Goal: Task Accomplishment & Management: Complete application form

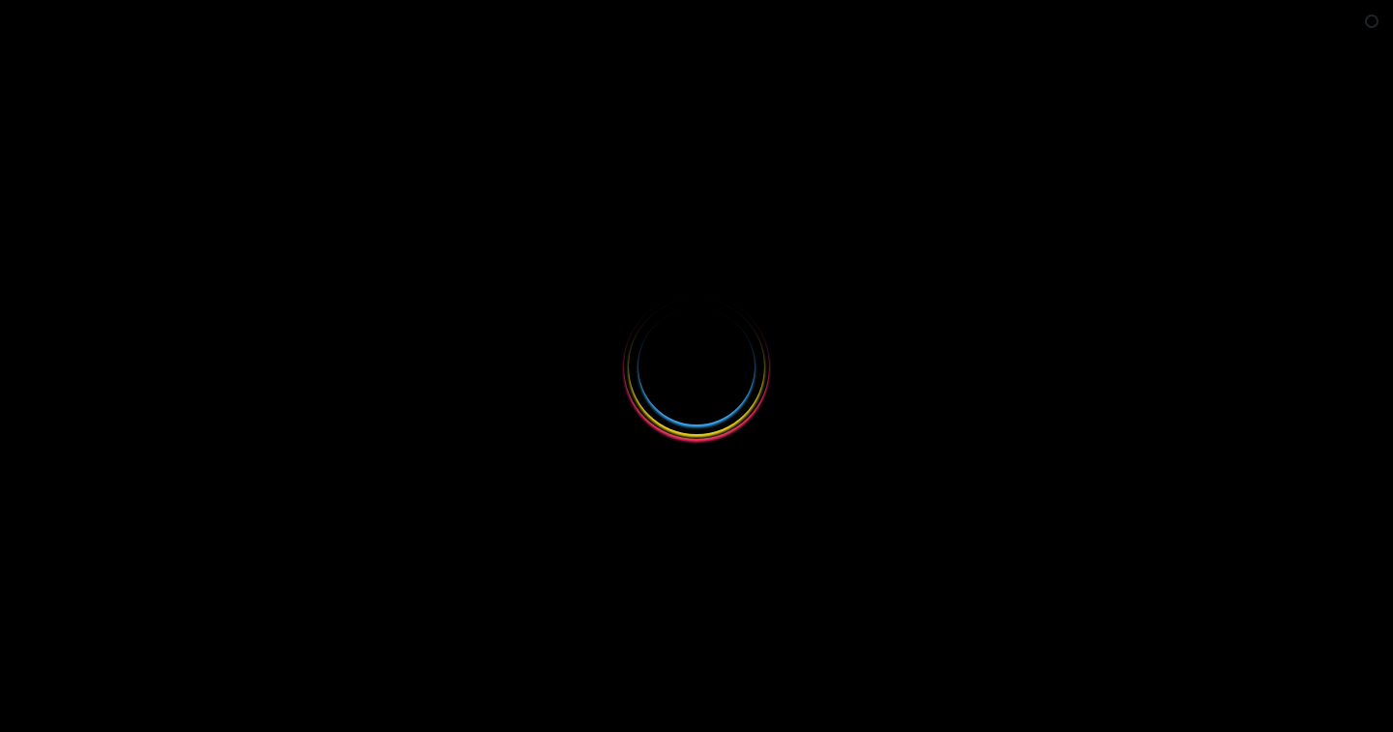
select select
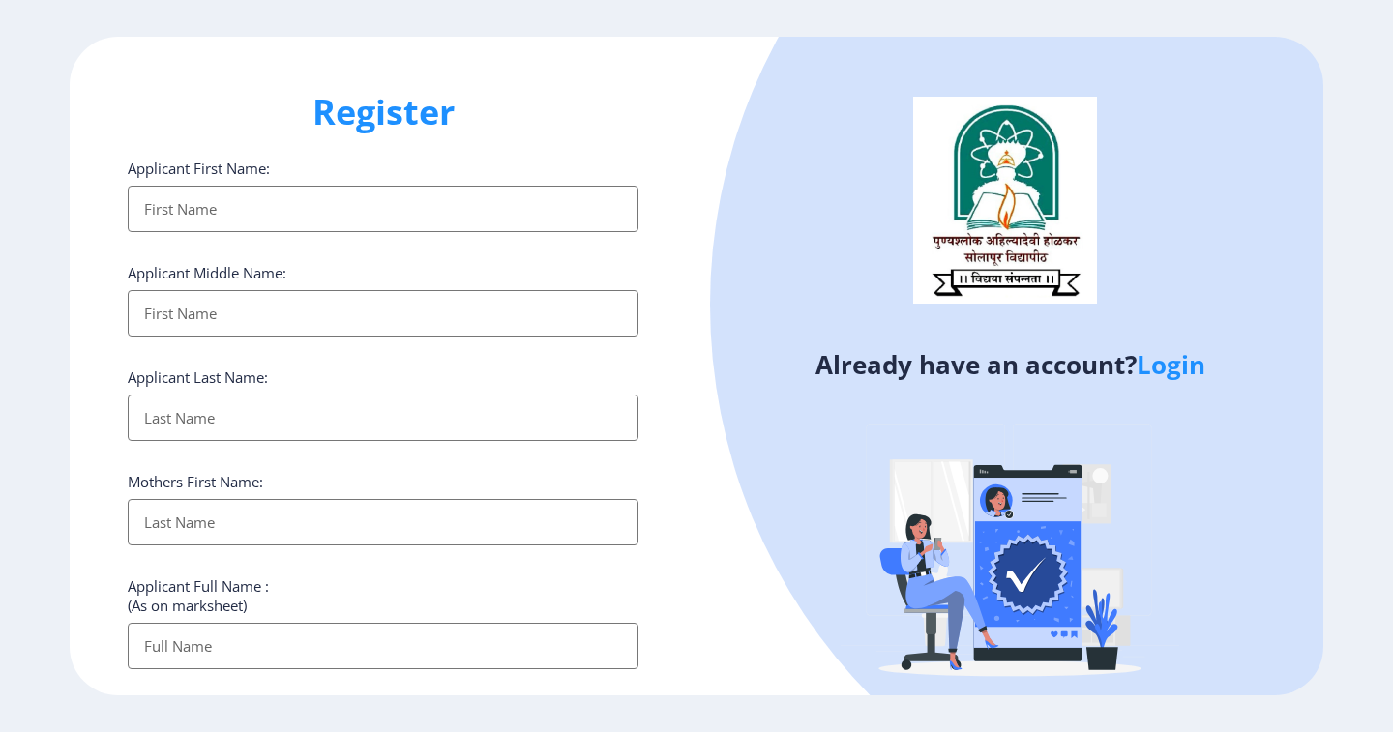
click at [1161, 377] on link "Login" at bounding box center [1170, 364] width 69 height 35
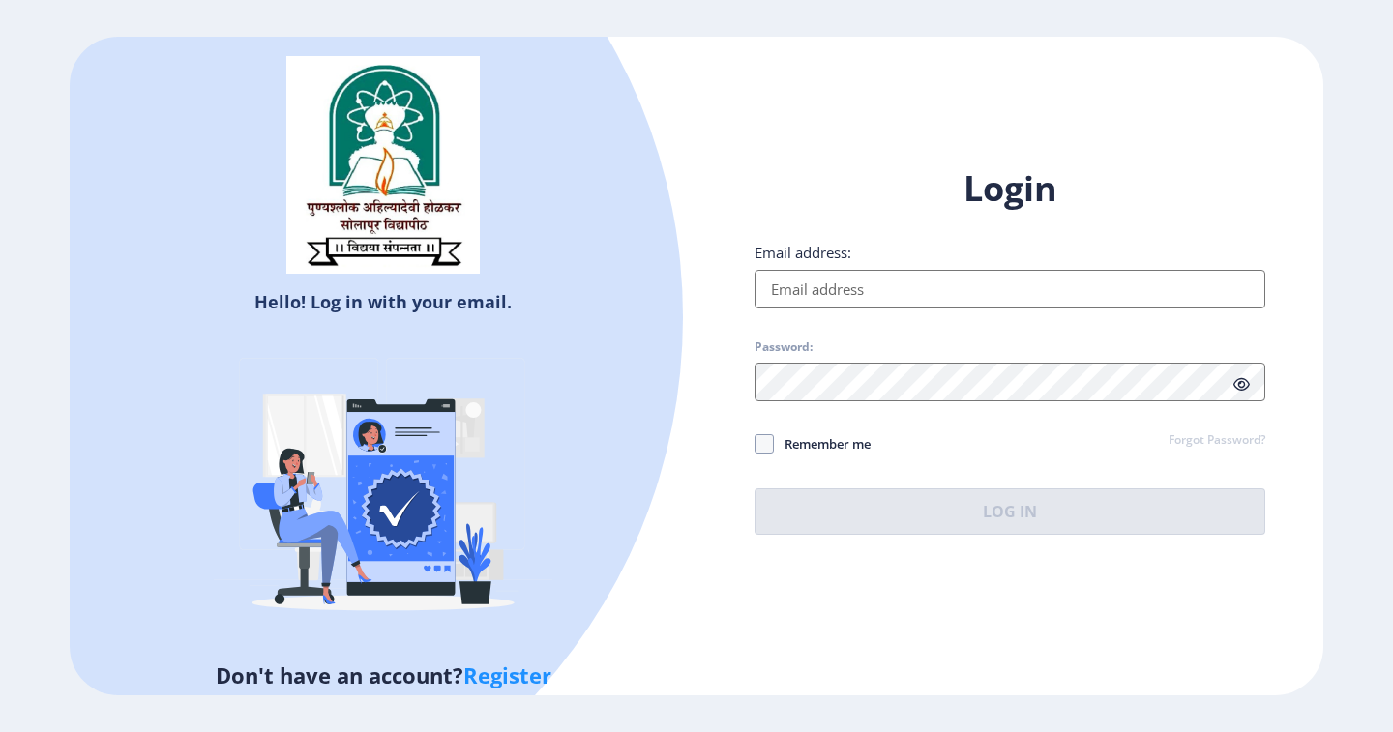
click at [838, 294] on input "Email address:" at bounding box center [1009, 289] width 511 height 39
type input "a"
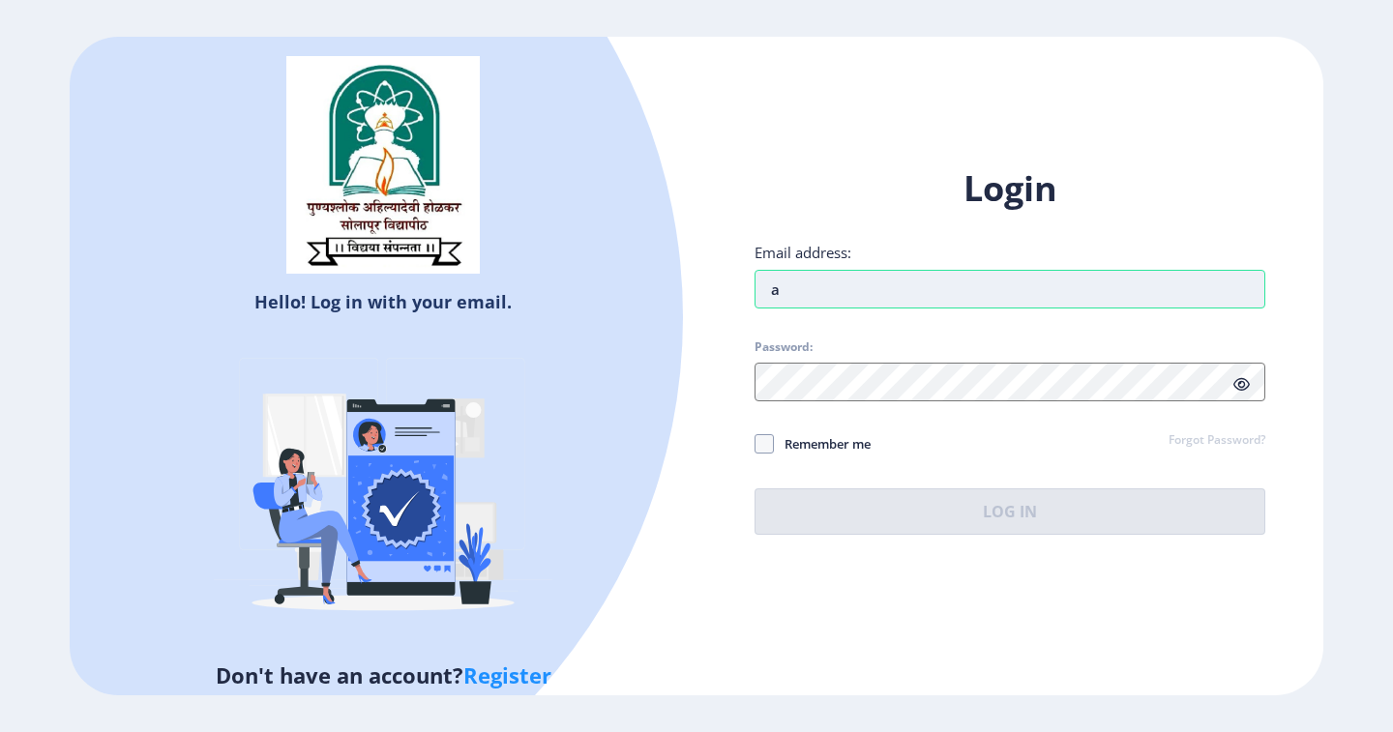
drag, startPoint x: 800, startPoint y: 277, endPoint x: 764, endPoint y: 293, distance: 39.4
click at [764, 293] on input "a" at bounding box center [1009, 289] width 511 height 39
type input "[EMAIL_ADDRESS][DOMAIN_NAME]"
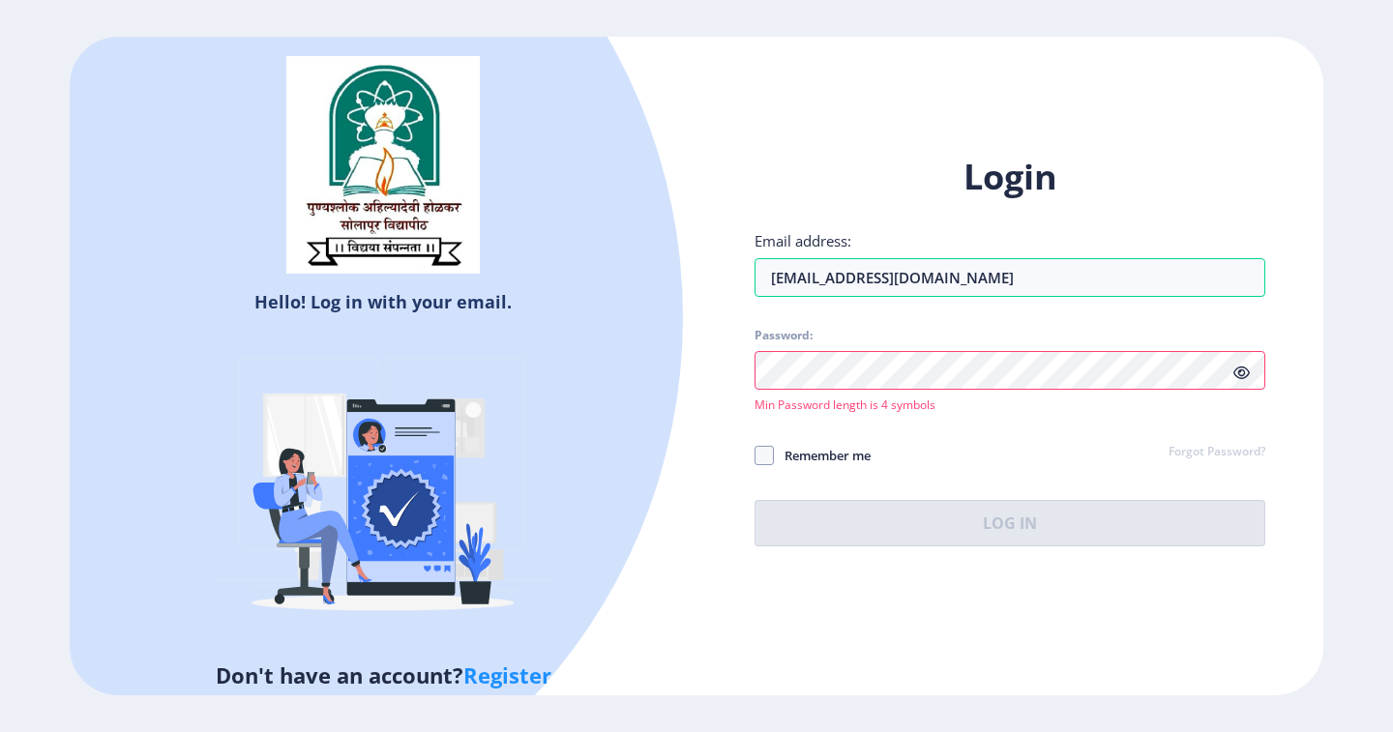
click at [1236, 386] on div at bounding box center [1009, 370] width 511 height 39
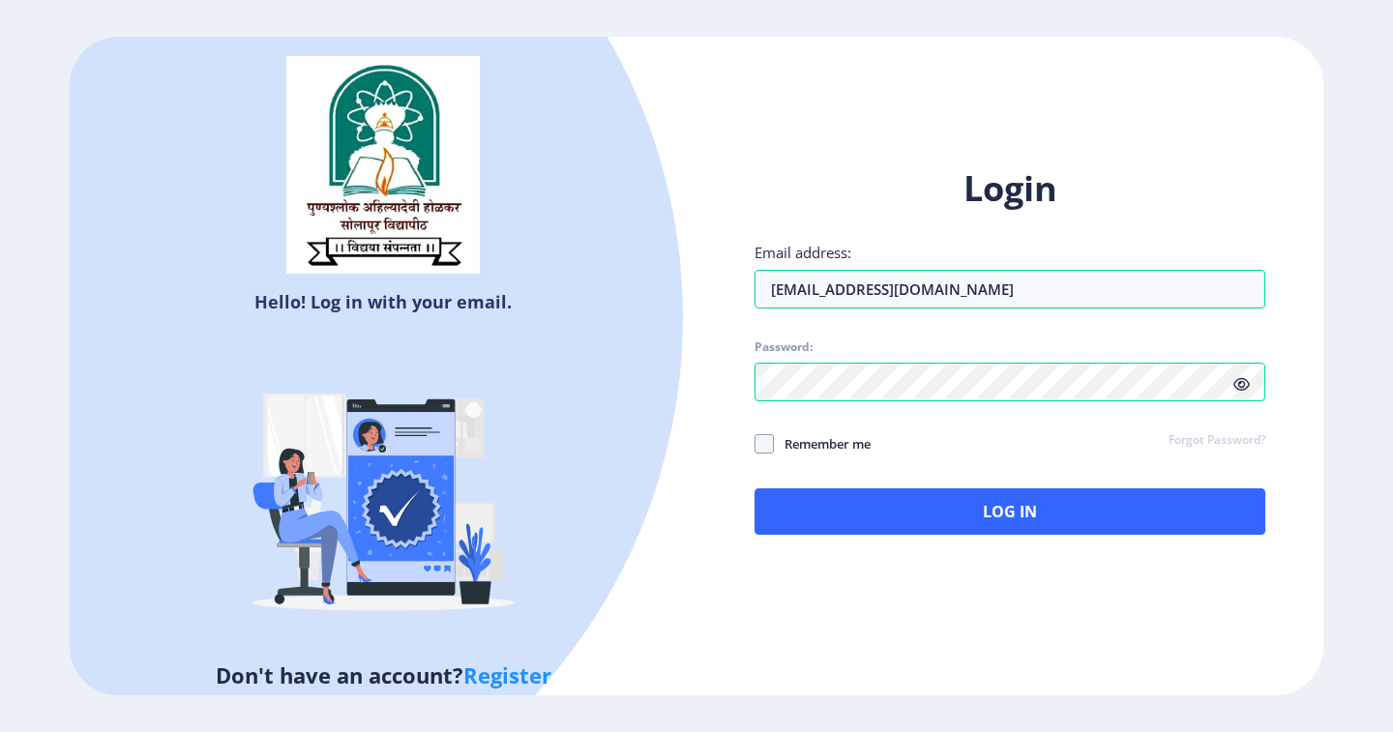
click at [1249, 386] on icon at bounding box center [1241, 384] width 16 height 15
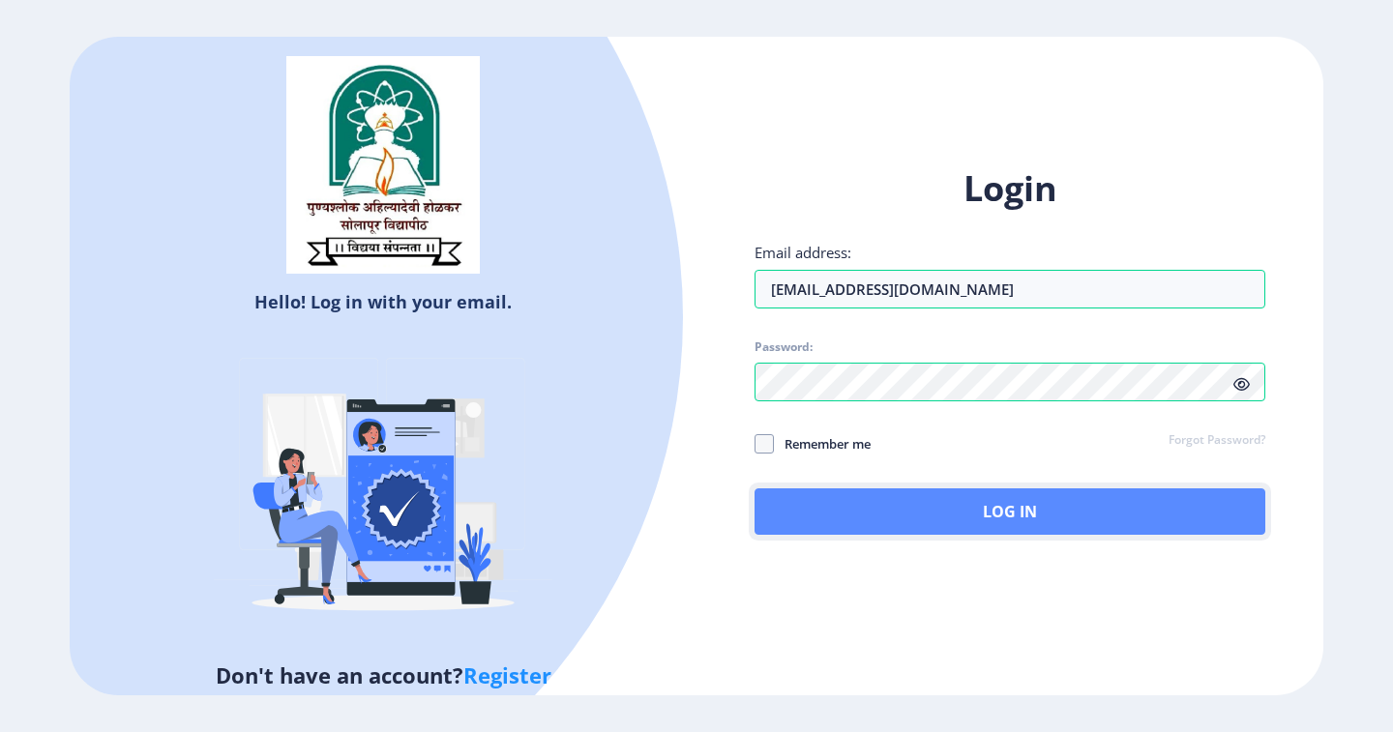
click at [954, 502] on button "Log In" at bounding box center [1009, 511] width 511 height 46
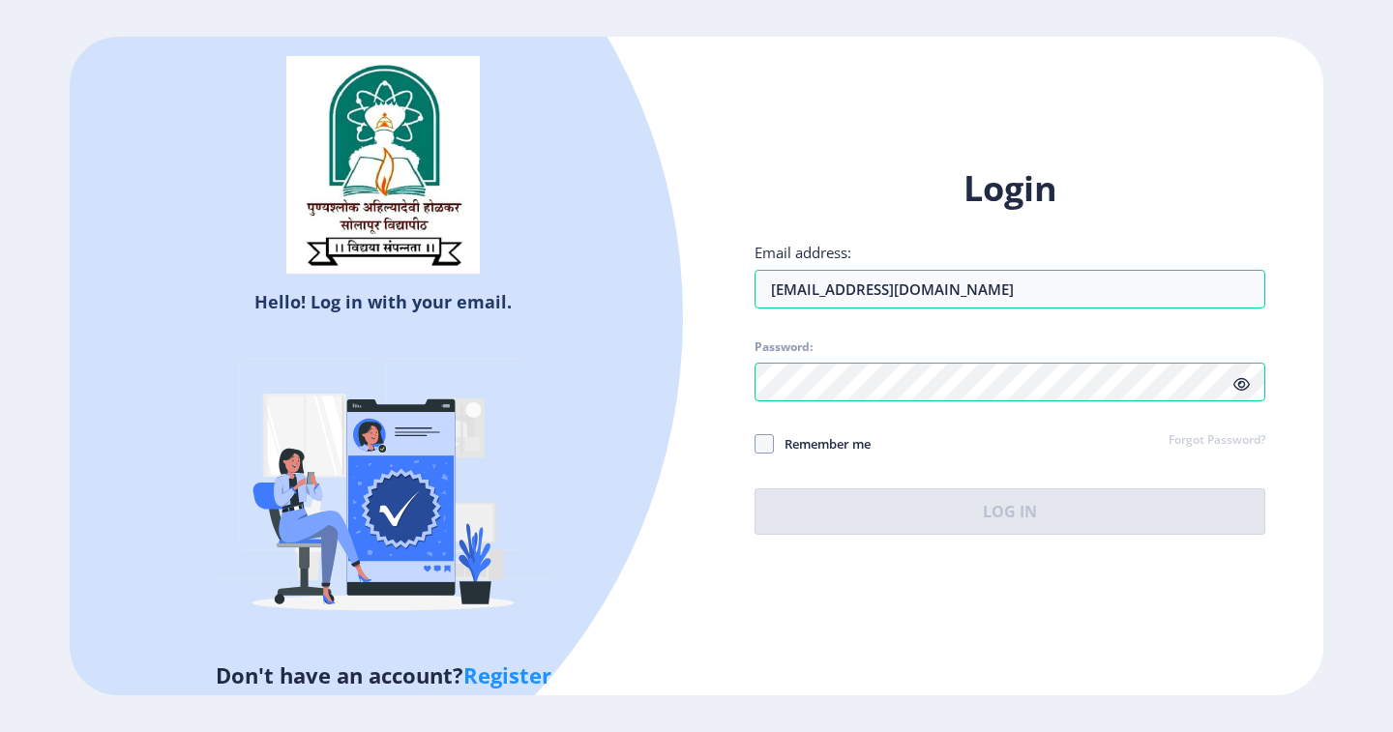
click at [1135, 441] on div "Remember me Forgot Password?" at bounding box center [1009, 444] width 511 height 25
click at [755, 447] on div "Login Email address: [EMAIL_ADDRESS][DOMAIN_NAME] Password: Remember me Forgot …" at bounding box center [1009, 365] width 627 height 458
click at [1210, 432] on link "Forgot Password?" at bounding box center [1216, 440] width 97 height 17
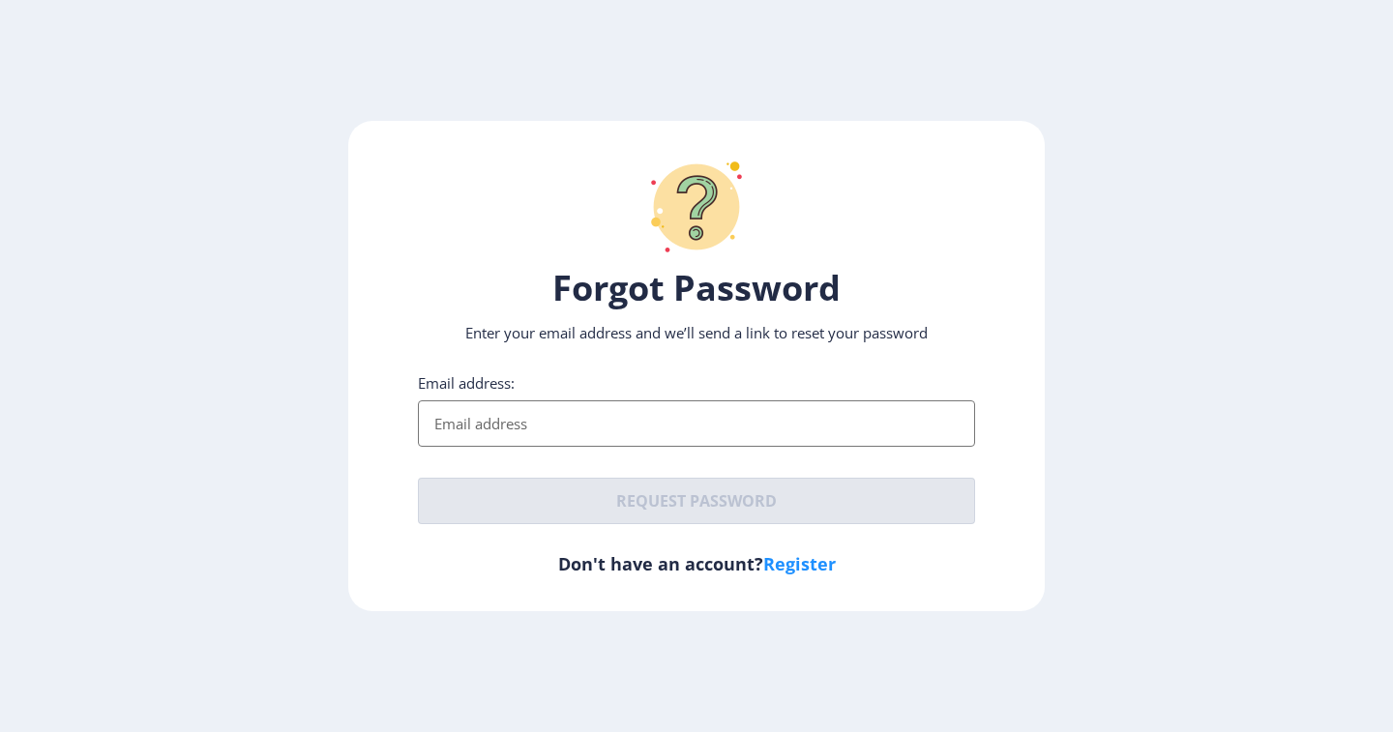
click at [556, 440] on input "Email address:" at bounding box center [696, 423] width 557 height 46
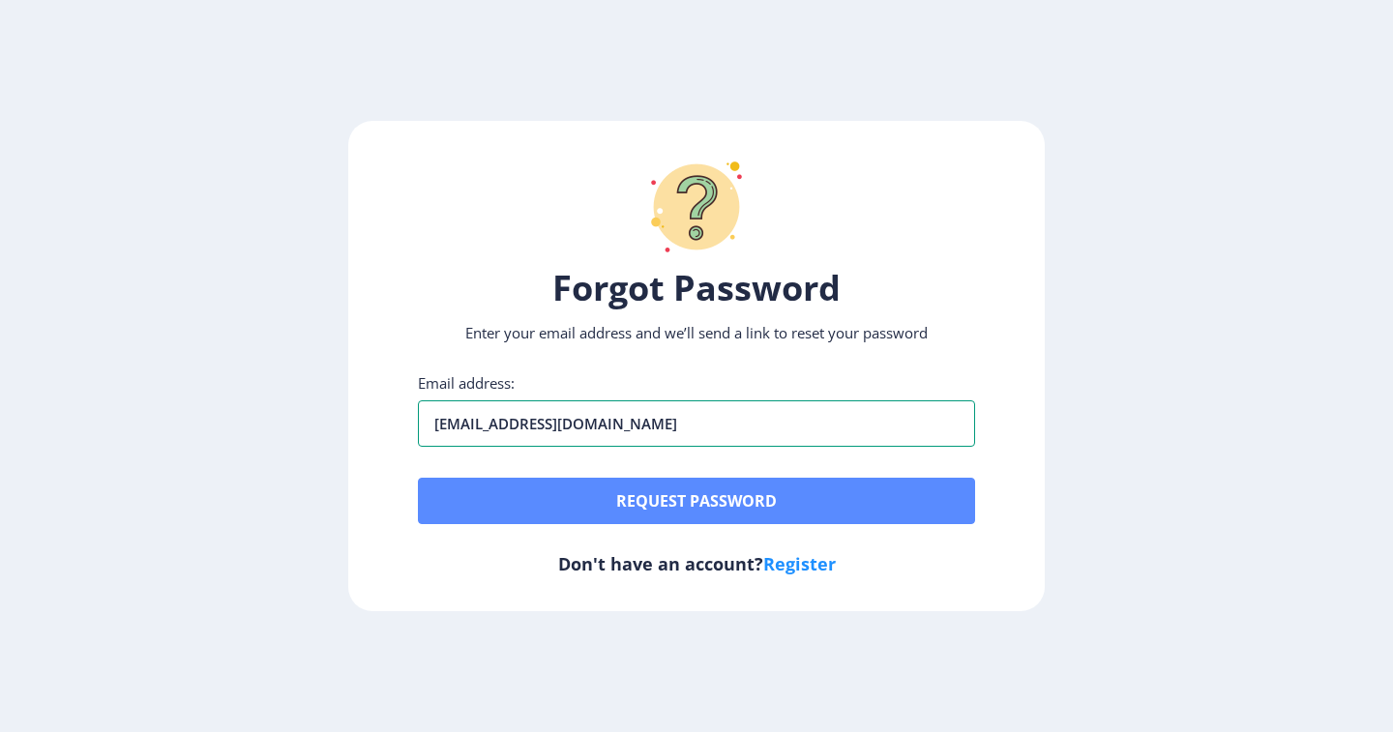
type input "[EMAIL_ADDRESS][DOMAIN_NAME]"
drag, startPoint x: 579, startPoint y: 481, endPoint x: 584, endPoint y: 490, distance: 10.8
click at [584, 490] on button "Request password" at bounding box center [696, 501] width 557 height 46
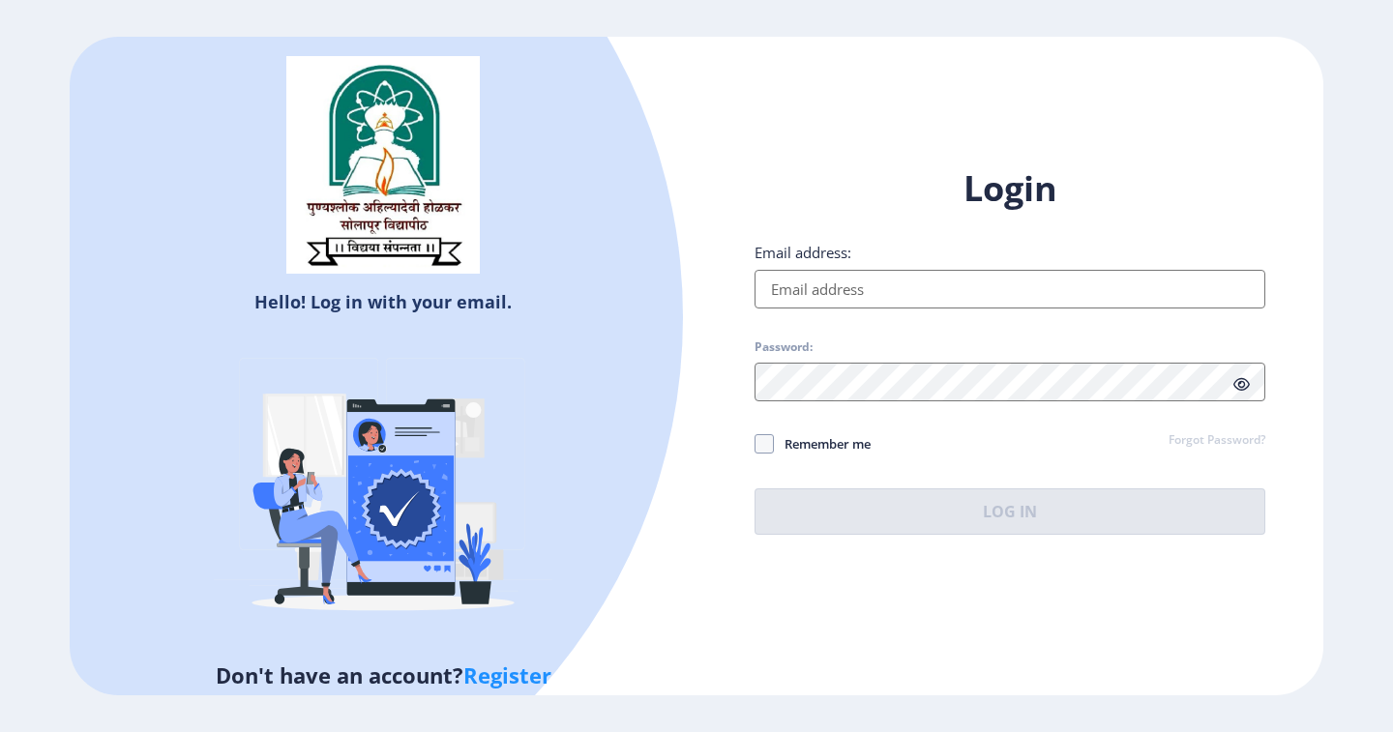
click at [544, 670] on link "Register" at bounding box center [507, 675] width 88 height 29
select select
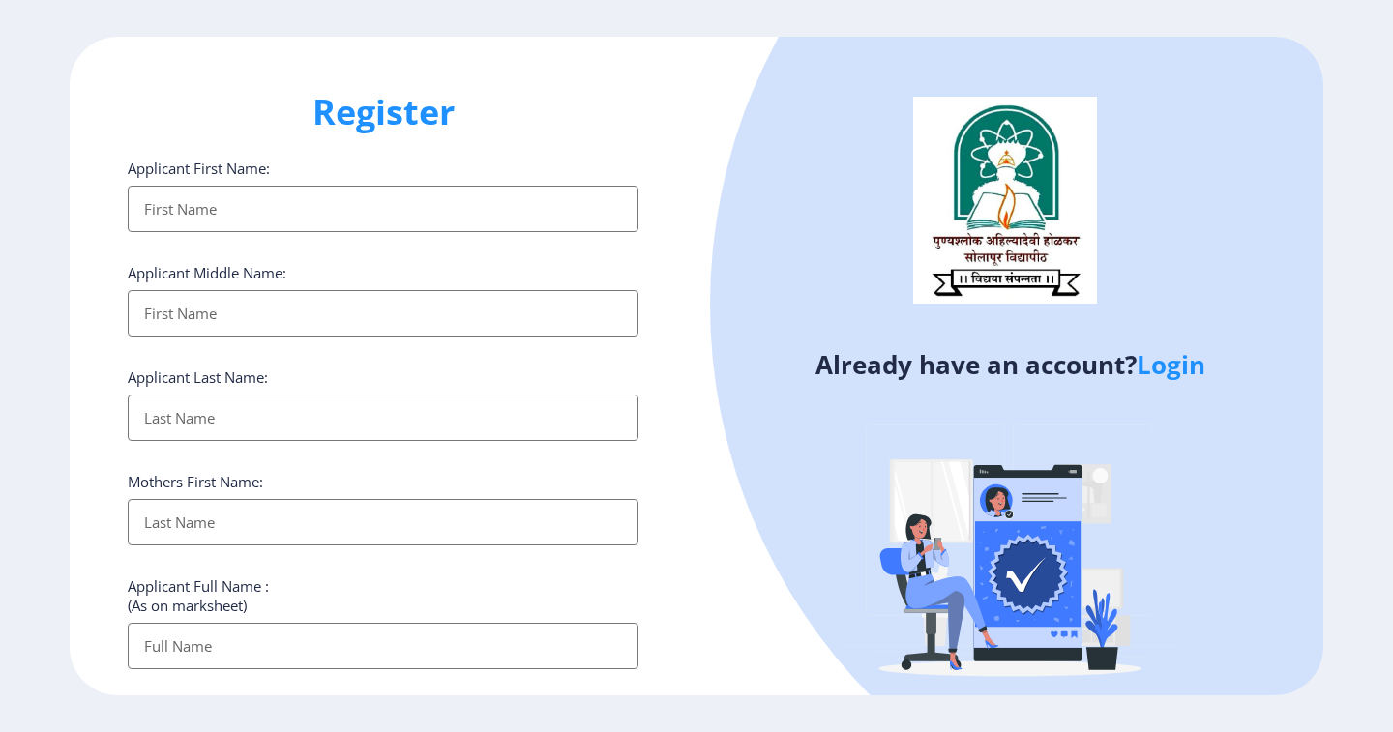
click at [273, 206] on input "Applicant First Name:" at bounding box center [383, 209] width 511 height 46
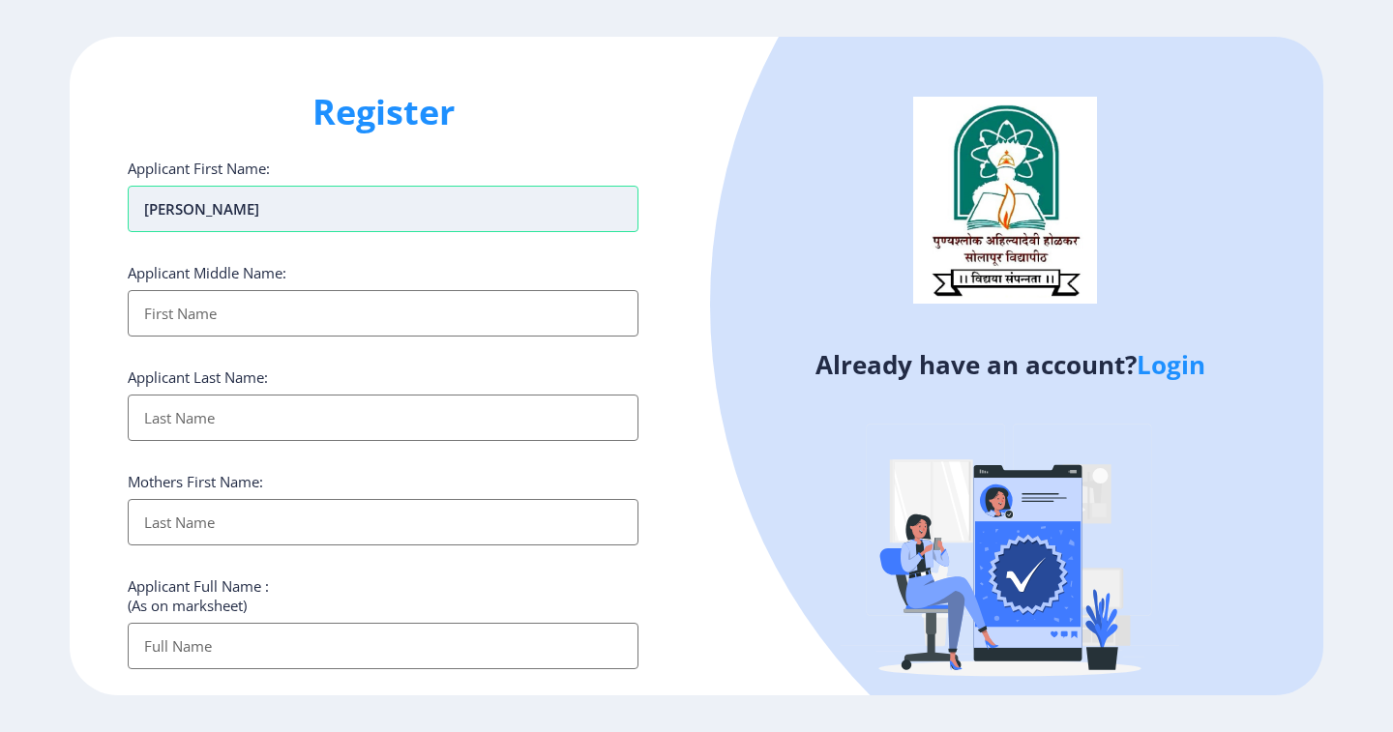
type input "[PERSON_NAME]"
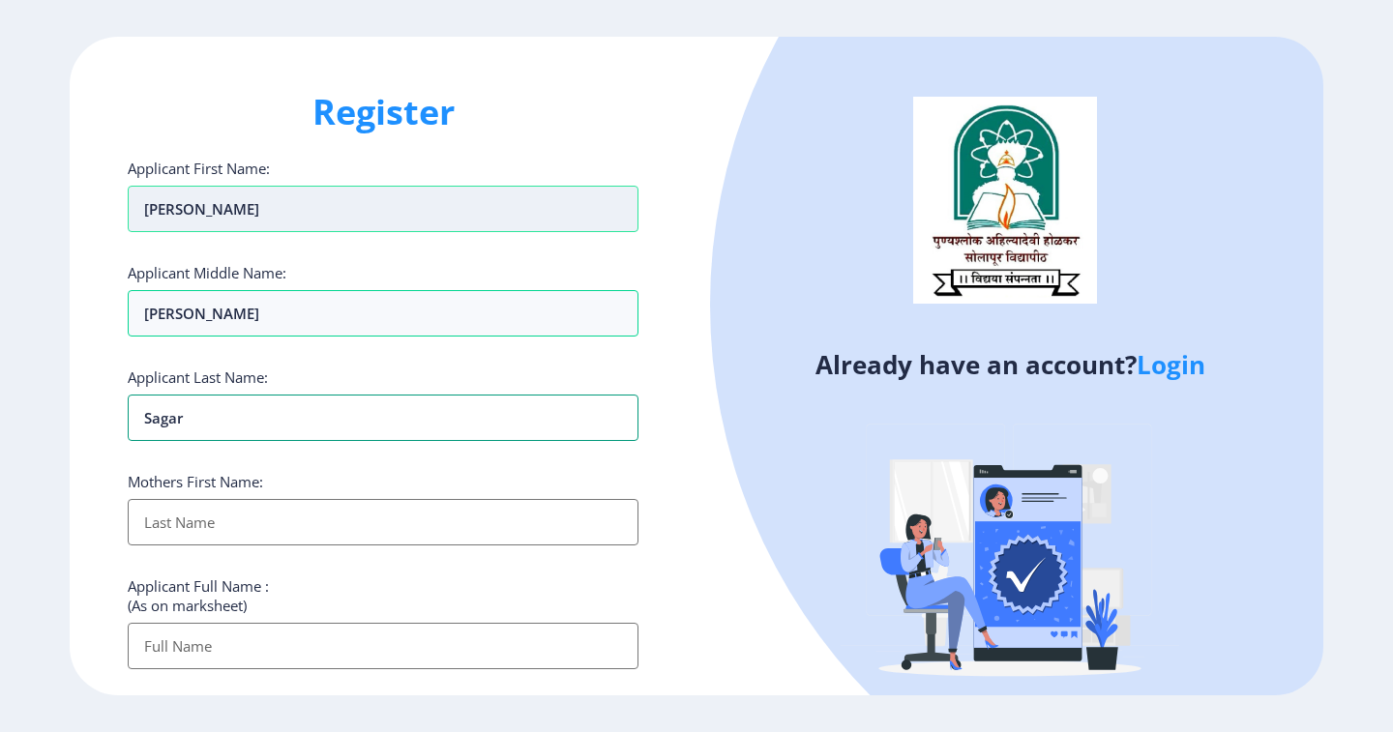
type input "Sagar"
type input "Nanda"
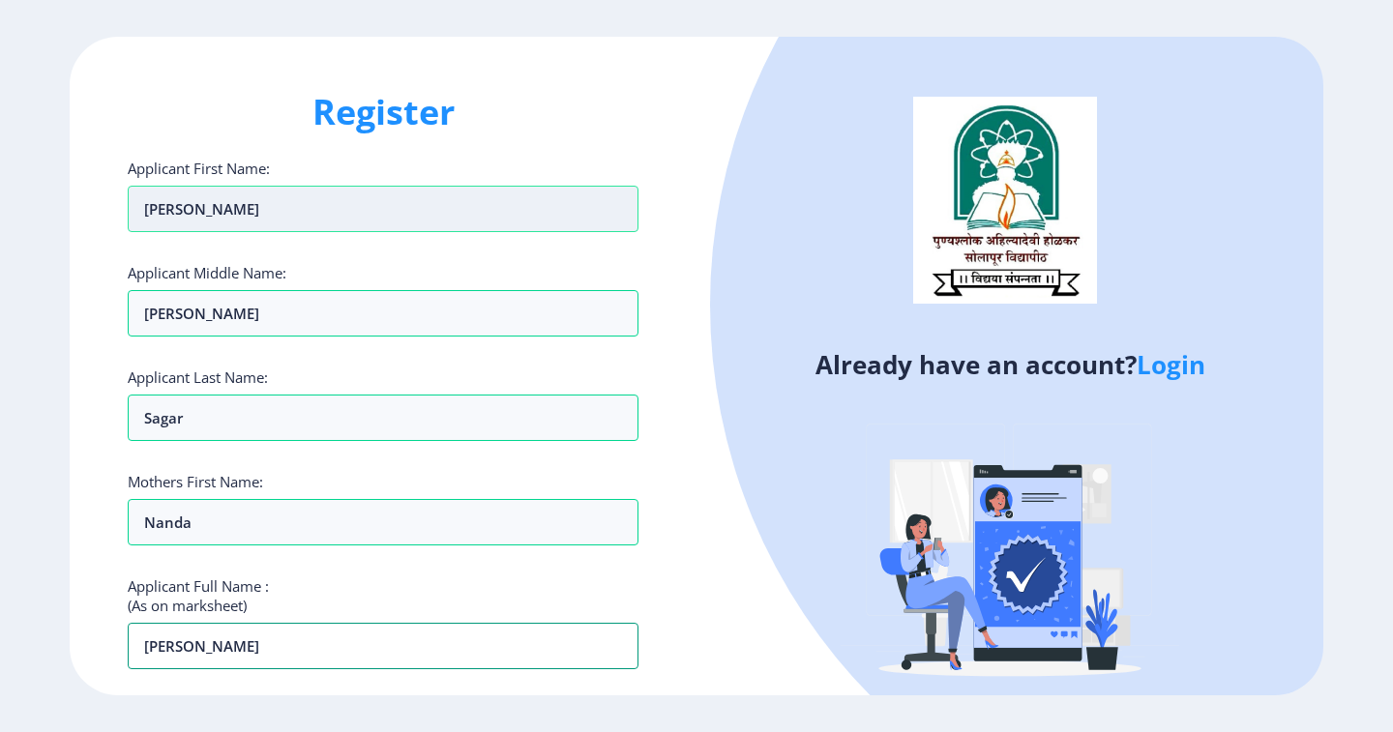
type input "[PERSON_NAME]"
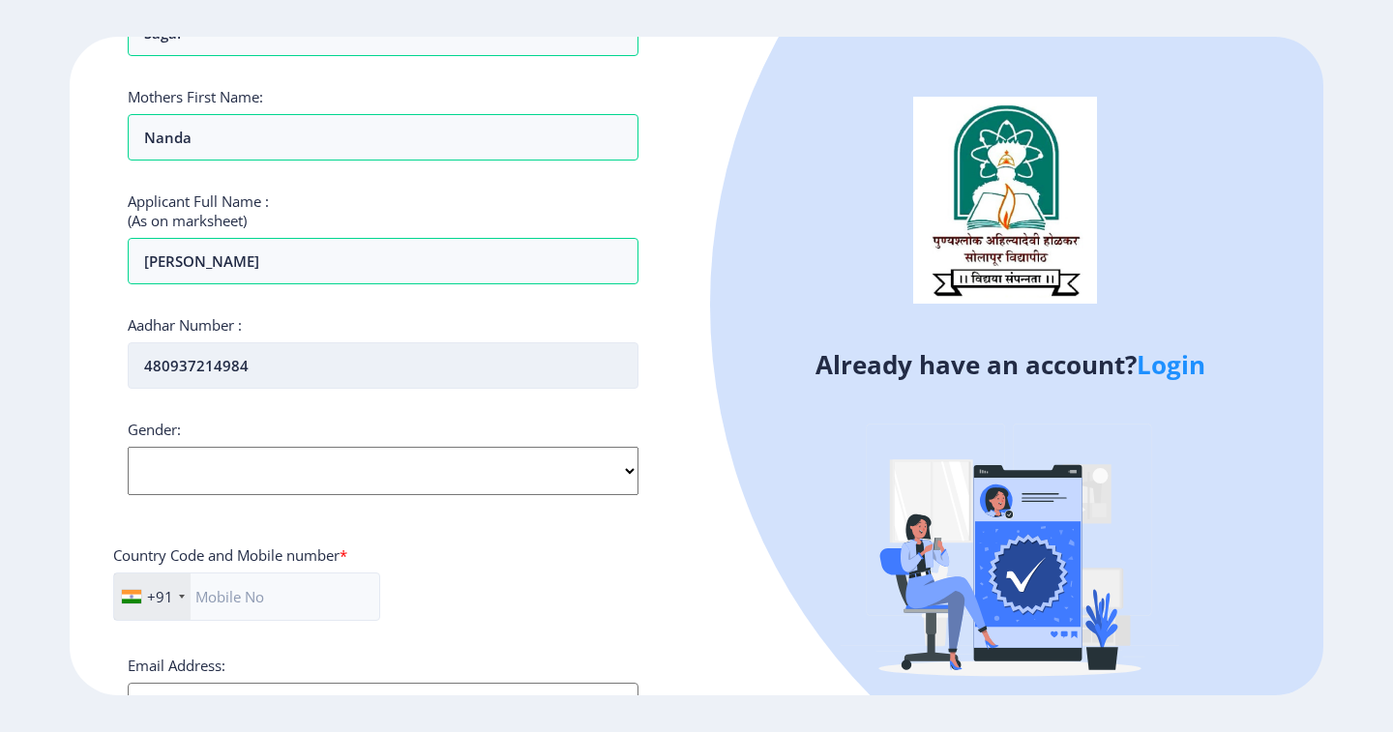
type input "480937214984"
click at [300, 488] on select "Select Gender [DEMOGRAPHIC_DATA] [DEMOGRAPHIC_DATA] Other" at bounding box center [383, 471] width 511 height 48
select select "[DEMOGRAPHIC_DATA]"
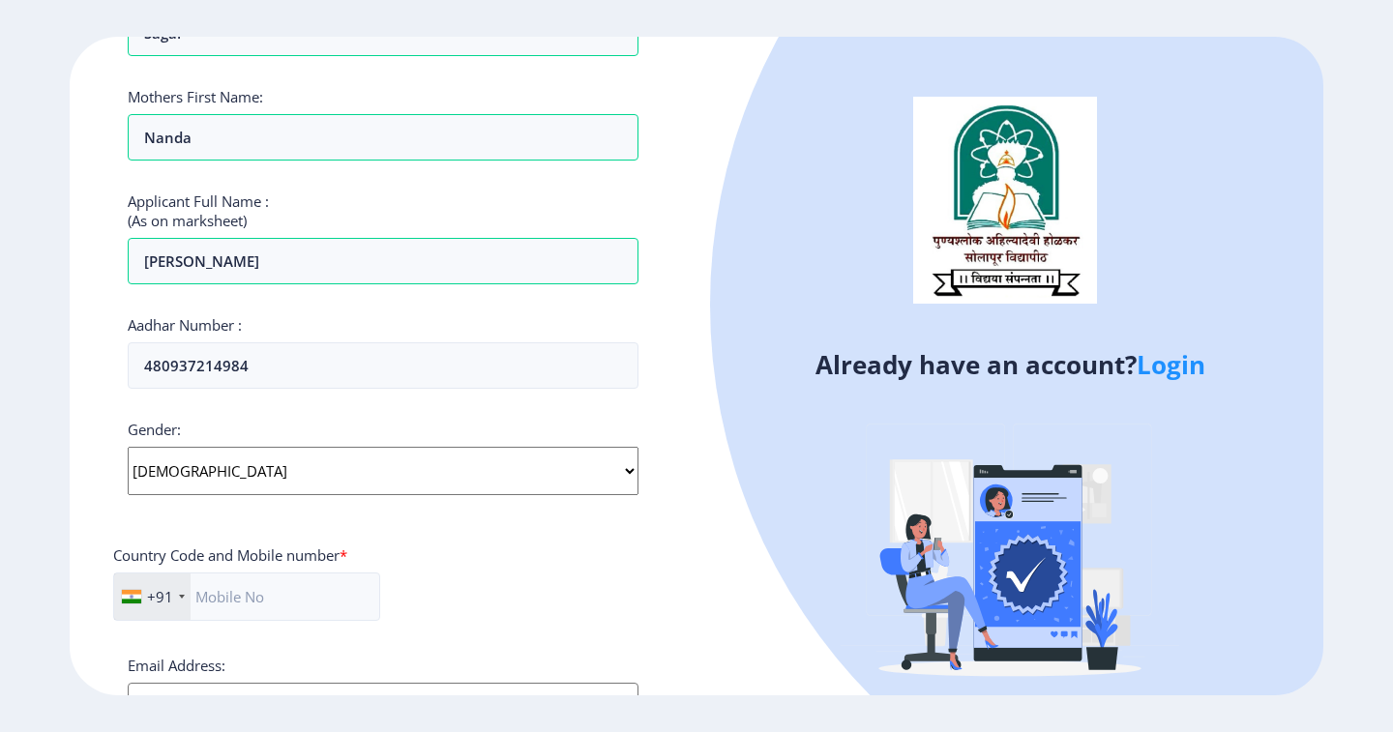
click at [128, 447] on select "Select Gender [DEMOGRAPHIC_DATA] [DEMOGRAPHIC_DATA] Other" at bounding box center [383, 471] width 511 height 48
click at [215, 598] on input "text" at bounding box center [246, 597] width 267 height 48
type input "9393549696"
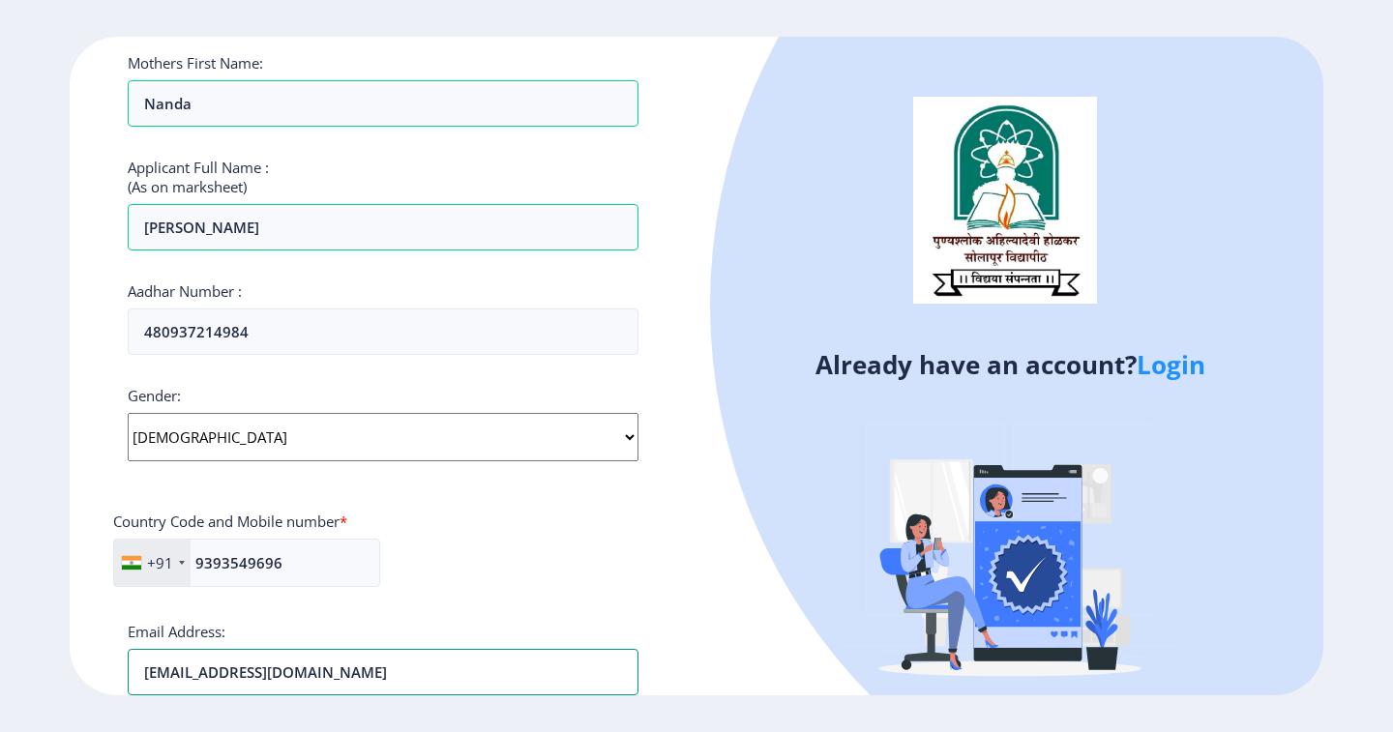
type input "[EMAIL_ADDRESS][DOMAIN_NAME]"
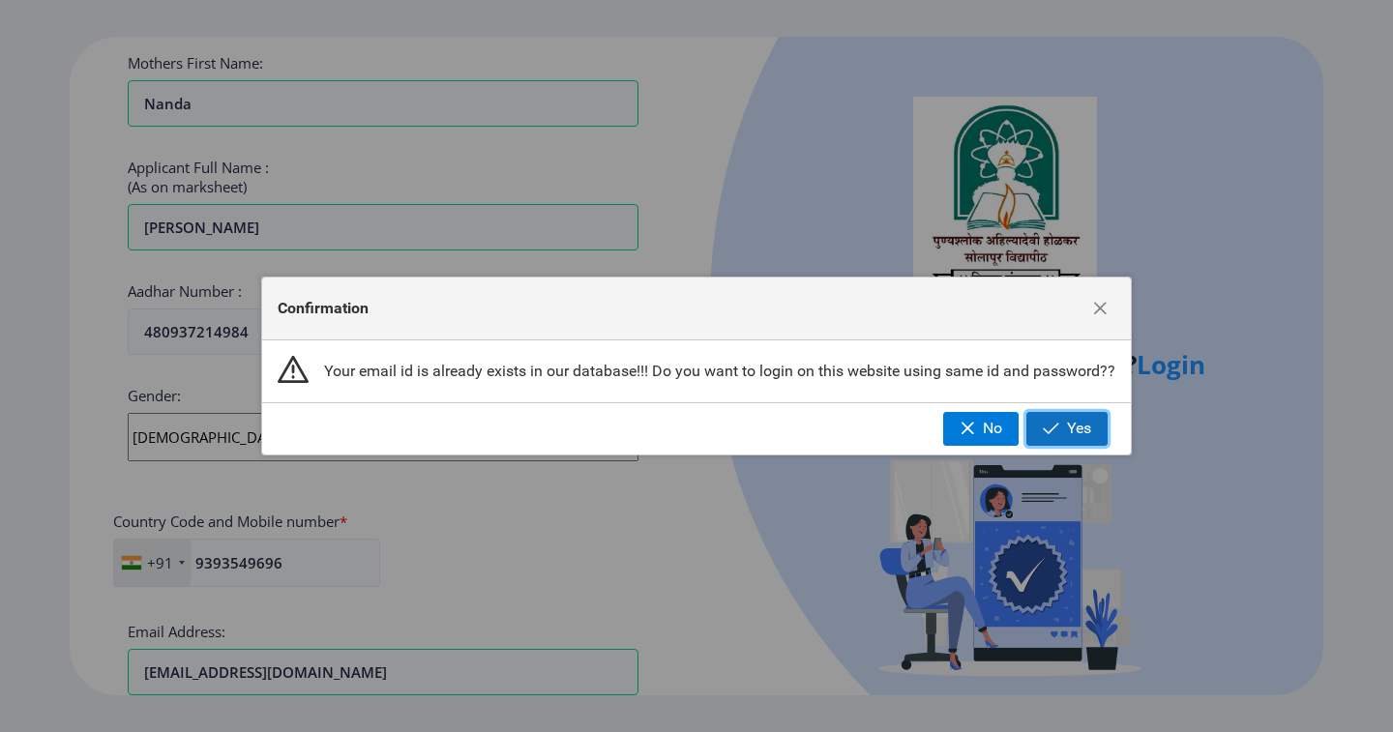
click at [1057, 428] on span "button" at bounding box center [1051, 428] width 16 height 15
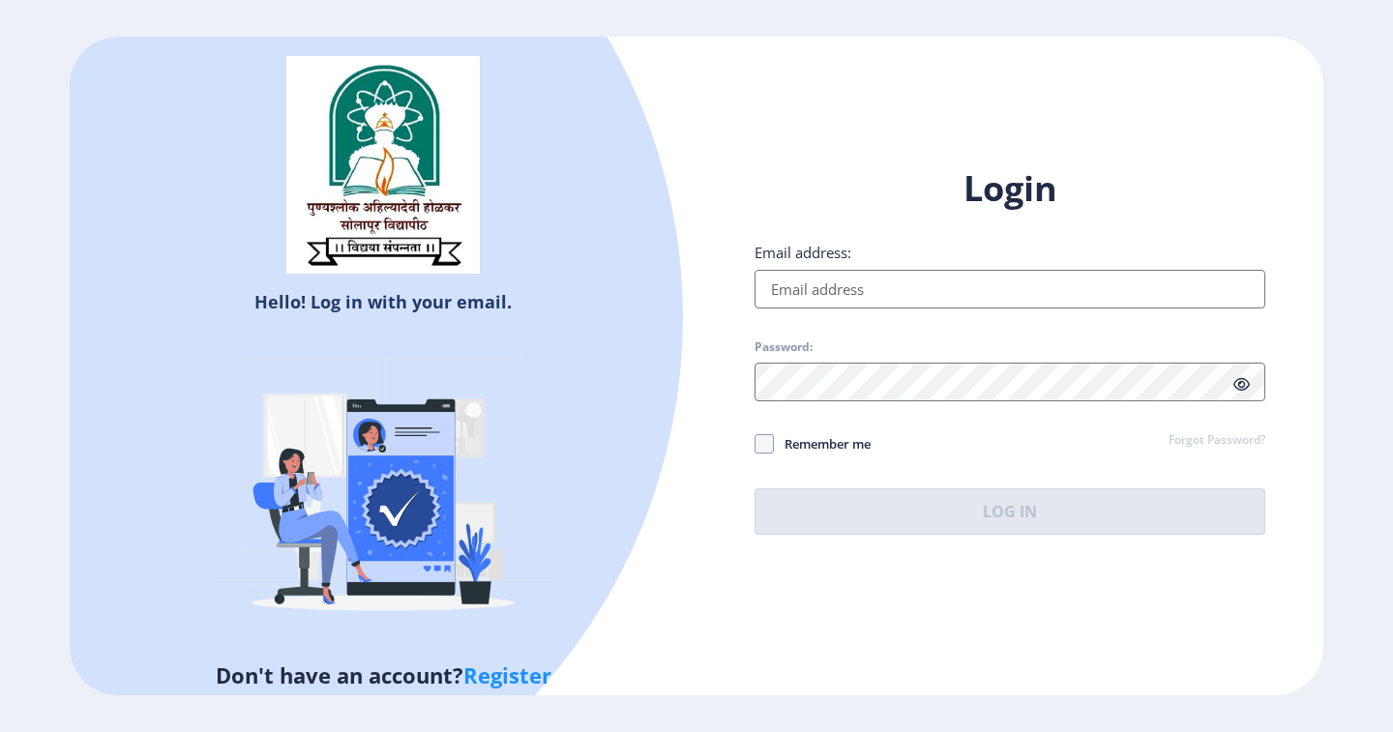
click at [804, 302] on input "Email address:" at bounding box center [1009, 289] width 511 height 39
click at [1171, 436] on link "Forgot Password?" at bounding box center [1216, 440] width 97 height 17
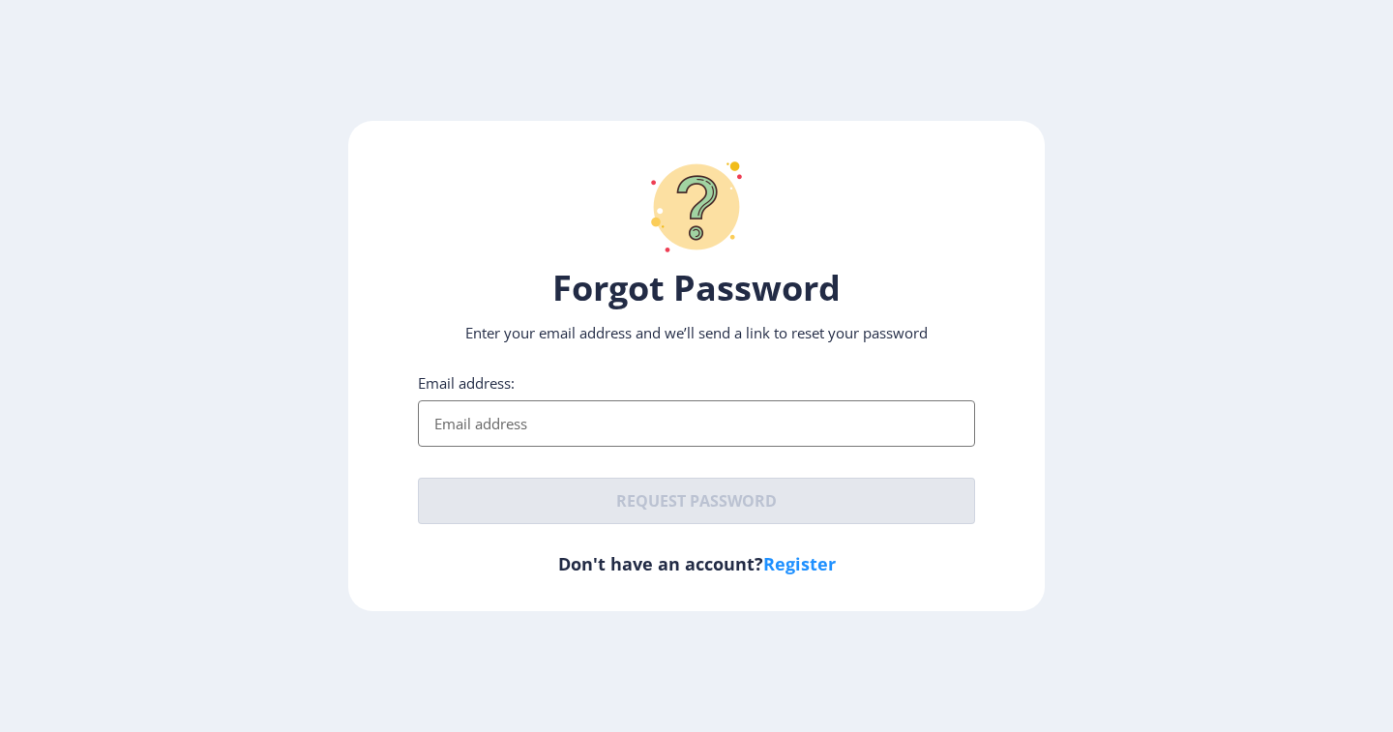
click at [684, 413] on input "Email address:" at bounding box center [696, 423] width 557 height 46
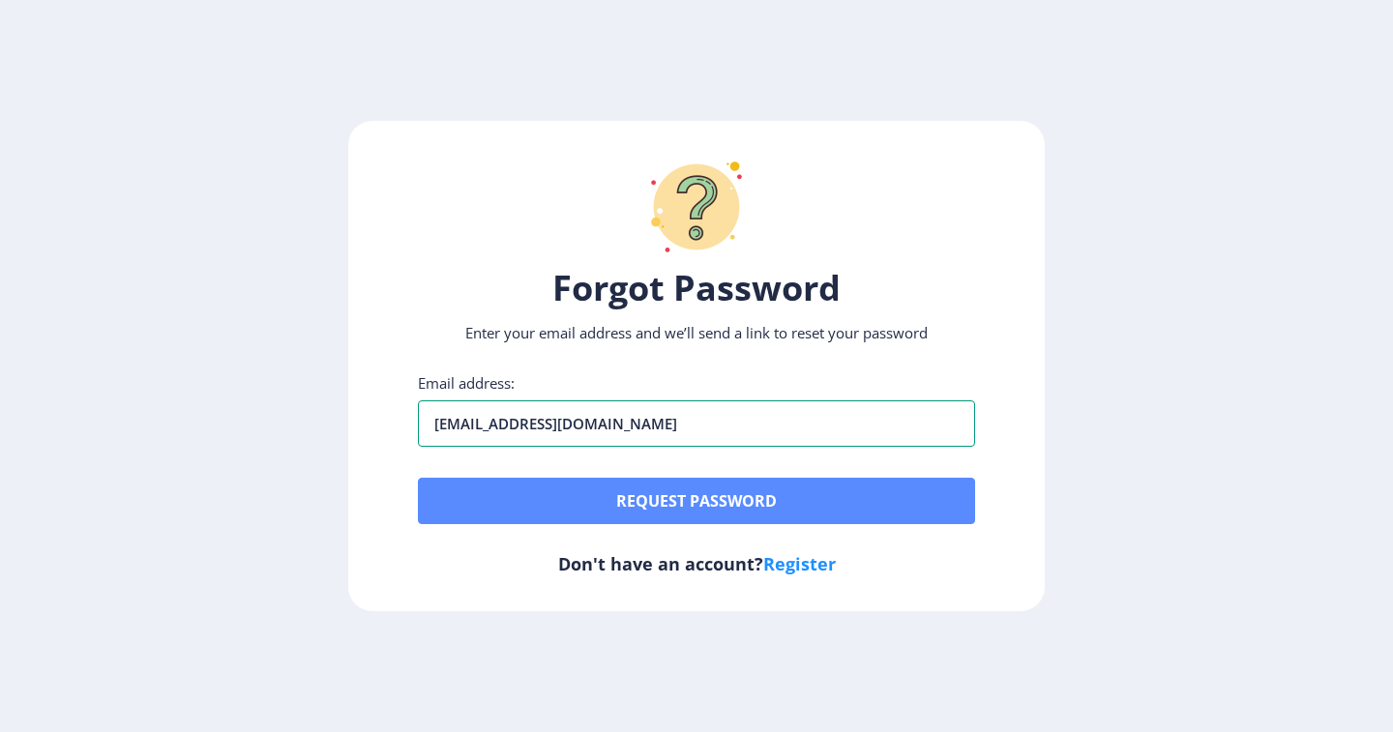
type input "[EMAIL_ADDRESS][DOMAIN_NAME]"
click at [517, 510] on button "Request password" at bounding box center [696, 501] width 557 height 46
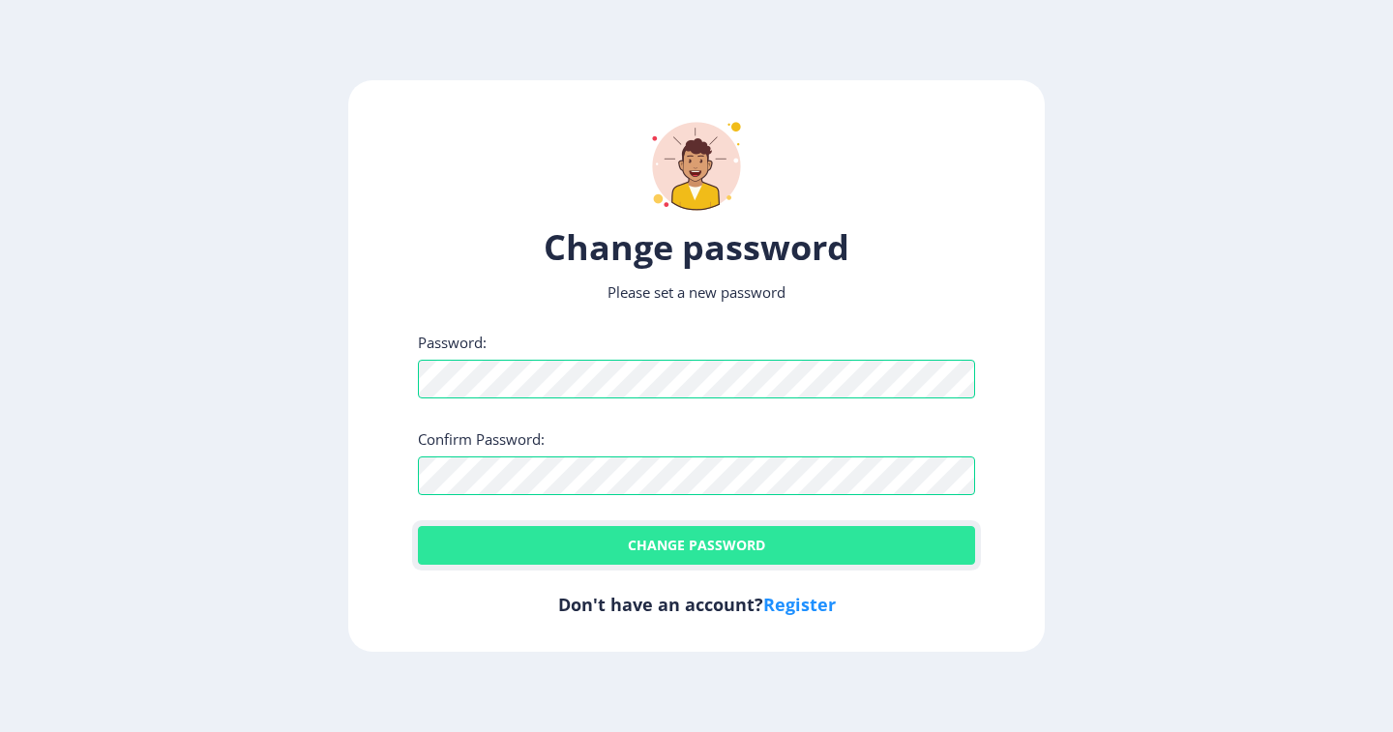
click at [687, 537] on button "Change password" at bounding box center [696, 545] width 557 height 39
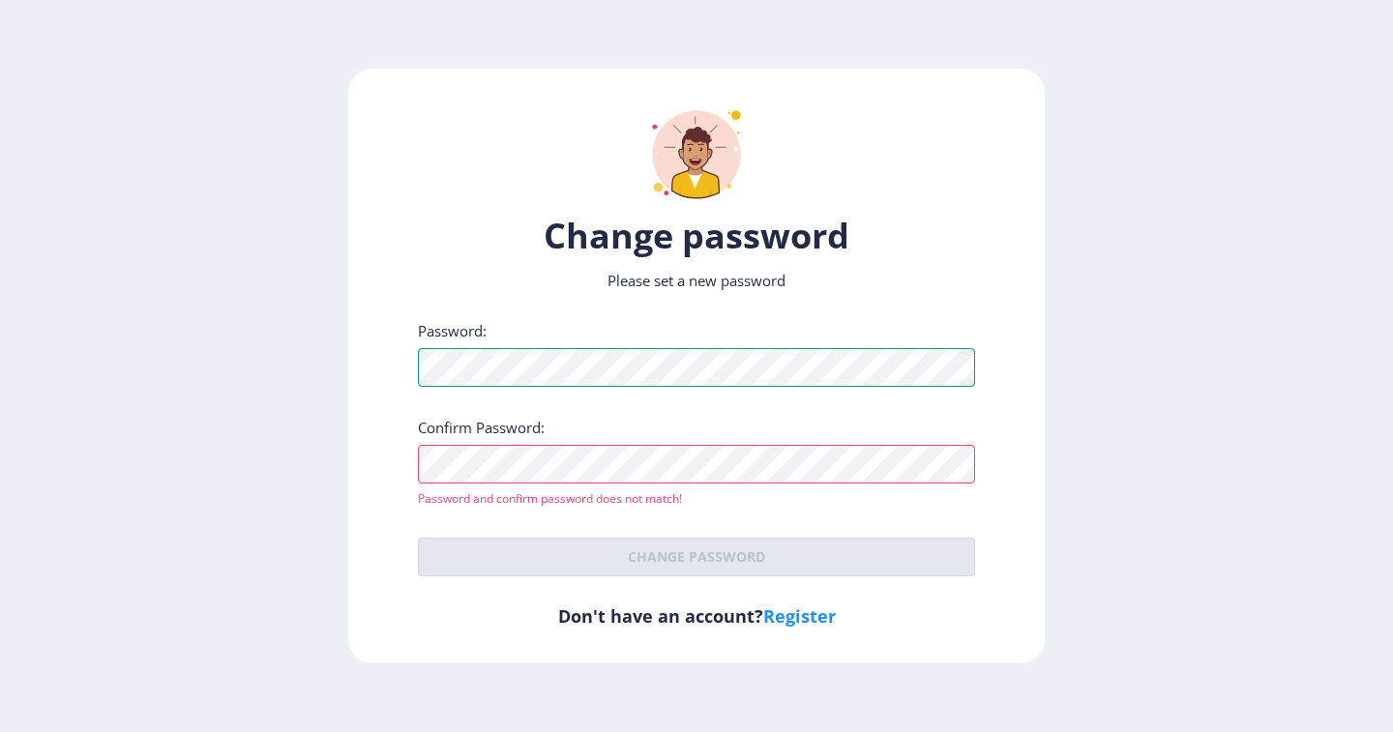
click at [390, 395] on div "Change password Please set a new password Password: Confirm Password: Password …" at bounding box center [696, 366] width 696 height 594
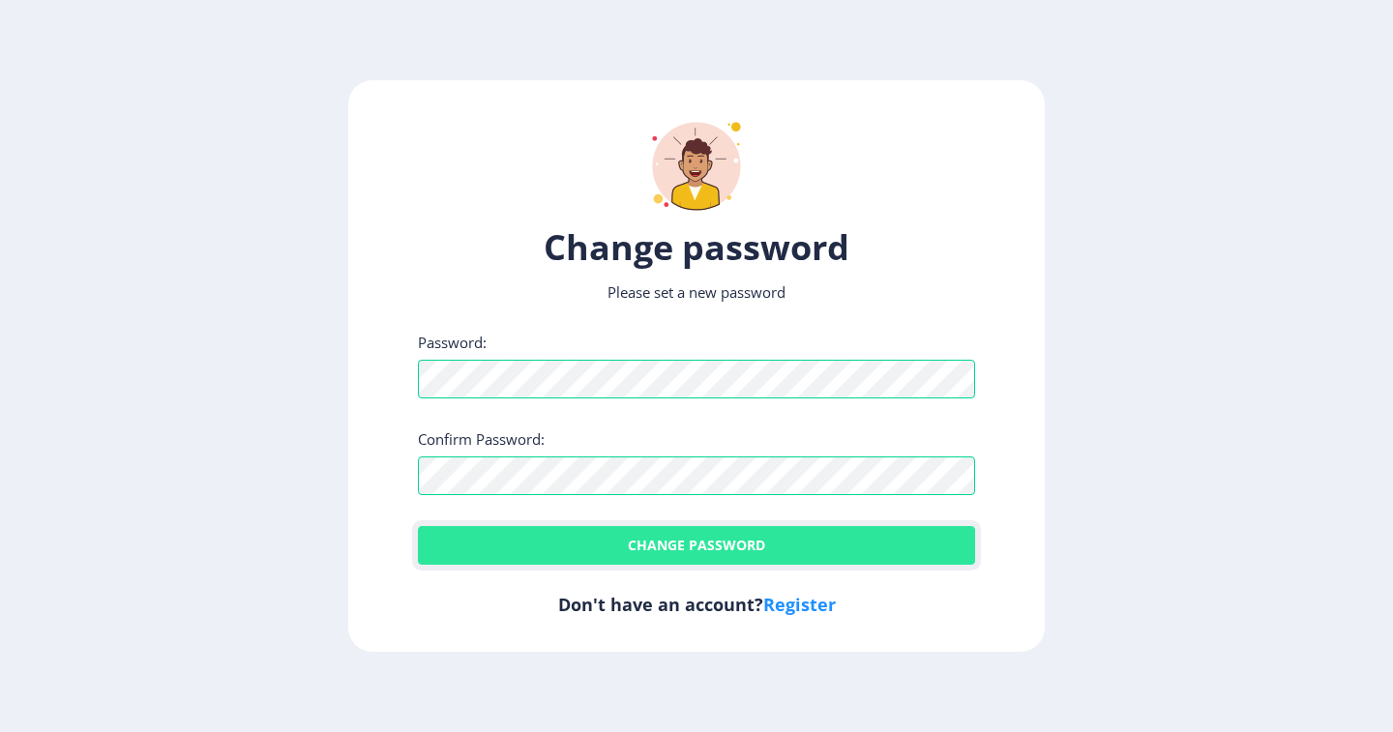
click at [583, 547] on button "Change password" at bounding box center [696, 545] width 557 height 39
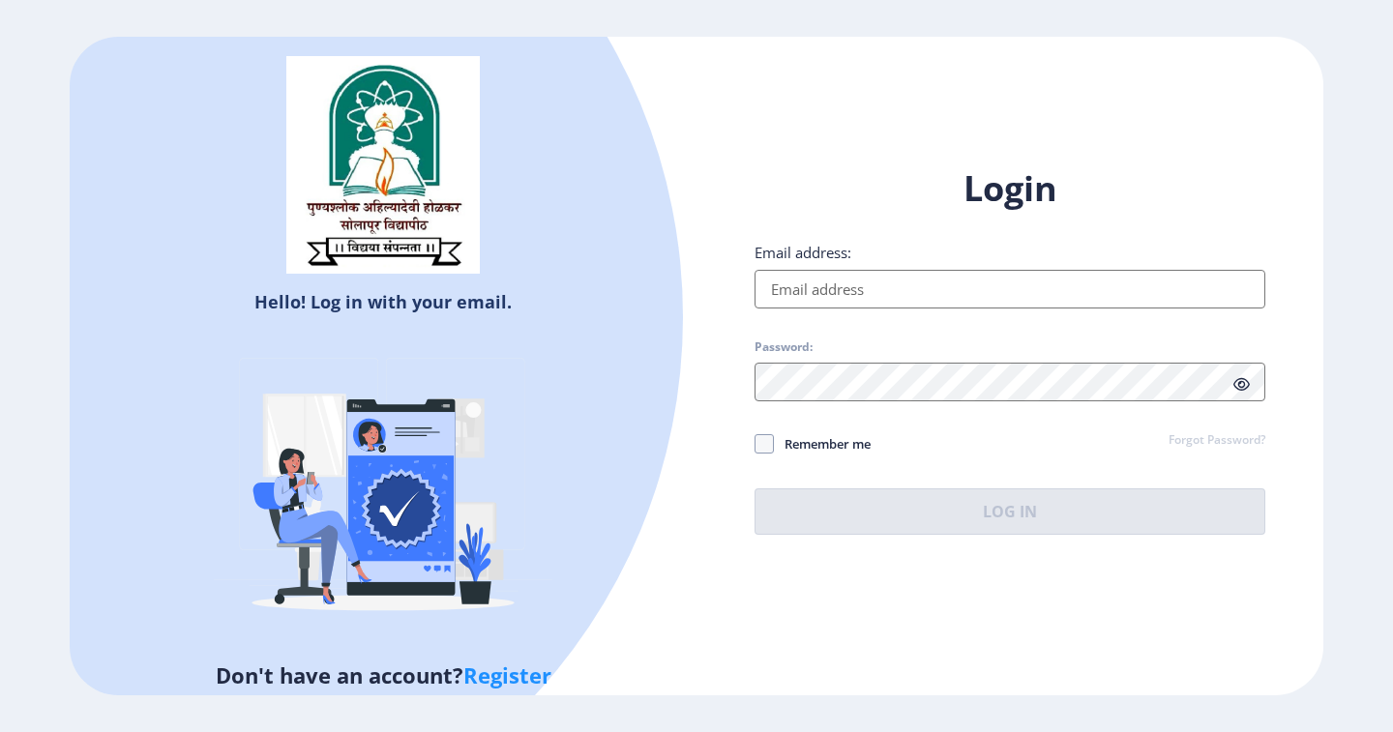
click at [805, 279] on input "Email address:" at bounding box center [1009, 289] width 511 height 39
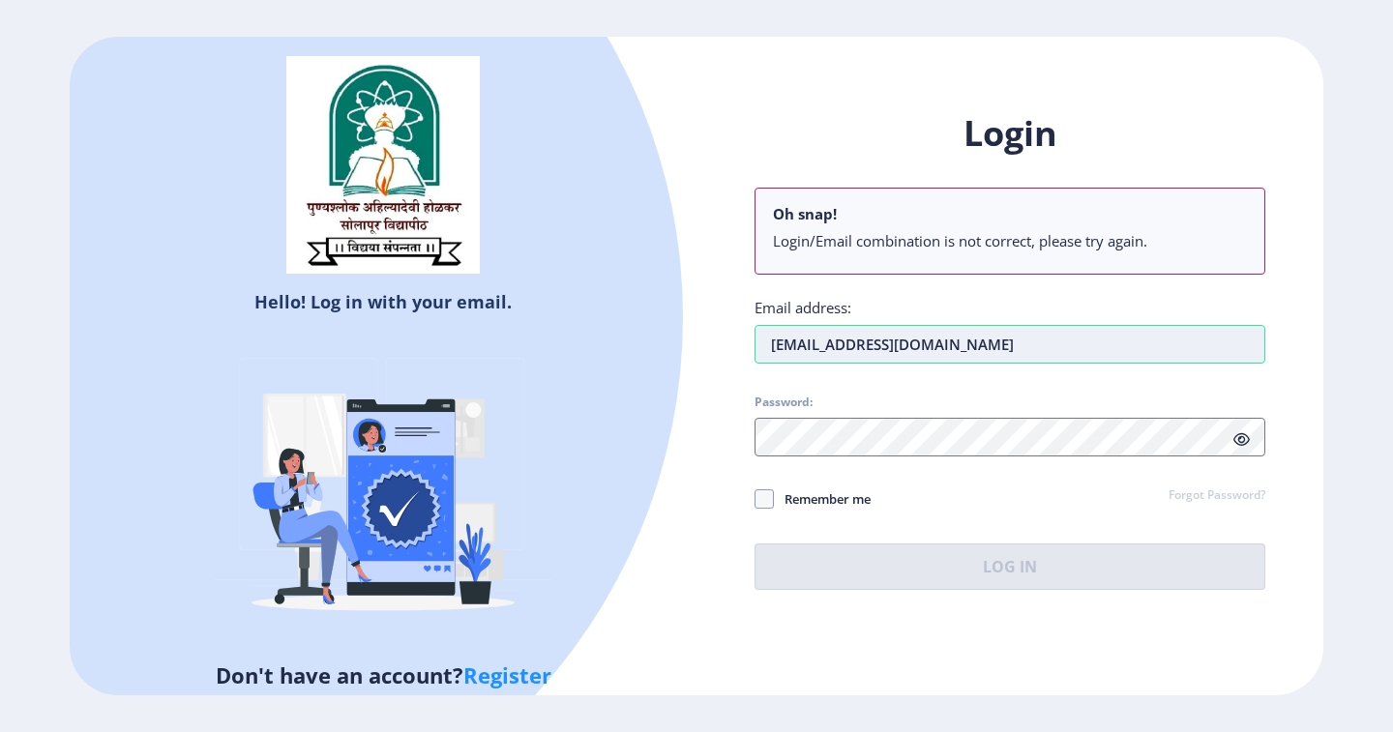
type input "[EMAIL_ADDRESS][DOMAIN_NAME]"
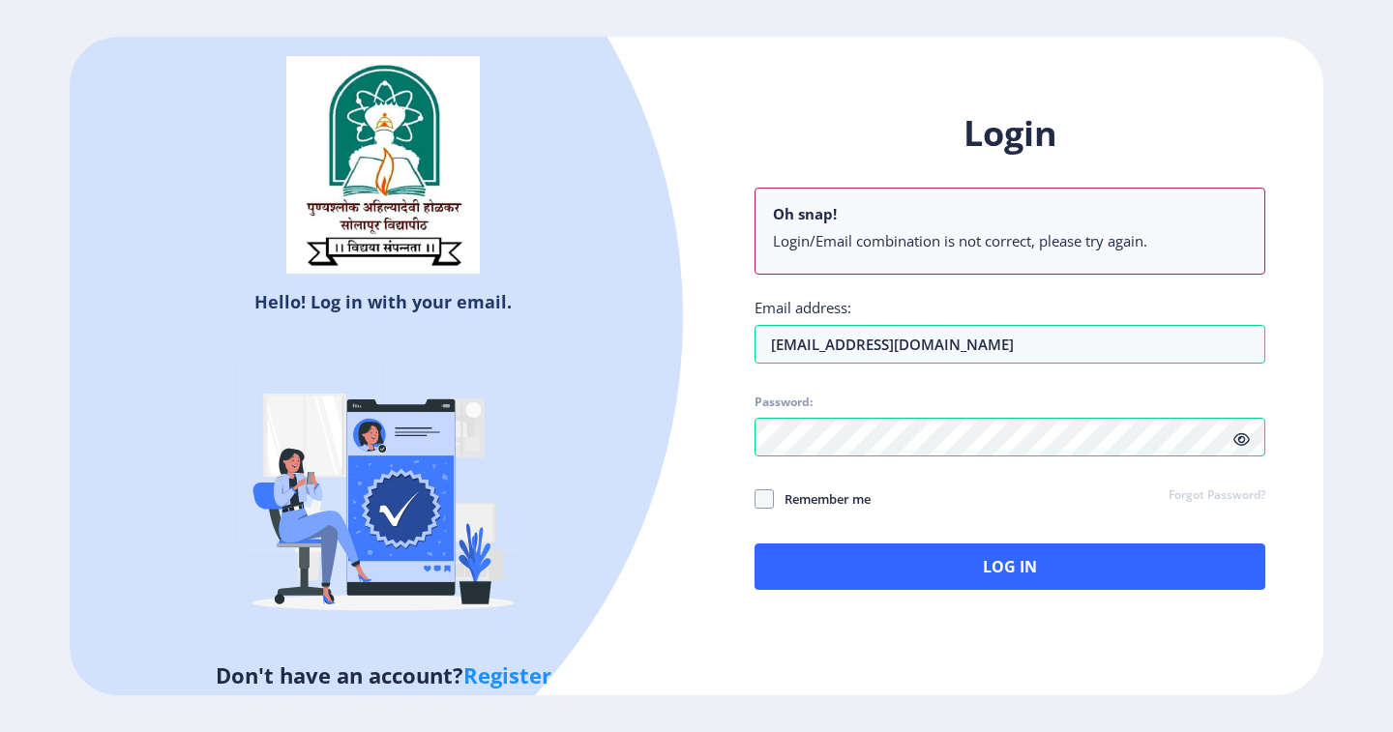
click at [1246, 444] on icon at bounding box center [1241, 439] width 16 height 15
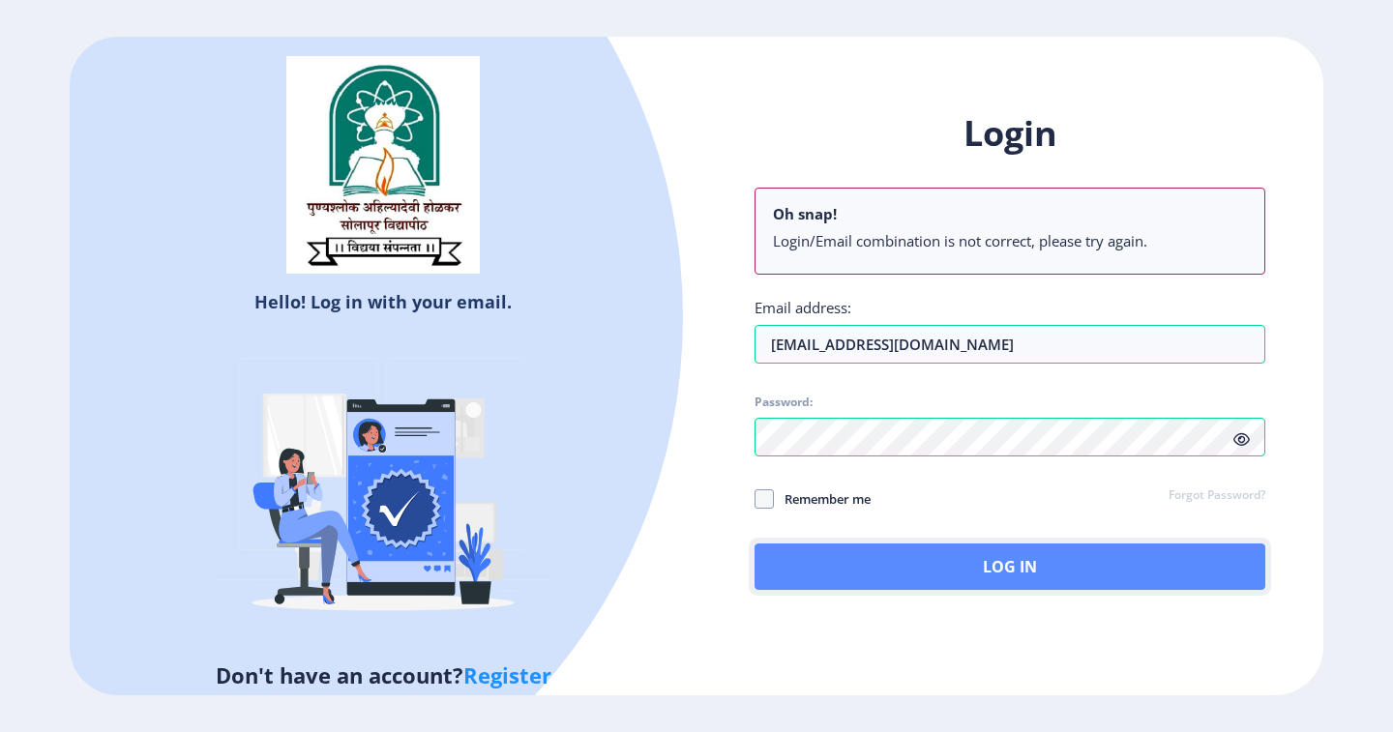
click at [850, 580] on button "Log In" at bounding box center [1009, 567] width 511 height 46
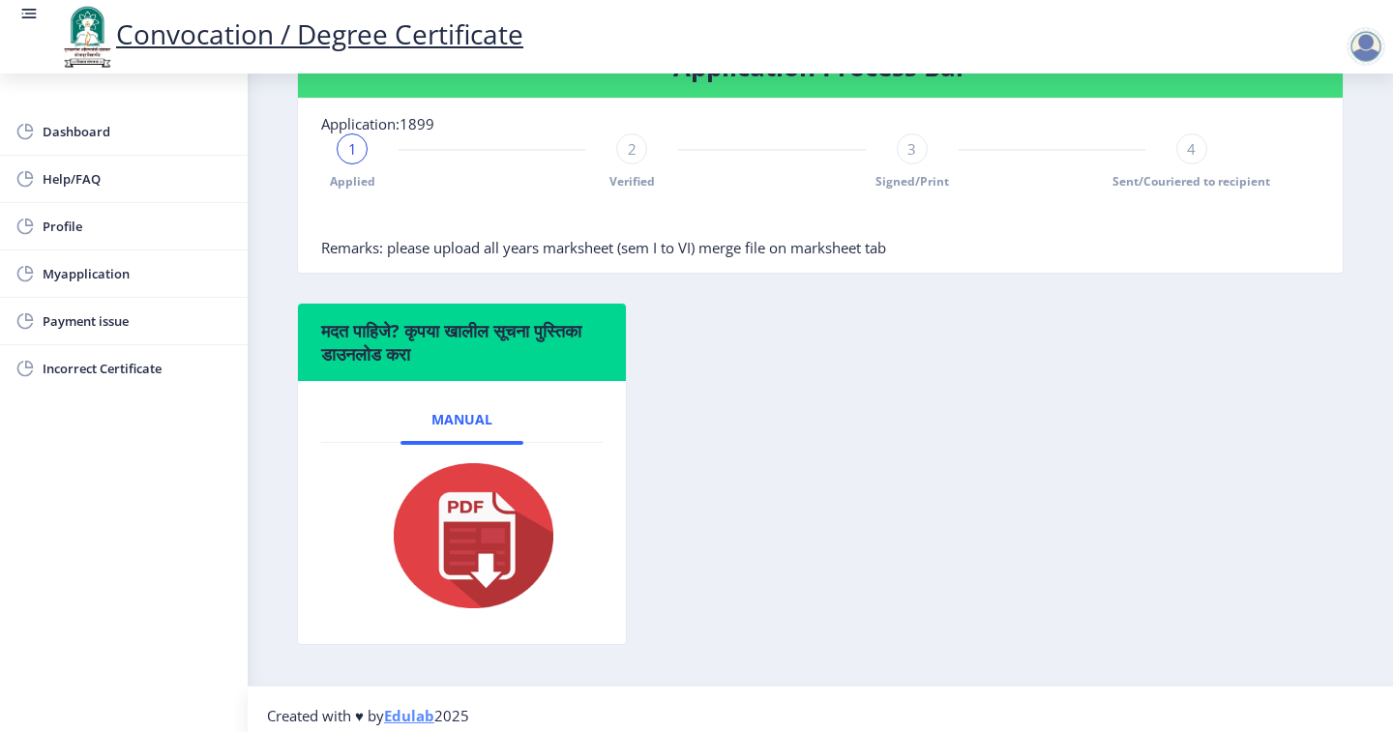
scroll to position [496, 0]
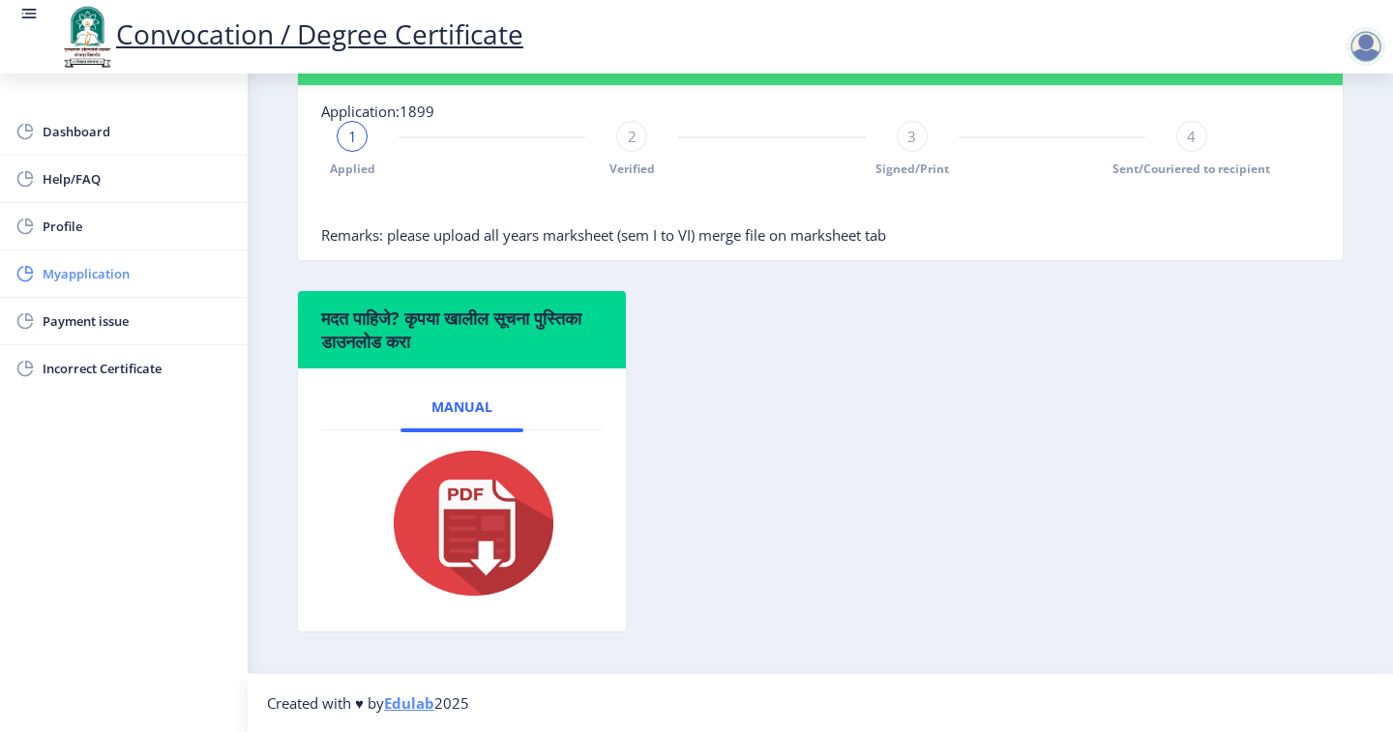
click at [107, 278] on span "Myapplication" at bounding box center [138, 273] width 190 height 23
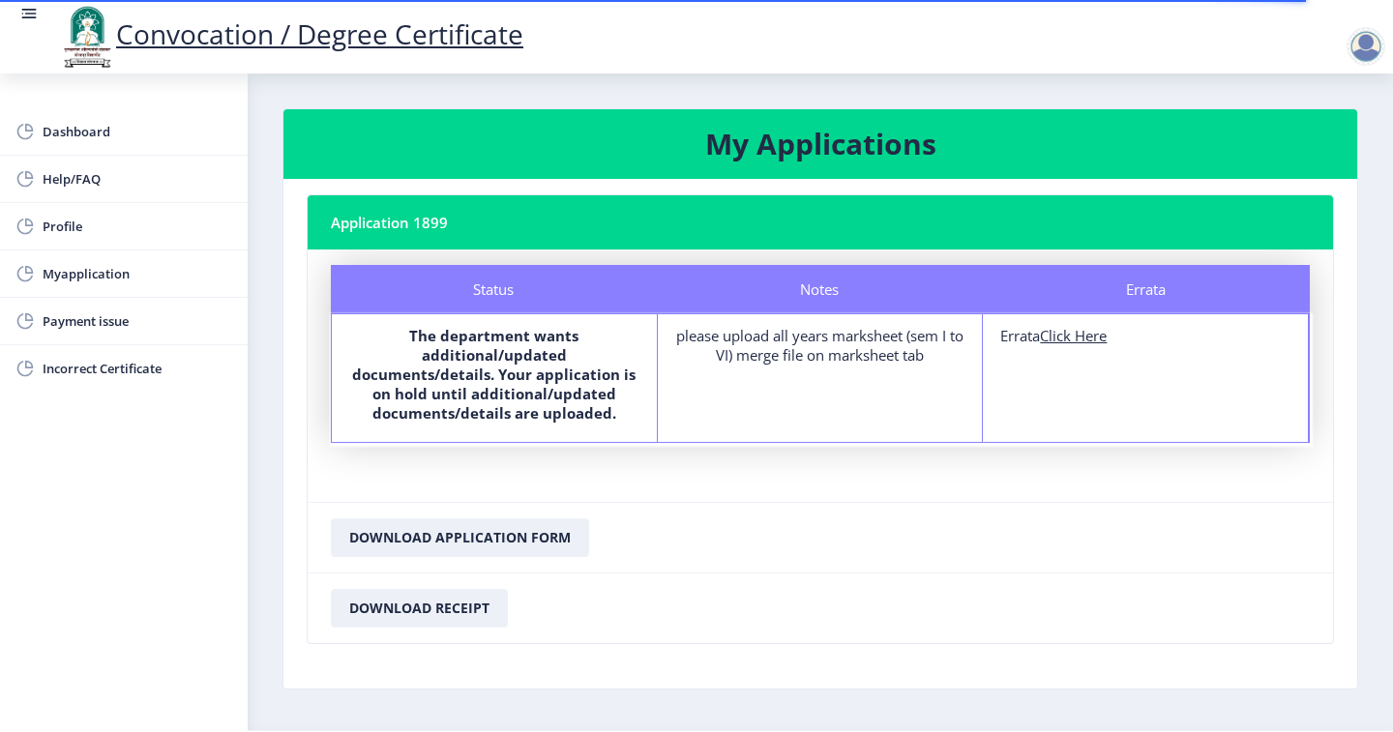
click at [1067, 334] on u "Click Here" at bounding box center [1073, 335] width 67 height 19
select select
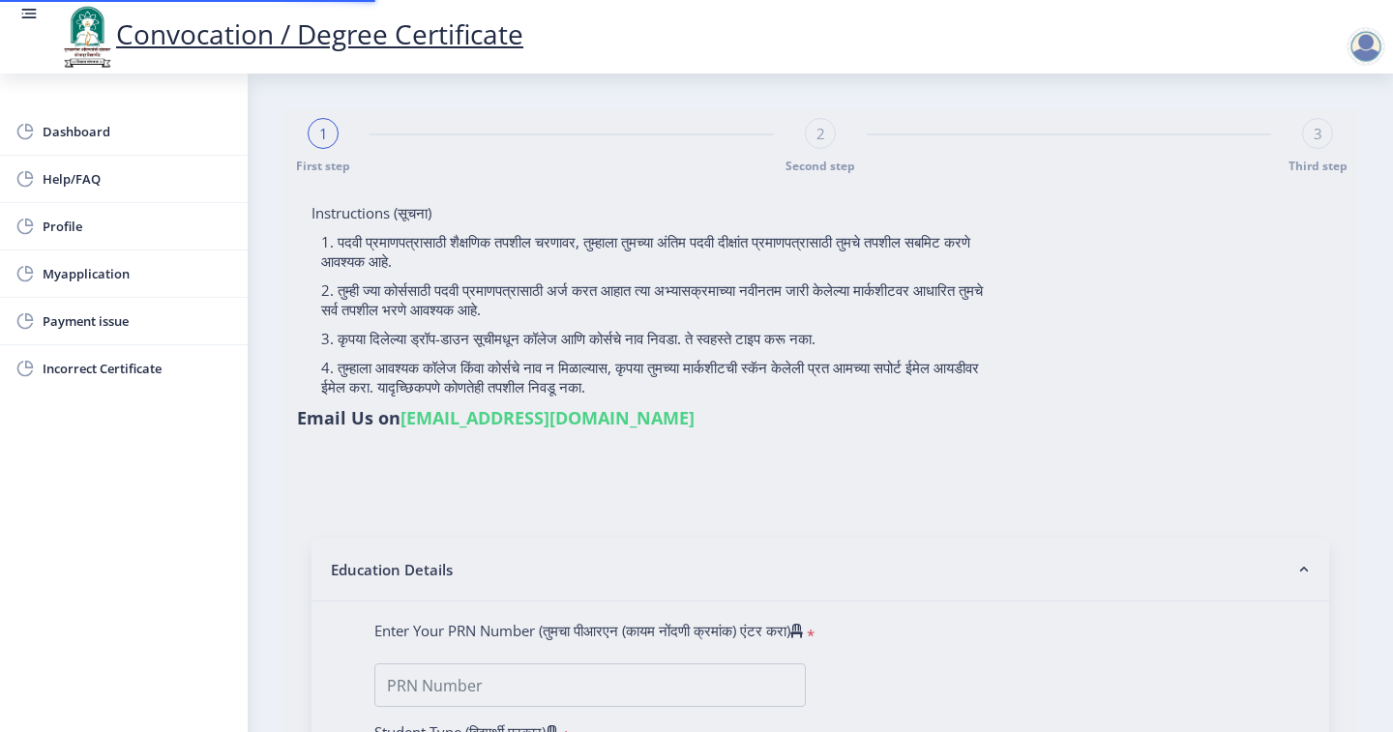
type input "SAGAR SIDDHESHWAR MAHADEO"
type input "NANDA"
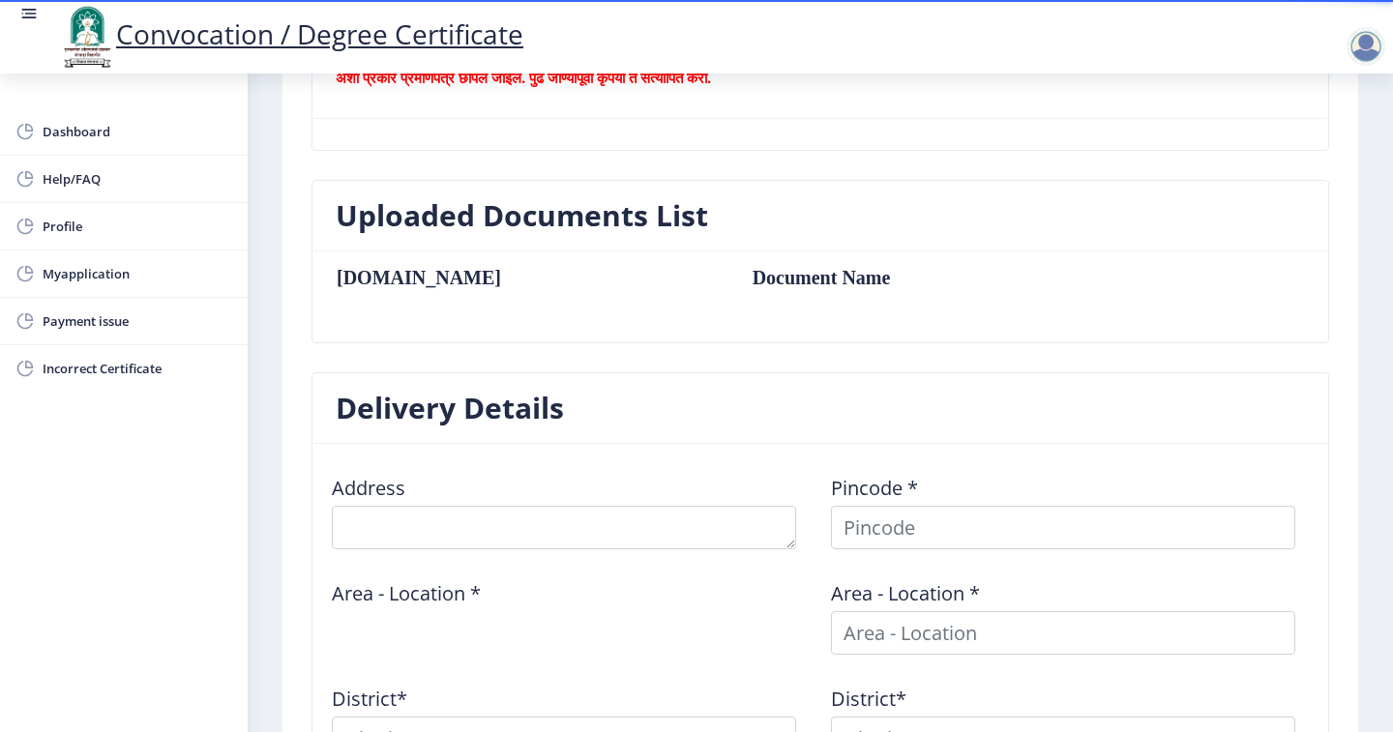
scroll to position [530, 0]
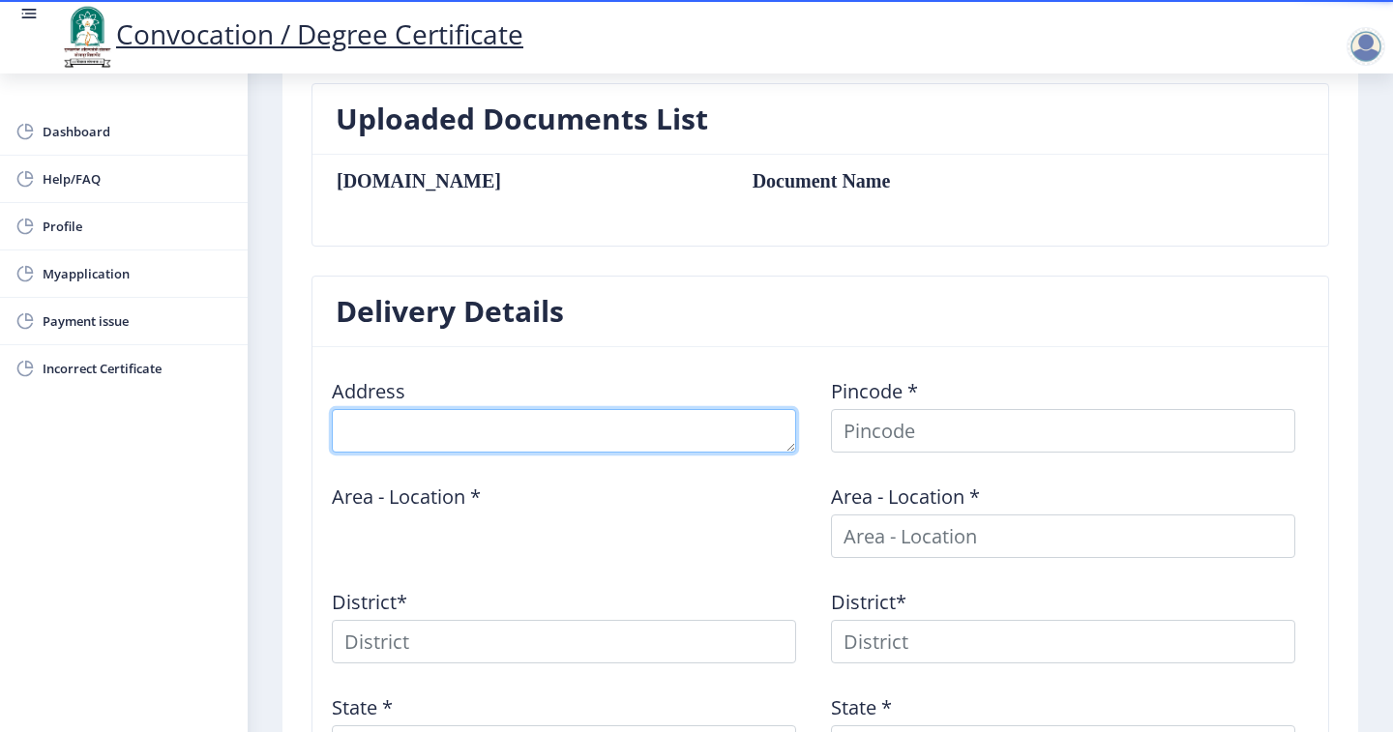
click at [553, 440] on textarea at bounding box center [564, 431] width 464 height 44
type textarea "Near Railway Station, Landage Mala, Sangola"
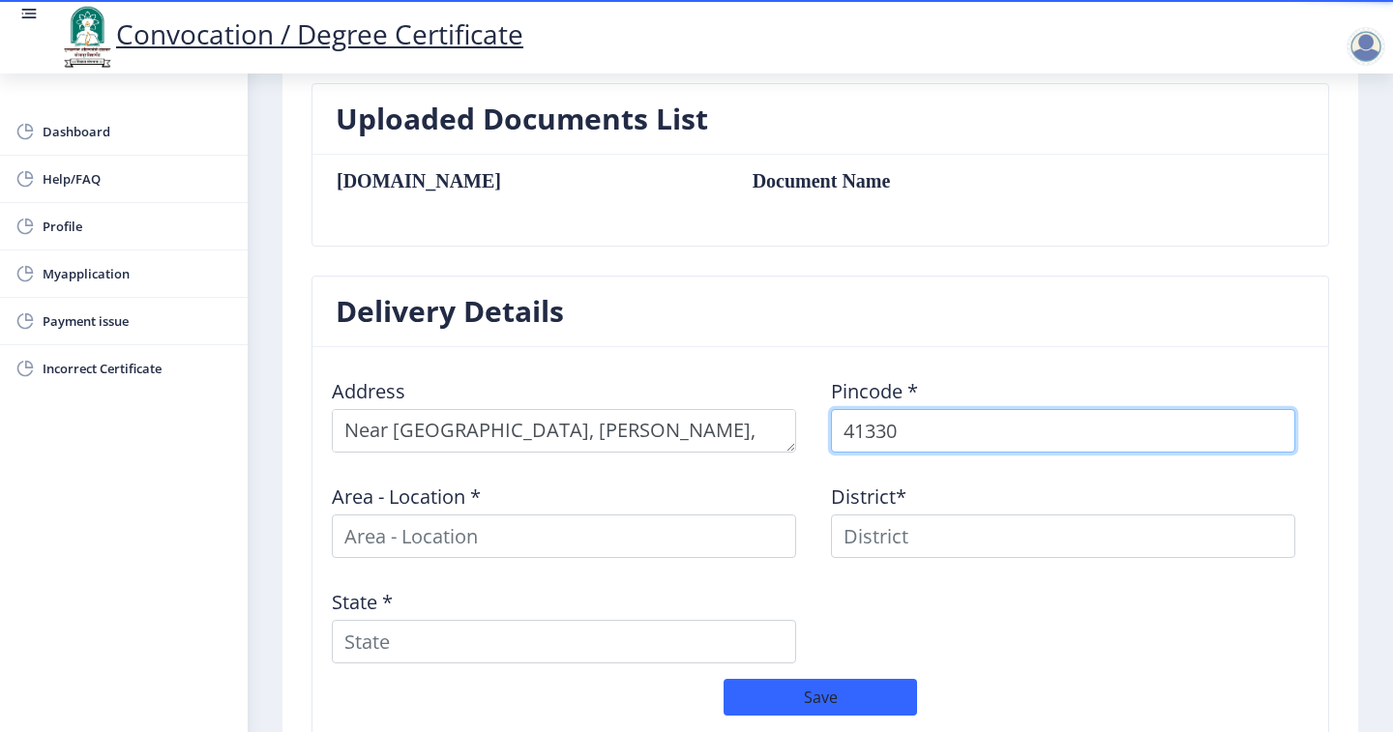
type input "413307"
select select
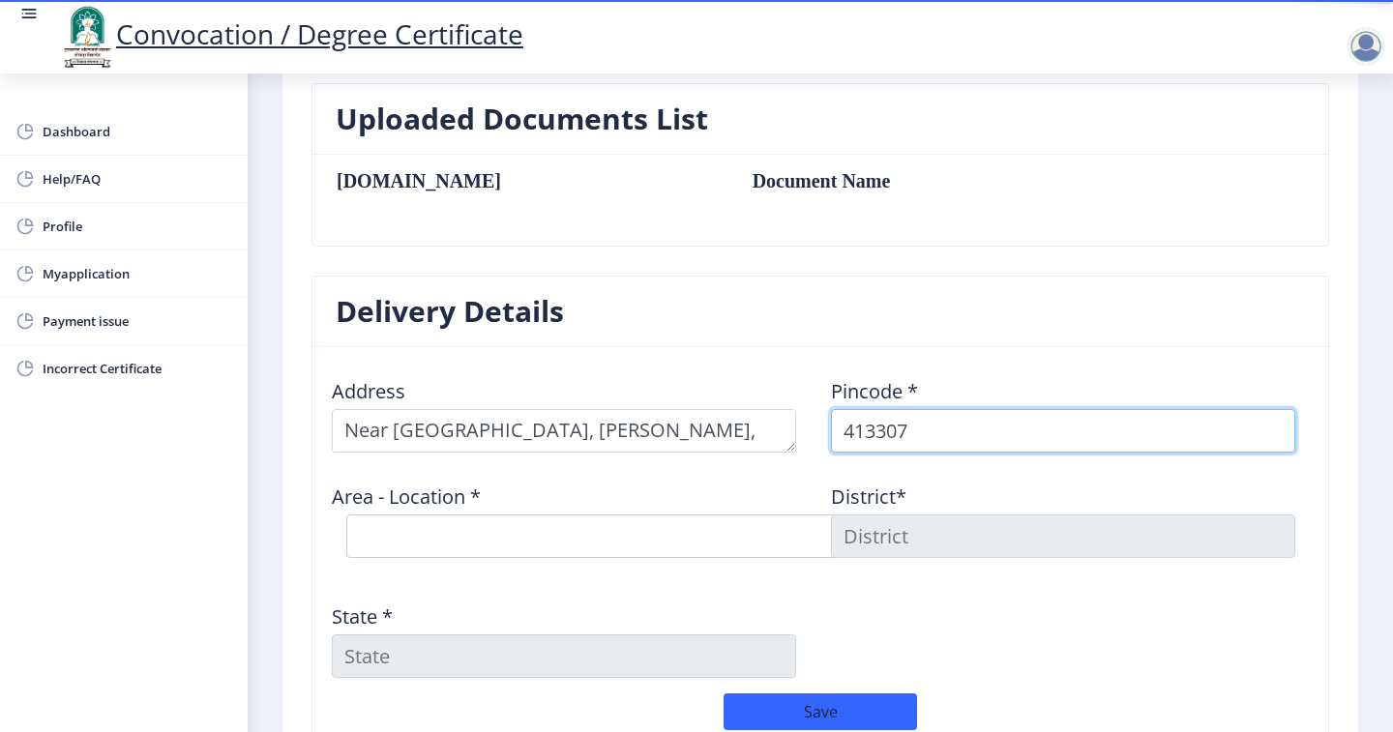
type input "413307"
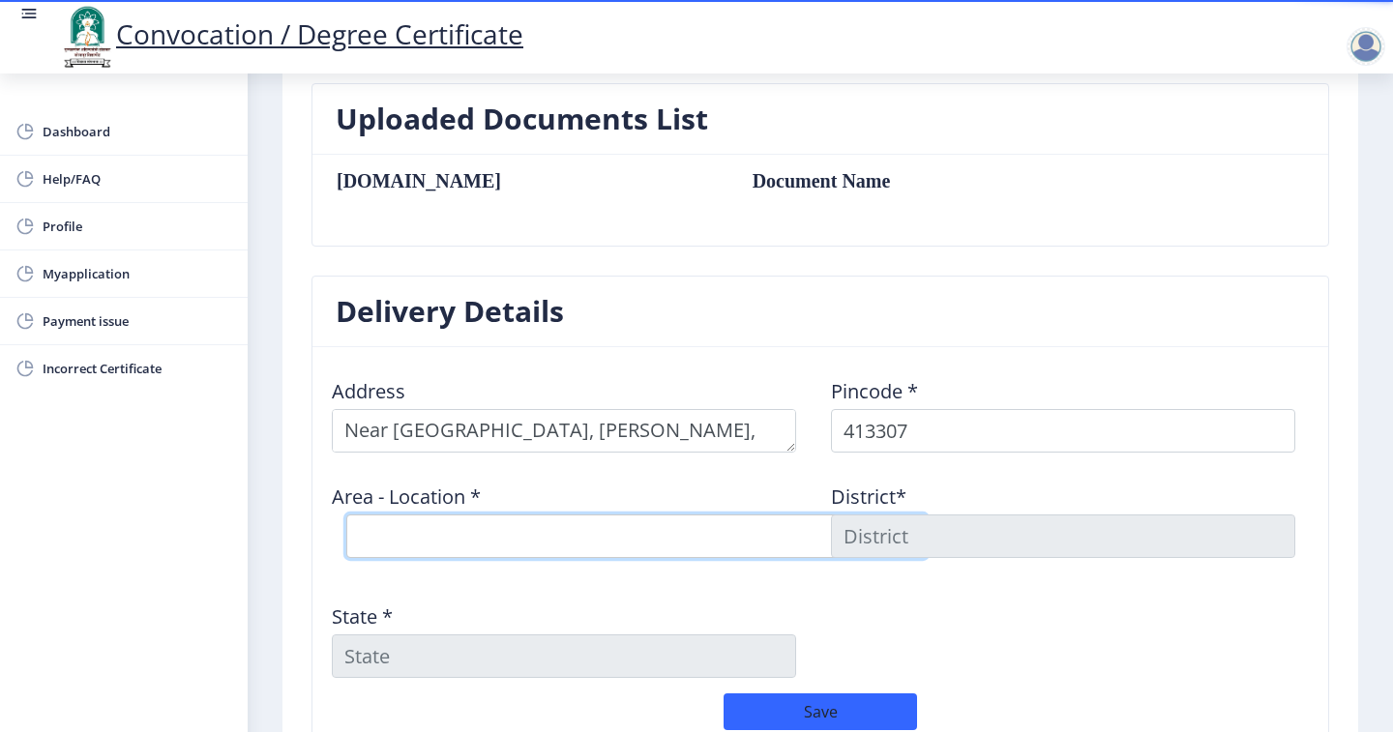
click at [507, 533] on select "Select Area Location Akola Wasud B.O Chincholi B.O Ekhatpur B.O Hatid B.O Junon…" at bounding box center [636, 537] width 580 height 44
select select "10: Object"
click at [346, 515] on select "Select Area Location Akola Wasud B.O Chincholi B.O Ekhatpur B.O Hatid B.O Junon…" at bounding box center [636, 537] width 580 height 44
type input "SOLAPUR"
type input "Maharashtra"
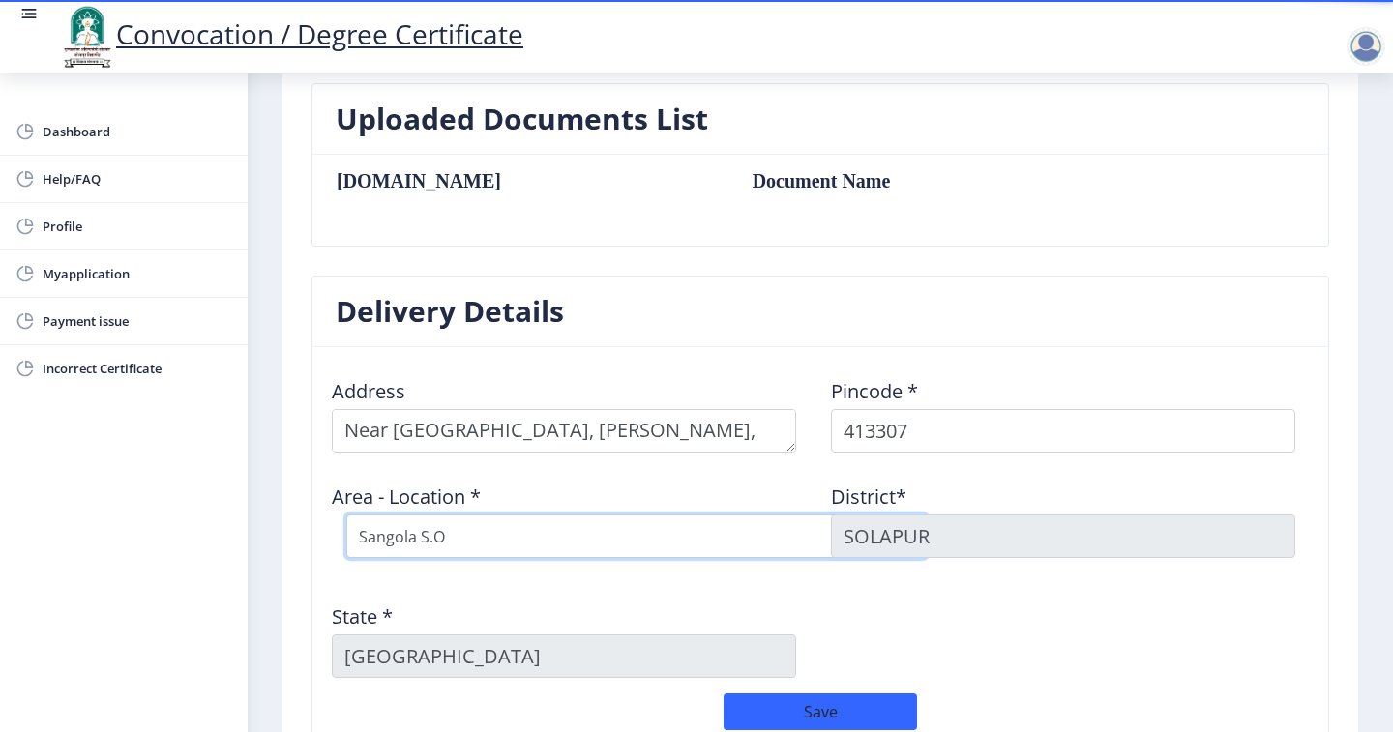
click at [464, 531] on select "Select Area Location Akola Wasud B.O Chincholi B.O Ekhatpur B.O Hatid B.O Junon…" at bounding box center [636, 537] width 580 height 44
select select "11: Object"
click at [346, 515] on select "Select Area Location Akola Wasud B.O Chincholi B.O Ekhatpur B.O Hatid B.O Junon…" at bounding box center [636, 537] width 580 height 44
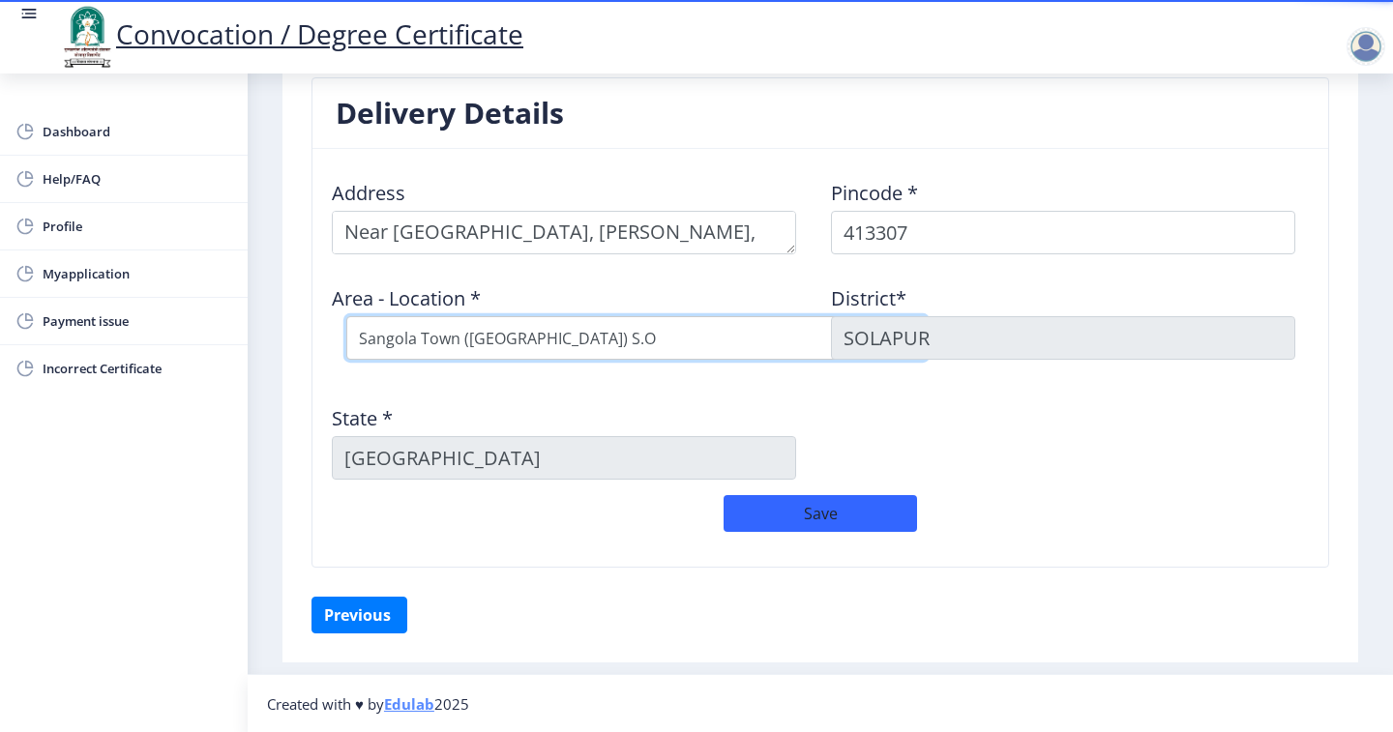
scroll to position [729, 0]
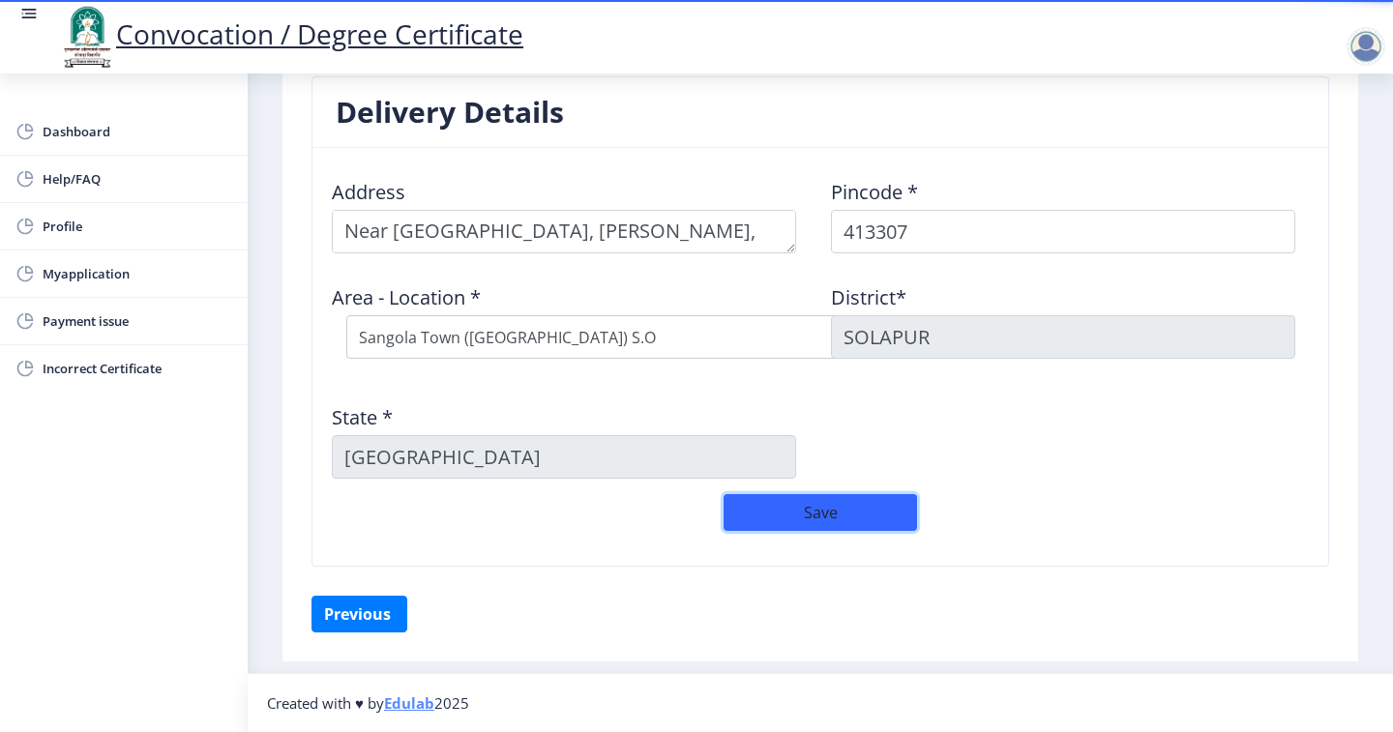
click at [757, 516] on button "Save" at bounding box center [819, 512] width 193 height 37
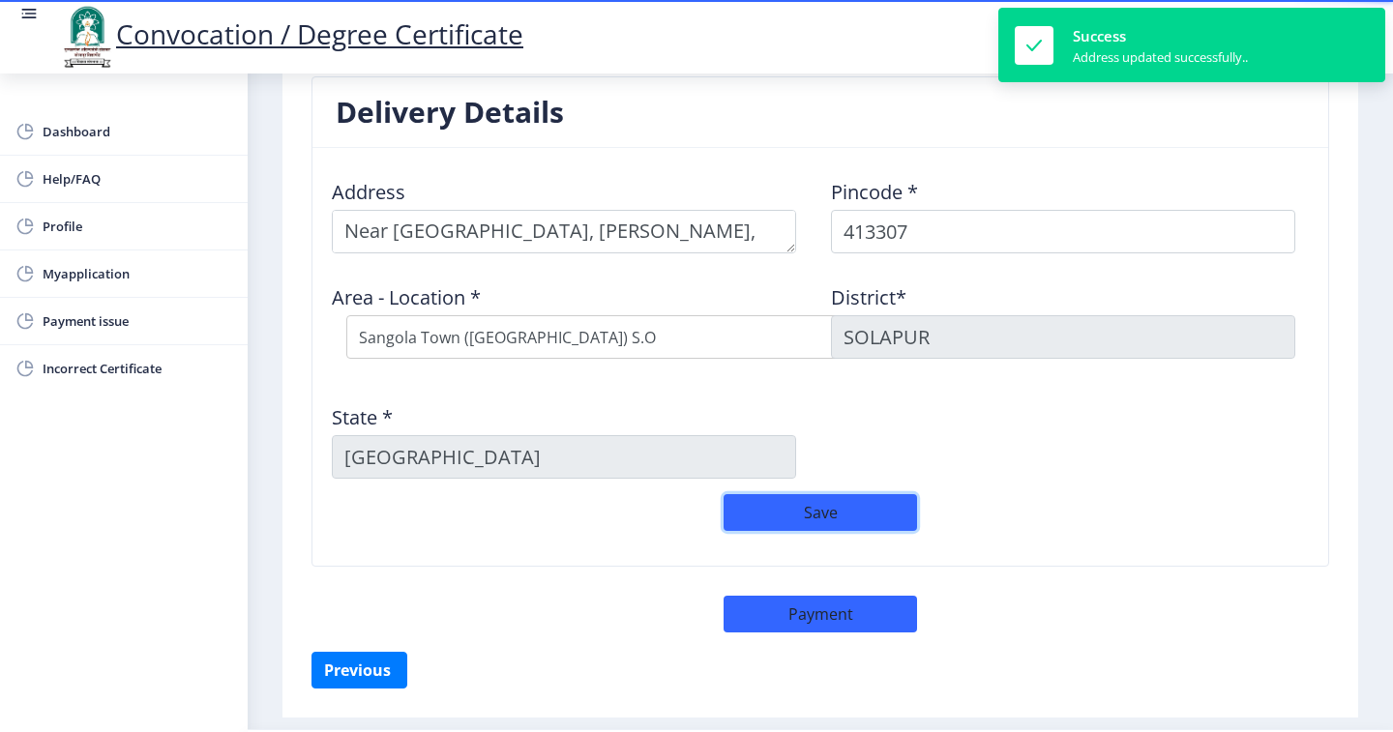
scroll to position [785, 0]
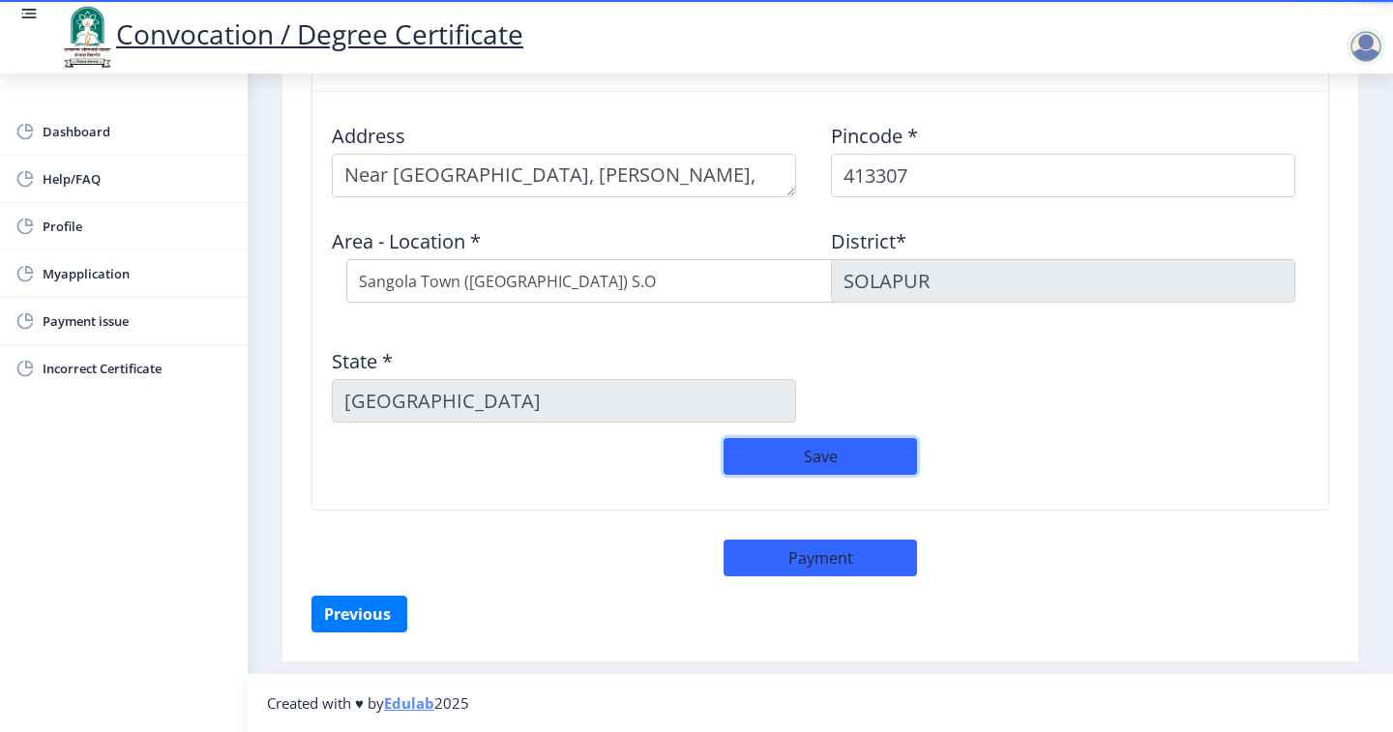
click at [807, 451] on button "Save" at bounding box center [819, 456] width 193 height 37
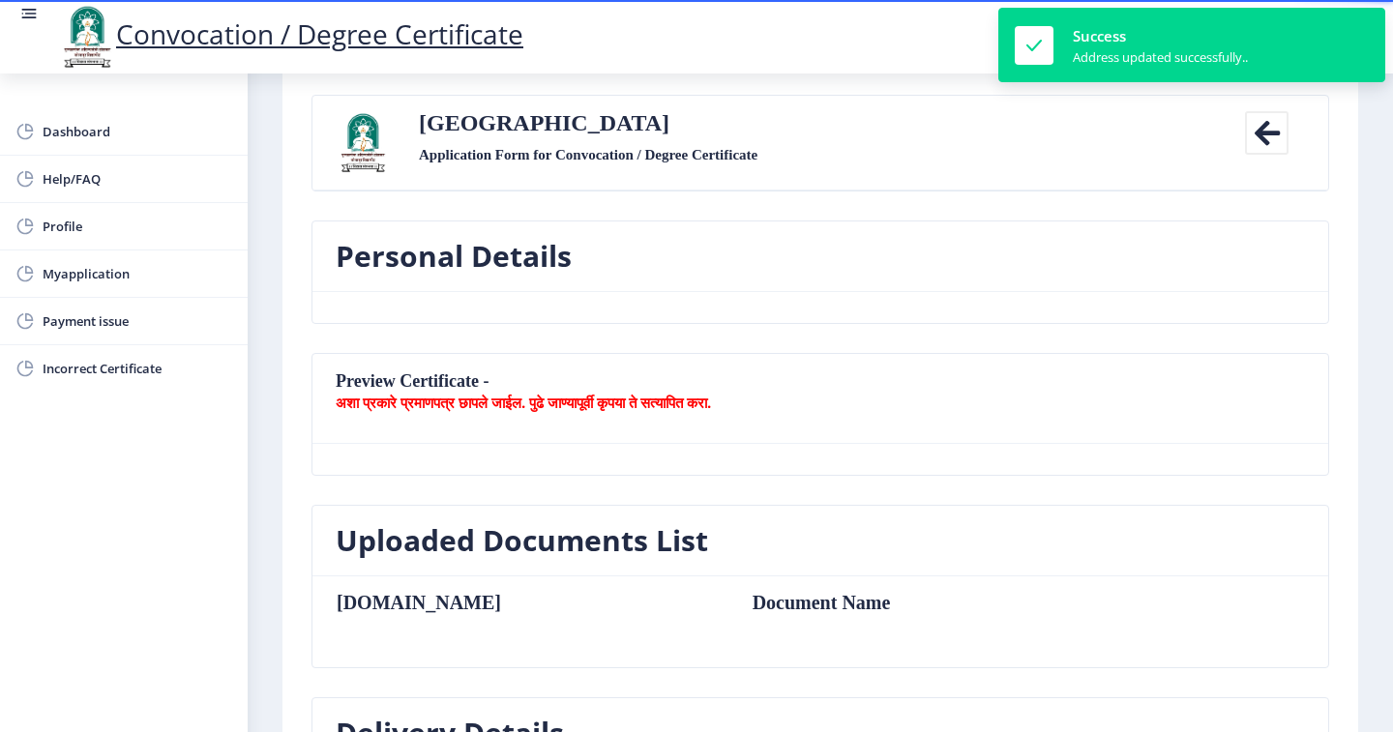
scroll to position [0, 0]
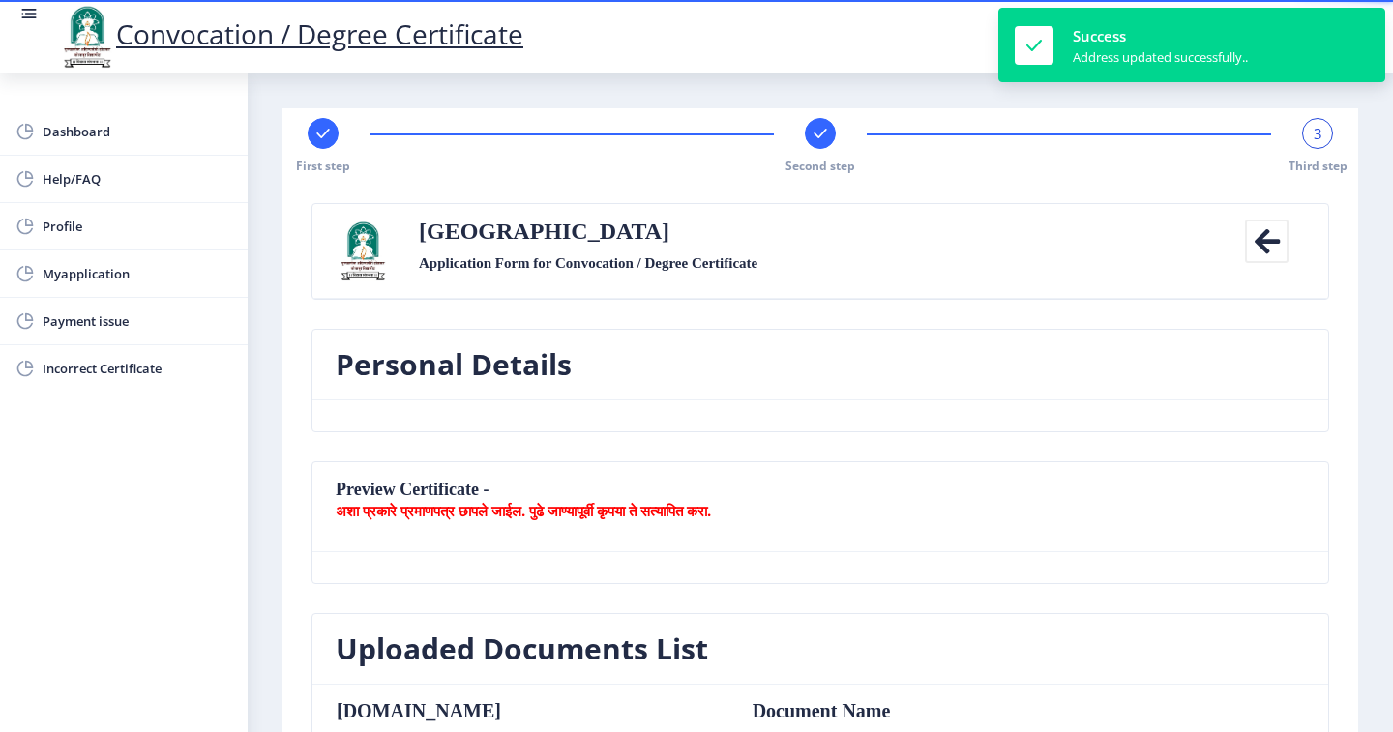
drag, startPoint x: 533, startPoint y: 490, endPoint x: 398, endPoint y: 438, distance: 144.2
click at [532, 490] on nb-card-header "Preview Certificate - अशा प्रकारे प्रमाणपत्र छापले जाईल. पुढे जाण्यापूर्वी कृपय…" at bounding box center [819, 507] width 1015 height 90
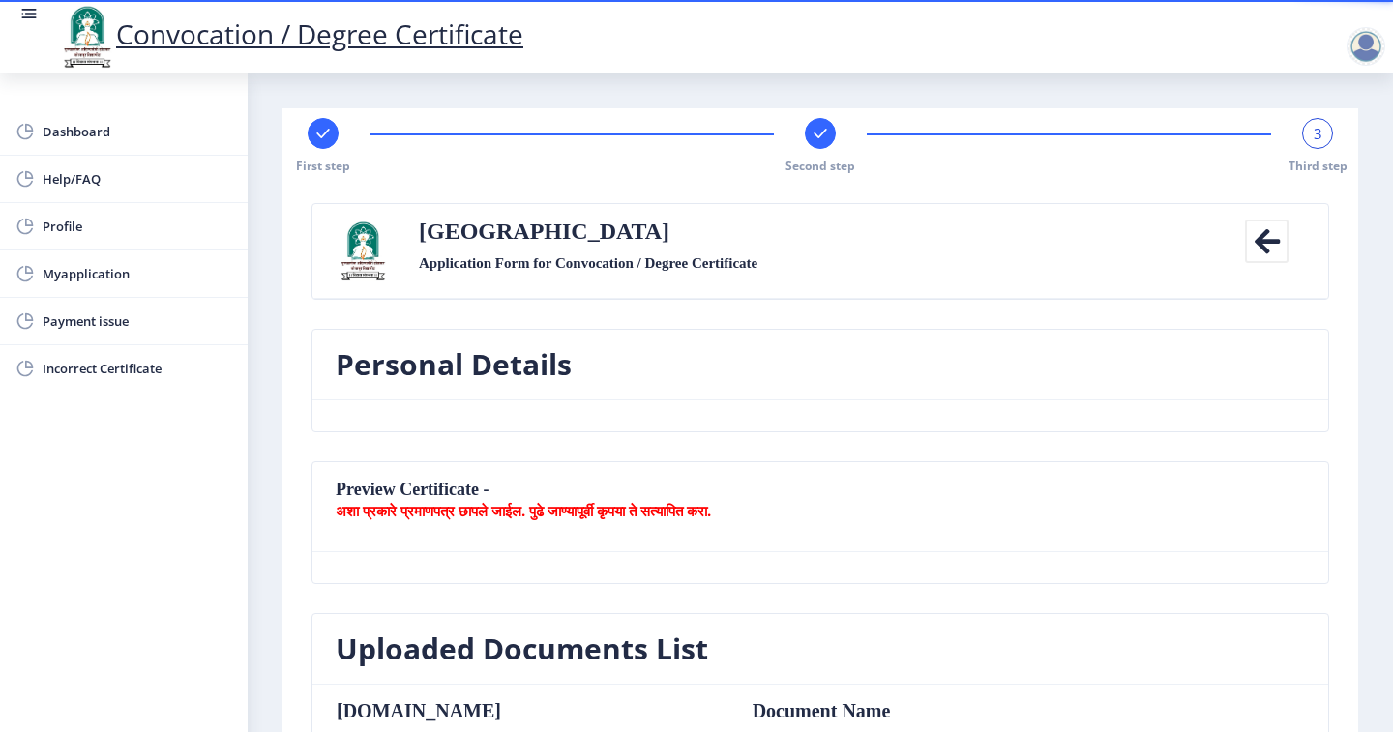
click at [1317, 133] on div "3" at bounding box center [1317, 133] width 31 height 31
click at [1313, 131] on span "3" at bounding box center [1317, 133] width 9 height 19
click at [114, 219] on span "Profile" at bounding box center [138, 226] width 190 height 23
select select
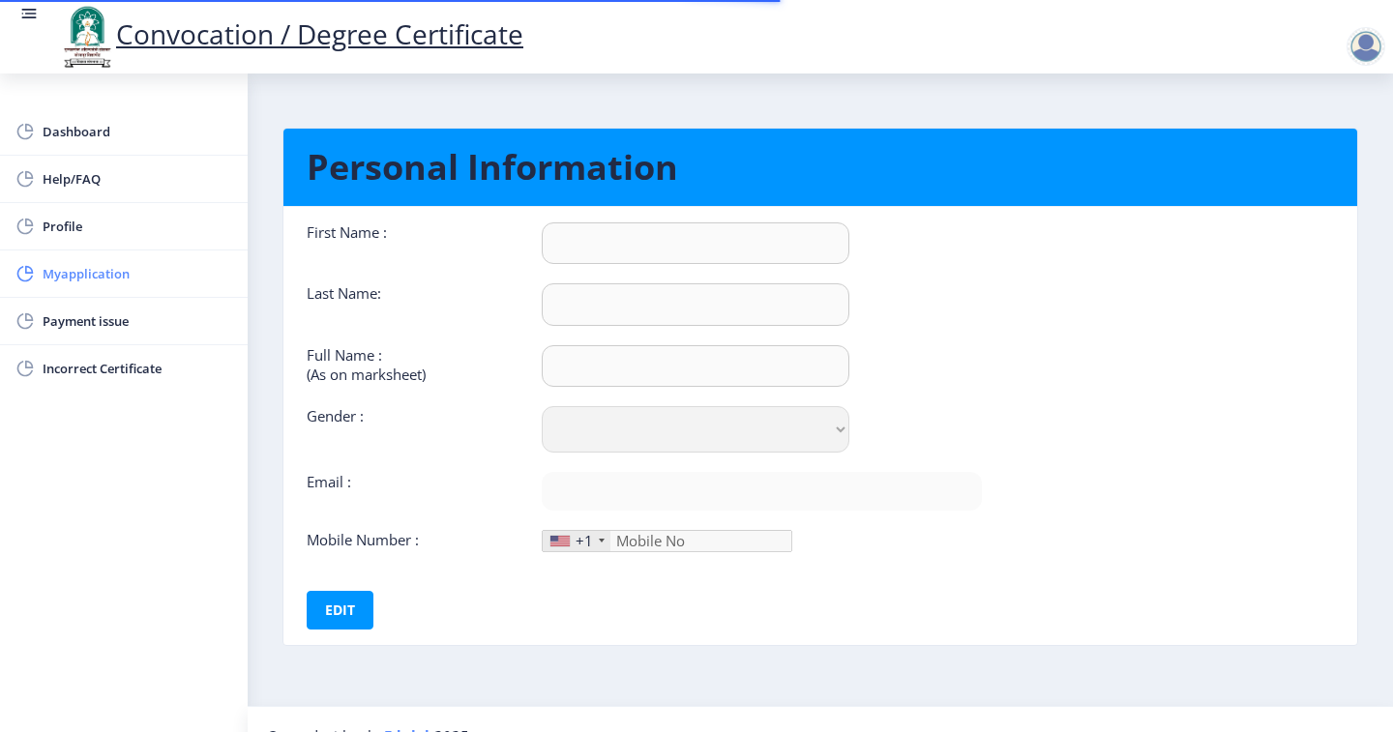
type input "SIDDHESHWAR"
type input "SAGAR"
type input "SAGAR SIDDHESHWAR MAHADEO"
select select "[DEMOGRAPHIC_DATA]"
type input "[EMAIL_ADDRESS][DOMAIN_NAME]"
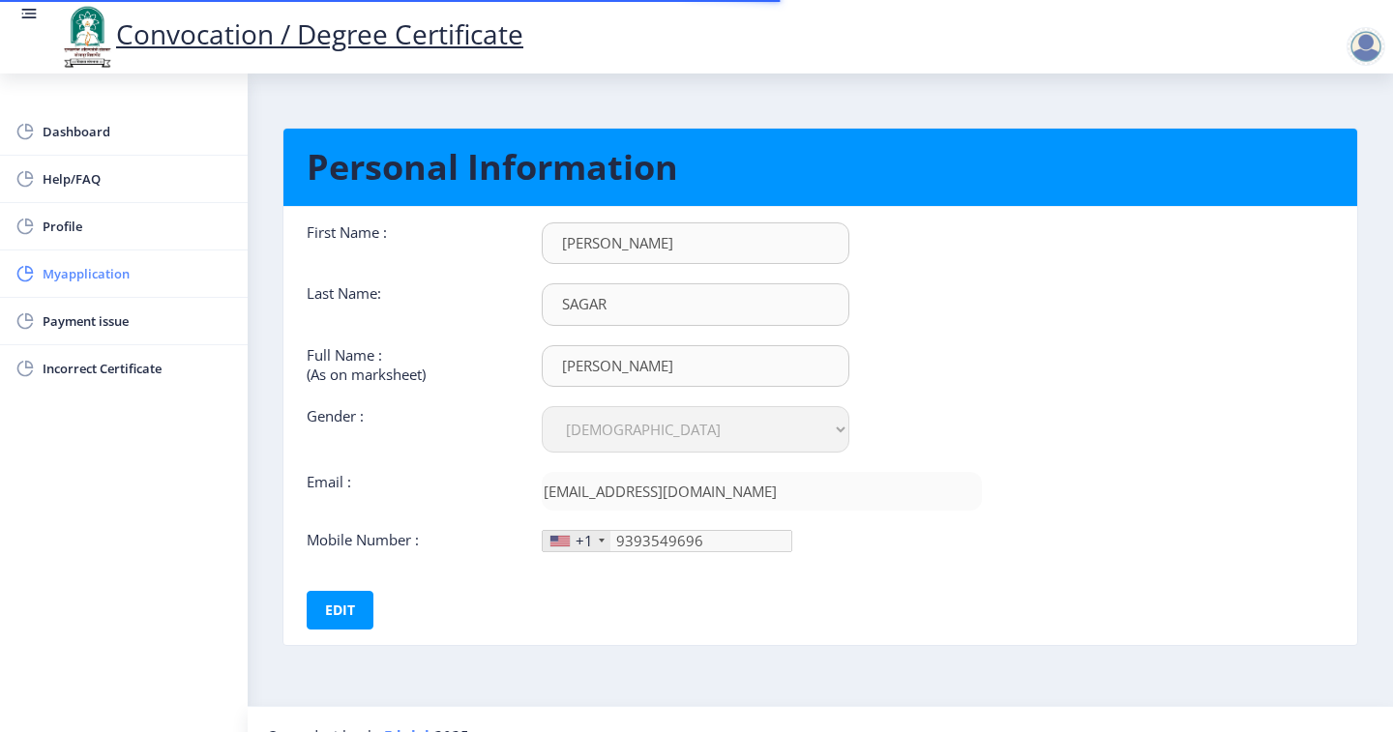
type input "939-354-96"
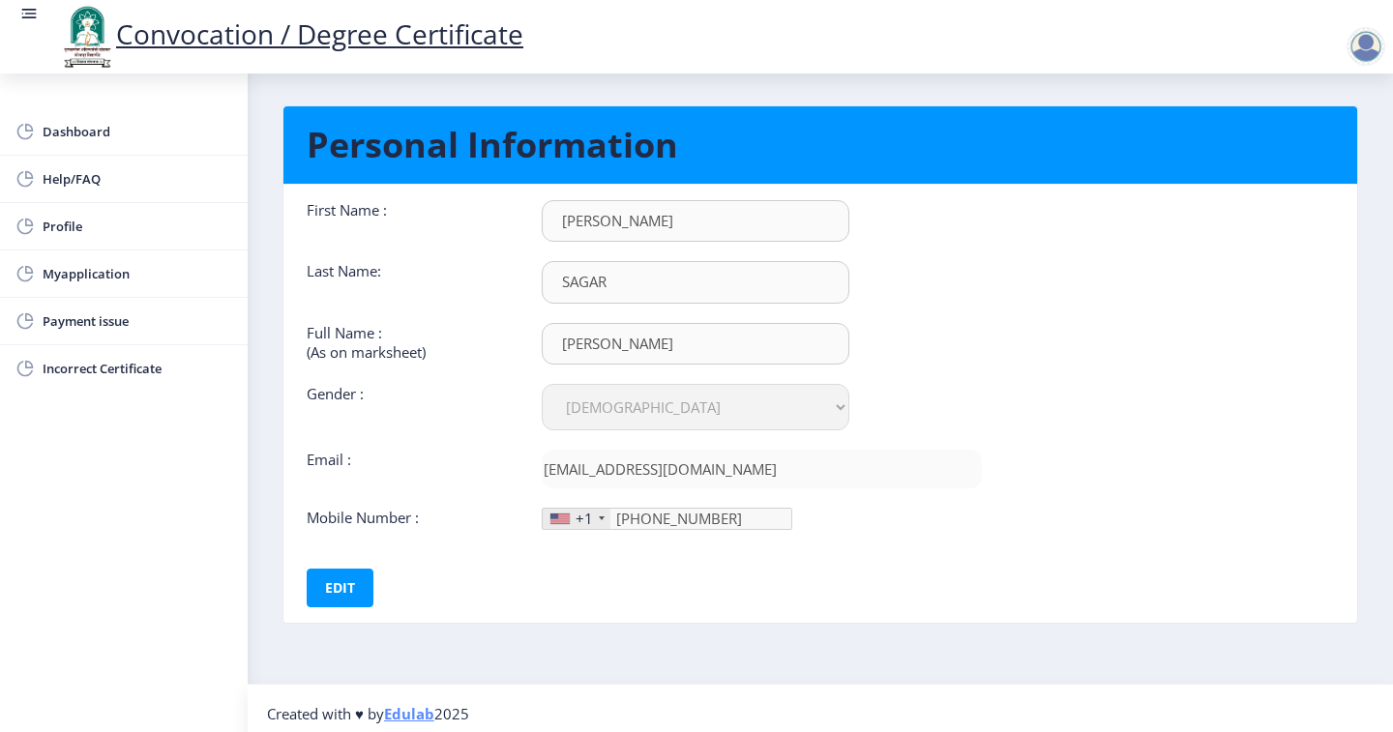
scroll to position [32, 0]
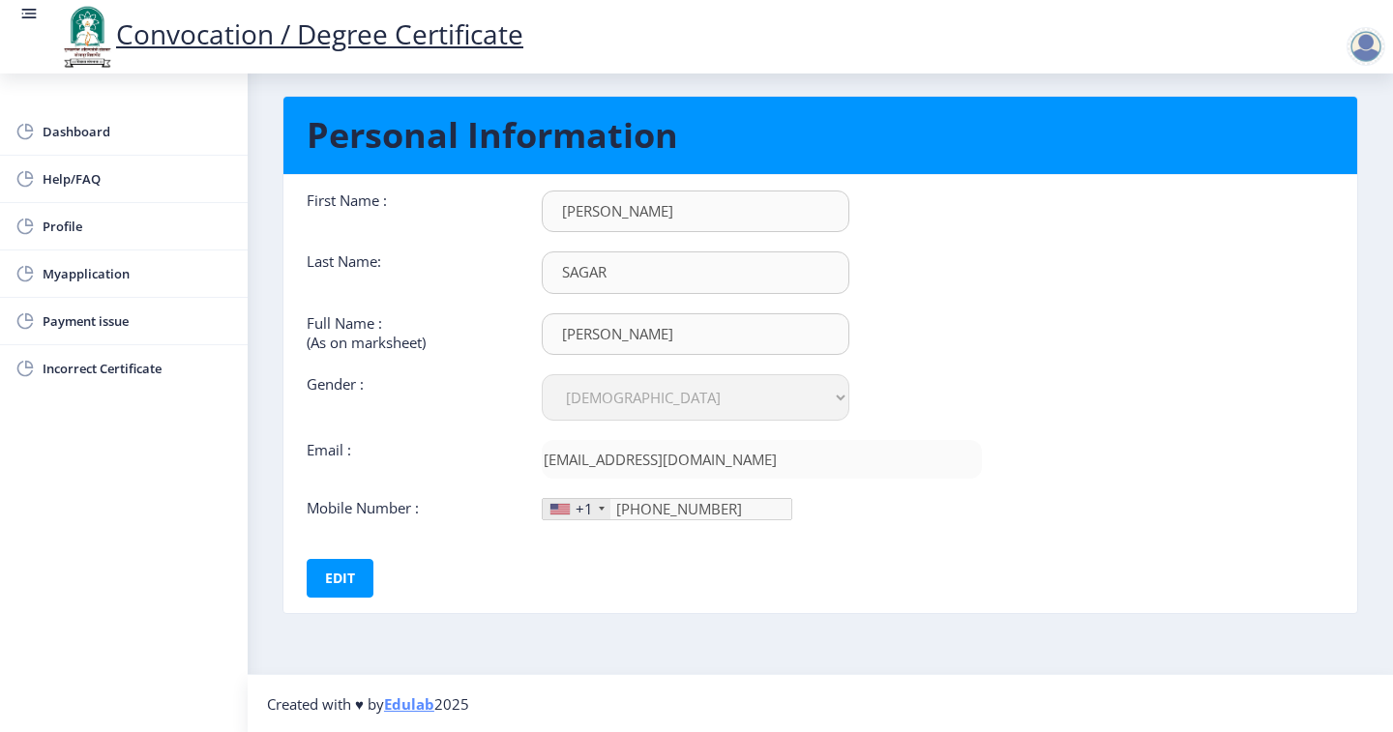
click at [649, 509] on input "939-354-96" at bounding box center [667, 509] width 250 height 22
click at [112, 233] on span "Profile" at bounding box center [138, 226] width 190 height 23
click at [123, 226] on span "Profile" at bounding box center [138, 226] width 190 height 23
click at [116, 127] on span "Dashboard" at bounding box center [138, 131] width 190 height 23
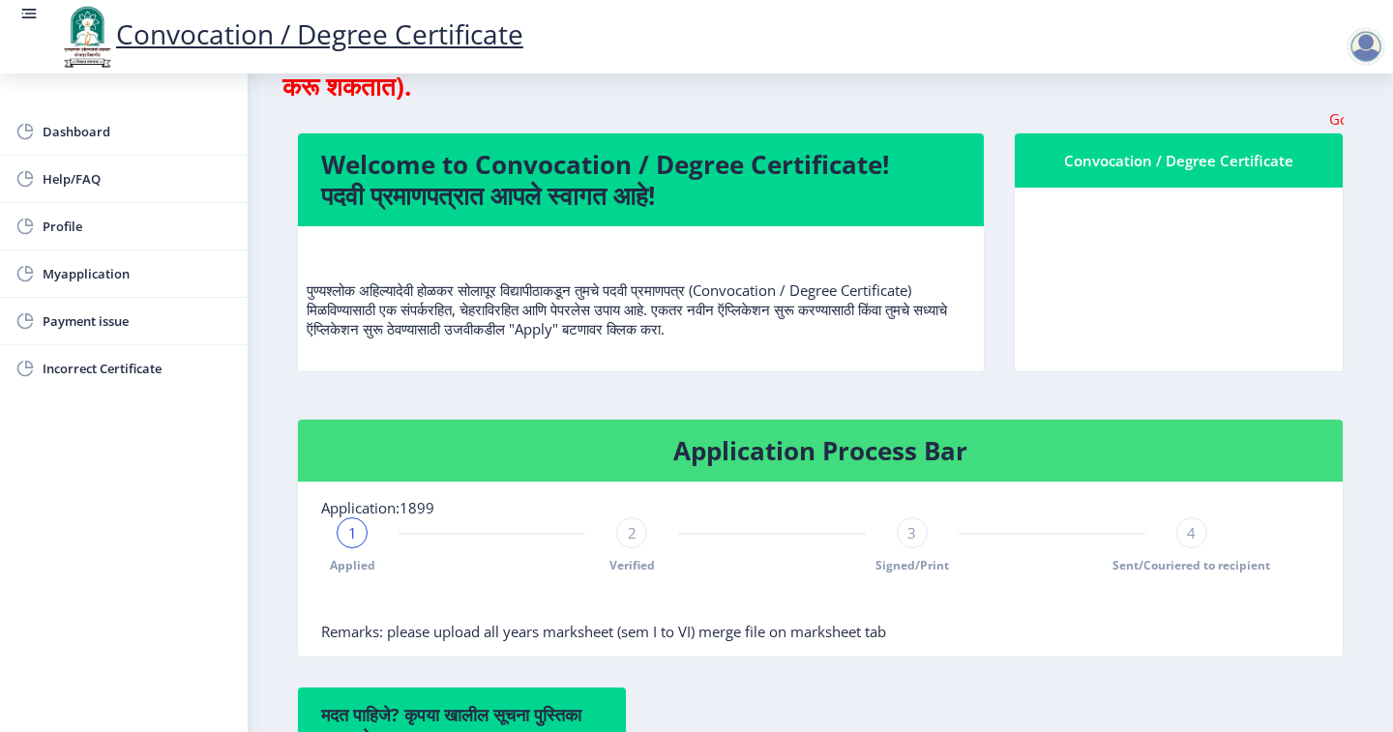
scroll to position [97, 0]
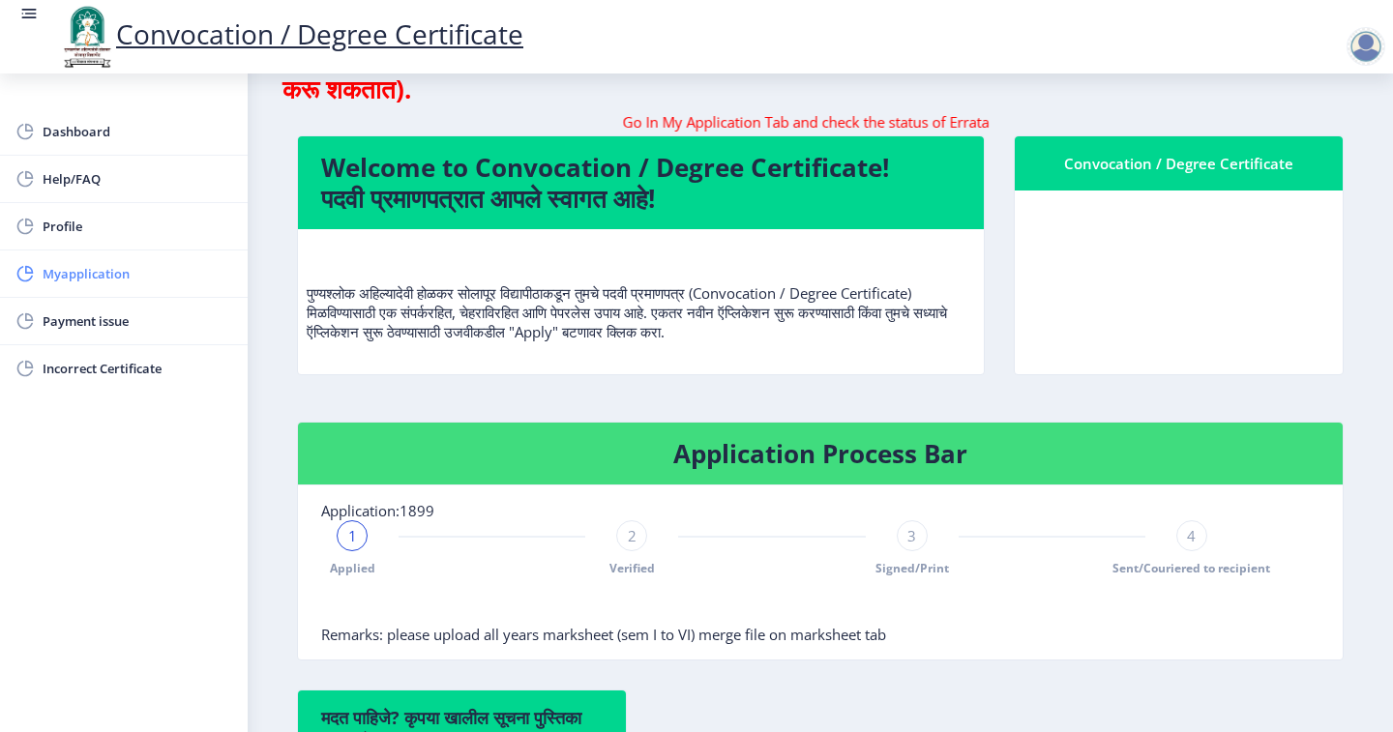
click at [134, 279] on span "Myapplication" at bounding box center [138, 273] width 190 height 23
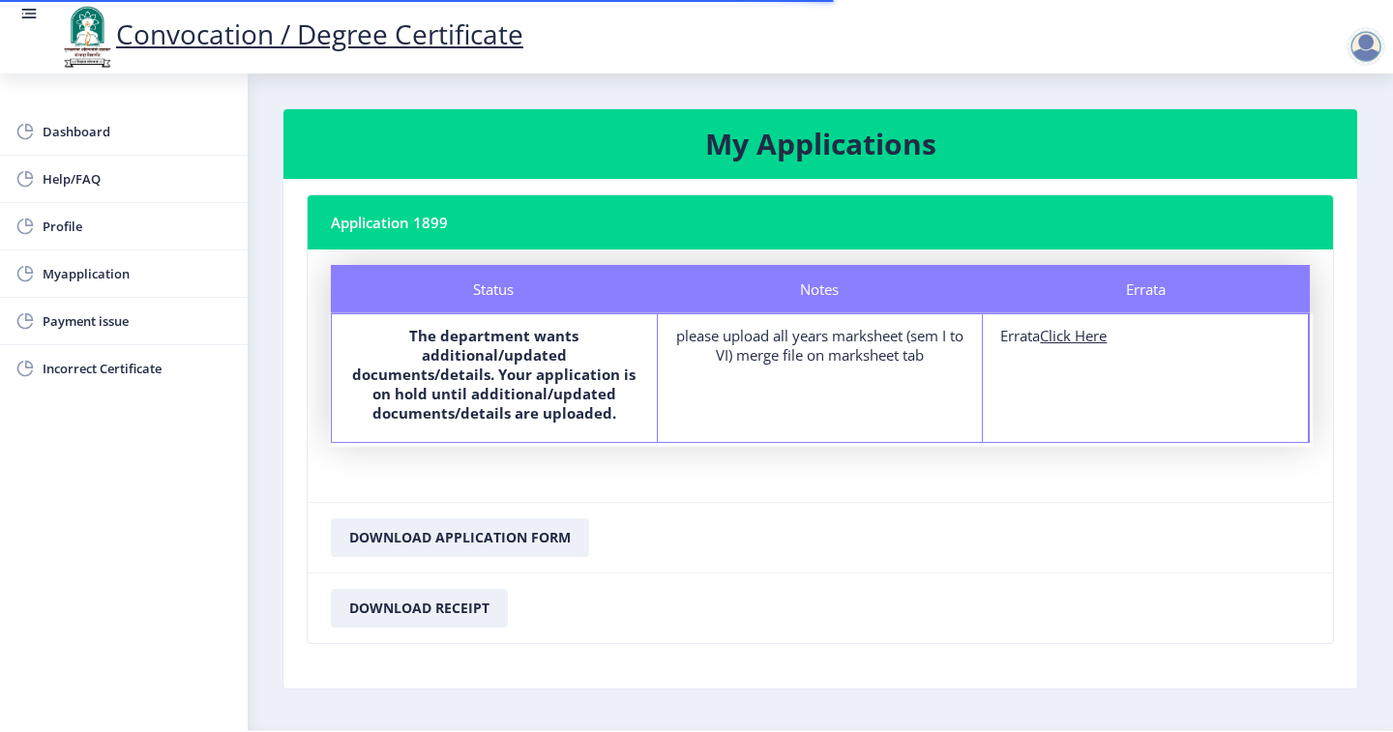
scroll to position [57, 0]
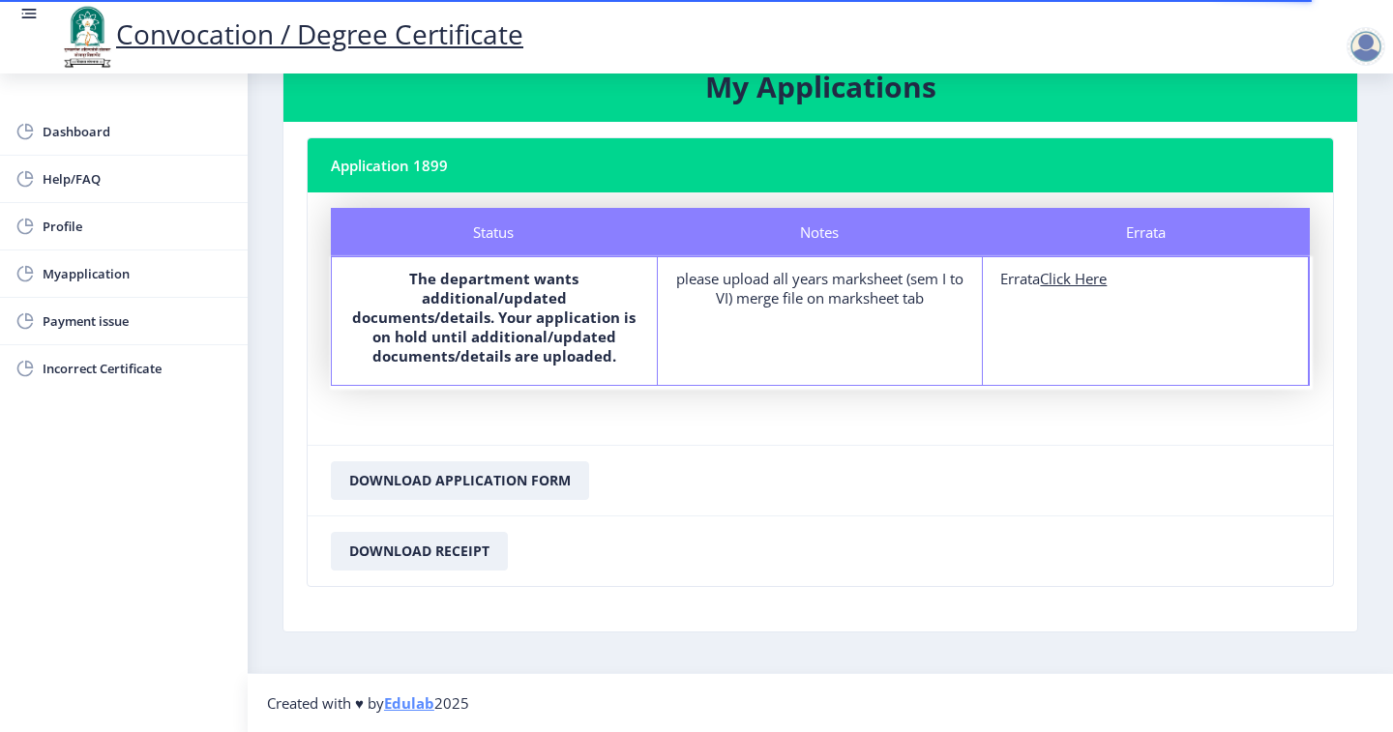
click at [494, 305] on b "The department wants additional/updated documents/details. Your application is …" at bounding box center [493, 317] width 283 height 97
click at [799, 286] on div "please upload all years marksheet (sem I to VI) merge file on marksheet tab" at bounding box center [820, 288] width 290 height 39
click at [800, 285] on div "please upload all years marksheet (sem I to VI) merge file on marksheet tab" at bounding box center [820, 288] width 290 height 39
click at [1065, 285] on u "Click Here" at bounding box center [1073, 278] width 67 height 19
select select
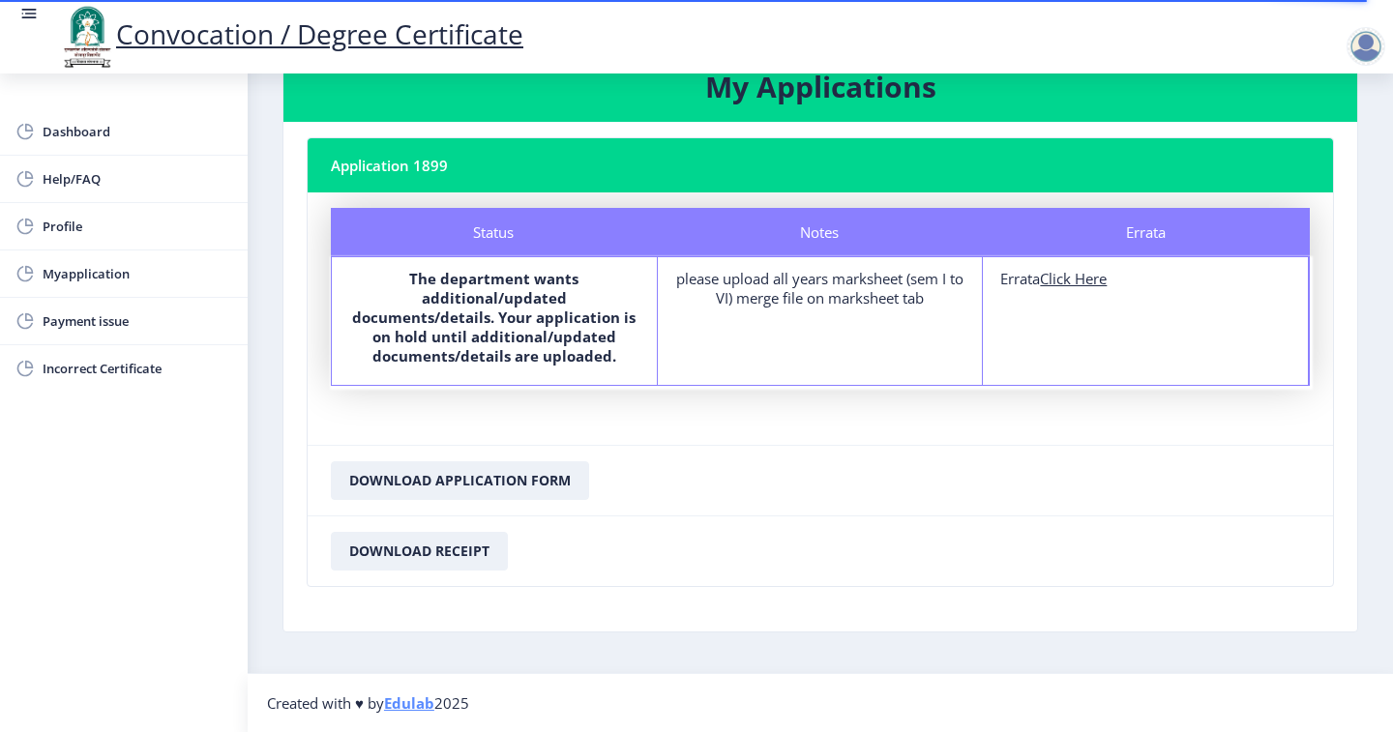
select select
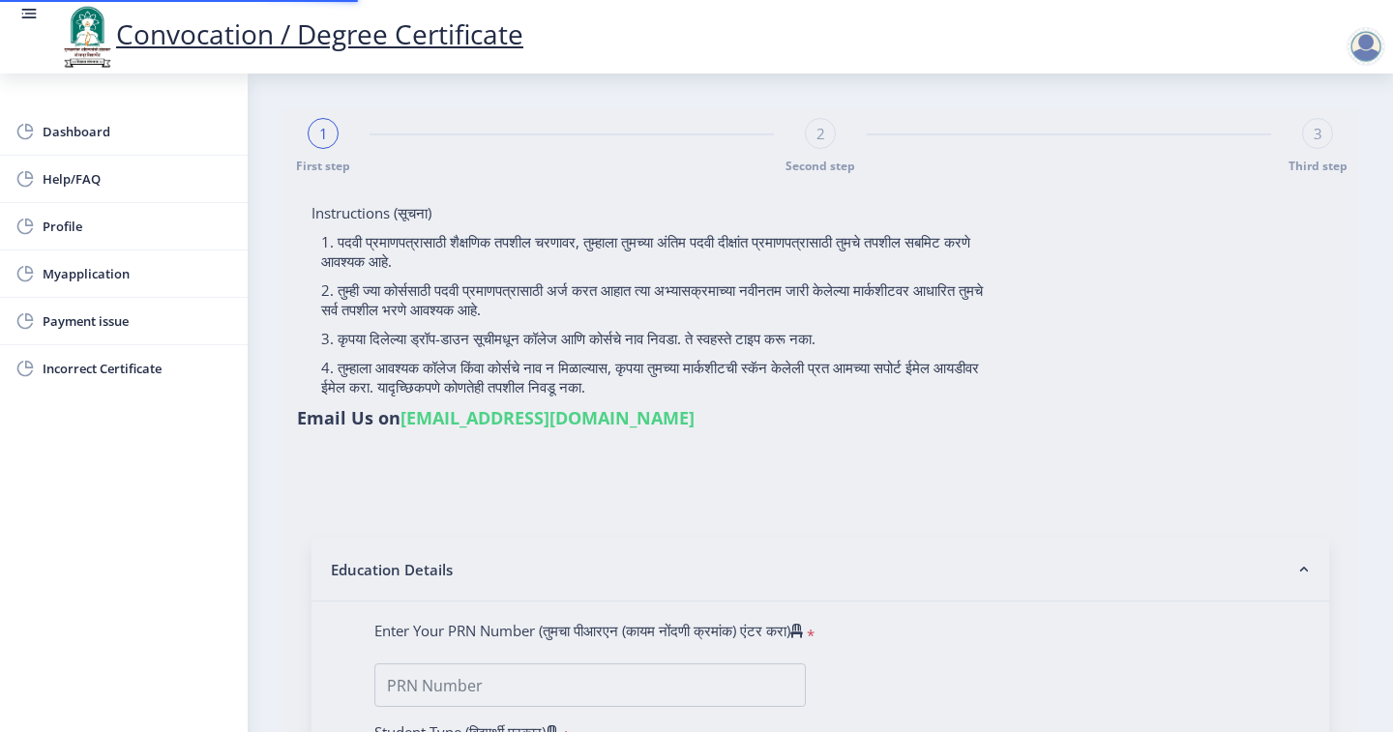
type input "SAGAR SIDDHESHWAR MAHADEO"
type input "NANDA"
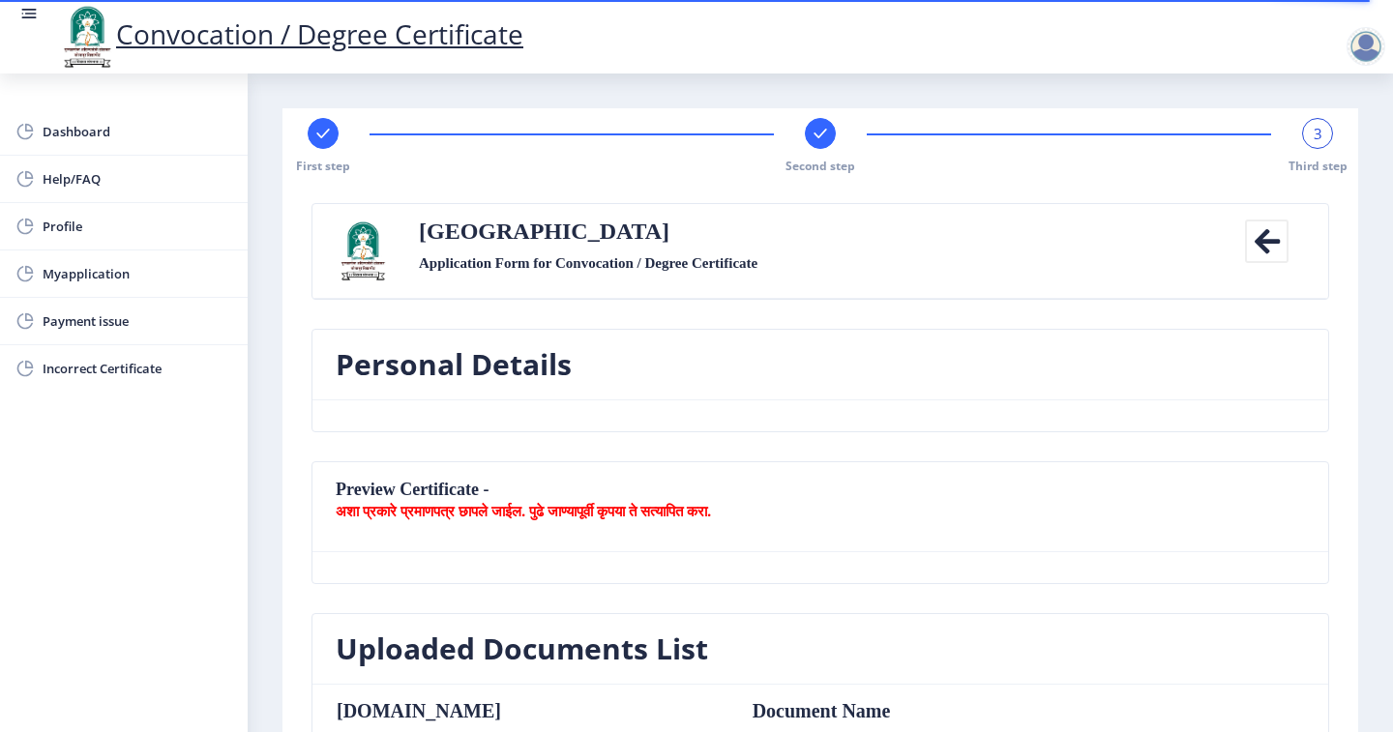
click at [1251, 240] on icon at bounding box center [1267, 242] width 44 height 44
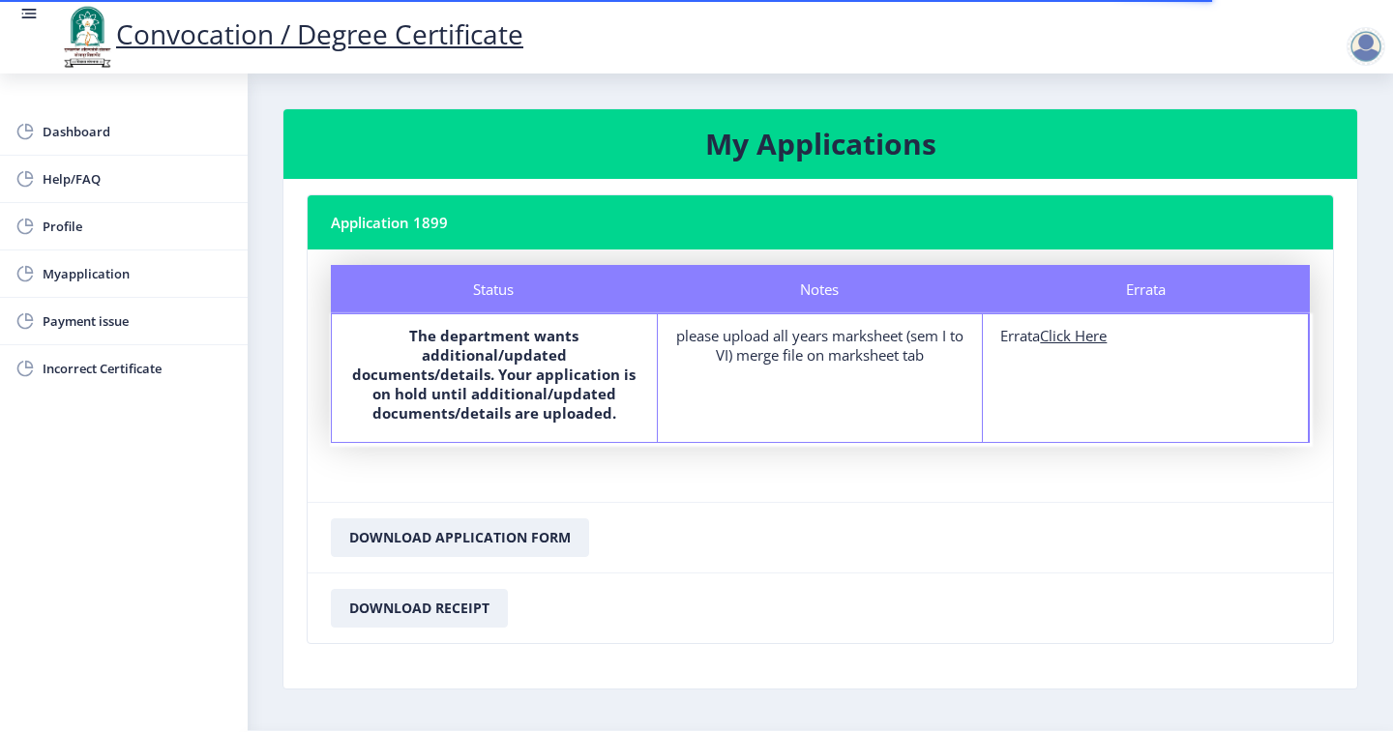
click at [1094, 337] on u "Click Here" at bounding box center [1073, 335] width 67 height 19
select select
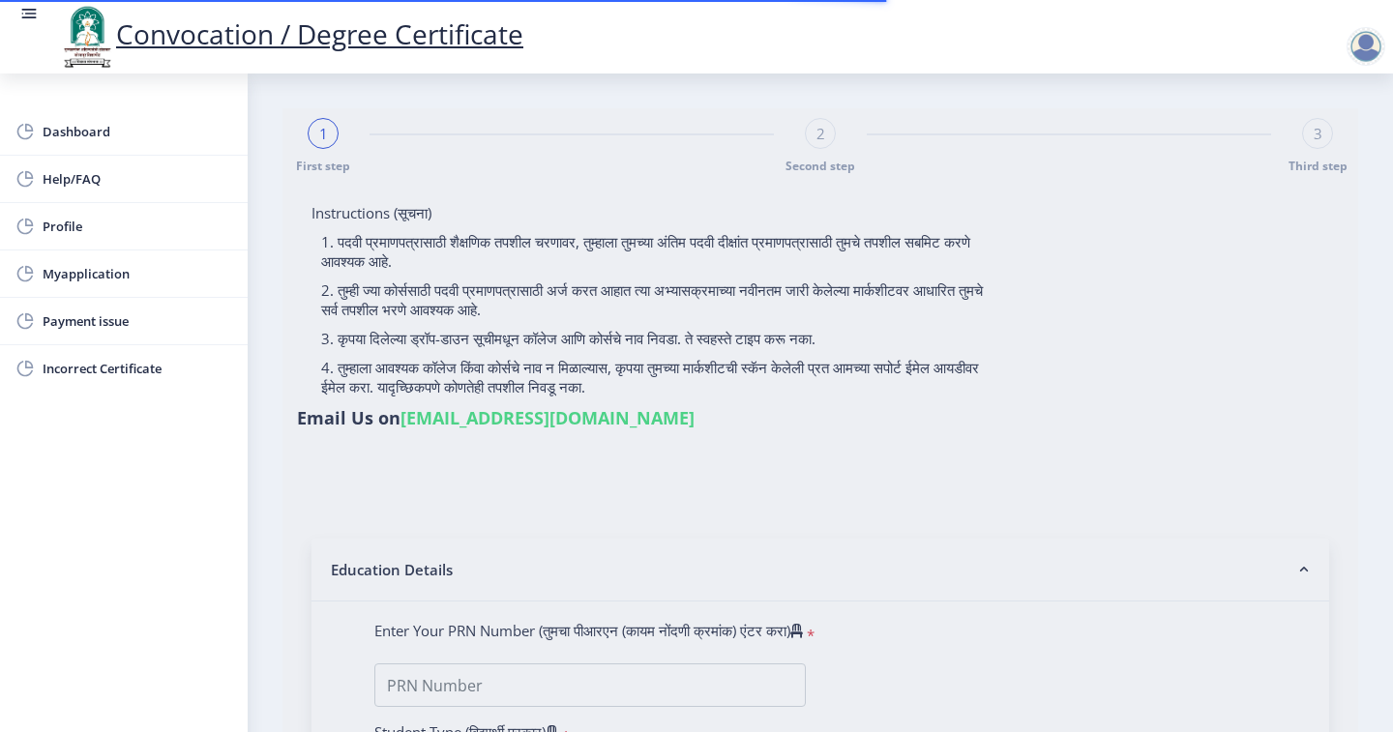
type input "SAGAR SIDDHESHWAR MAHADEO"
type input "NANDA"
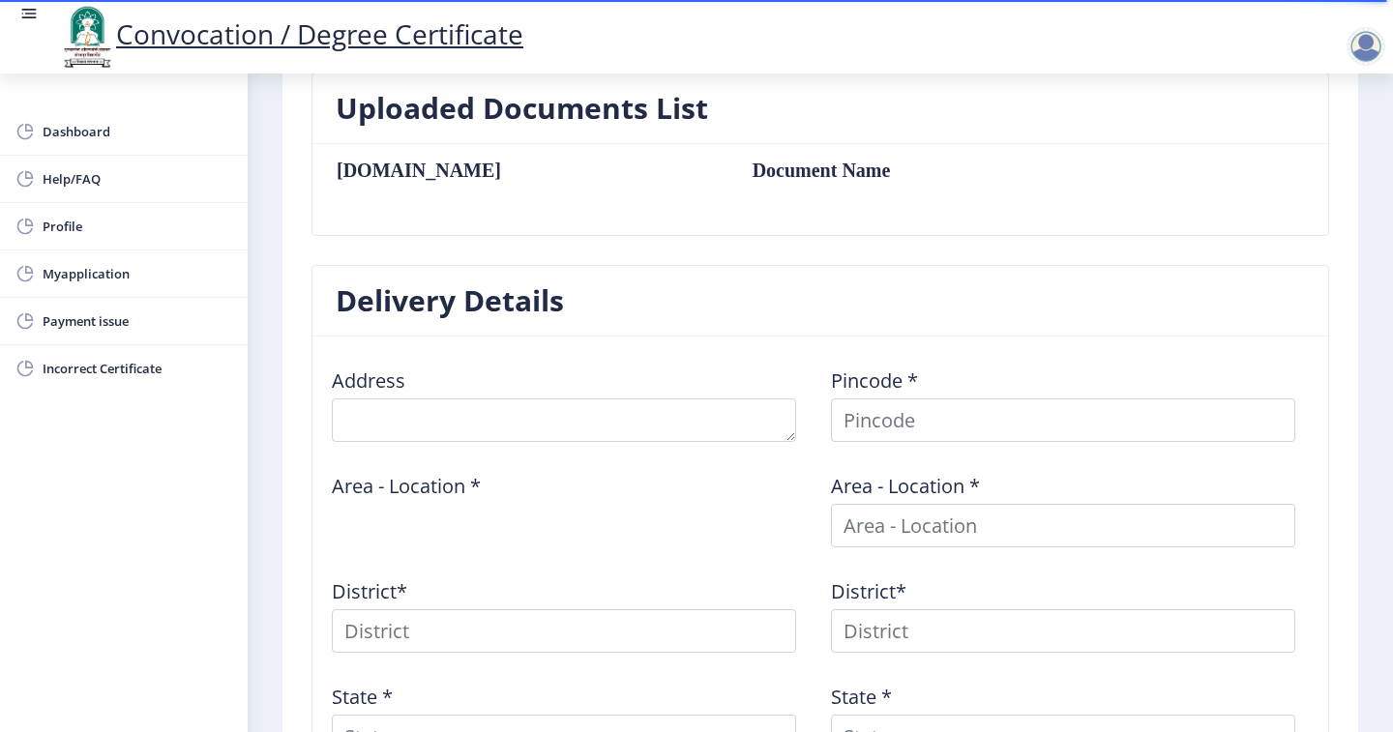
scroll to position [820, 0]
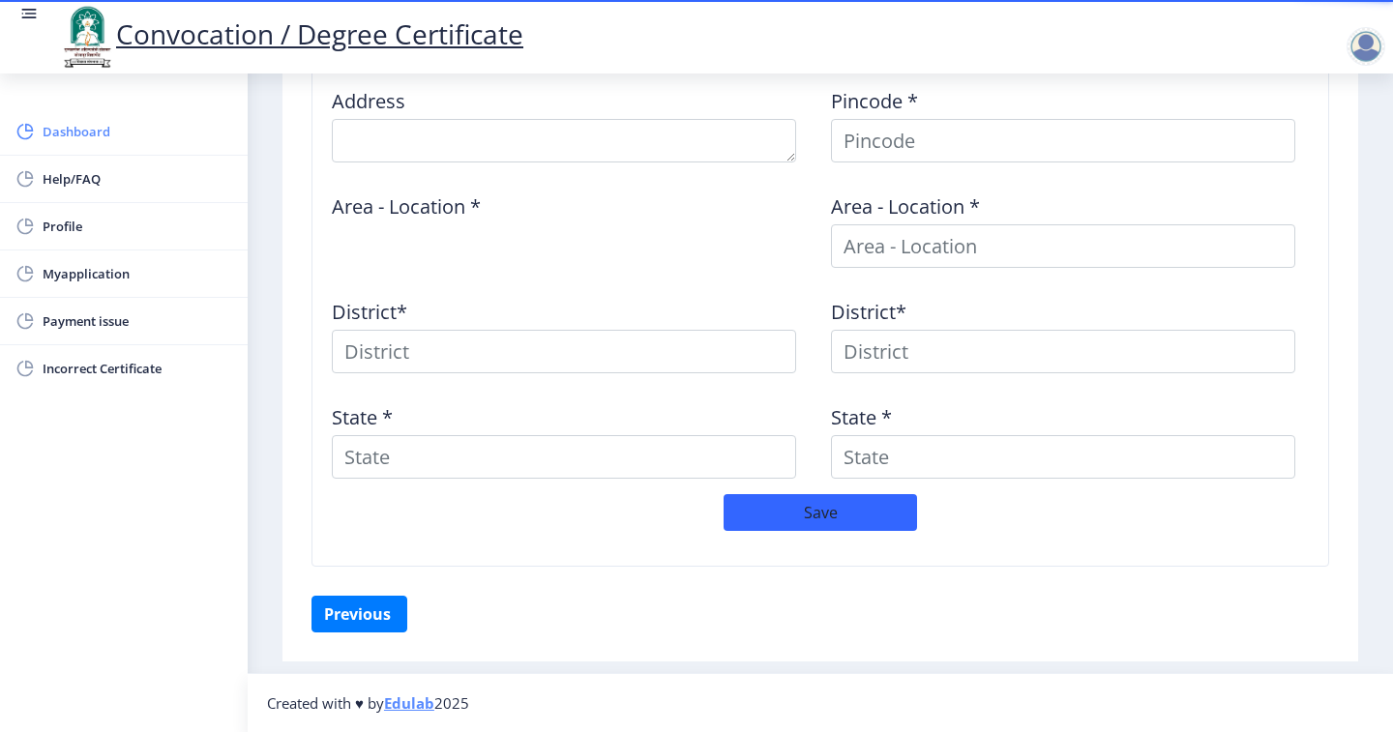
click at [84, 130] on span "Dashboard" at bounding box center [138, 131] width 190 height 23
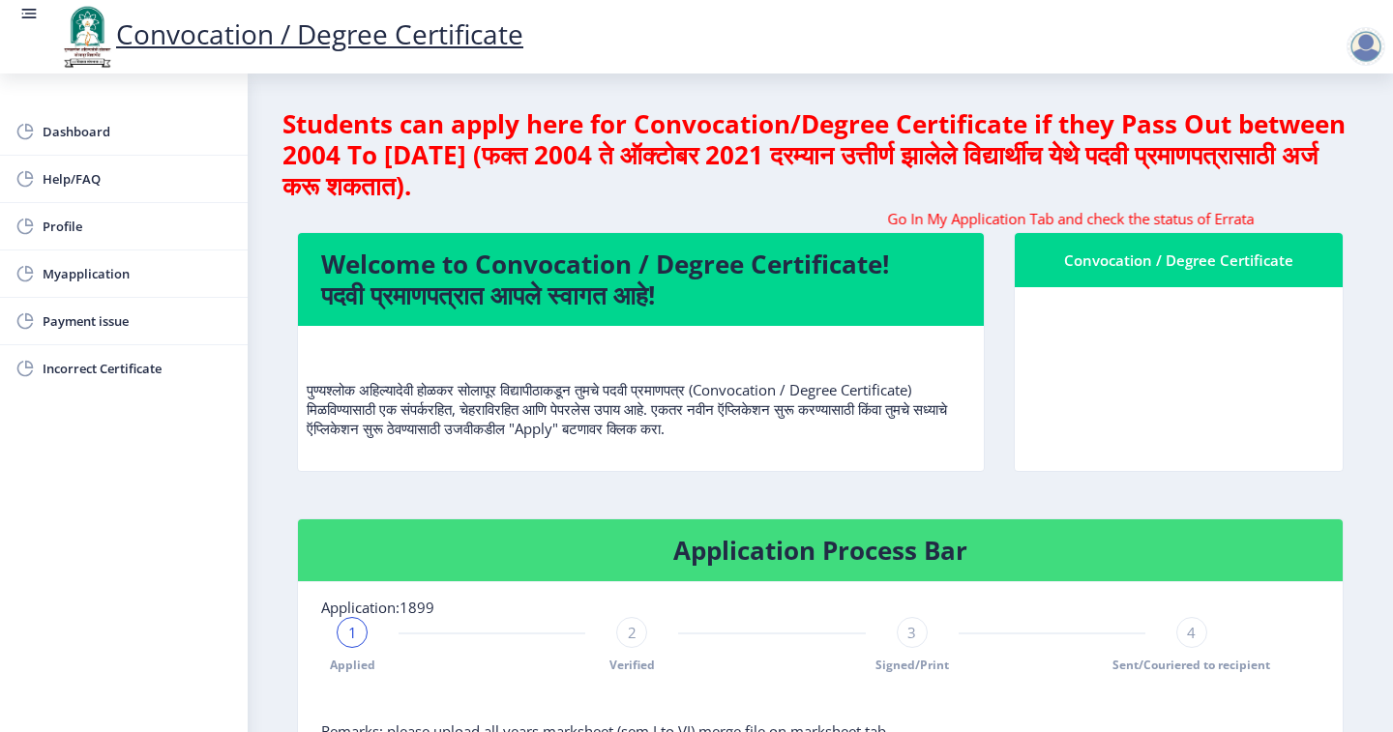
click at [1150, 254] on div "Convocation / Degree Certificate" at bounding box center [1178, 260] width 281 height 23
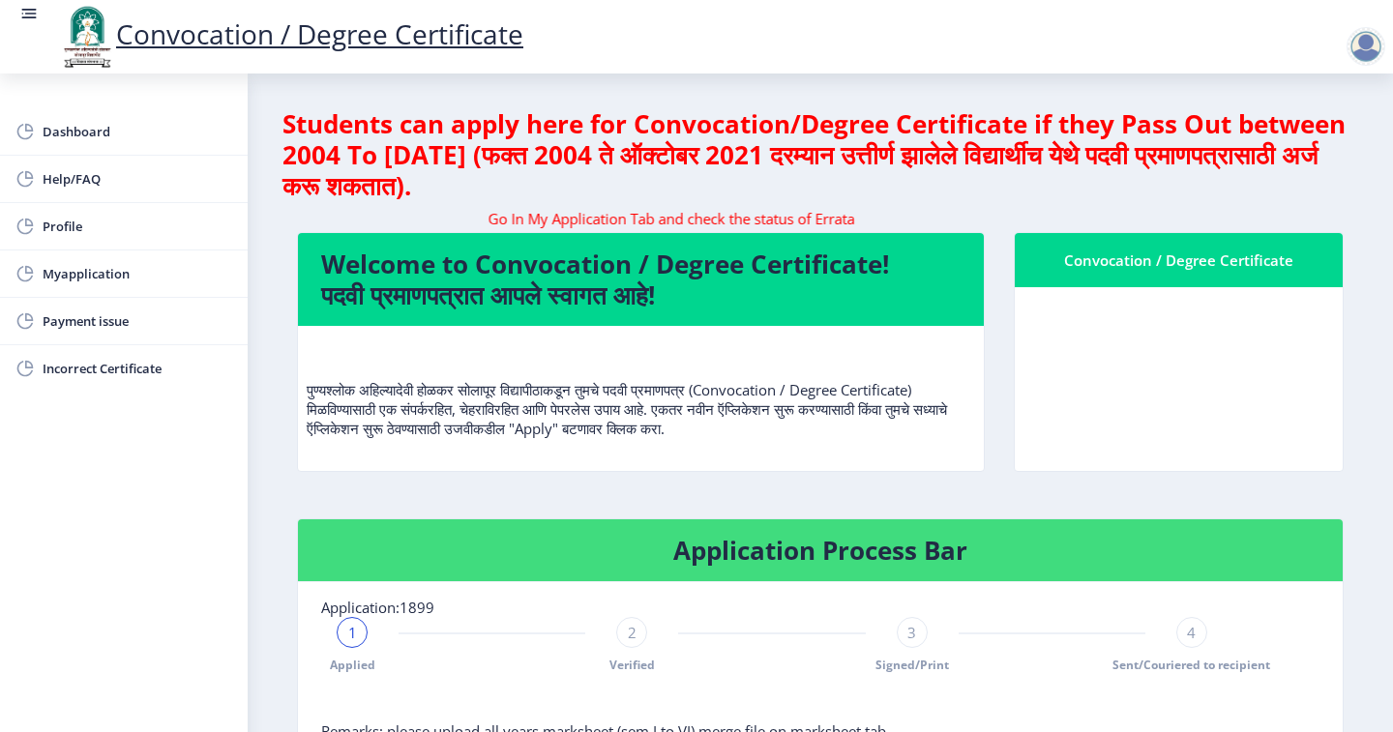
click at [1179, 267] on div "Convocation / Degree Certificate" at bounding box center [1178, 260] width 281 height 23
click at [1174, 266] on div "Convocation / Degree Certificate" at bounding box center [1178, 260] width 281 height 23
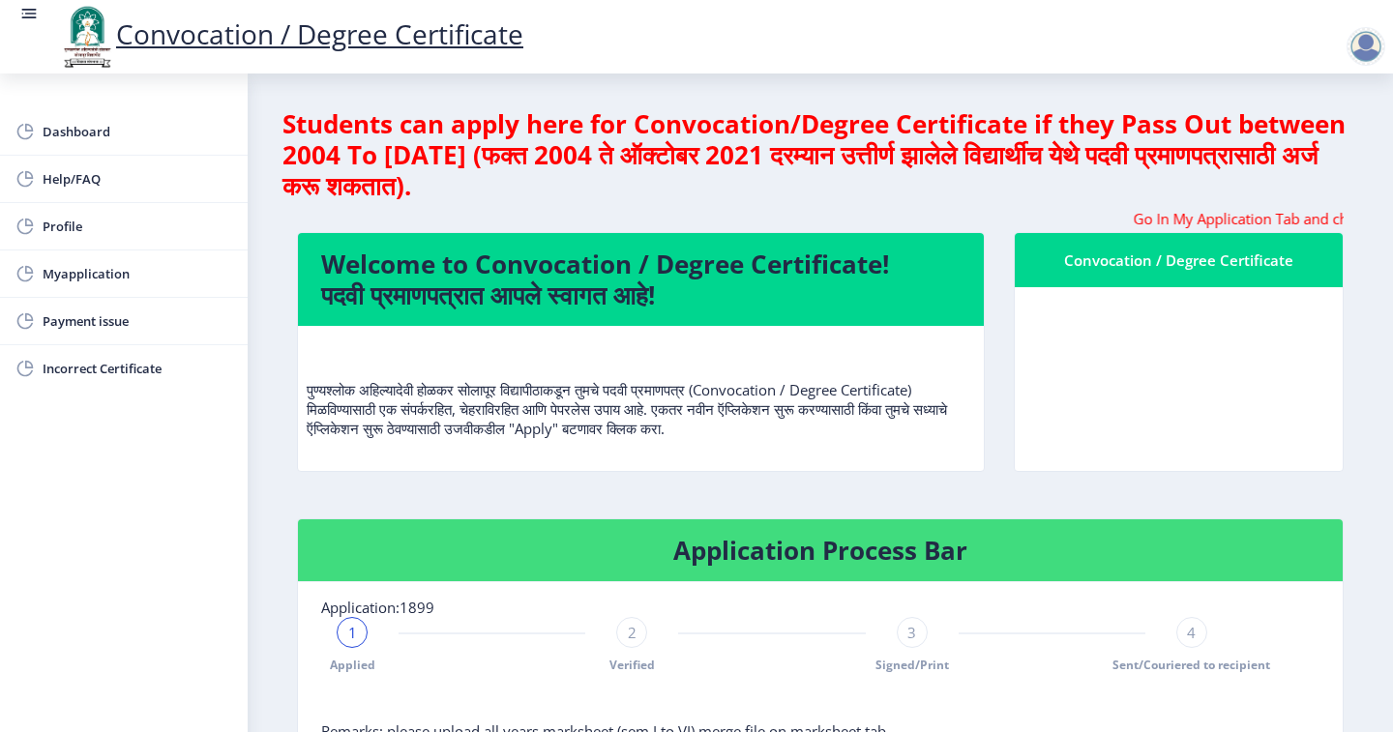
drag, startPoint x: 1172, startPoint y: 266, endPoint x: 1105, endPoint y: 208, distance: 88.4
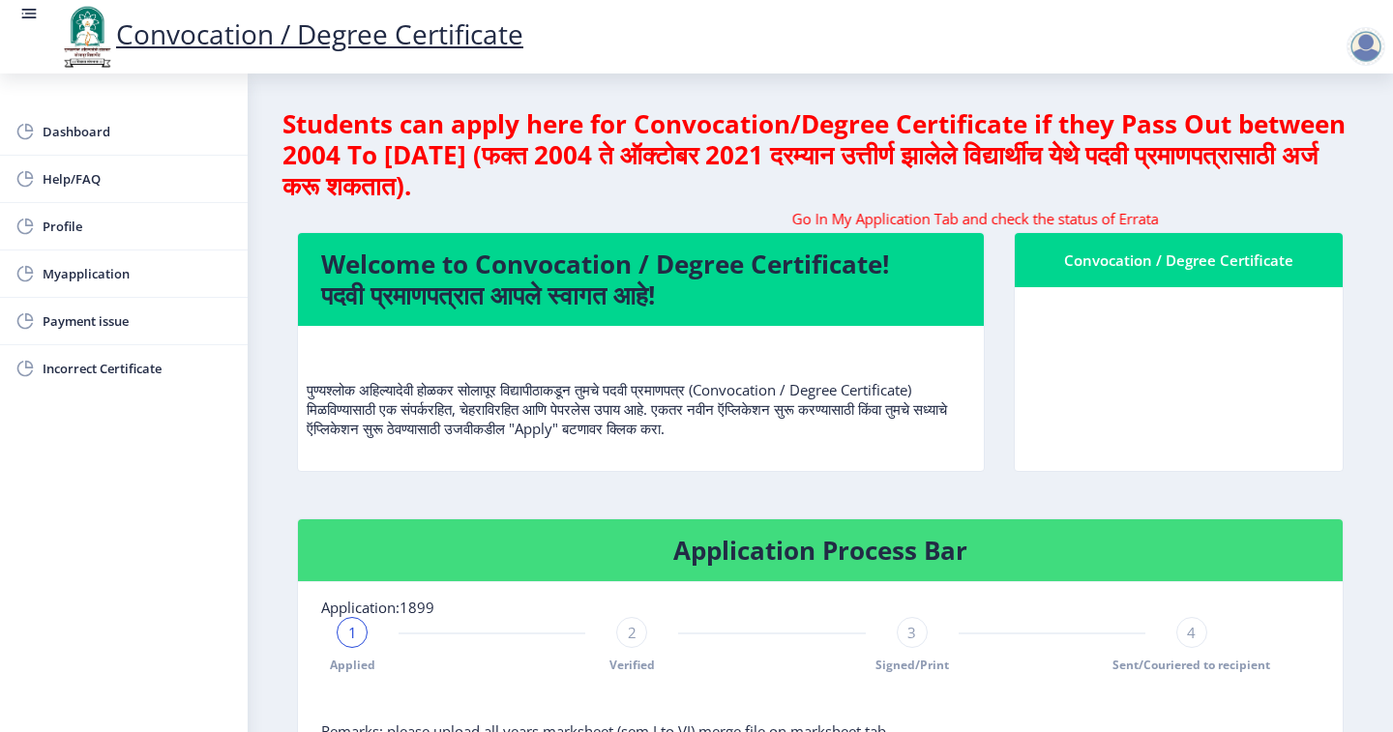
click at [1166, 263] on div "Convocation / Degree Certificate" at bounding box center [1178, 260] width 281 height 23
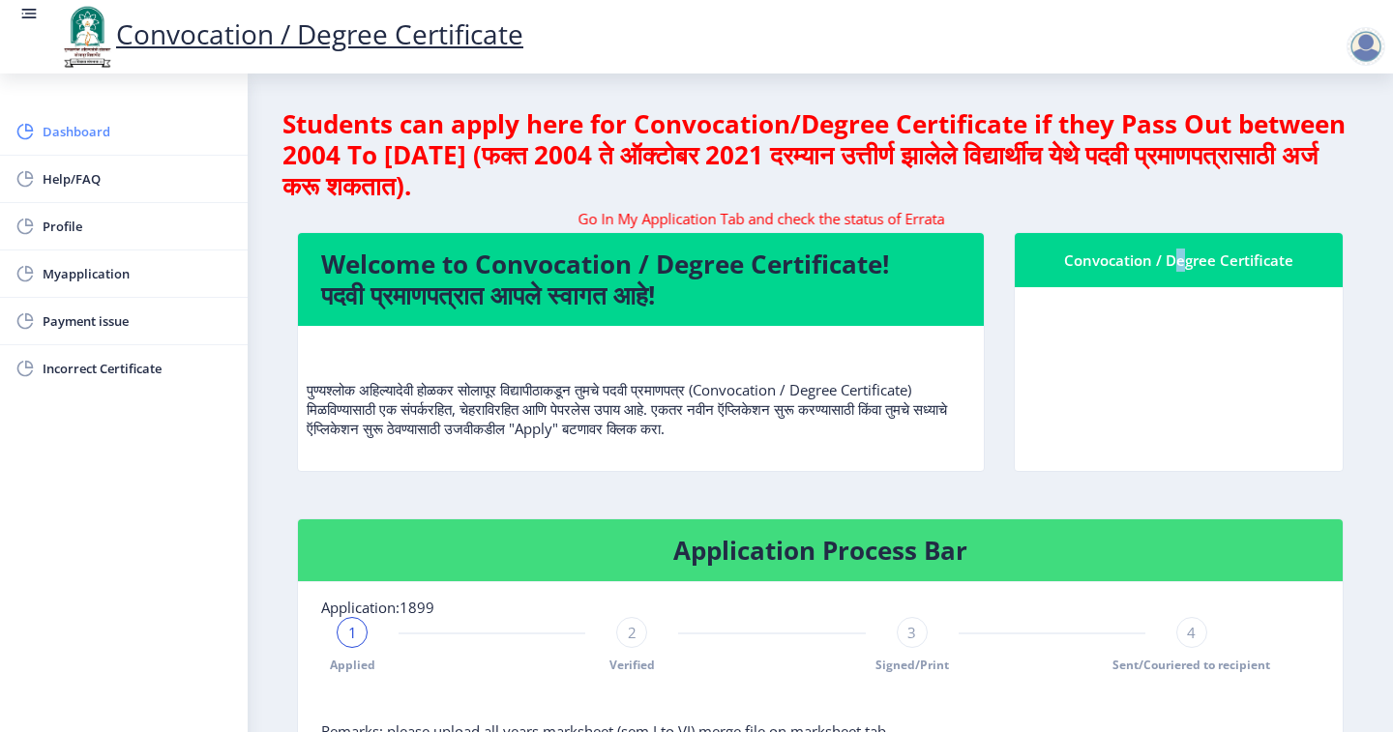
click at [129, 132] on span "Dashboard" at bounding box center [138, 131] width 190 height 23
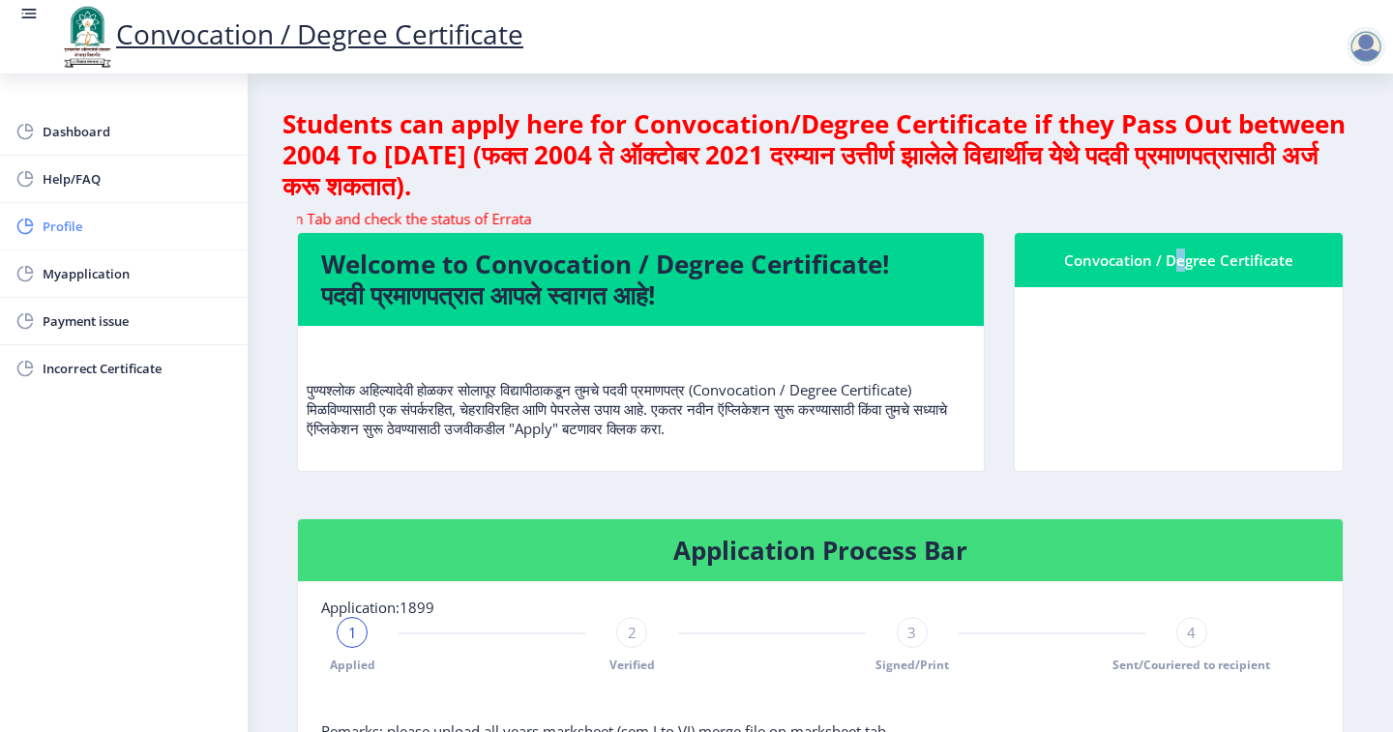
click at [80, 214] on link "Profile" at bounding box center [124, 226] width 248 height 46
select select
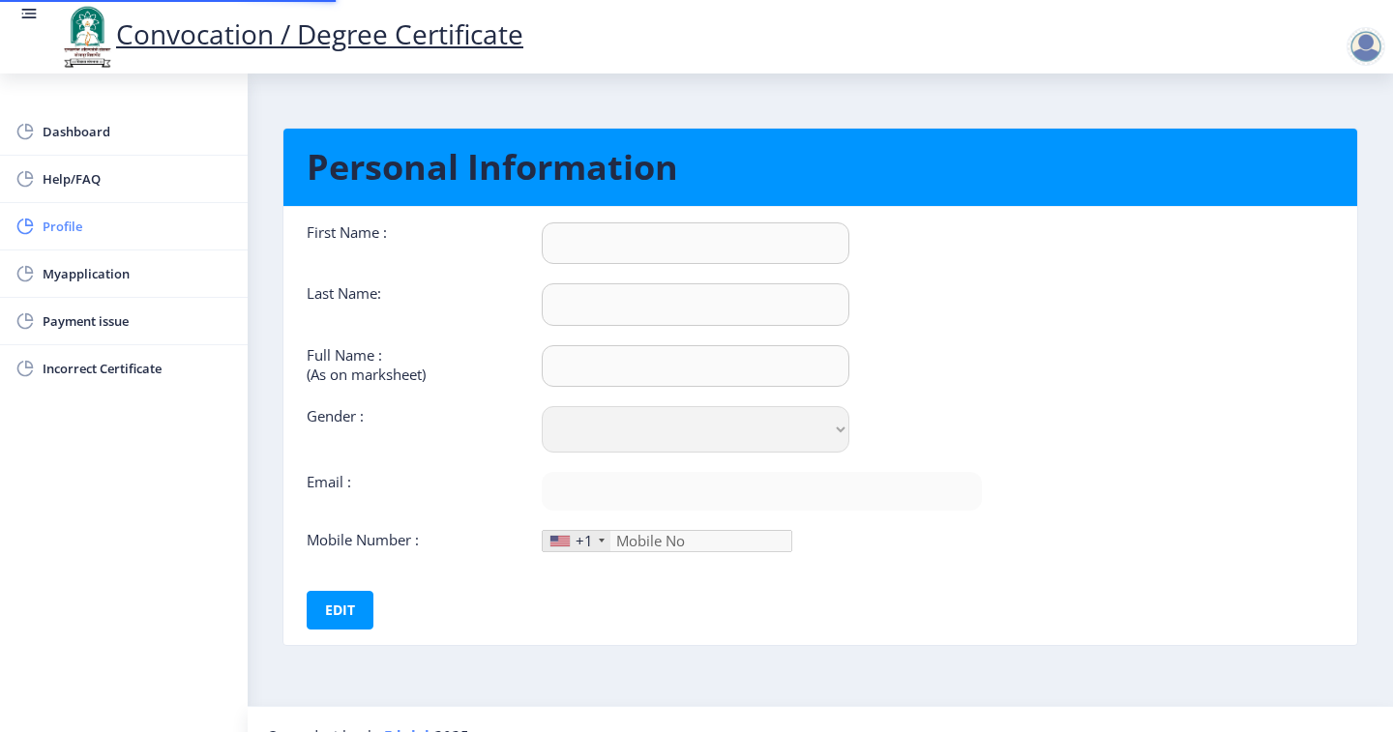
type input "SIDDHESHWAR"
type input "SAGAR"
type input "SAGAR SIDDHESHWAR MAHADEO"
select select "[DEMOGRAPHIC_DATA]"
type input "[EMAIL_ADDRESS][DOMAIN_NAME]"
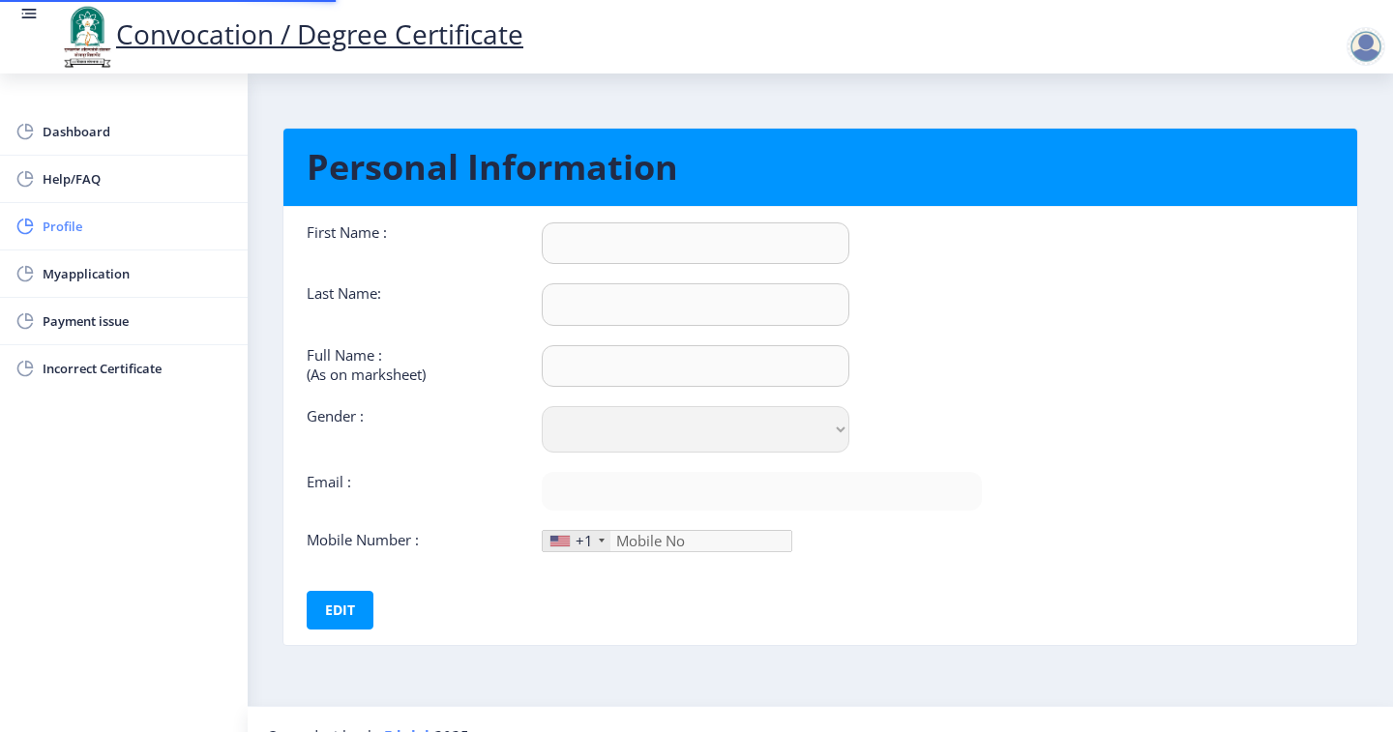
type input "9393549696"
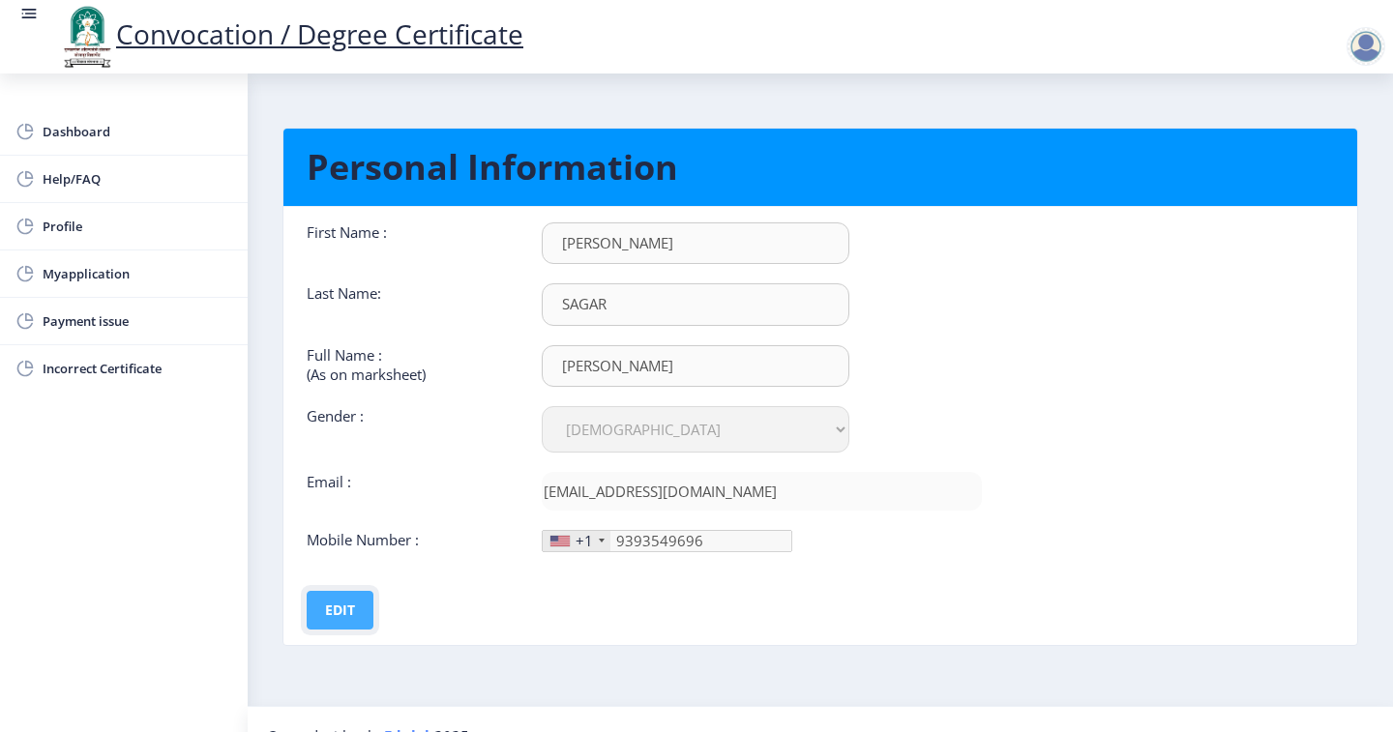
click at [359, 611] on button "Edit" at bounding box center [340, 610] width 67 height 39
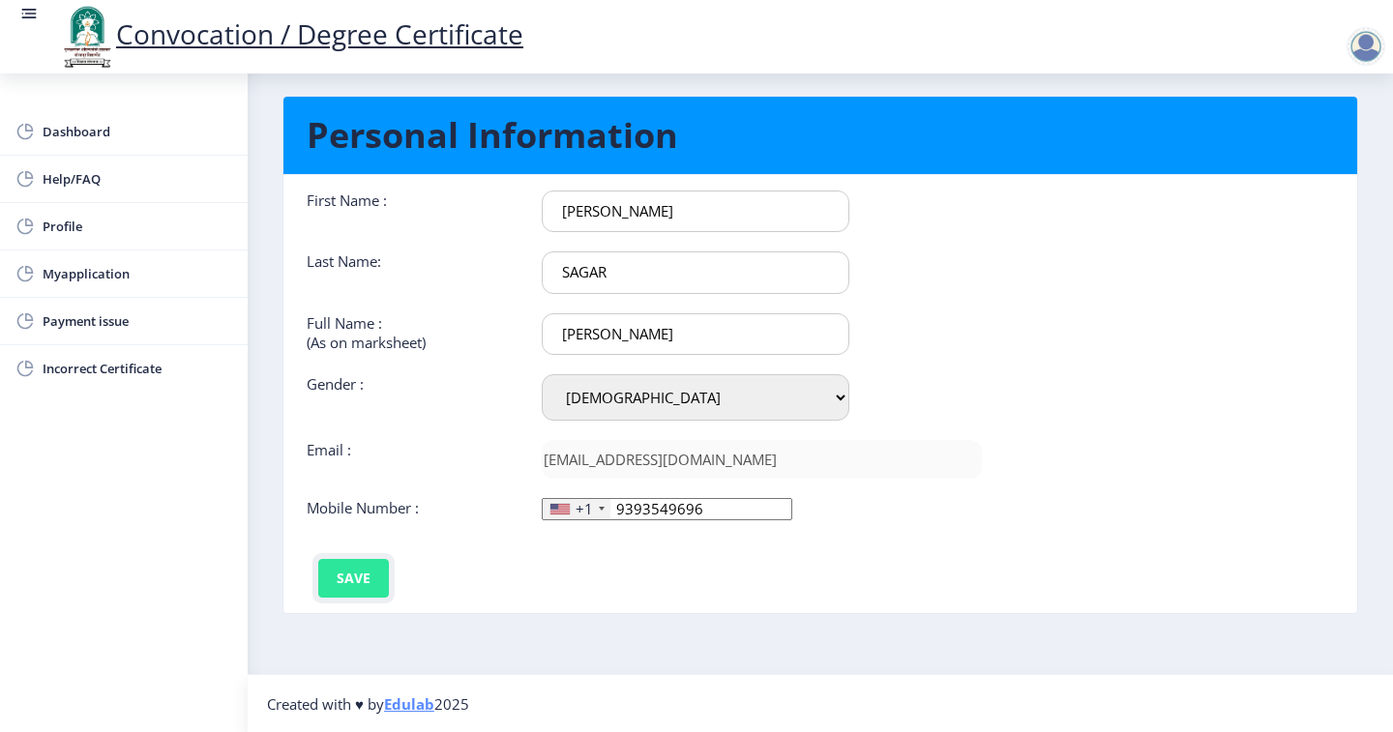
click at [357, 579] on button "Save" at bounding box center [353, 578] width 71 height 39
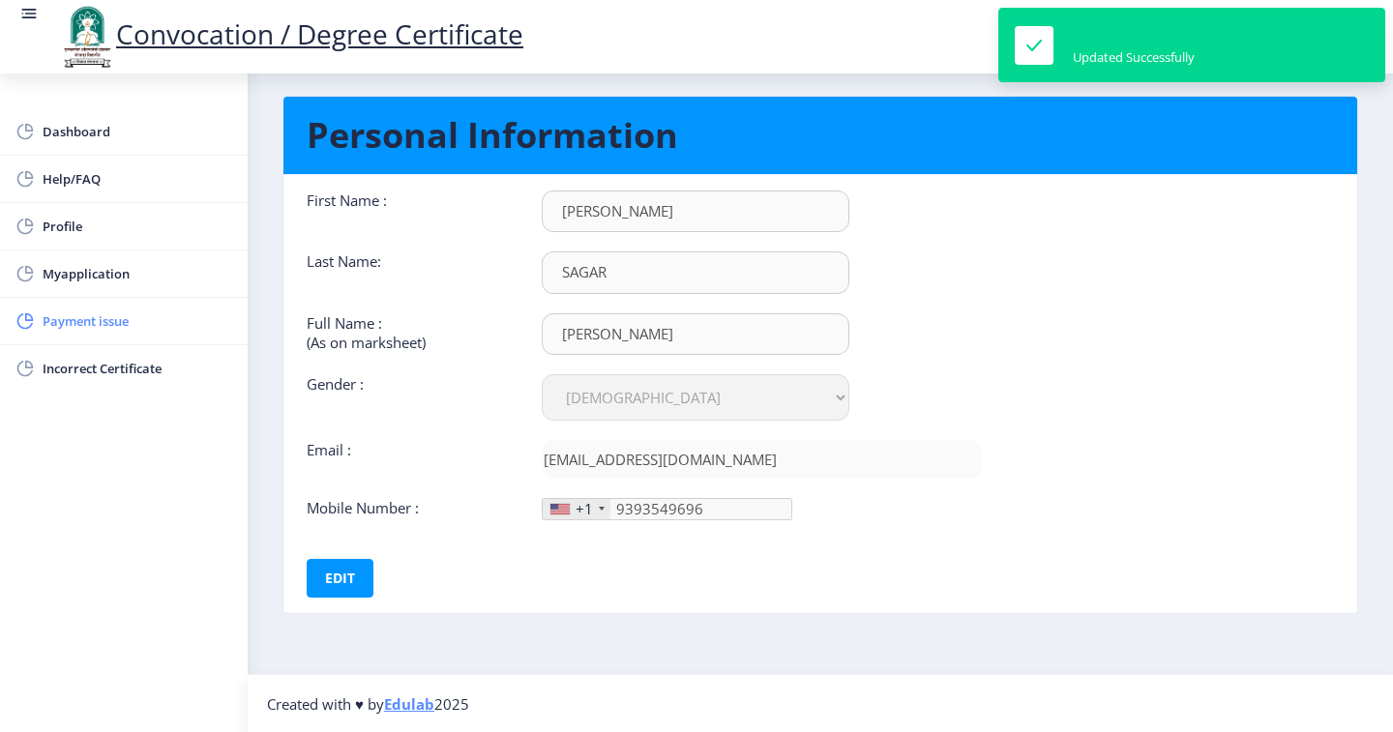
click at [118, 312] on span "Payment issue" at bounding box center [138, 320] width 190 height 23
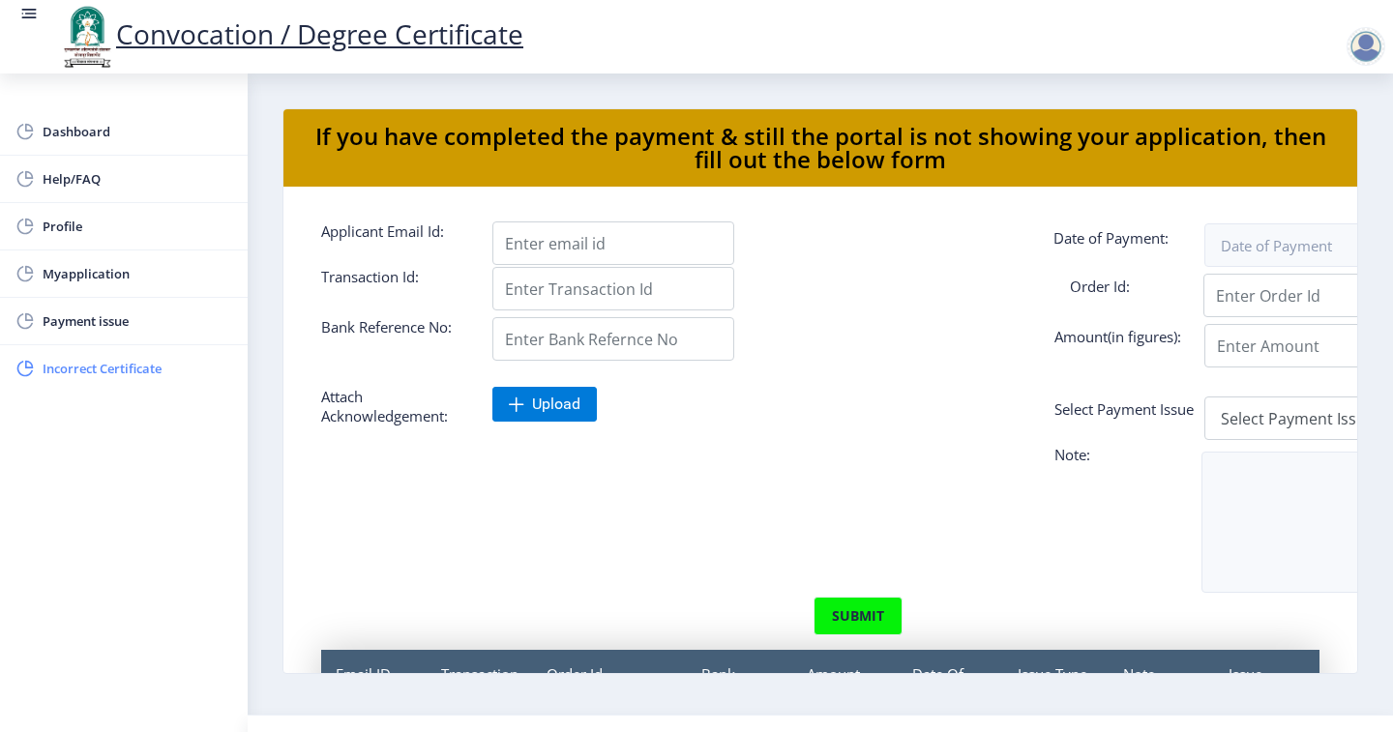
click at [134, 370] on span "Incorrect Certificate" at bounding box center [138, 368] width 190 height 23
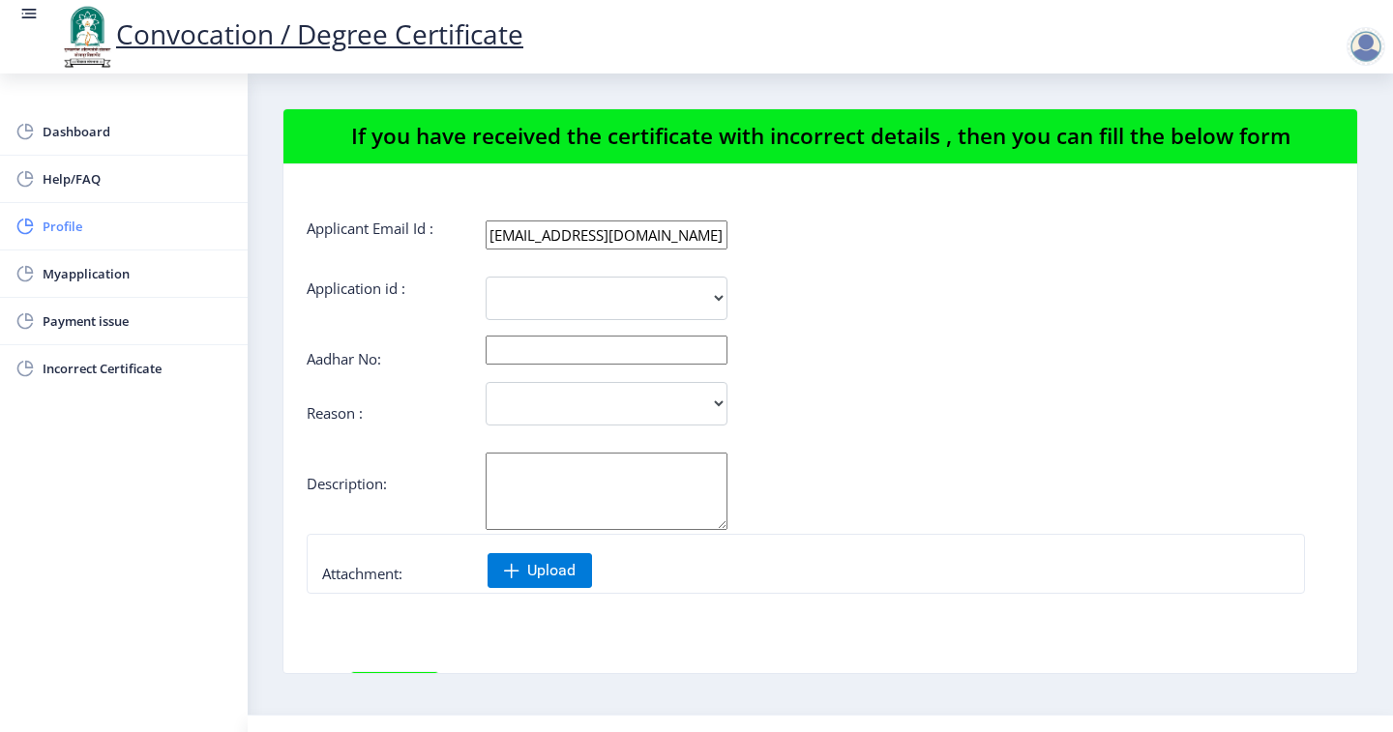
click at [103, 227] on span "Profile" at bounding box center [138, 226] width 190 height 23
select select
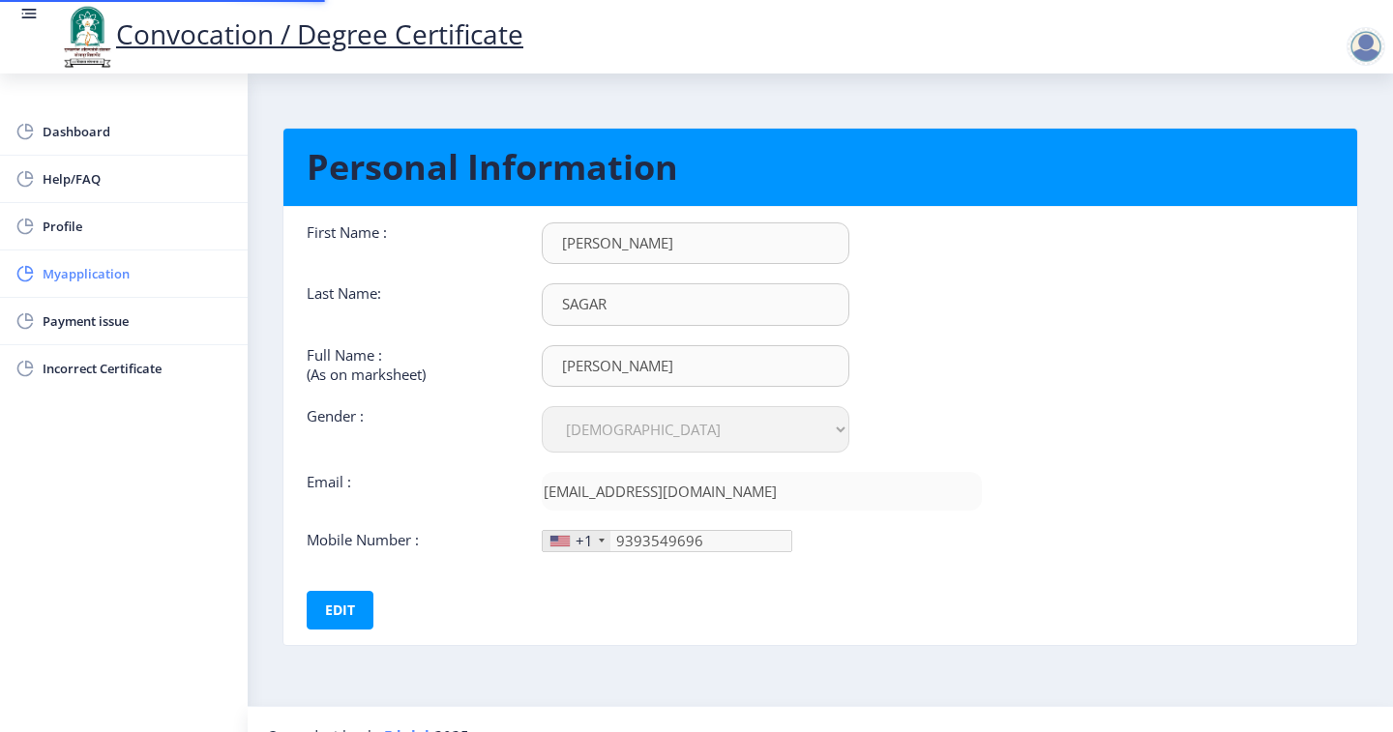
click at [113, 277] on span "Myapplication" at bounding box center [138, 273] width 190 height 23
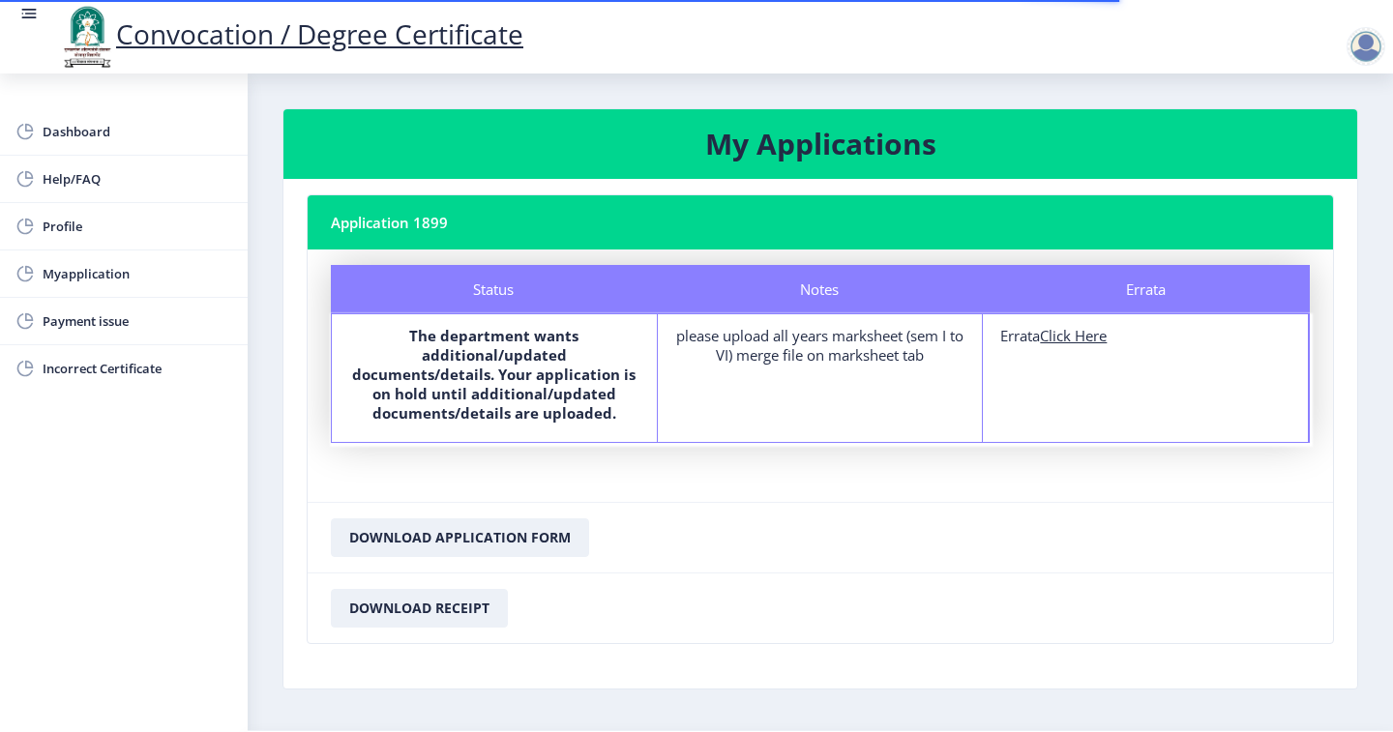
click at [1064, 325] on div "Errata Errata Click Here" at bounding box center [1146, 378] width 326 height 128
click at [1067, 343] on u "Click Here" at bounding box center [1073, 335] width 67 height 19
select select
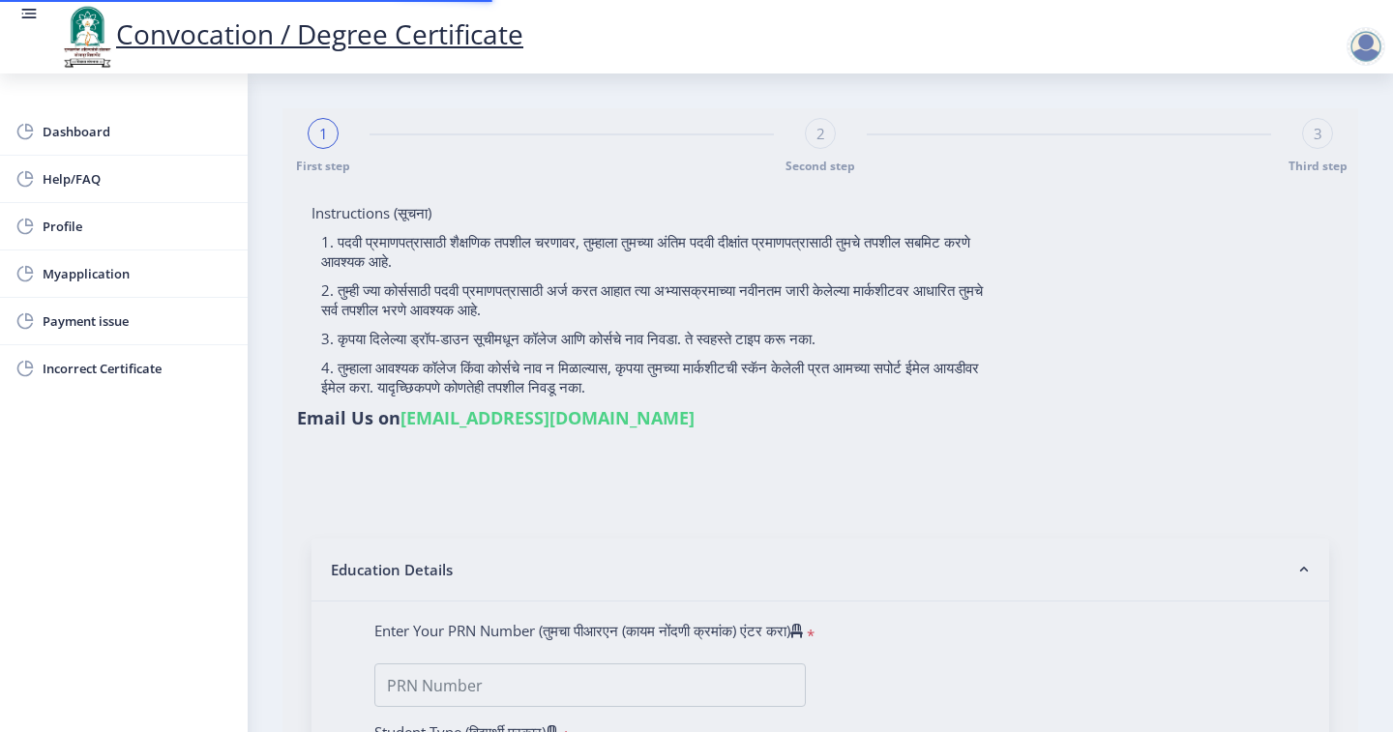
type input "SAGAR SIDDHESHWAR MAHADEO"
type input "NANDA"
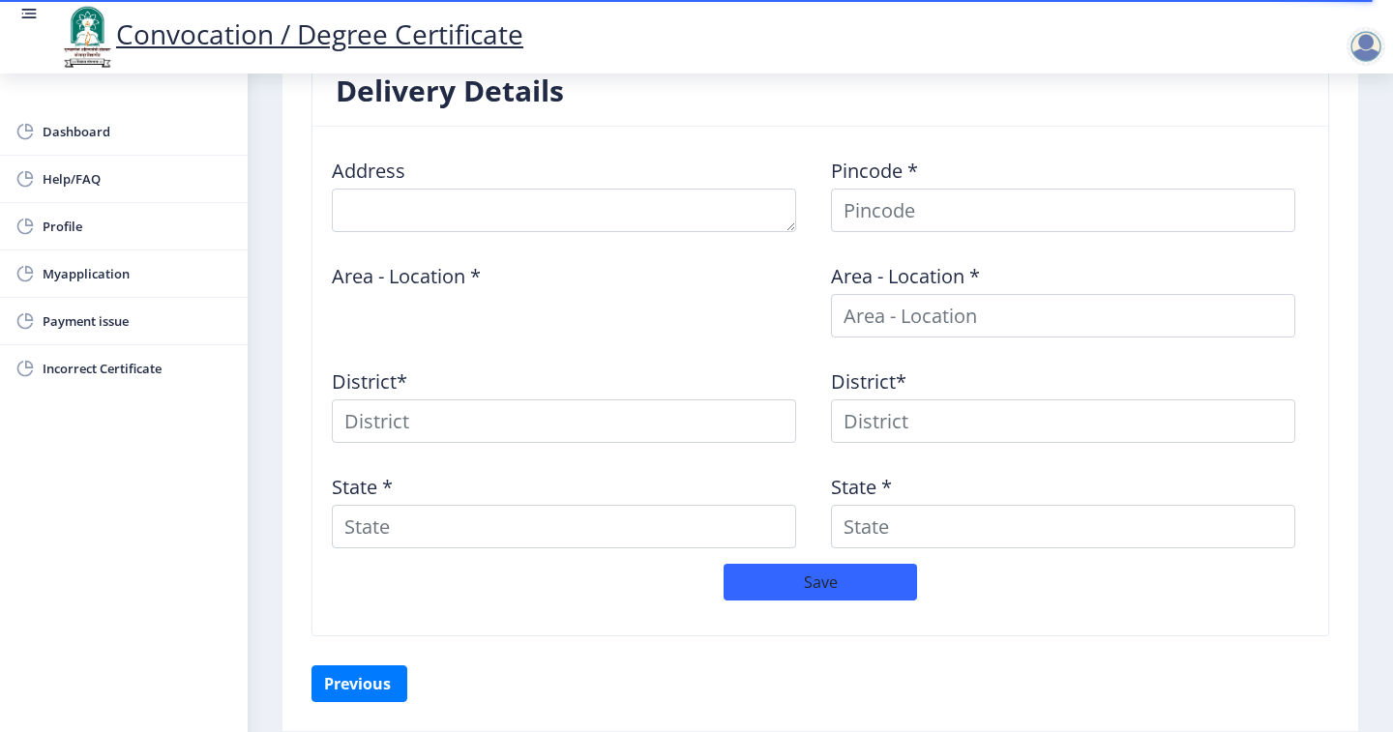
scroll to position [820, 0]
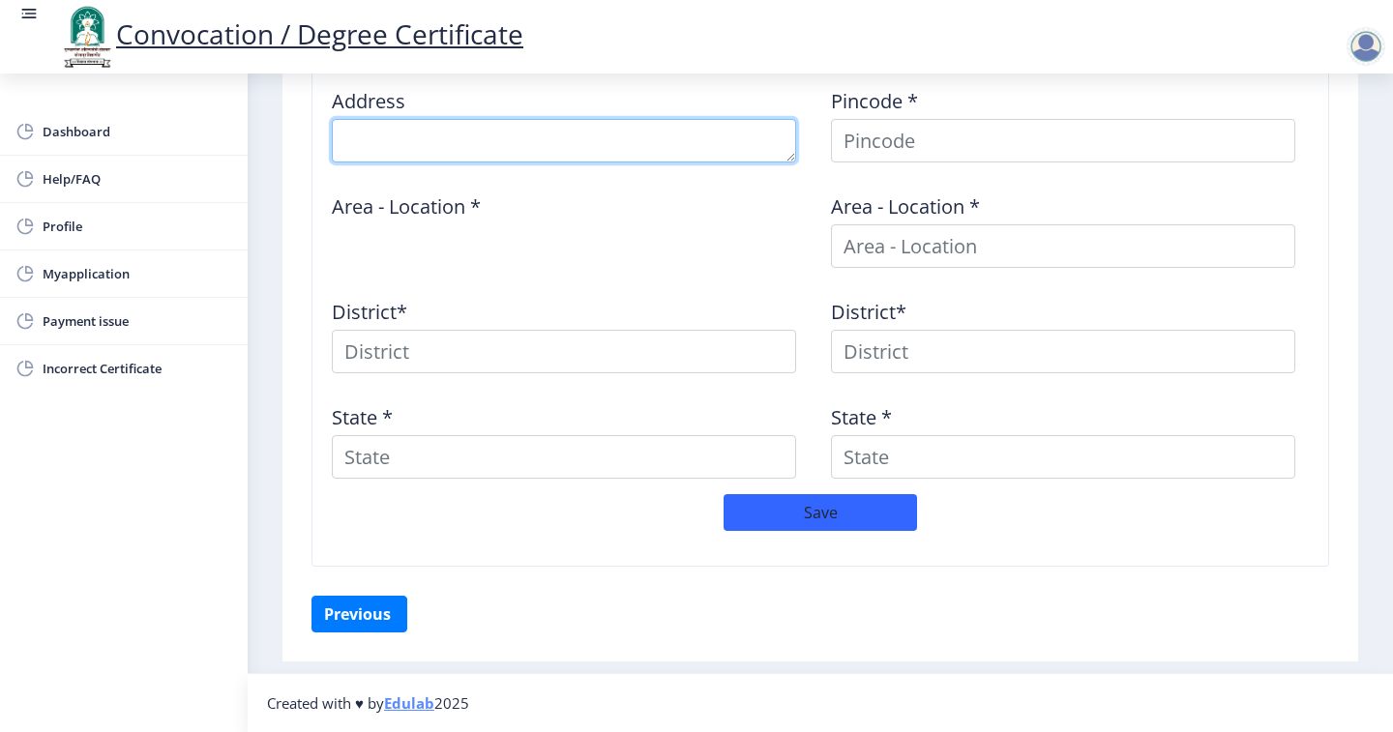
click at [599, 140] on textarea at bounding box center [564, 141] width 464 height 44
type textarea "Near Railway Station, Landage Mala, Sangola"
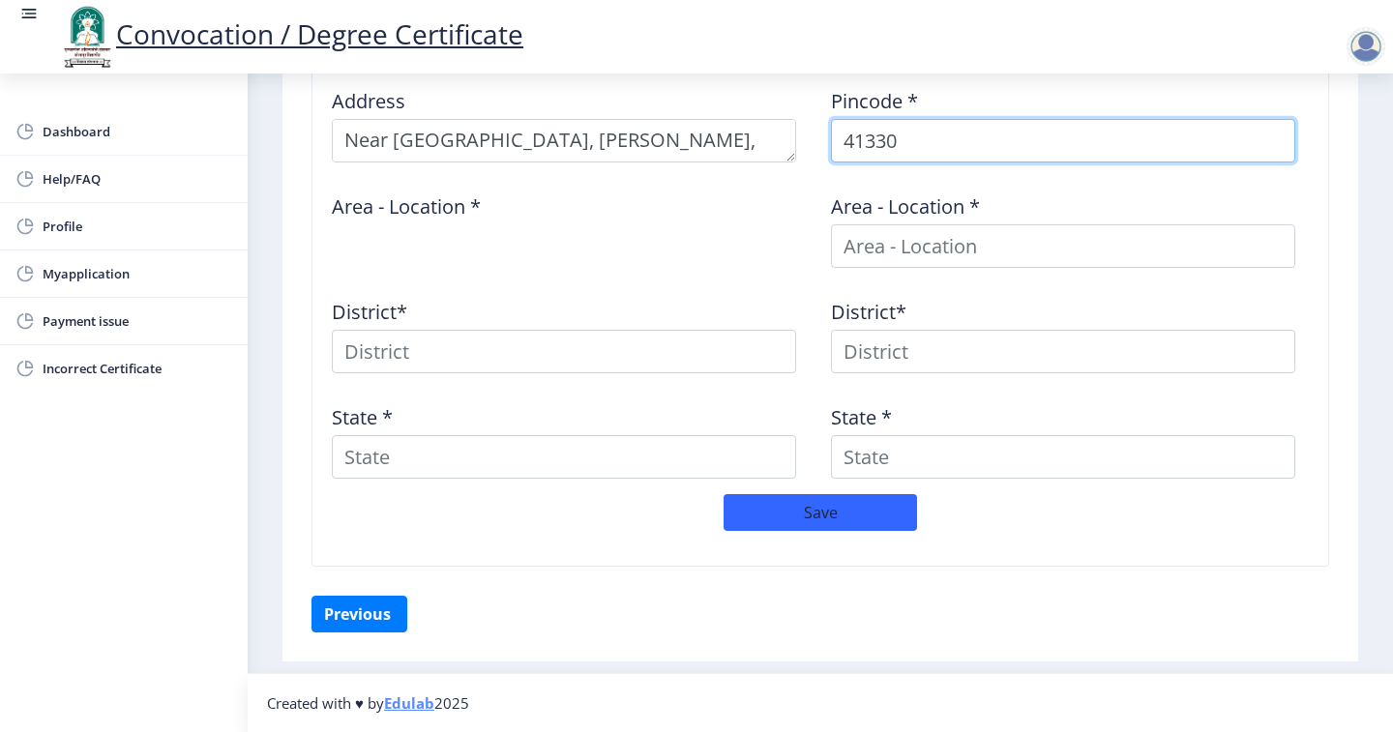
type input "413307"
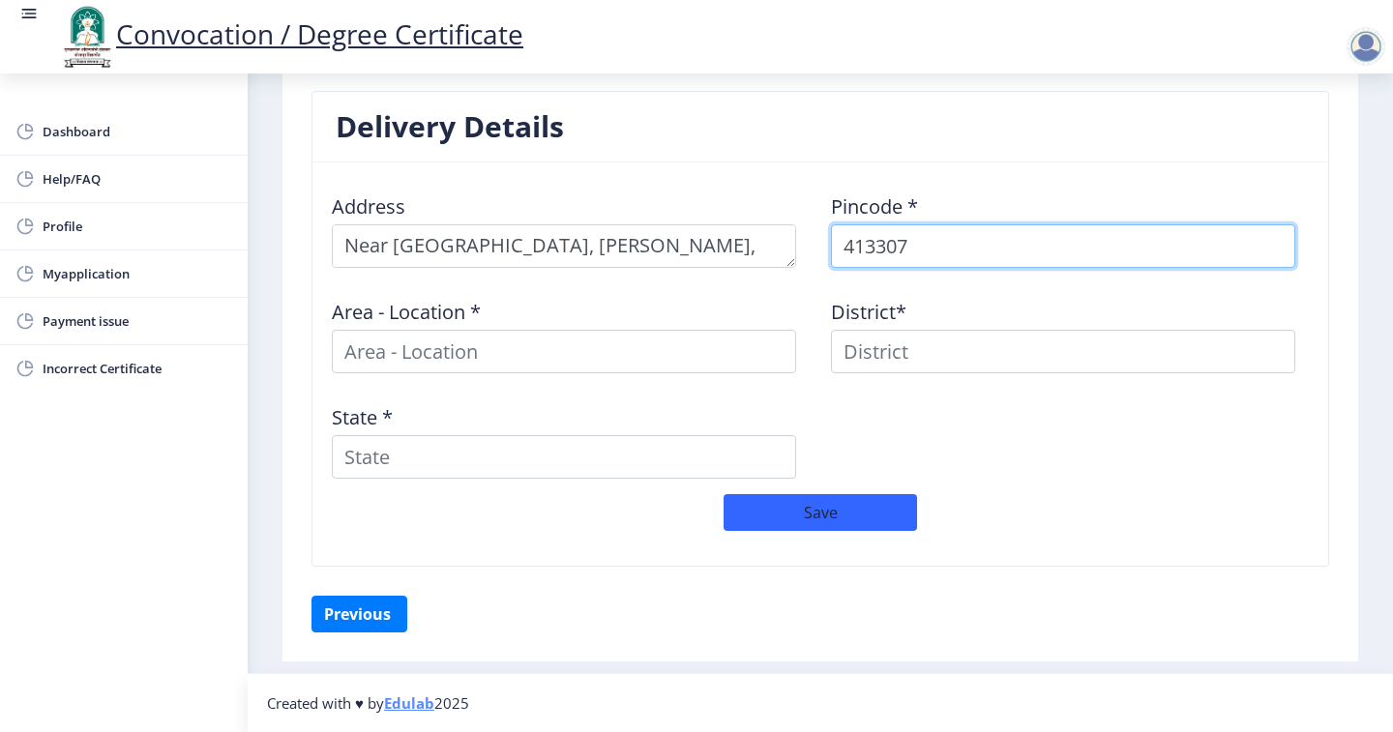
select select
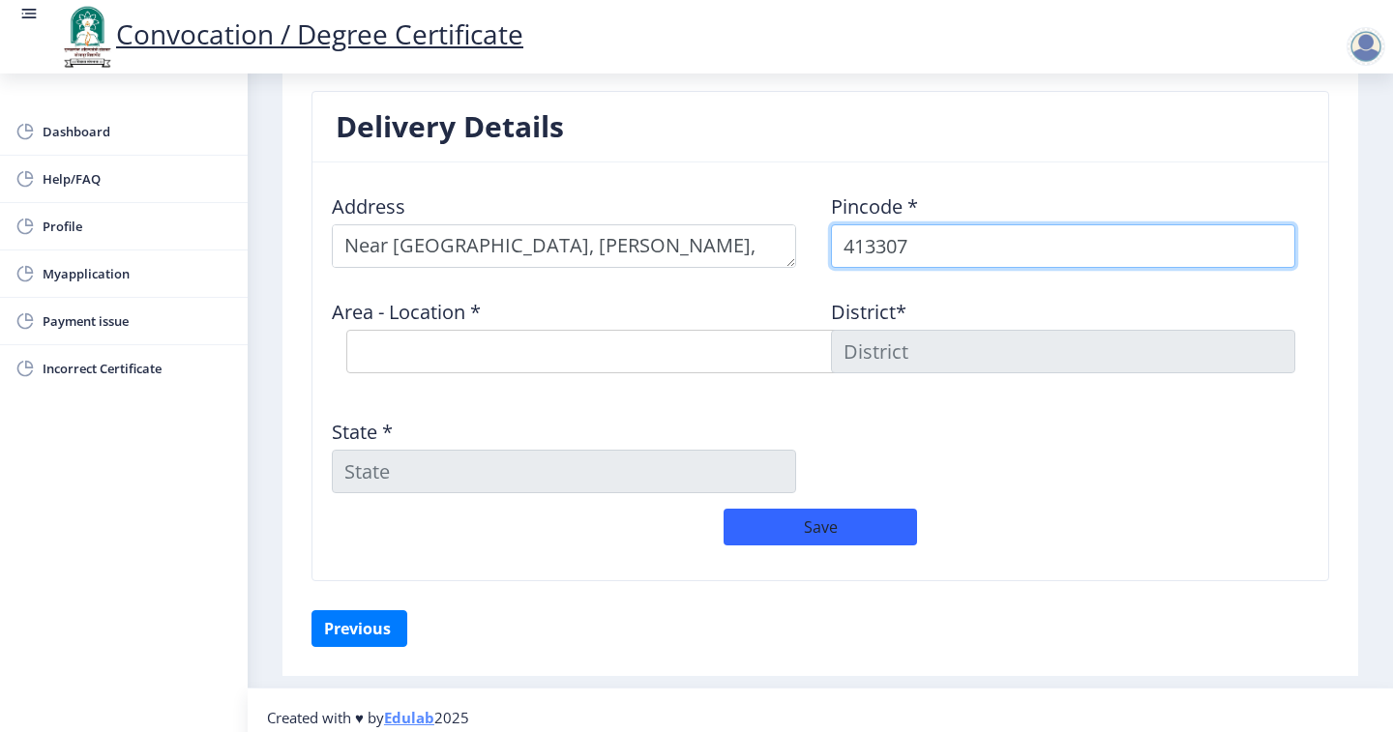
scroll to position [729, 0]
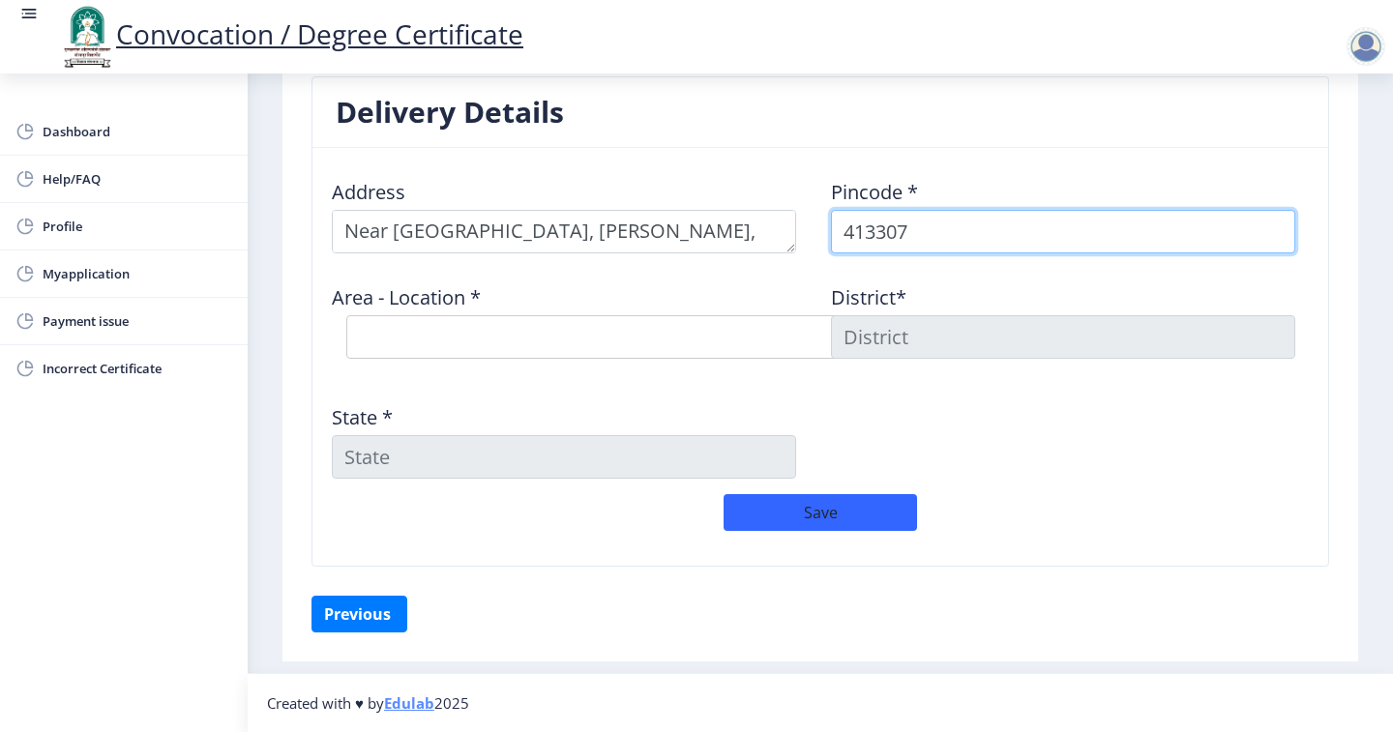
type input "413307"
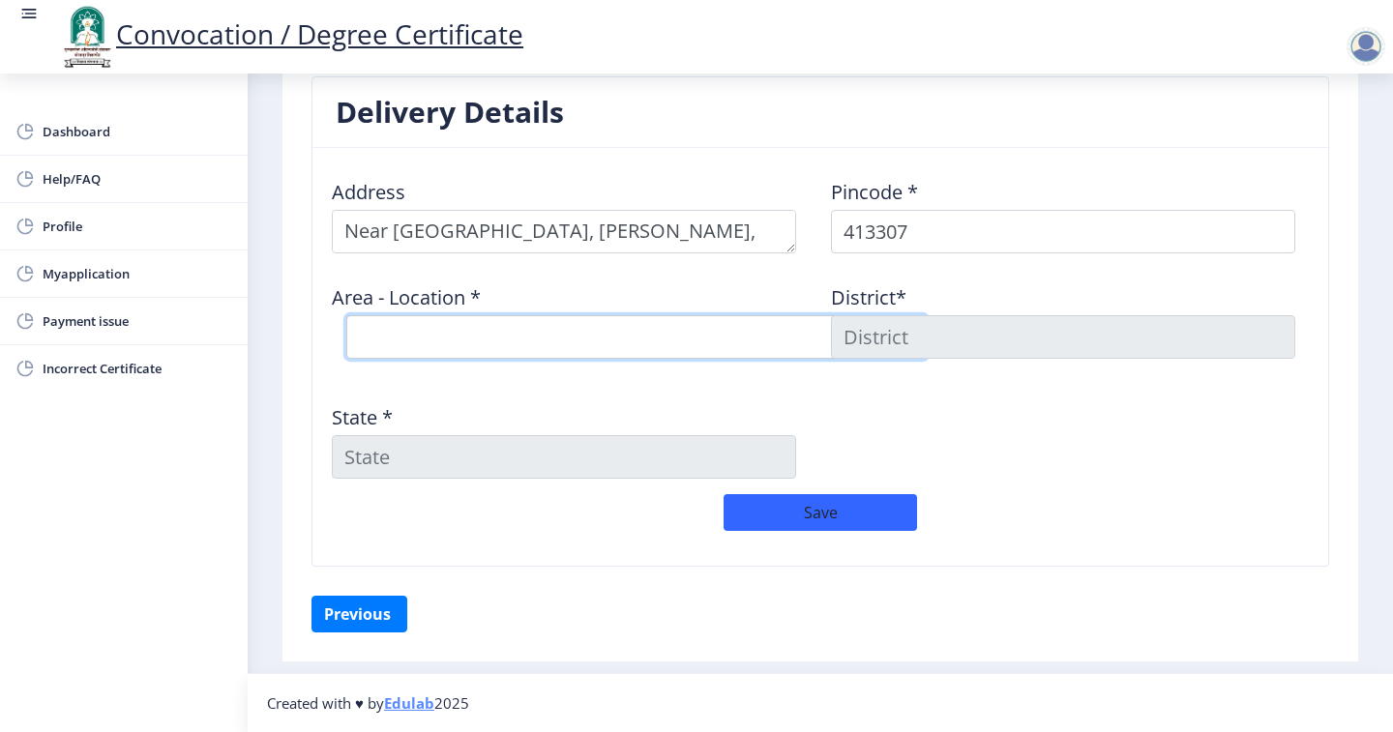
click at [534, 337] on select "Select Area Location Akola Wasud B.O Chincholi B.O Ekhatpur B.O Hatid B.O Junon…" at bounding box center [636, 337] width 580 height 44
select select "11: Object"
click at [346, 315] on select "Select Area Location Akola Wasud B.O Chincholi B.O Ekhatpur B.O Hatid B.O Junon…" at bounding box center [636, 337] width 580 height 44
type input "SOLAPUR"
type input "Maharashtra"
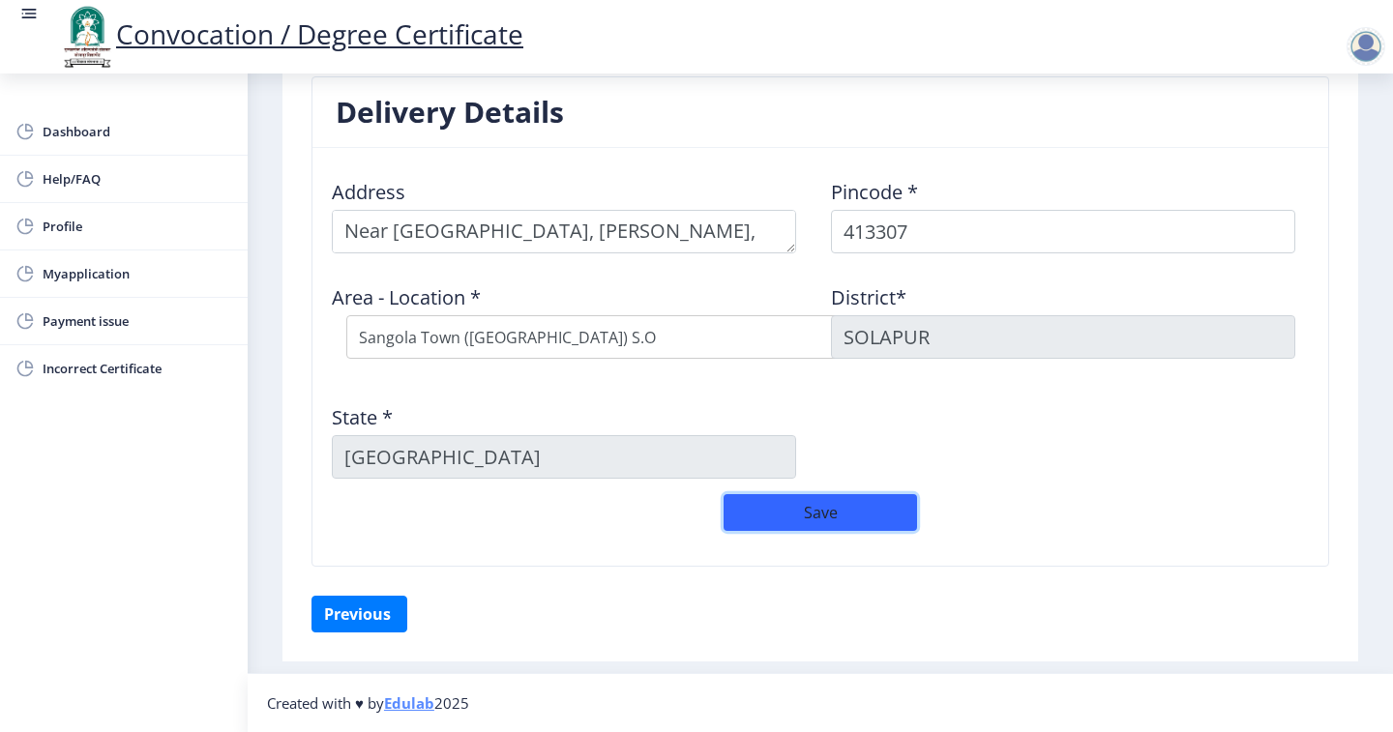
click at [742, 515] on button "Save" at bounding box center [819, 512] width 193 height 37
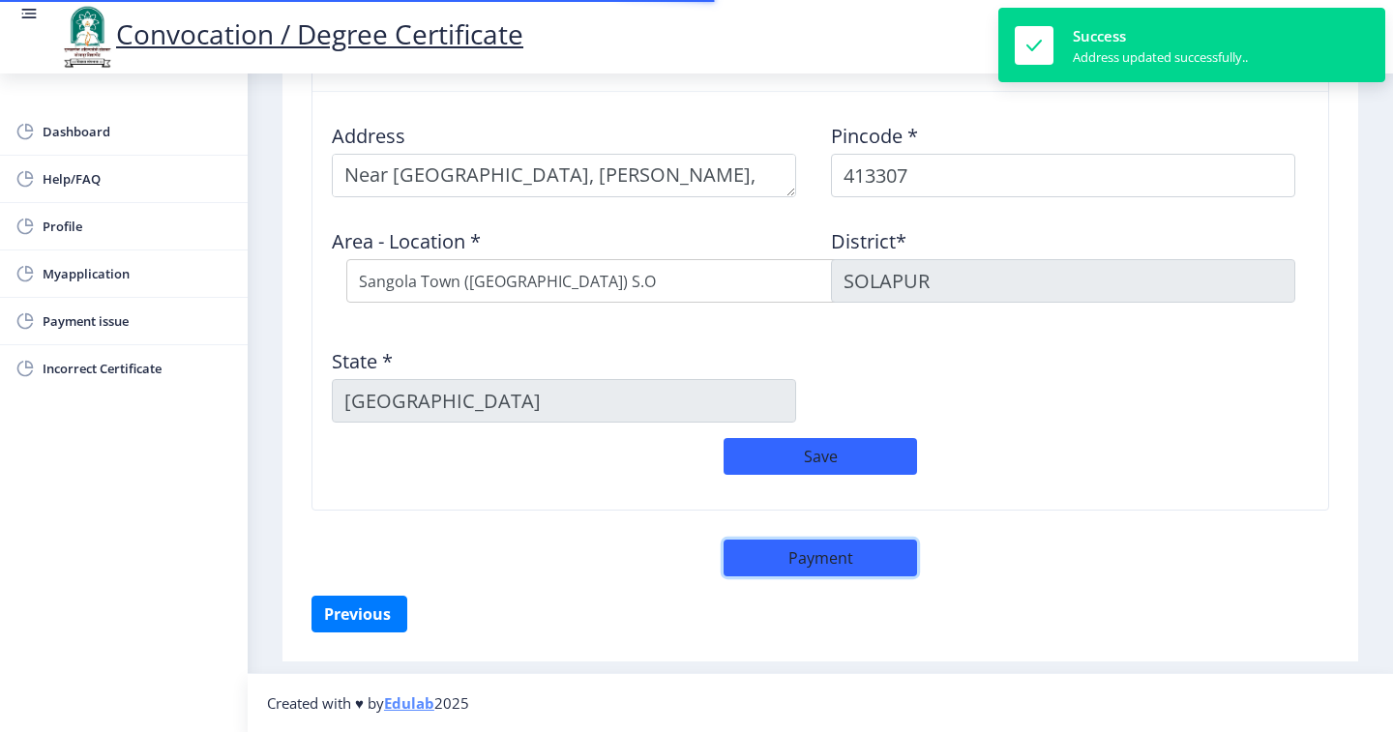
click at [859, 562] on button "Payment" at bounding box center [819, 558] width 193 height 37
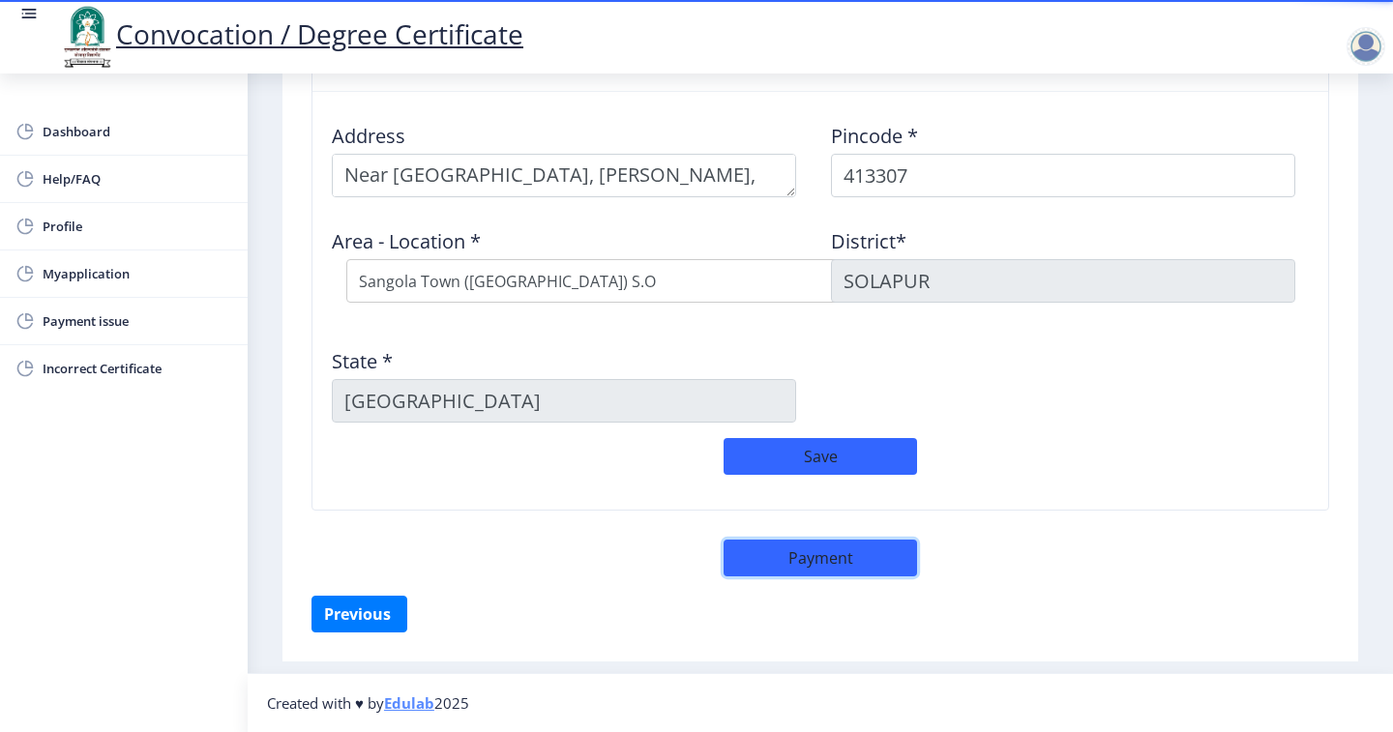
click at [761, 559] on button "Payment" at bounding box center [819, 558] width 193 height 37
click at [792, 554] on button "Payment" at bounding box center [819, 558] width 193 height 37
click at [795, 555] on button "Payment" at bounding box center [819, 558] width 193 height 37
click at [812, 454] on button "Save" at bounding box center [819, 456] width 193 height 37
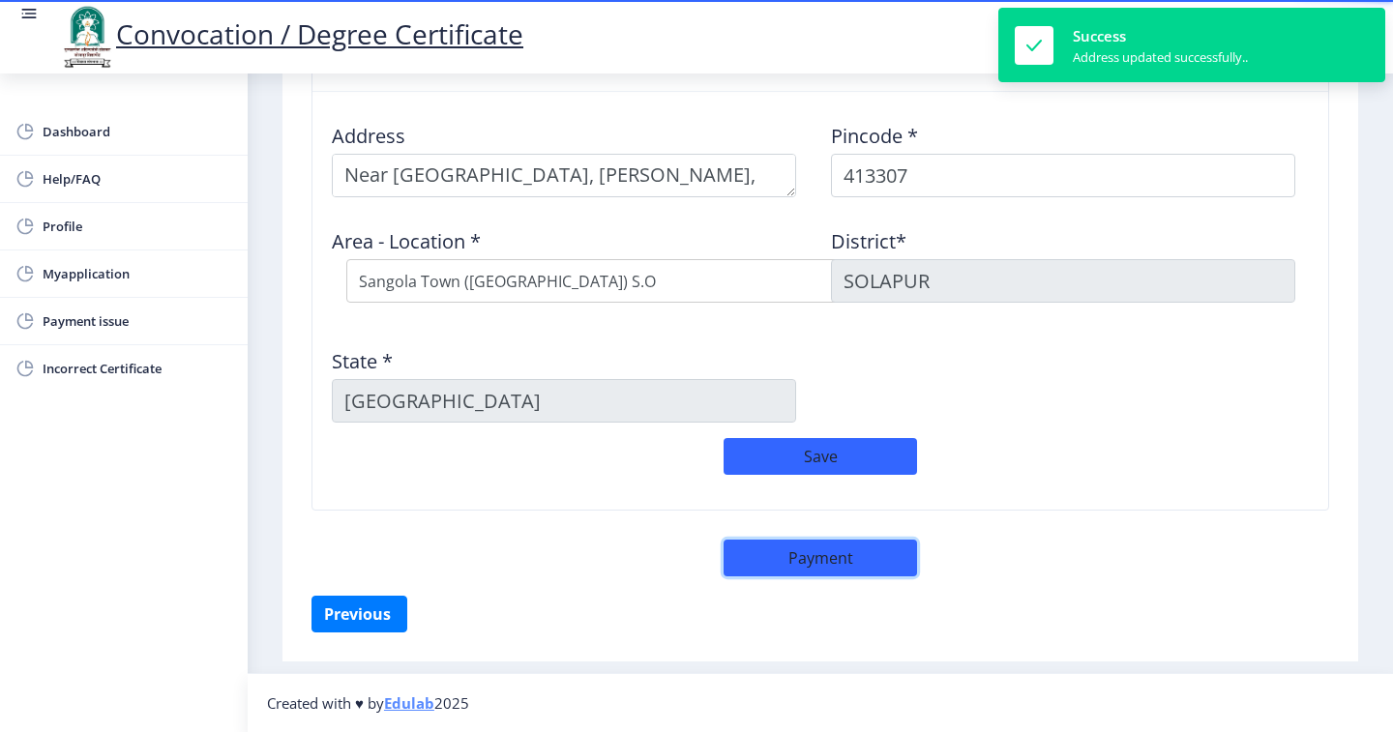
click at [832, 552] on button "Payment" at bounding box center [819, 558] width 193 height 37
click at [831, 554] on button "Payment" at bounding box center [819, 558] width 193 height 37
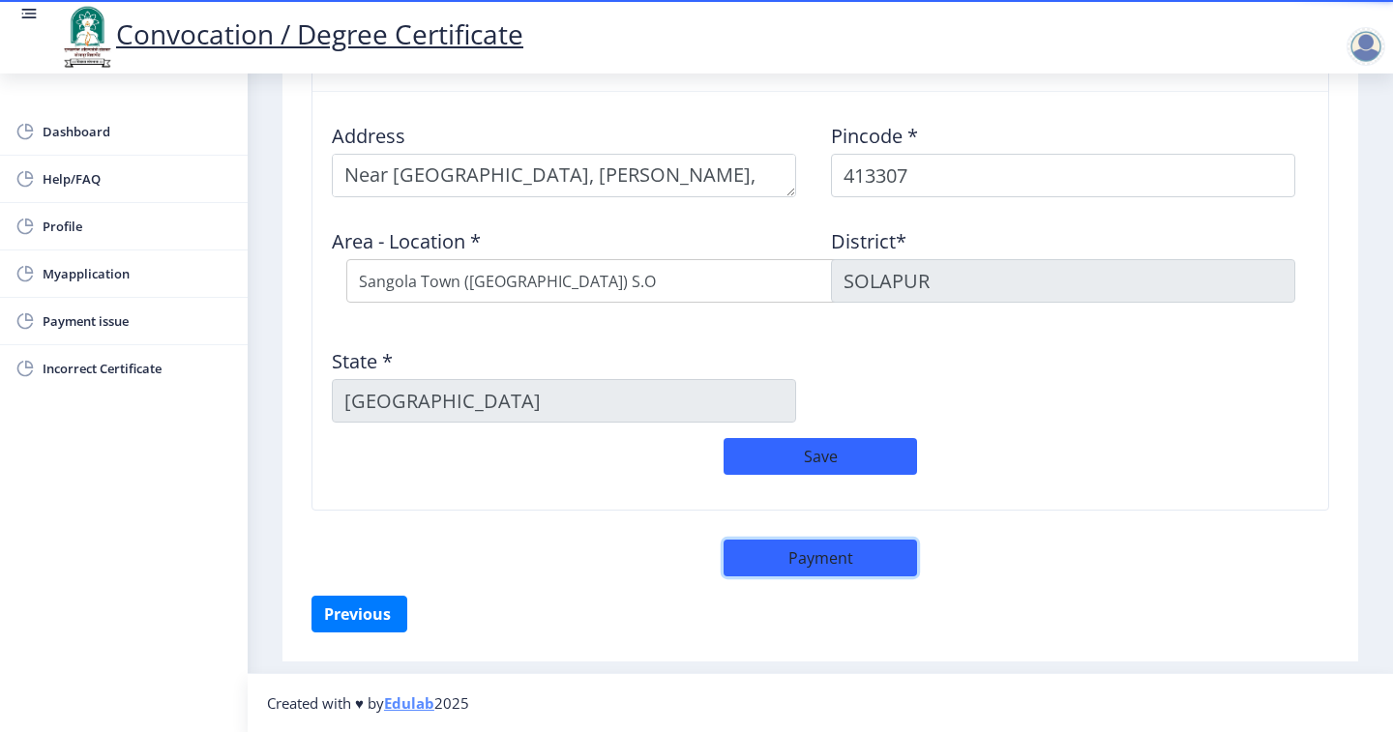
click at [831, 554] on button "Payment" at bounding box center [819, 558] width 193 height 37
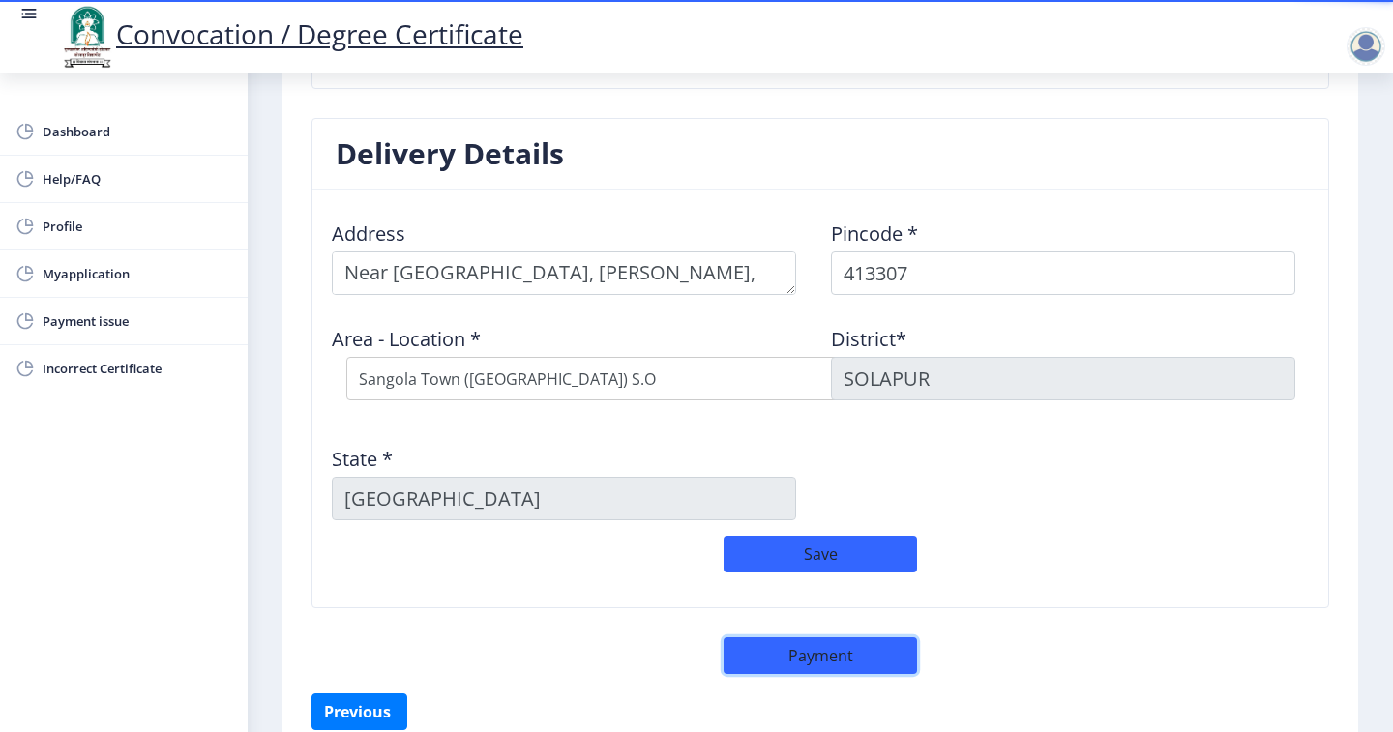
scroll to position [398, 0]
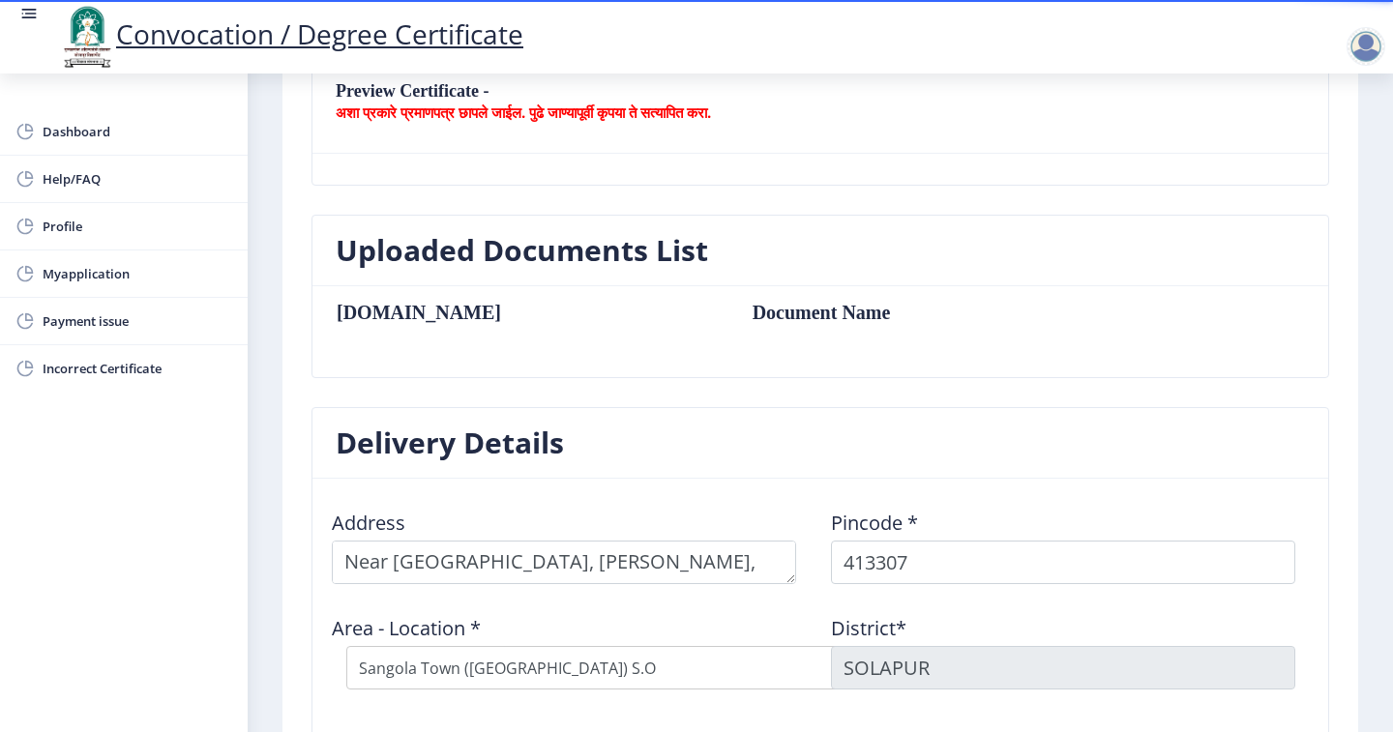
click at [514, 318] on th "Sr.No" at bounding box center [534, 312] width 397 height 21
click at [515, 319] on th "Sr.No" at bounding box center [534, 312] width 397 height 21
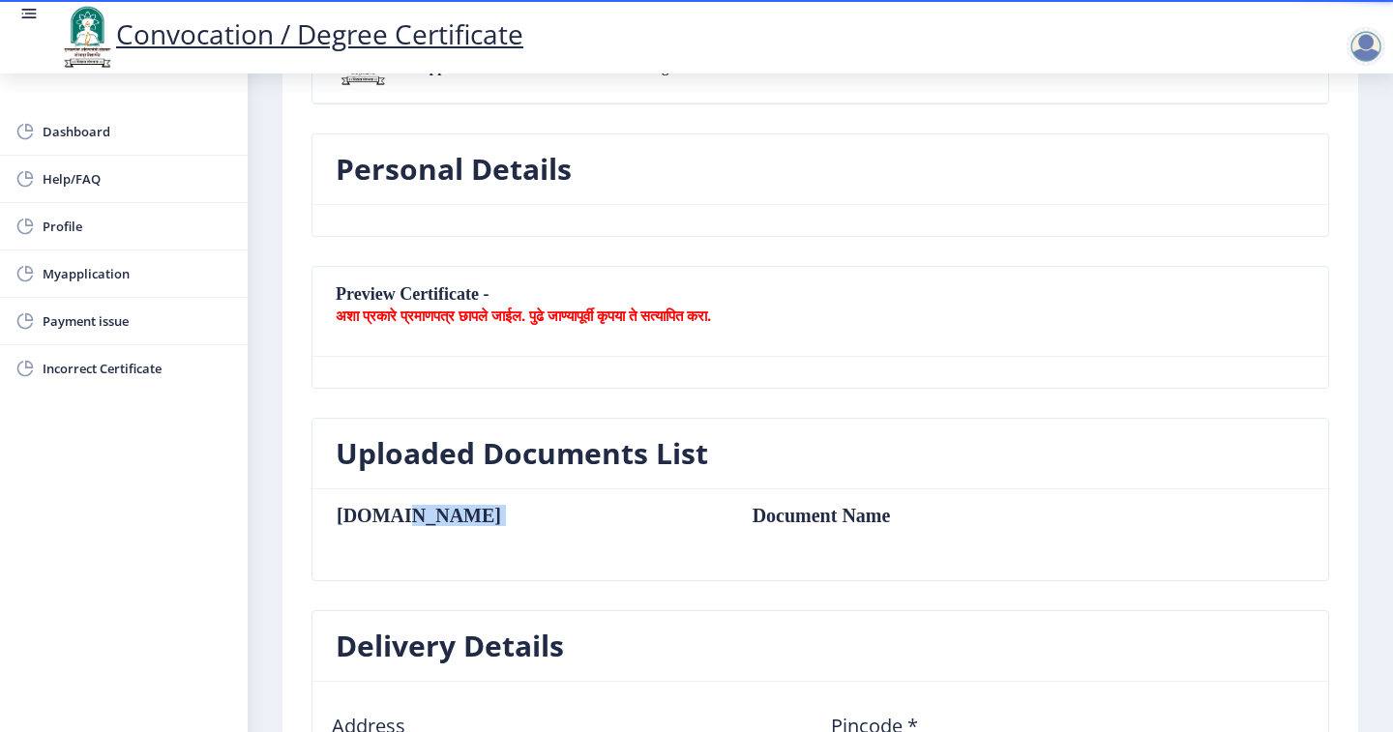
scroll to position [12, 0]
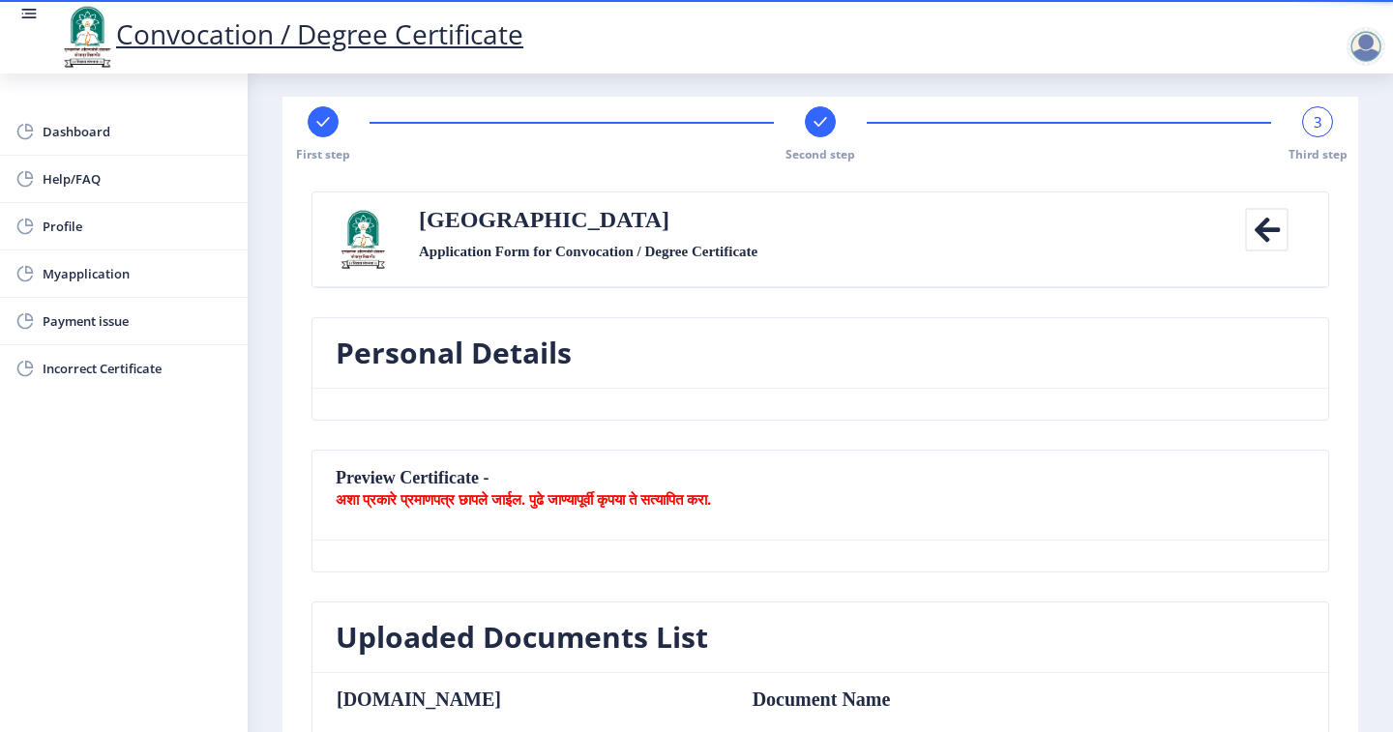
click at [496, 468] on nb-card-header "Preview Certificate - अशा प्रकारे प्रमाणपत्र छापले जाईल. पुढे जाण्यापूर्वी कृपय…" at bounding box center [819, 496] width 1015 height 90
click at [483, 350] on h3 "Personal Details" at bounding box center [454, 353] width 236 height 39
click at [817, 123] on rect at bounding box center [819, 121] width 19 height 19
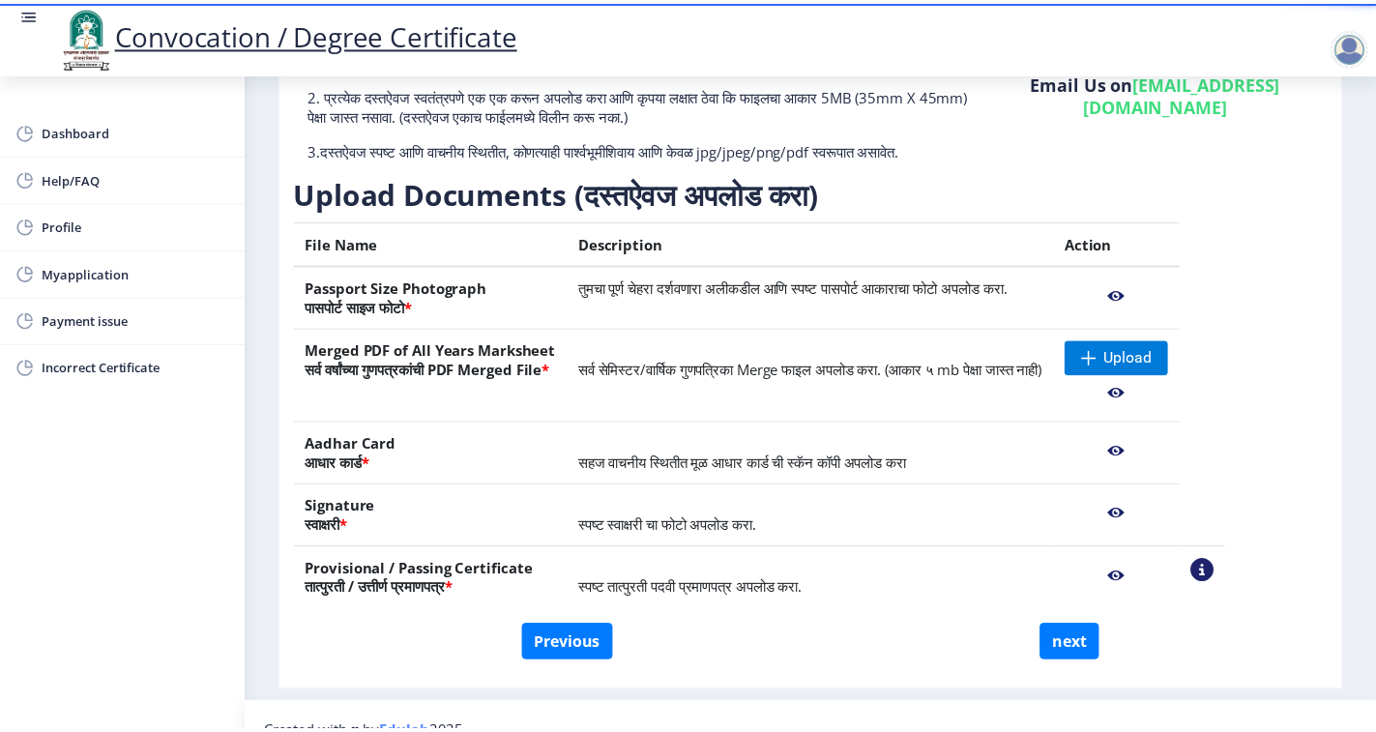
scroll to position [205, 0]
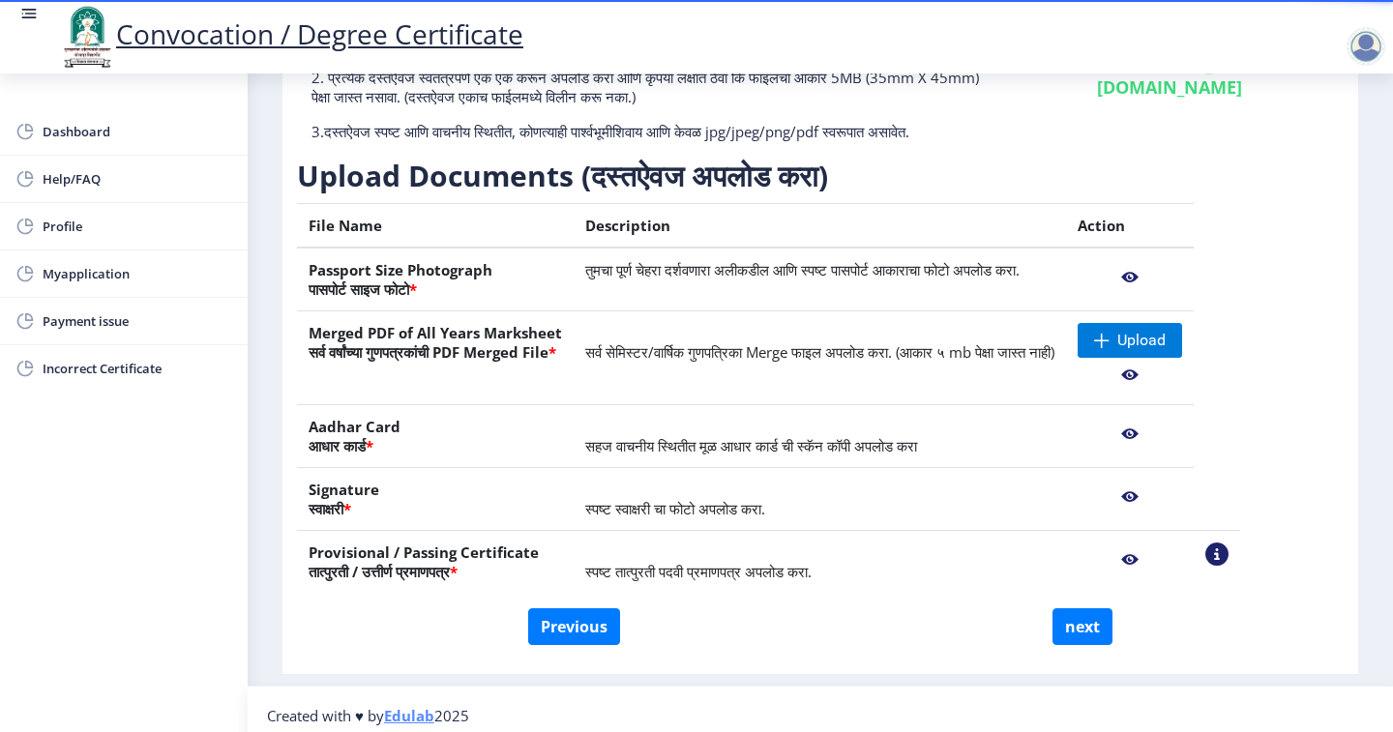
click at [1182, 295] on nb-action at bounding box center [1129, 277] width 104 height 35
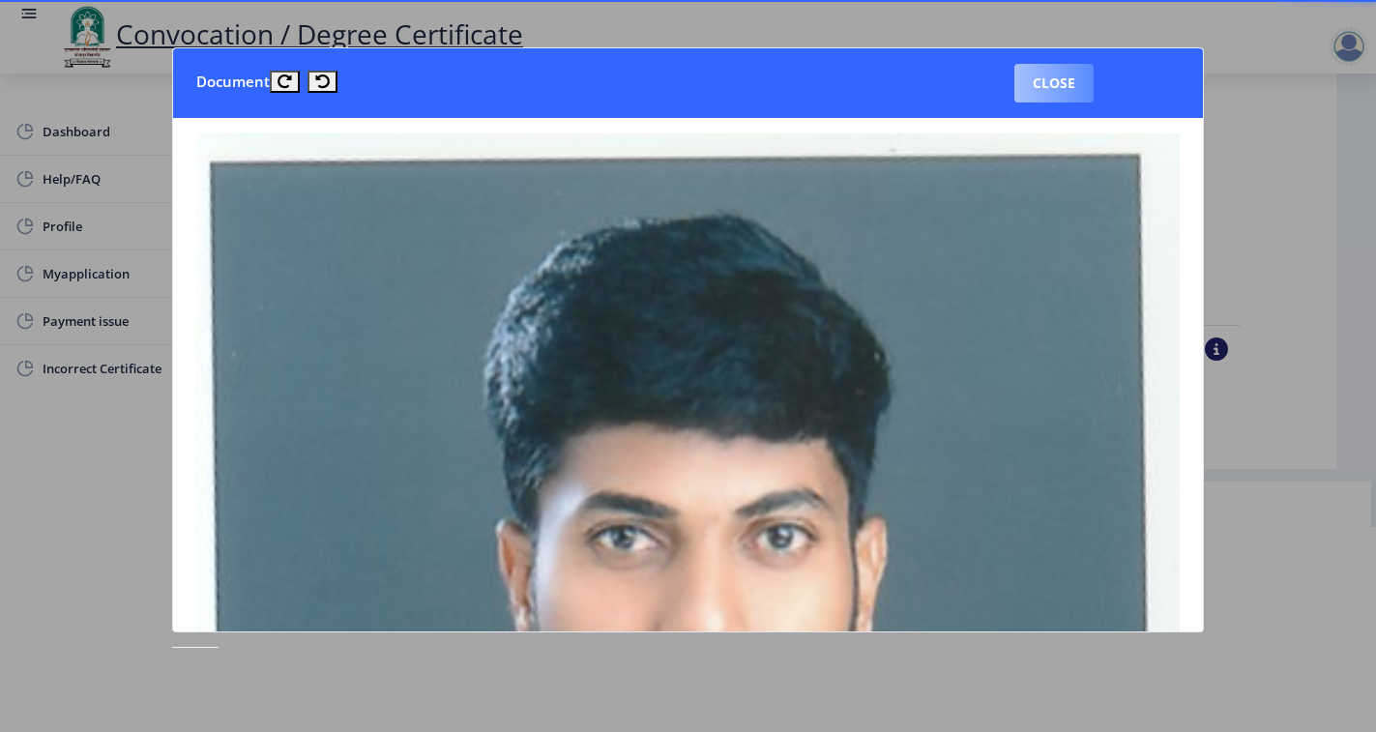
click at [1054, 86] on button "Close" at bounding box center [1054, 83] width 79 height 39
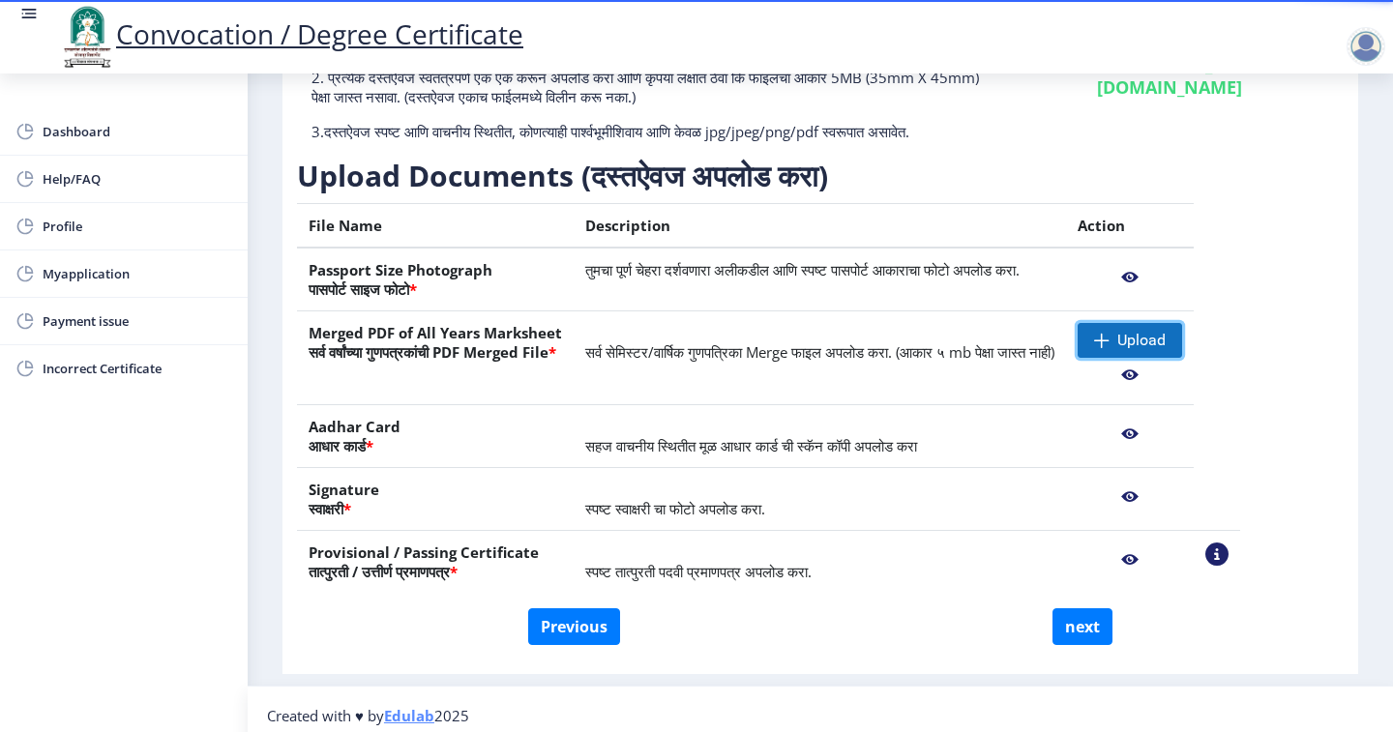
click at [1109, 348] on span at bounding box center [1101, 340] width 15 height 15
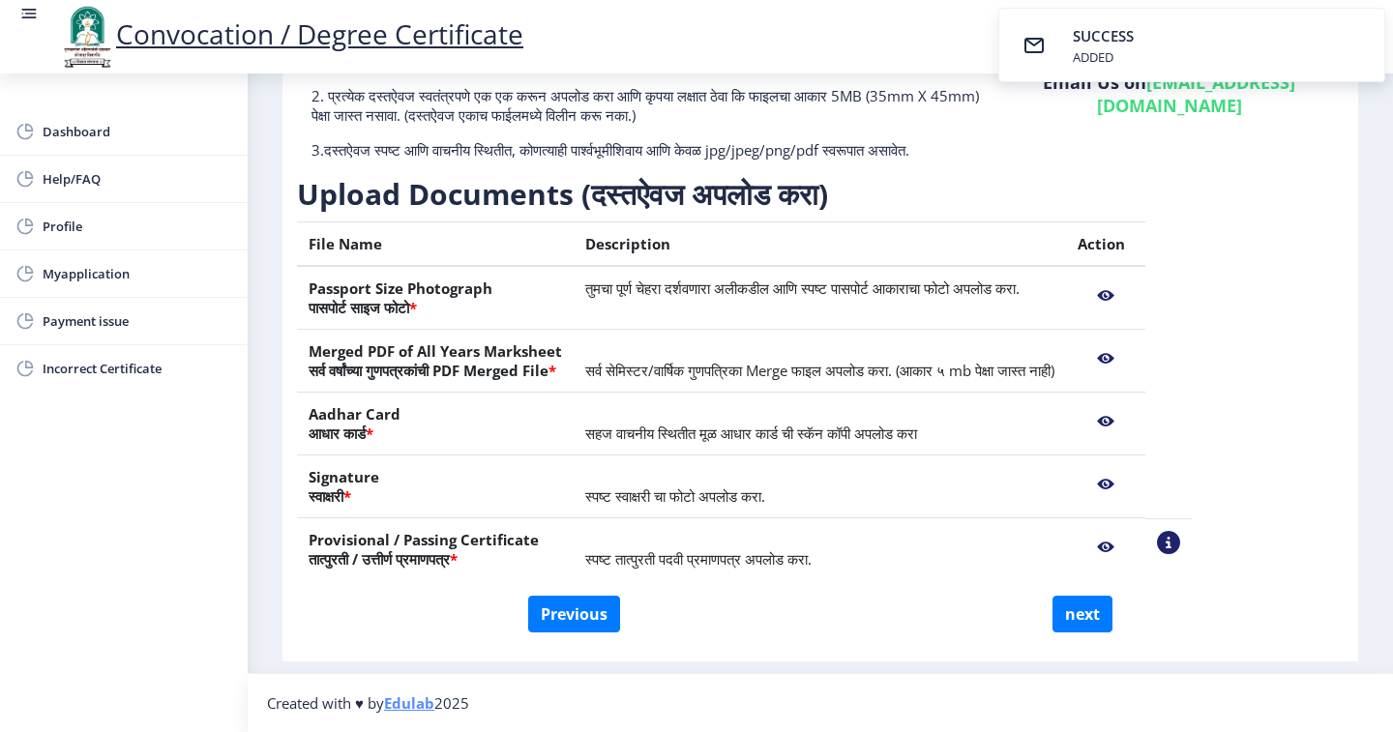
click at [1133, 358] on nb-action at bounding box center [1105, 358] width 56 height 35
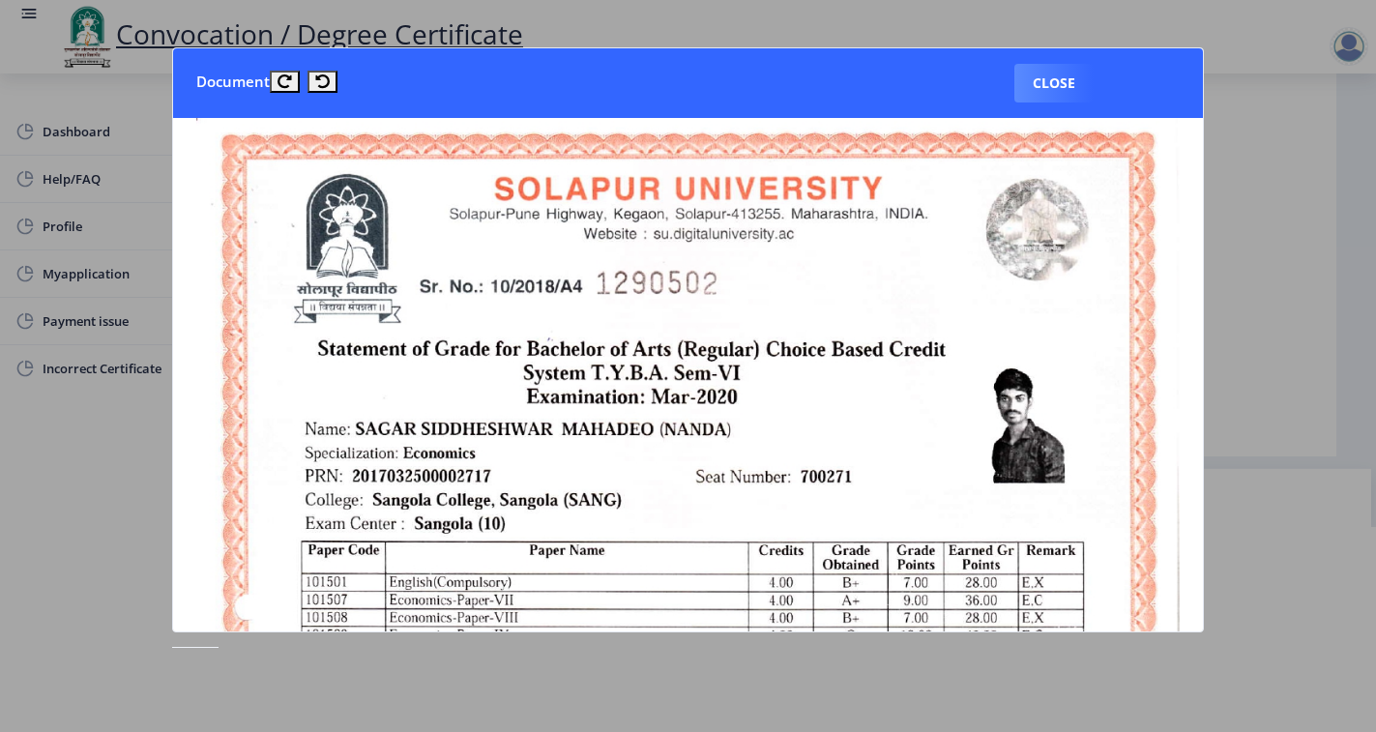
scroll to position [0, 0]
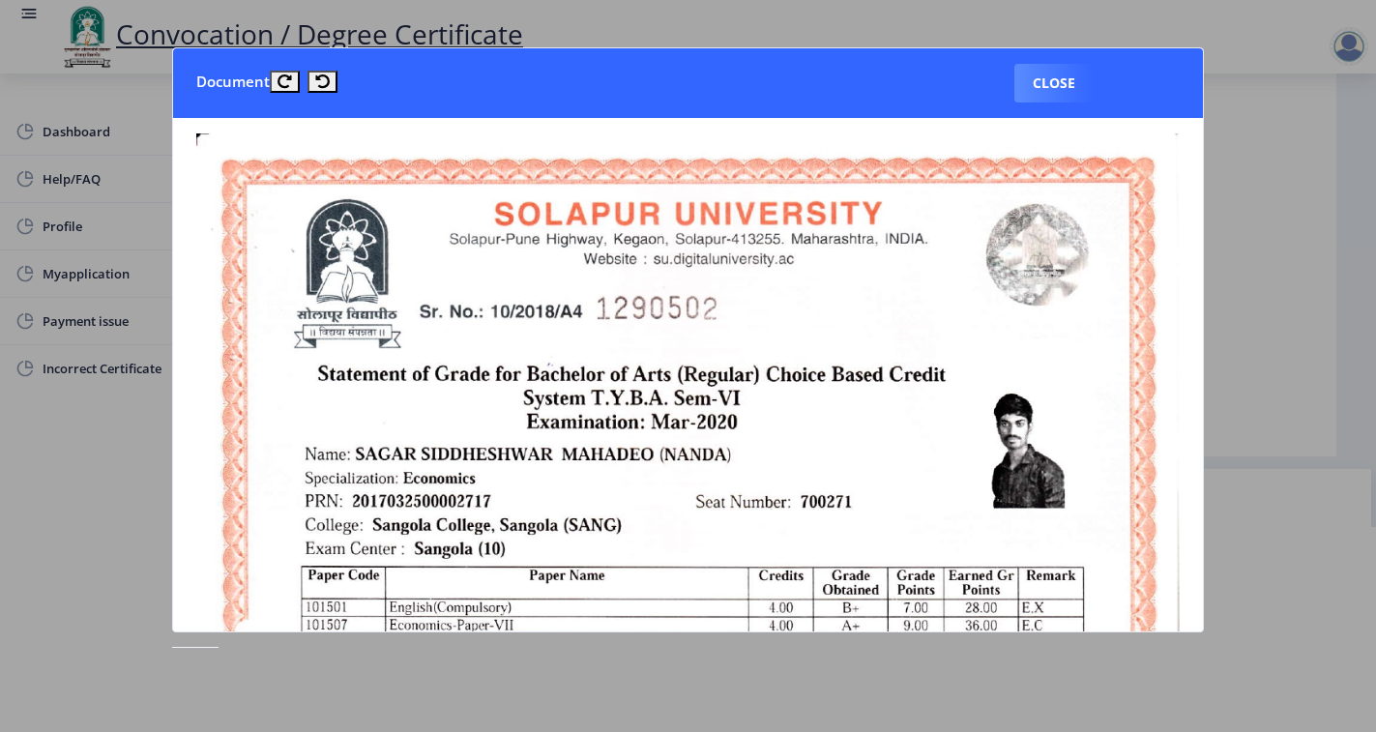
click at [1064, 83] on button "Close" at bounding box center [1054, 83] width 79 height 39
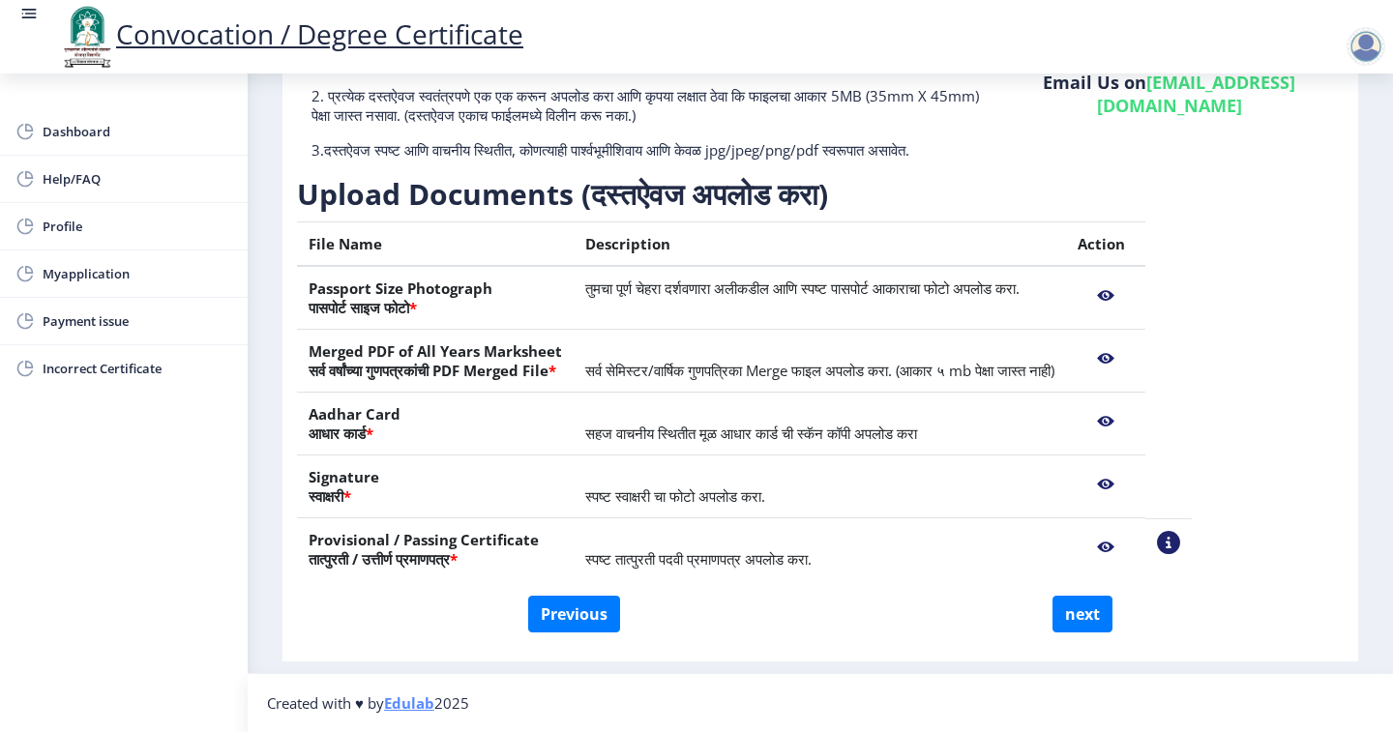
click at [1133, 410] on nb-action at bounding box center [1105, 421] width 56 height 35
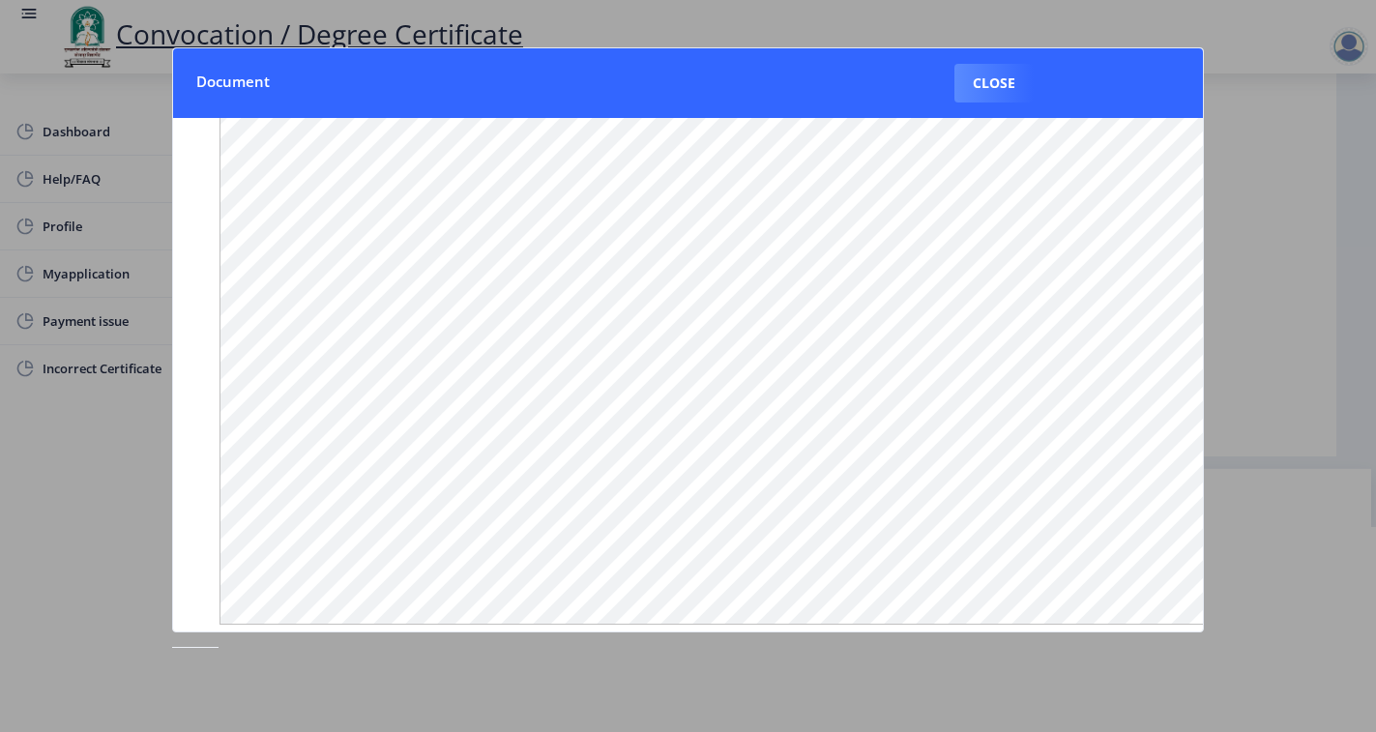
scroll to position [202, 0]
click at [981, 89] on button "Close" at bounding box center [994, 83] width 79 height 39
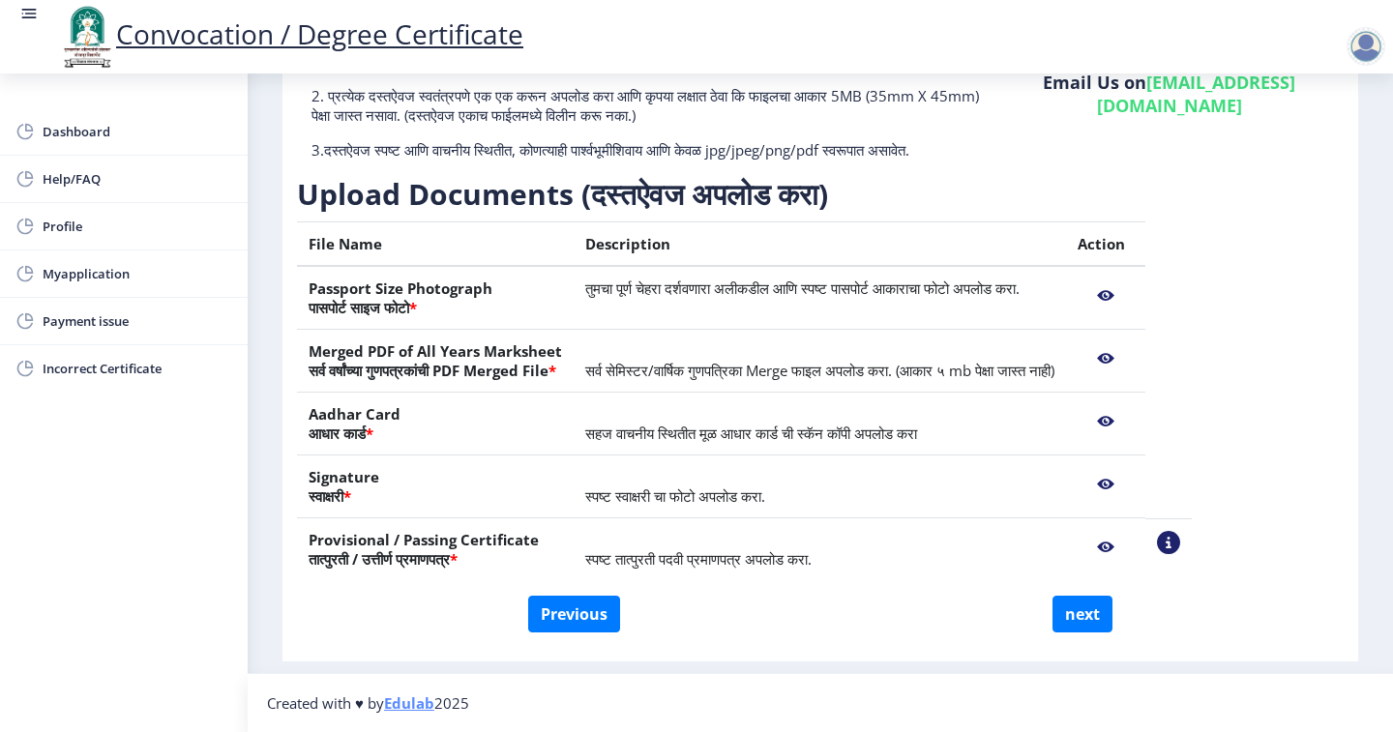
click at [1133, 481] on nb-action at bounding box center [1105, 484] width 56 height 35
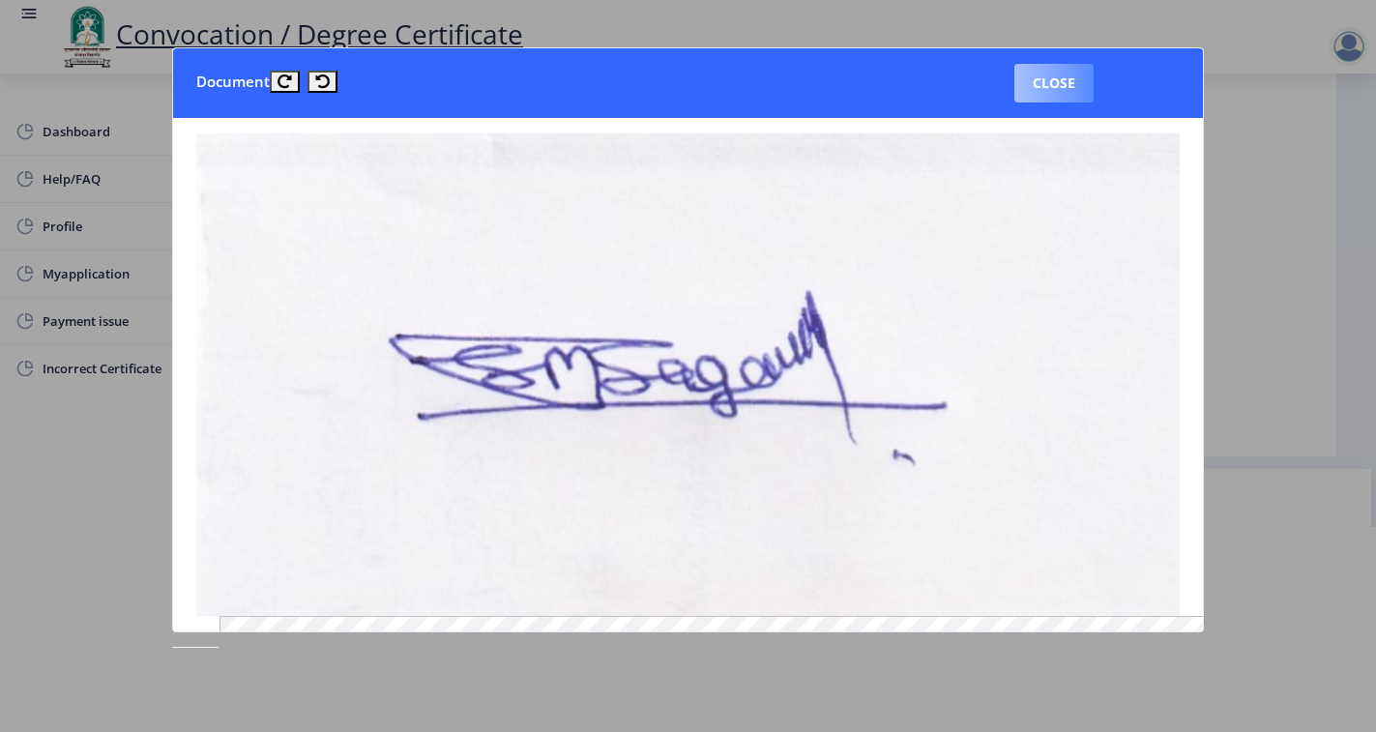
click at [1056, 89] on button "Close" at bounding box center [1054, 83] width 79 height 39
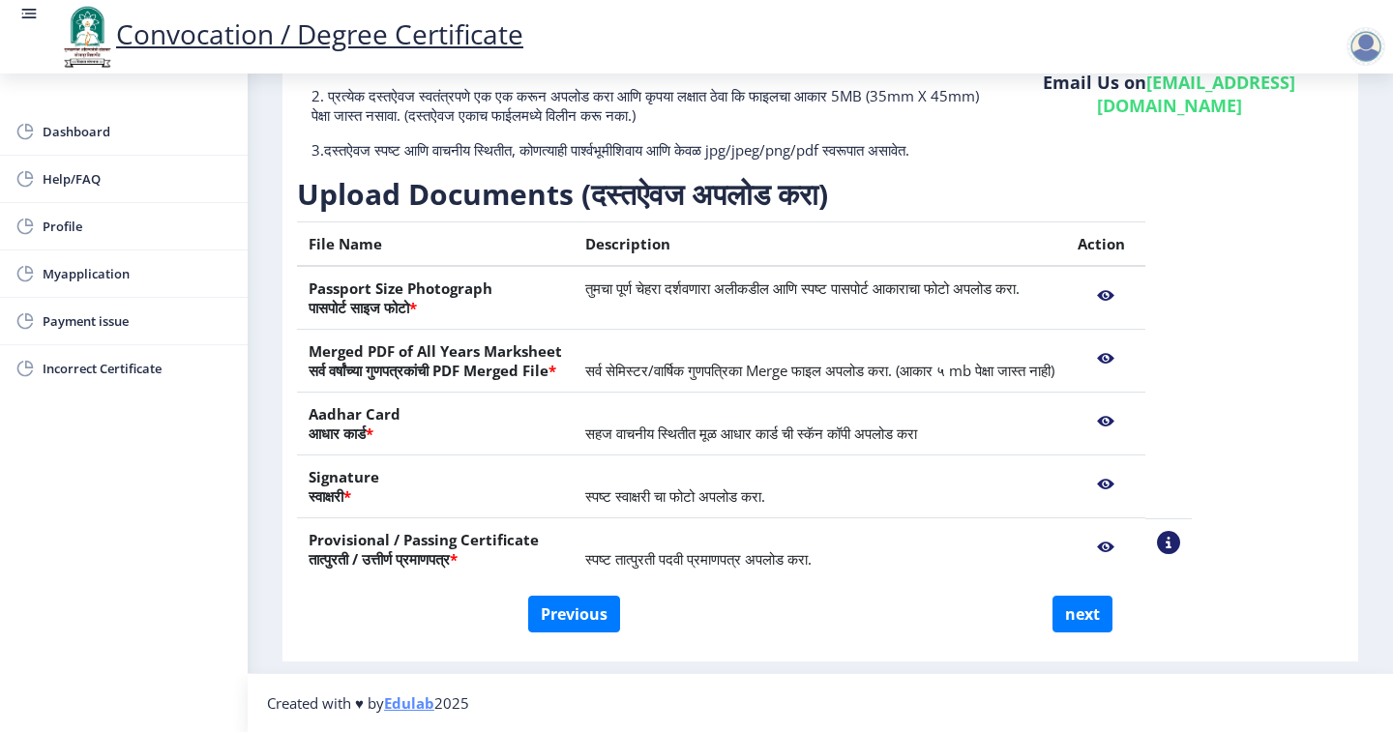
click at [1133, 413] on nb-action at bounding box center [1105, 421] width 56 height 35
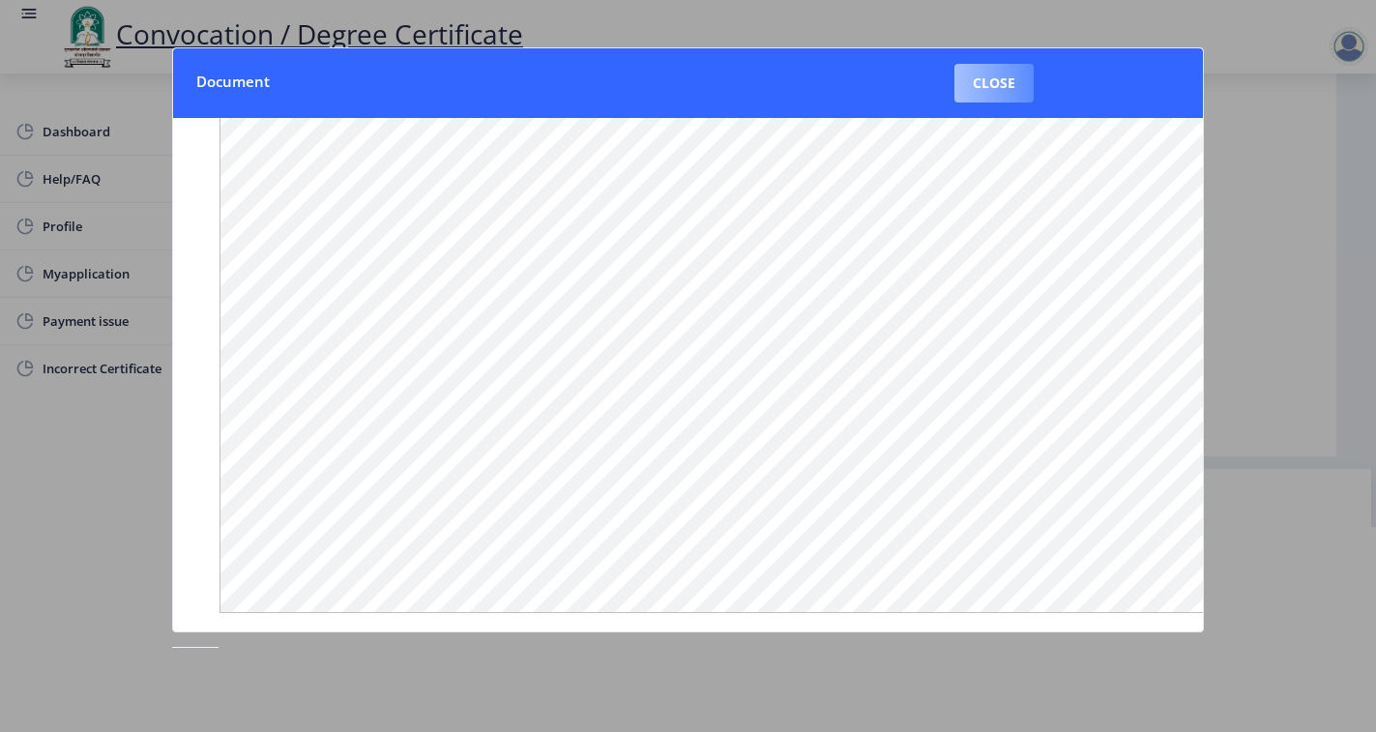
click at [972, 79] on button "Close" at bounding box center [994, 83] width 79 height 39
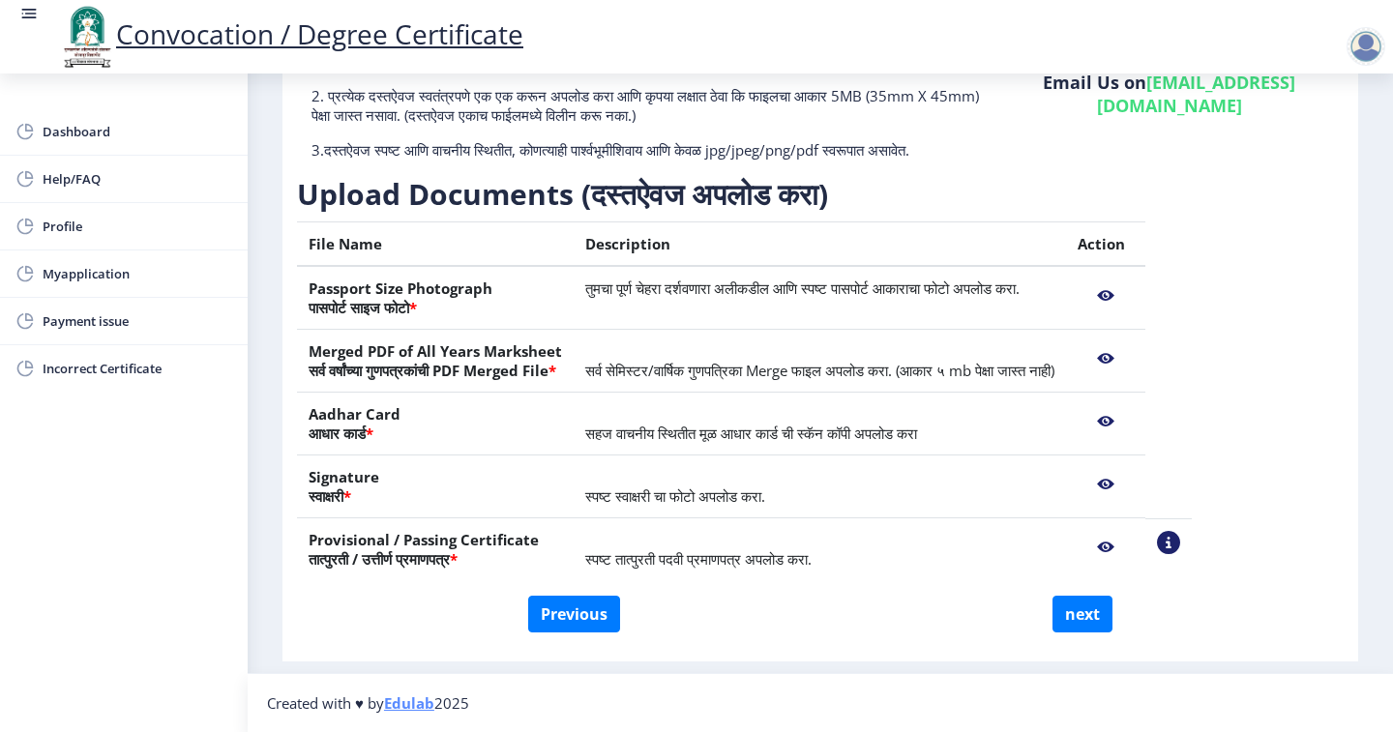
click at [1180, 543] on nb-action at bounding box center [1168, 542] width 23 height 23
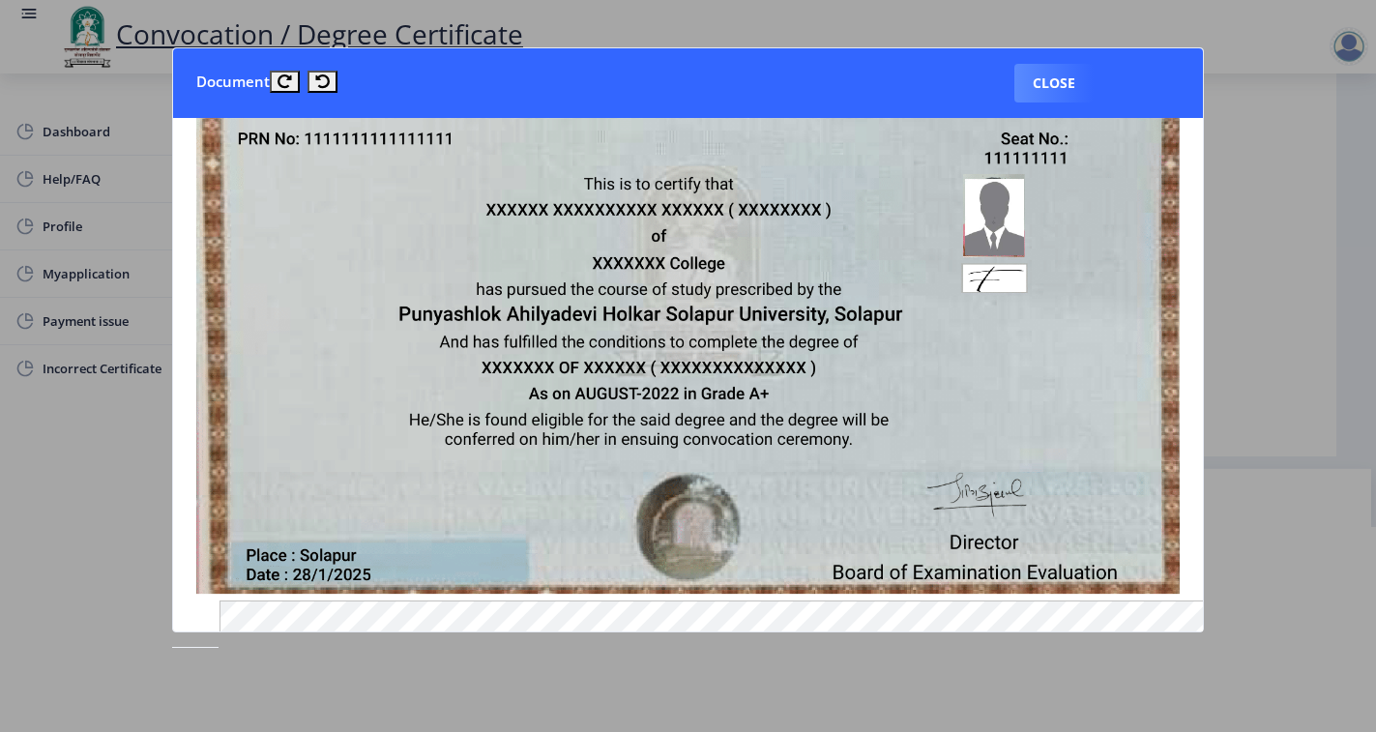
scroll to position [290, 0]
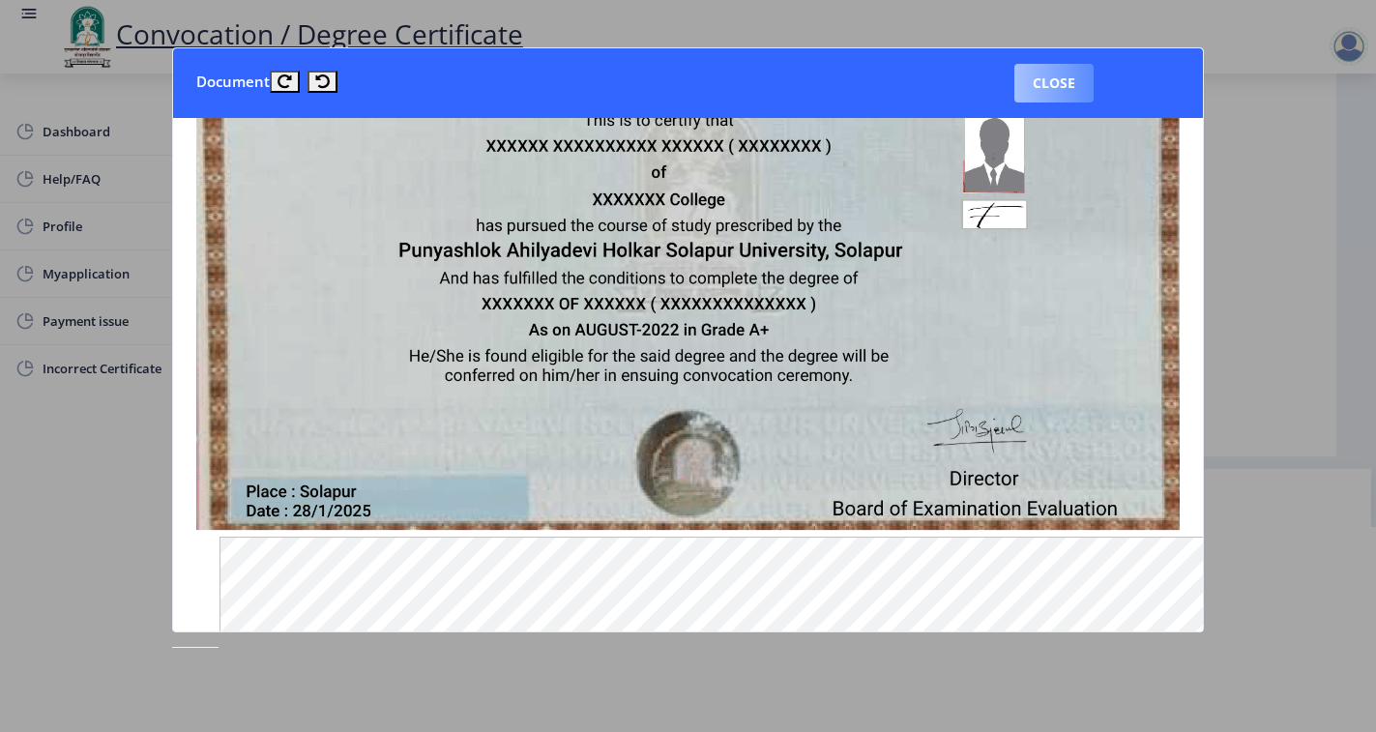
click at [1064, 79] on button "Close" at bounding box center [1054, 83] width 79 height 39
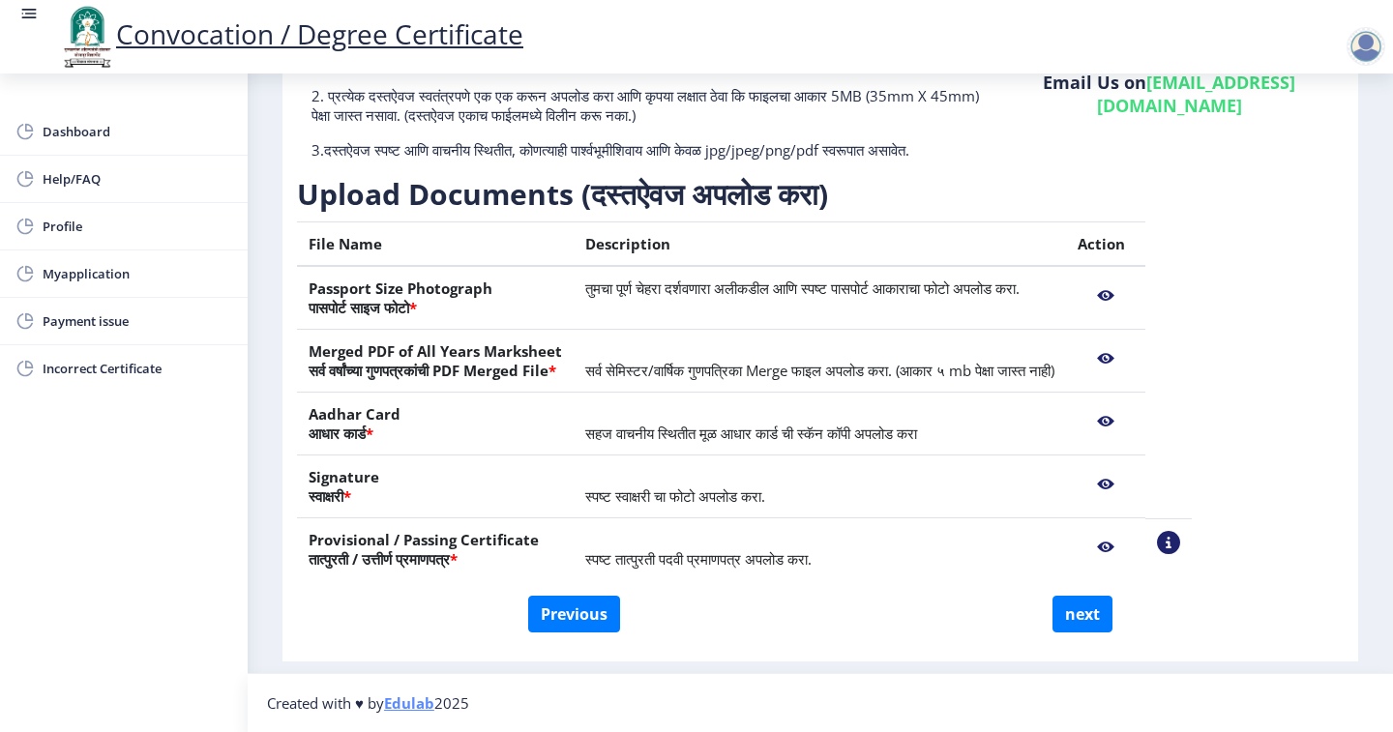
click at [1133, 547] on nb-action at bounding box center [1105, 547] width 56 height 35
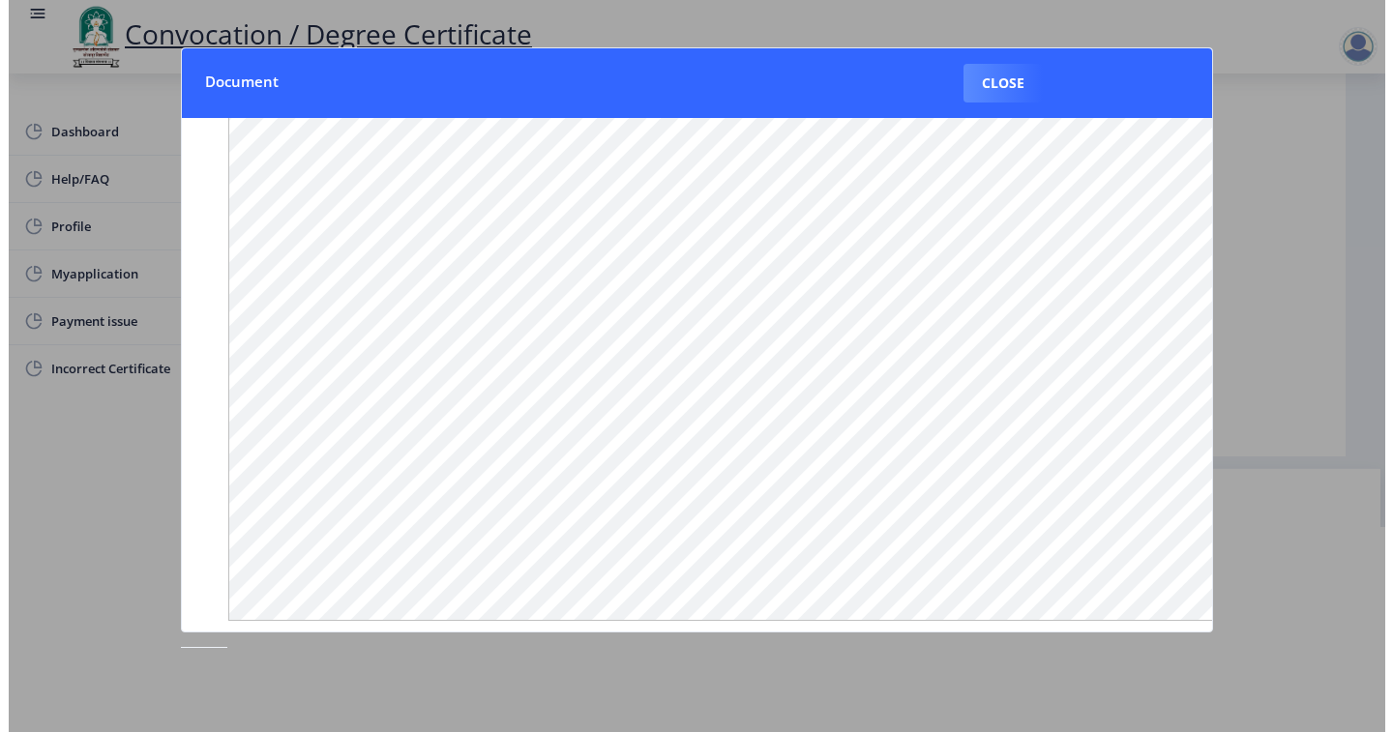
scroll to position [202, 0]
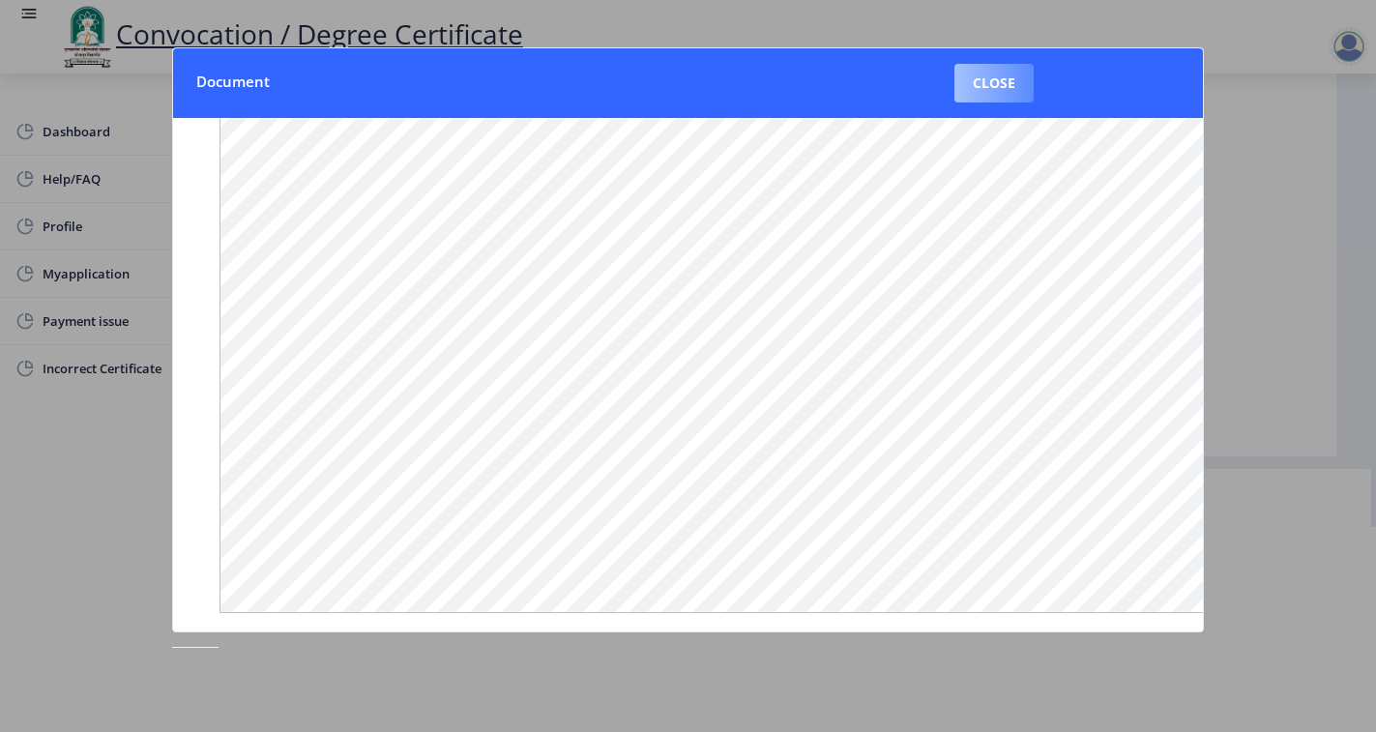
click at [982, 81] on button "Close" at bounding box center [994, 83] width 79 height 39
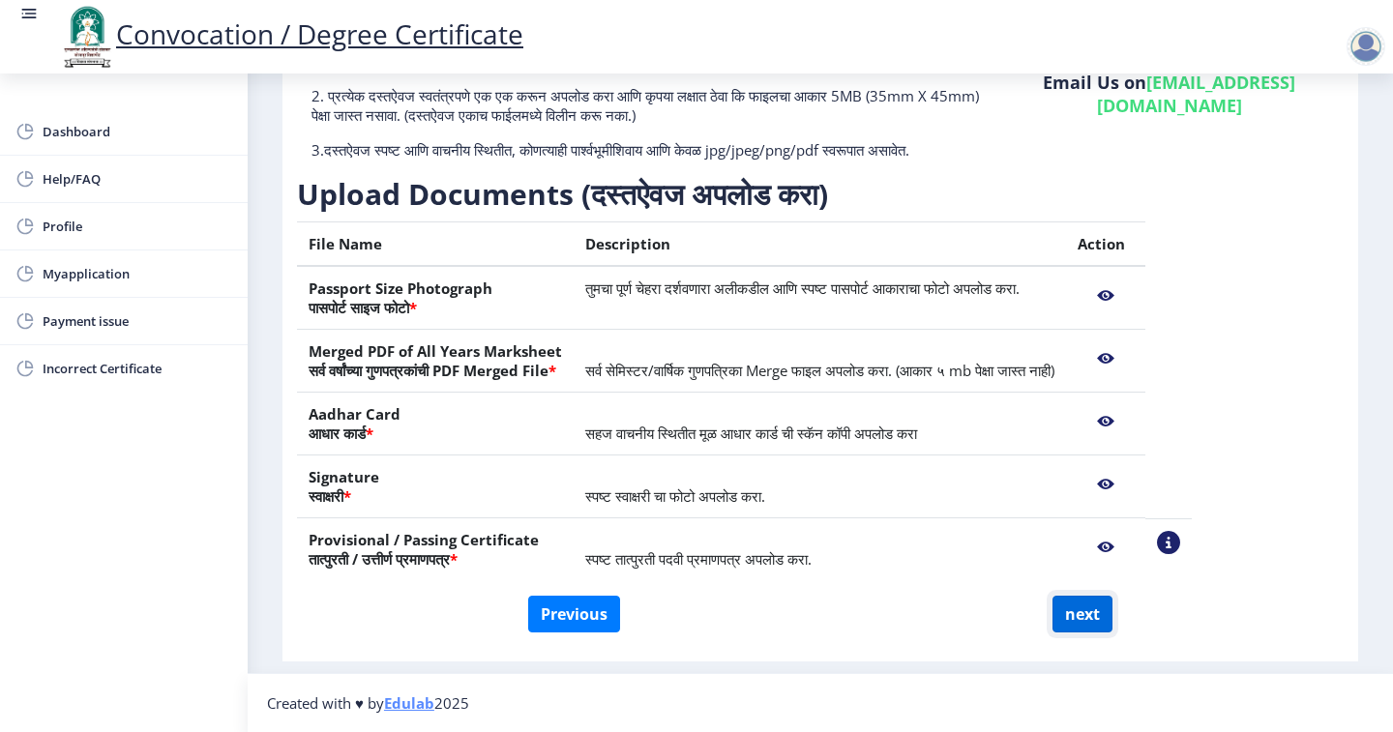
click at [1082, 615] on button "next" at bounding box center [1082, 614] width 60 height 37
select select
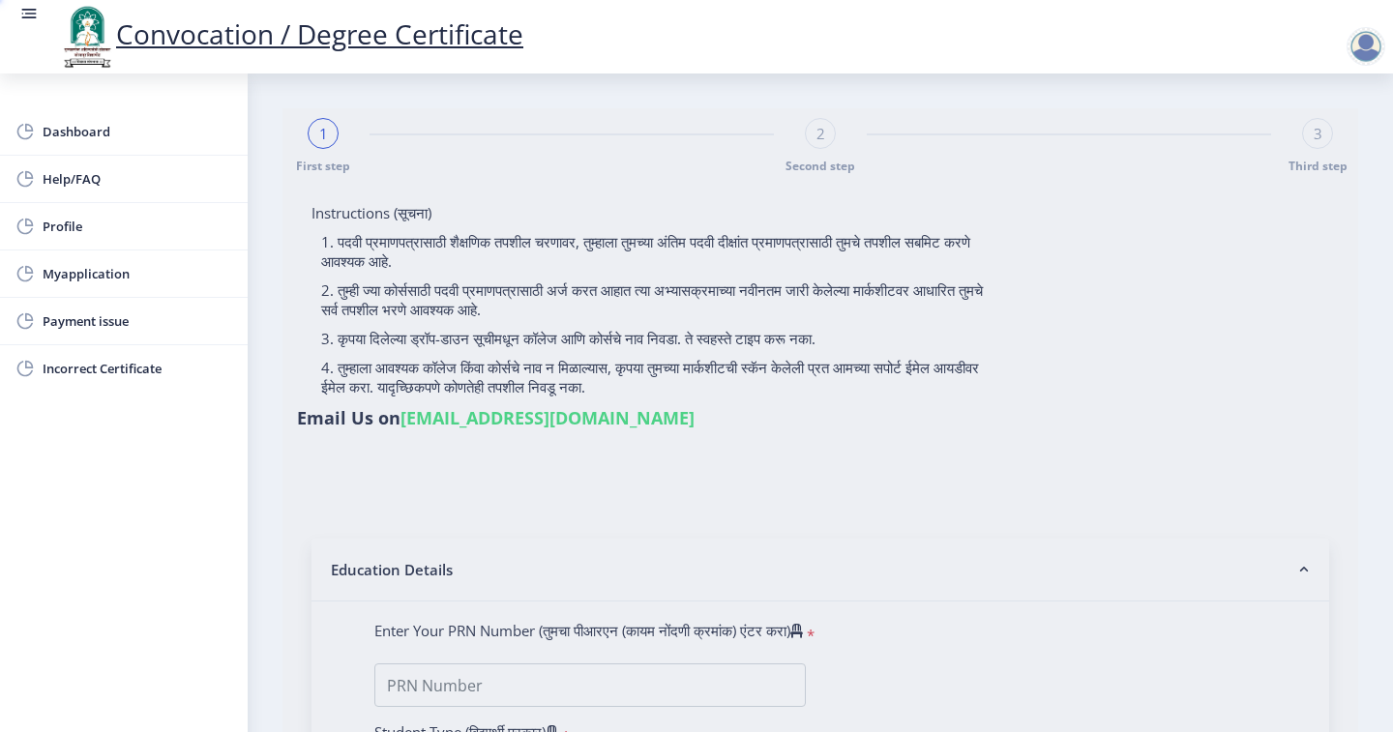
select select
type input "SAGAR SIDDHESHWAR MAHADEO"
type input "NANDA"
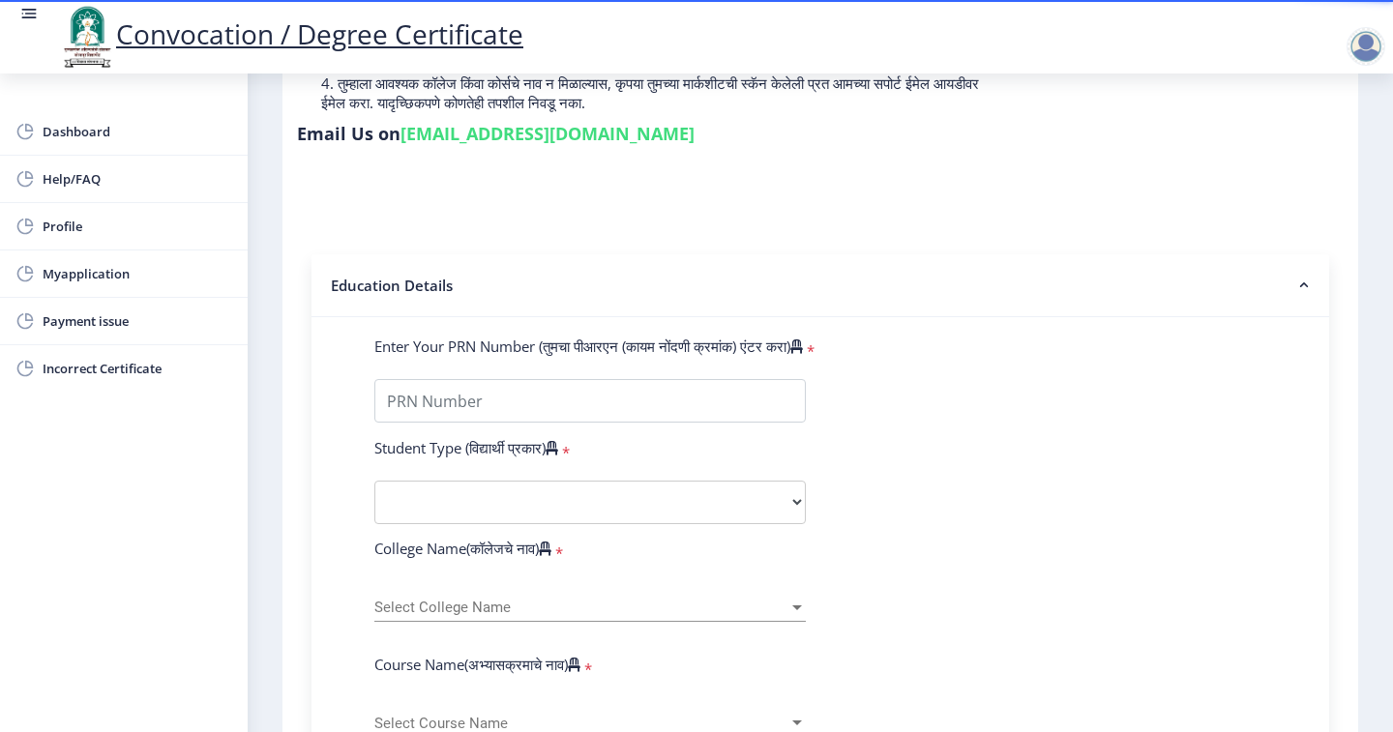
scroll to position [290, 0]
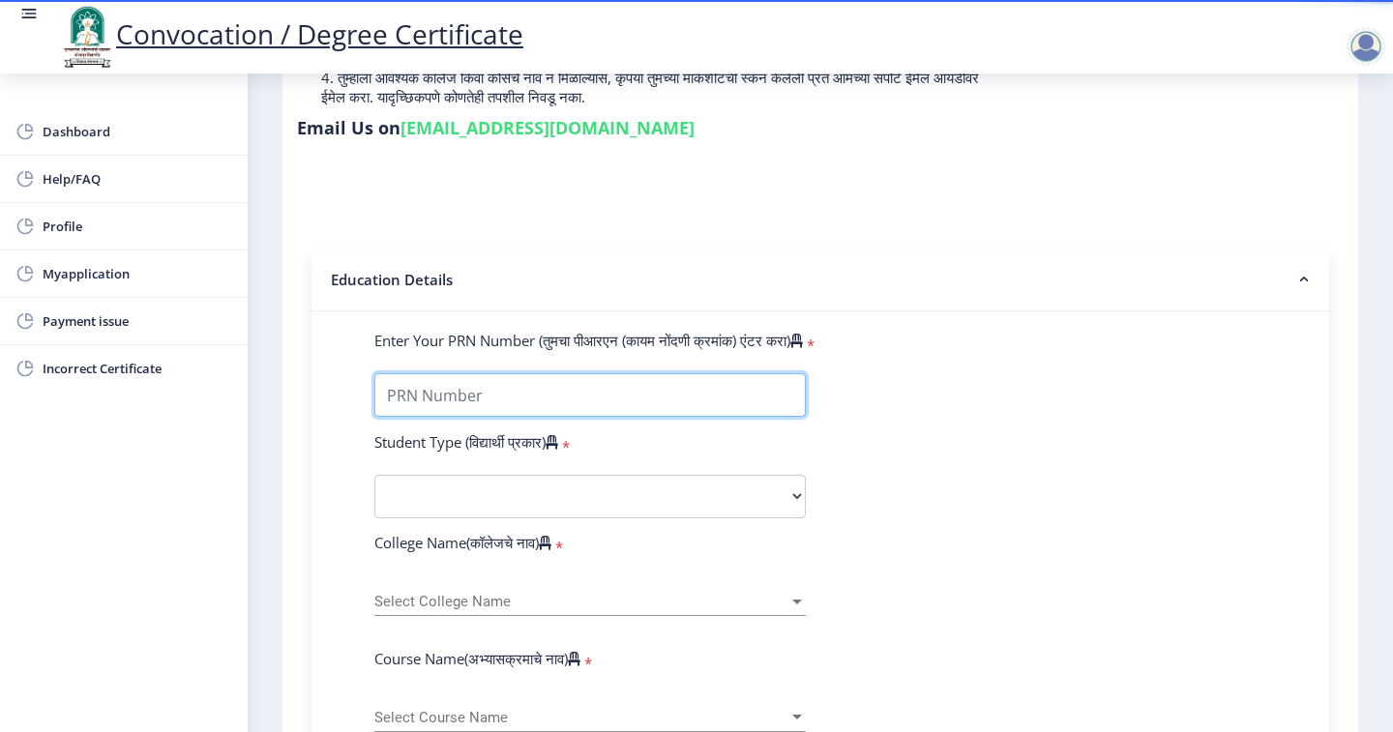
click at [602, 373] on input "Enter Your PRN Number (तुमचा पीआरएन (कायम नोंदणी क्रमांक) एंटर करा)" at bounding box center [589, 395] width 431 height 44
click at [488, 373] on input "Enter Your PRN Number (तुमचा पीआरएन (कायम नोंदणी क्रमांक) एंटर करा)" at bounding box center [589, 395] width 431 height 44
type input "2017032500002717"
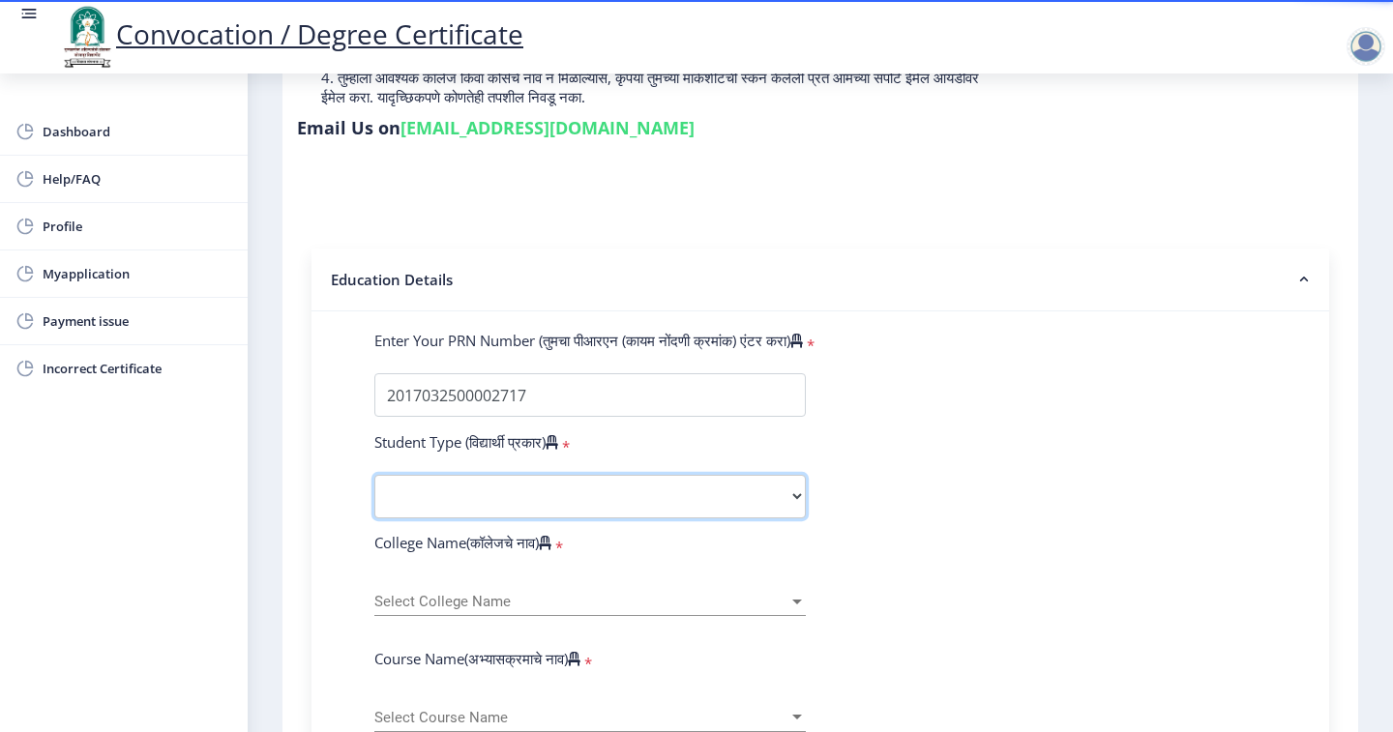
click at [800, 475] on select "Select Student Type Regular External" at bounding box center [589, 497] width 431 height 44
select select "Regular"
click at [374, 475] on select "Select Student Type Regular External" at bounding box center [589, 497] width 431 height 44
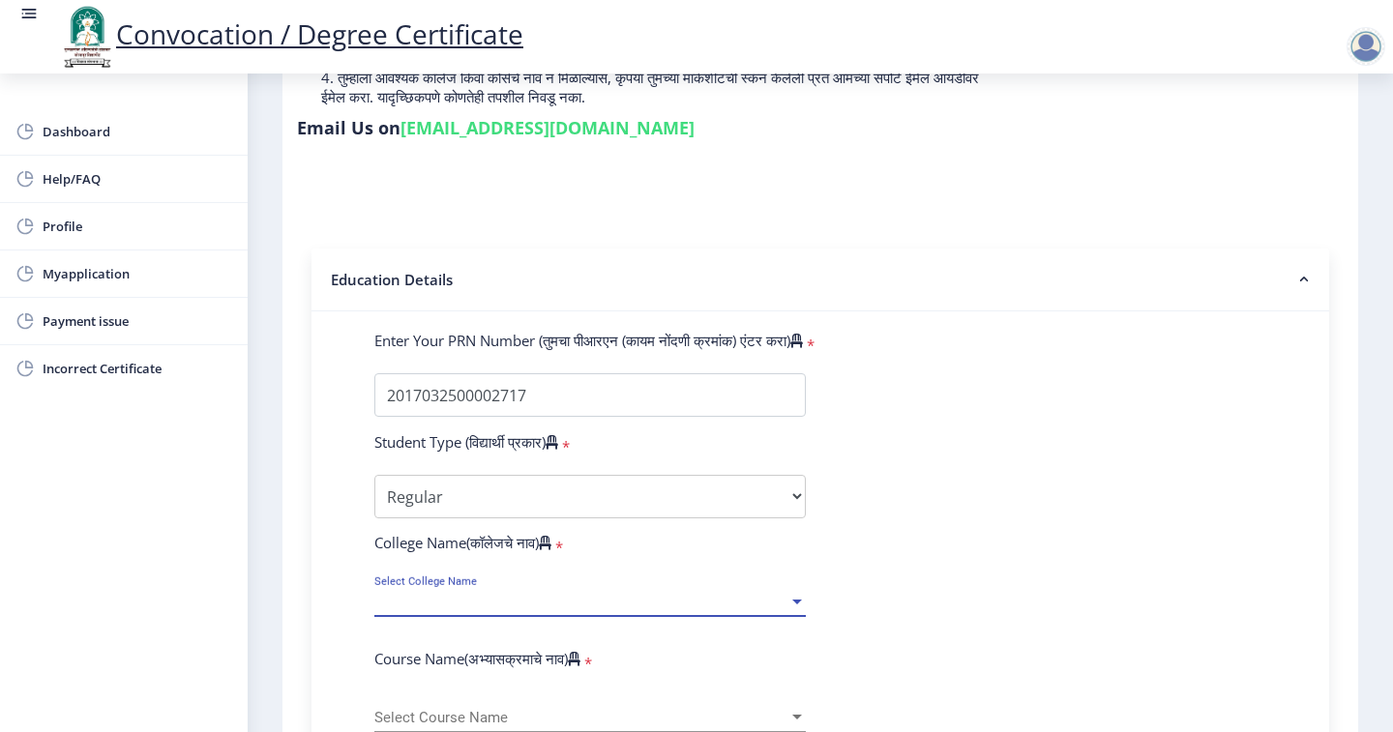
click at [626, 594] on span "Select College Name" at bounding box center [581, 602] width 414 height 16
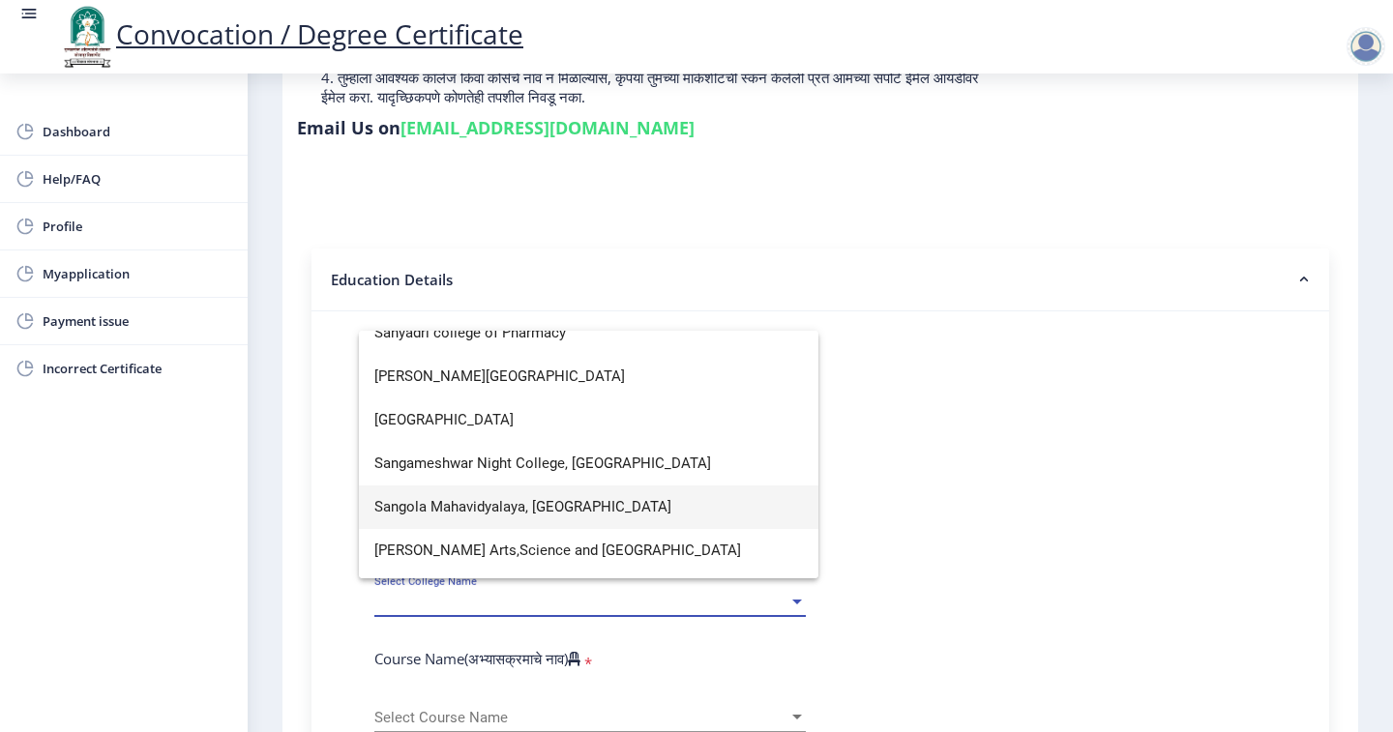
scroll to position [3675, 0]
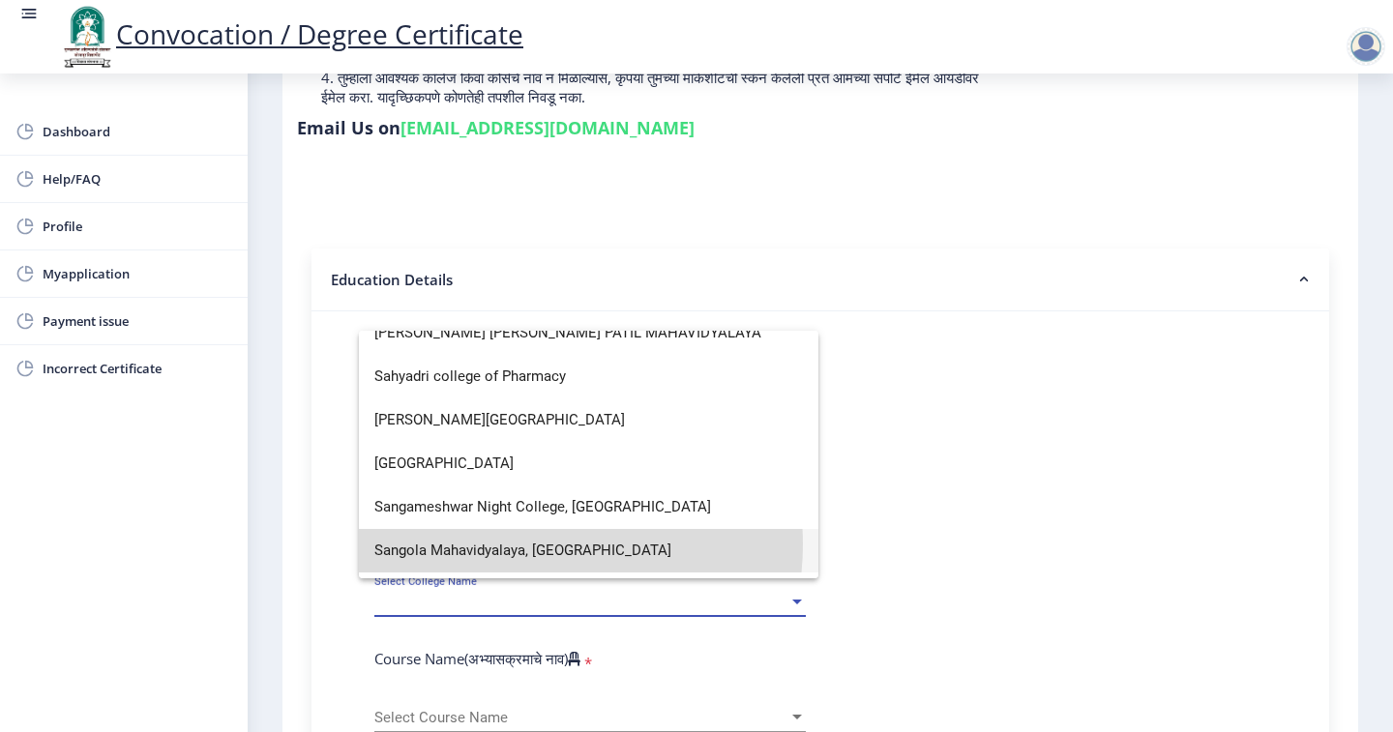
click at [526, 544] on span "Sangola Mahavidyalaya, Sangola" at bounding box center [588, 551] width 428 height 44
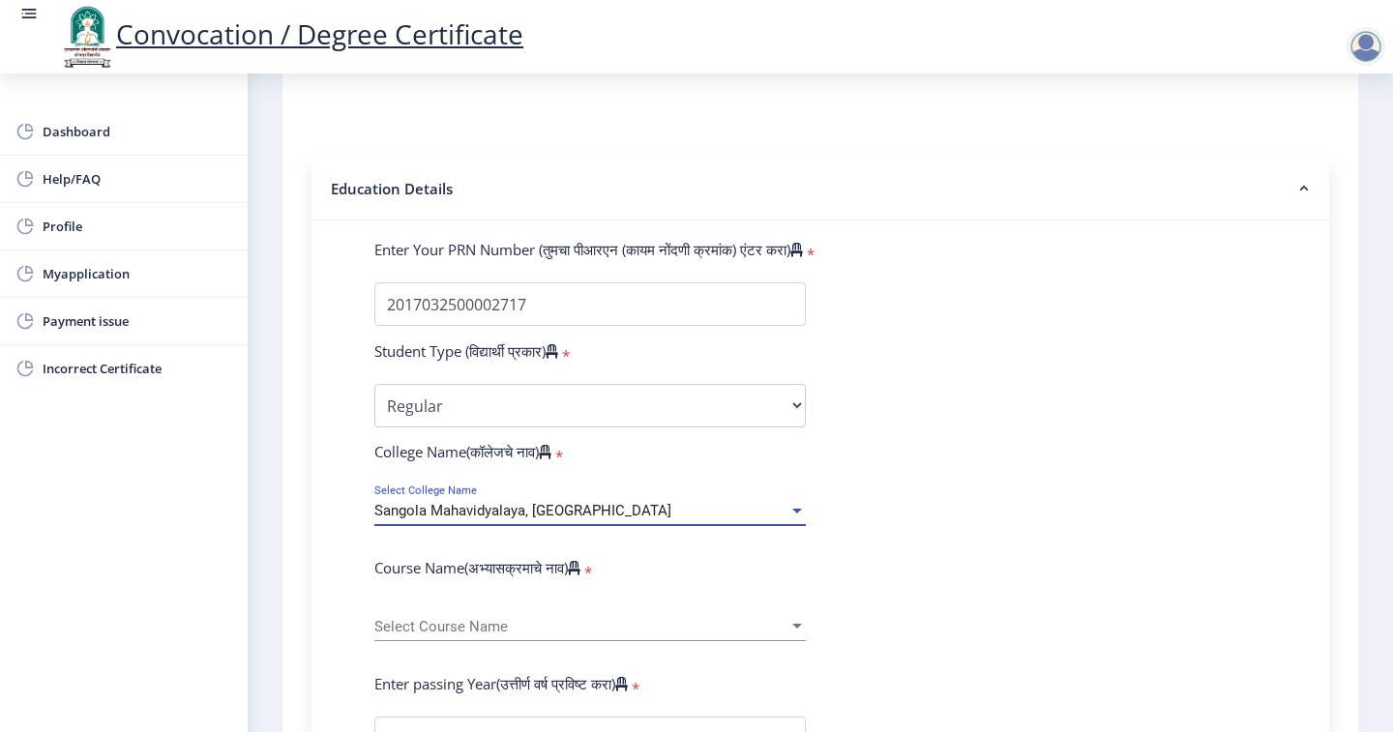
scroll to position [484, 0]
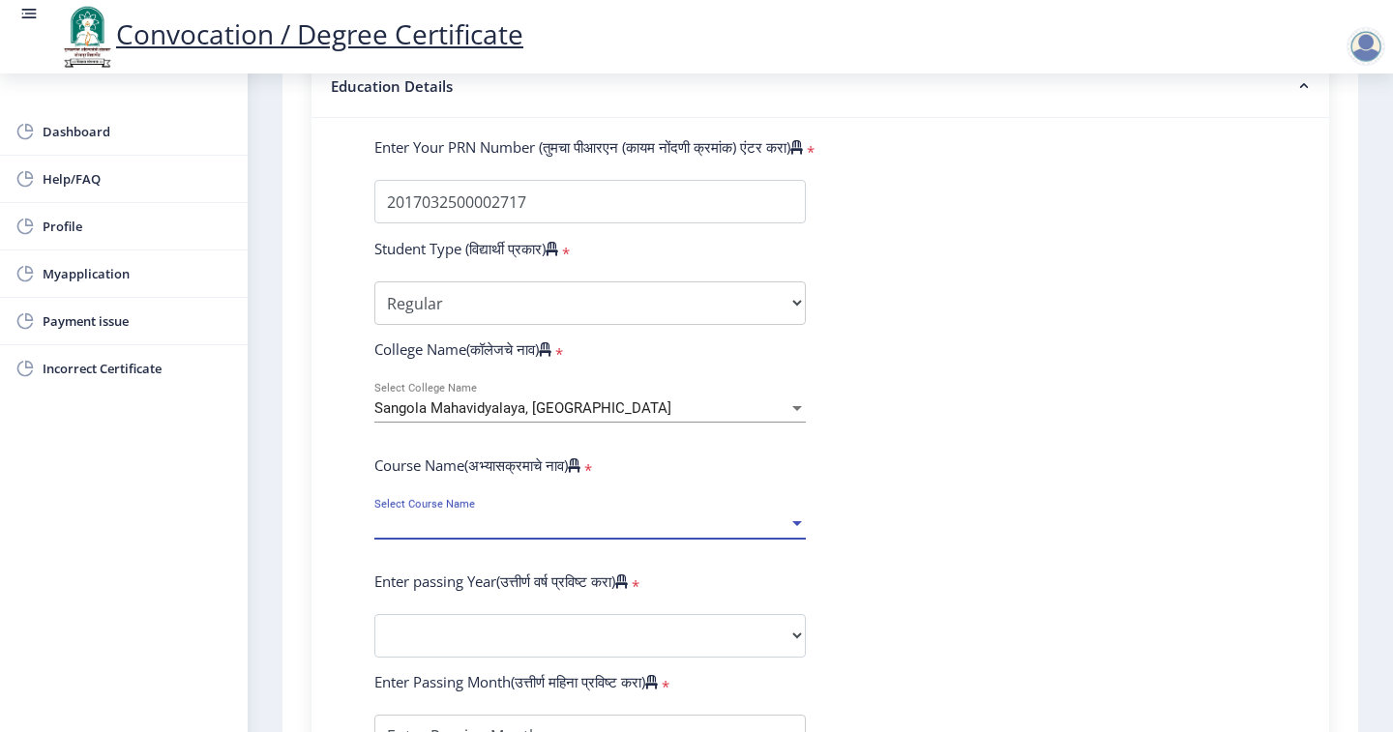
click at [526, 516] on span "Select Course Name" at bounding box center [581, 524] width 414 height 16
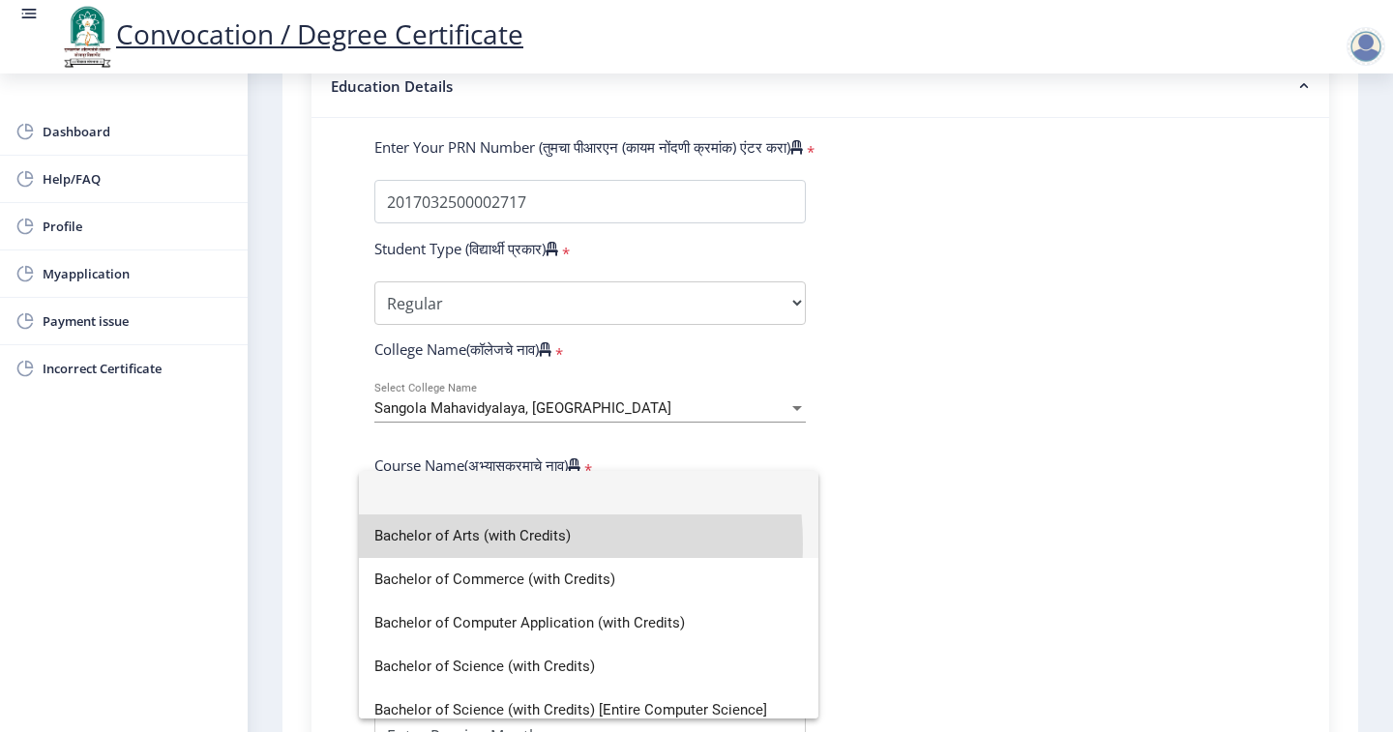
click at [506, 544] on span "Bachelor of Arts (with Credits)" at bounding box center [588, 537] width 428 height 44
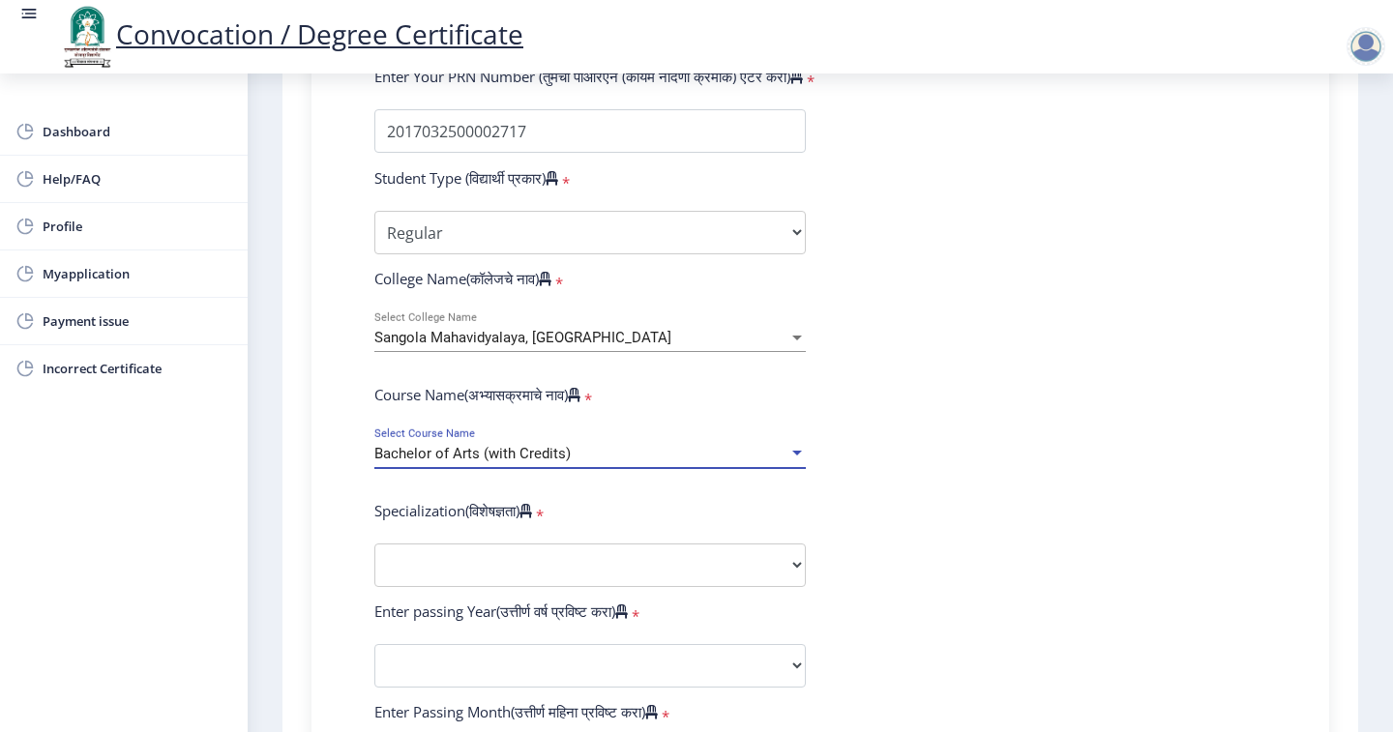
scroll to position [580, 0]
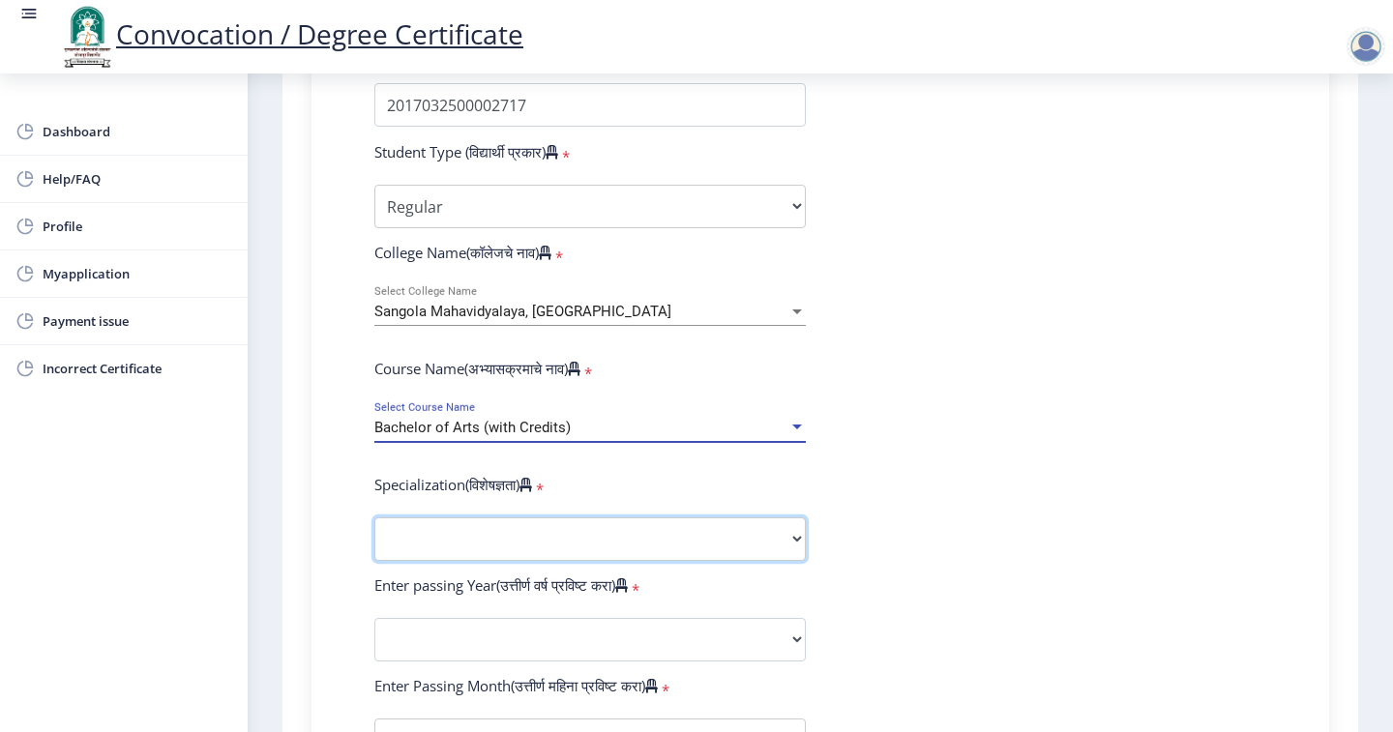
click at [580, 517] on select "Specialization English Geography Hindi Marathi Music Sanskrit Urdu Ancient Indi…" at bounding box center [589, 539] width 431 height 44
select select "Economics"
click at [374, 517] on select "Specialization English Geography Hindi Marathi Music Sanskrit Urdu Ancient Indi…" at bounding box center [589, 539] width 431 height 44
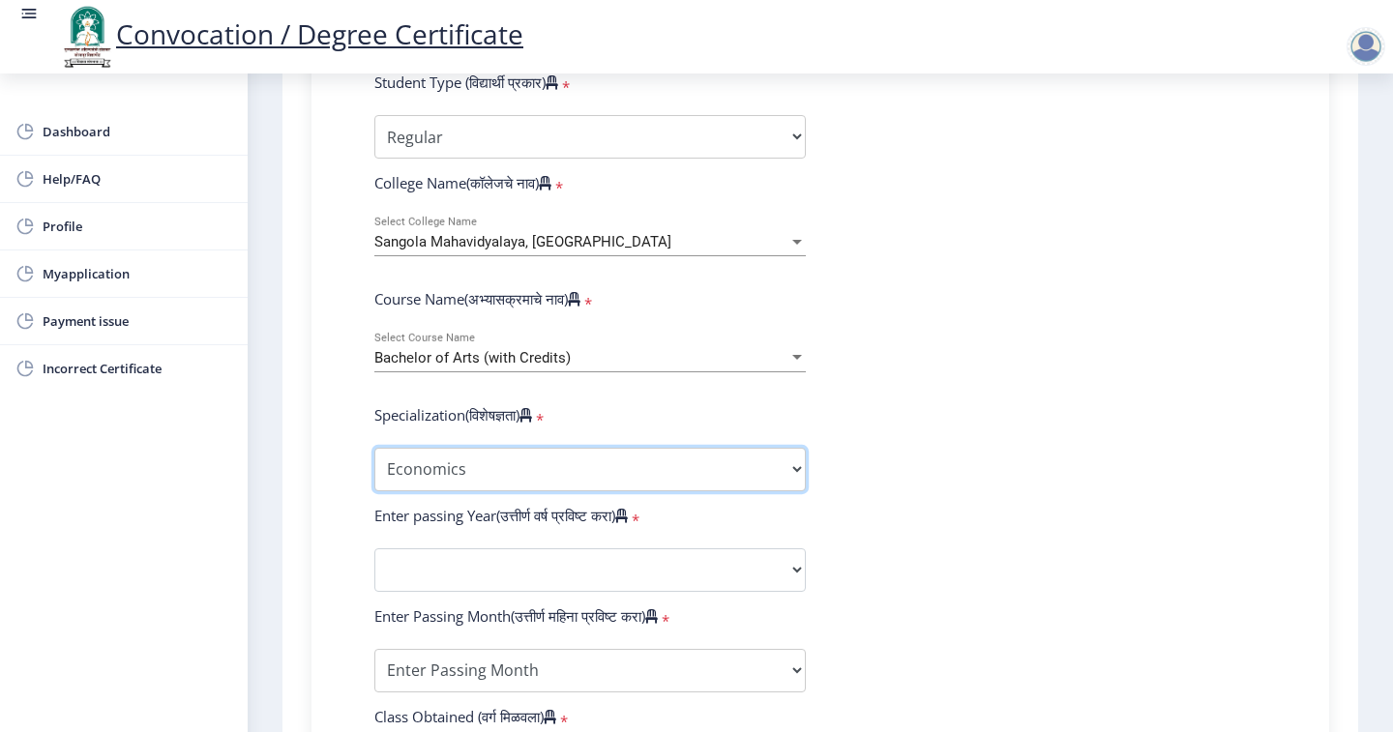
scroll to position [677, 0]
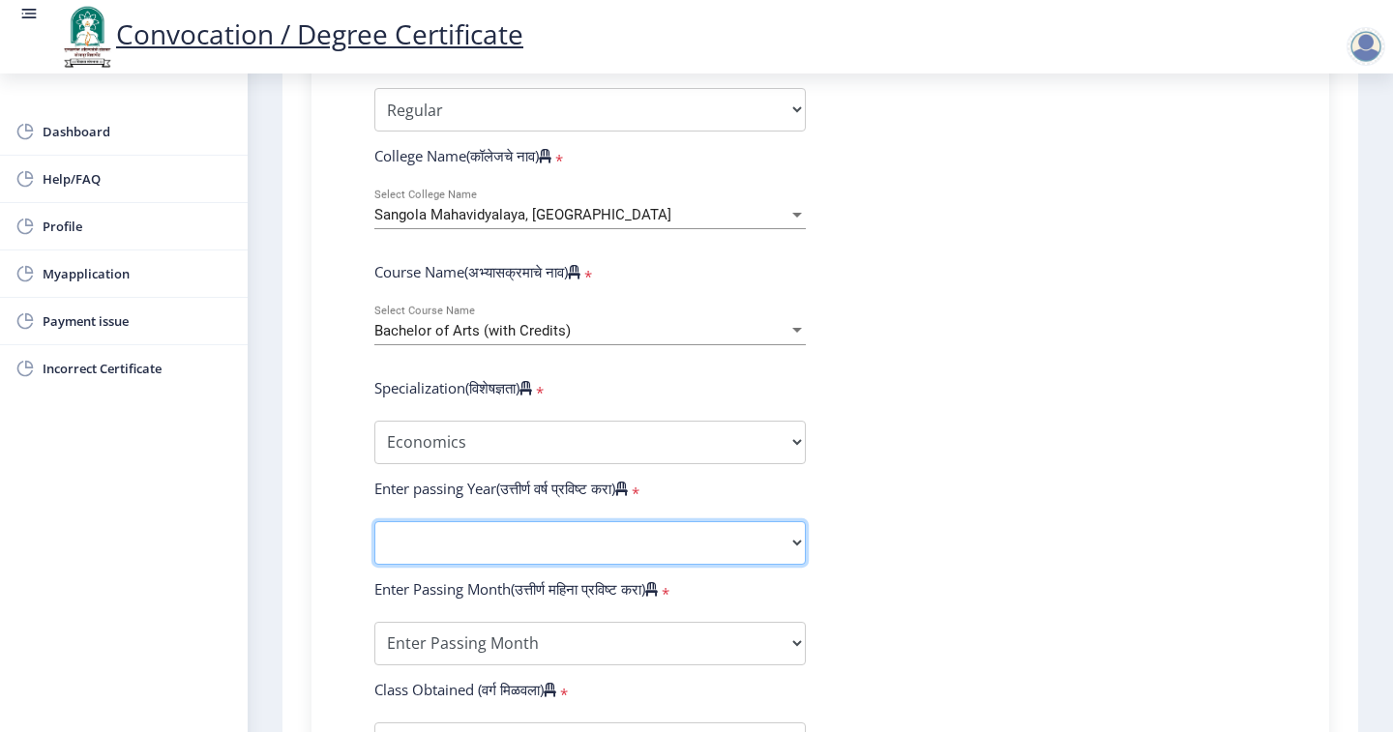
click at [524, 521] on select "2025 2024 2023 2022 2021 2020 2019 2018 2017 2016 2015 2014 2013 2012 2011 2010…" at bounding box center [589, 543] width 431 height 44
select select "2020"
click at [374, 521] on select "2025 2024 2023 2022 2021 2020 2019 2018 2017 2016 2015 2014 2013 2012 2011 2010…" at bounding box center [589, 543] width 431 height 44
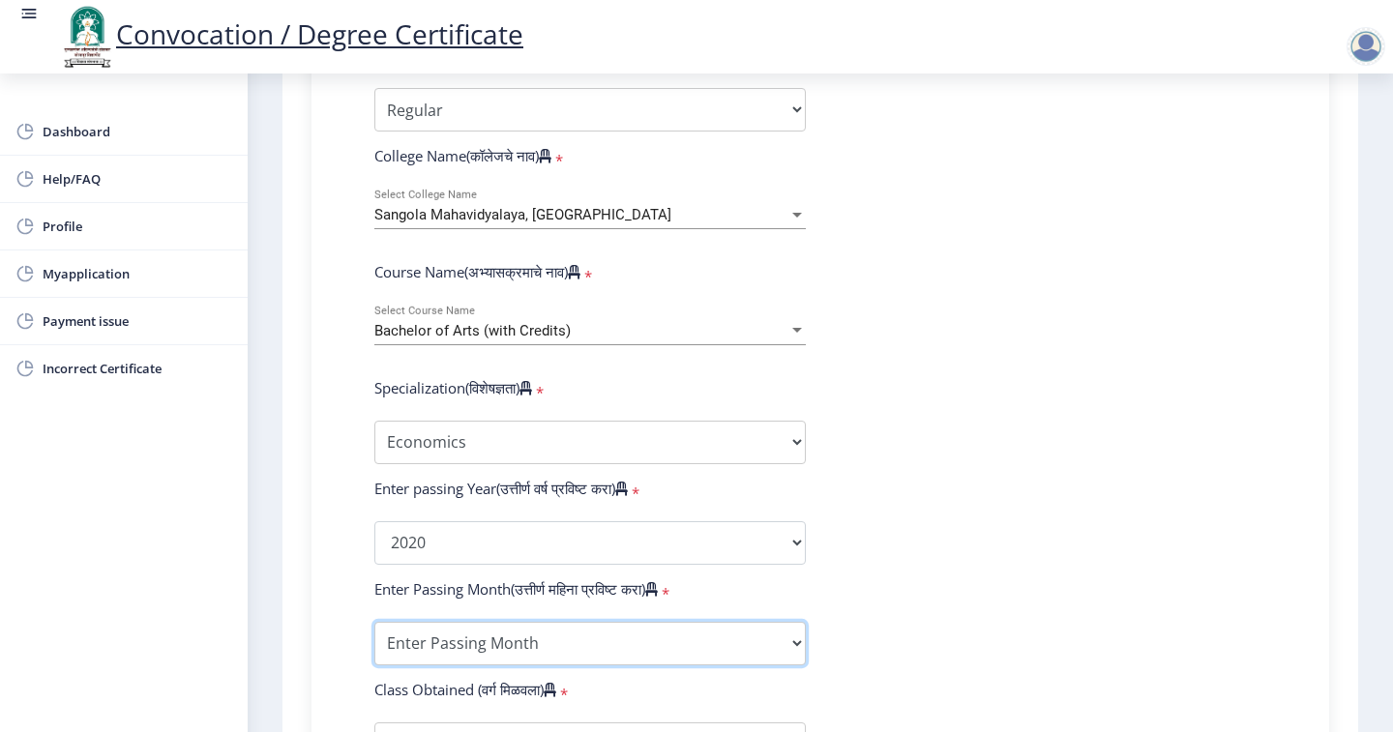
click at [657, 622] on select "Enter Passing Month March April May October November December" at bounding box center [589, 644] width 431 height 44
select select "March"
click at [374, 622] on select "Enter Passing Month March April May October November December" at bounding box center [589, 644] width 431 height 44
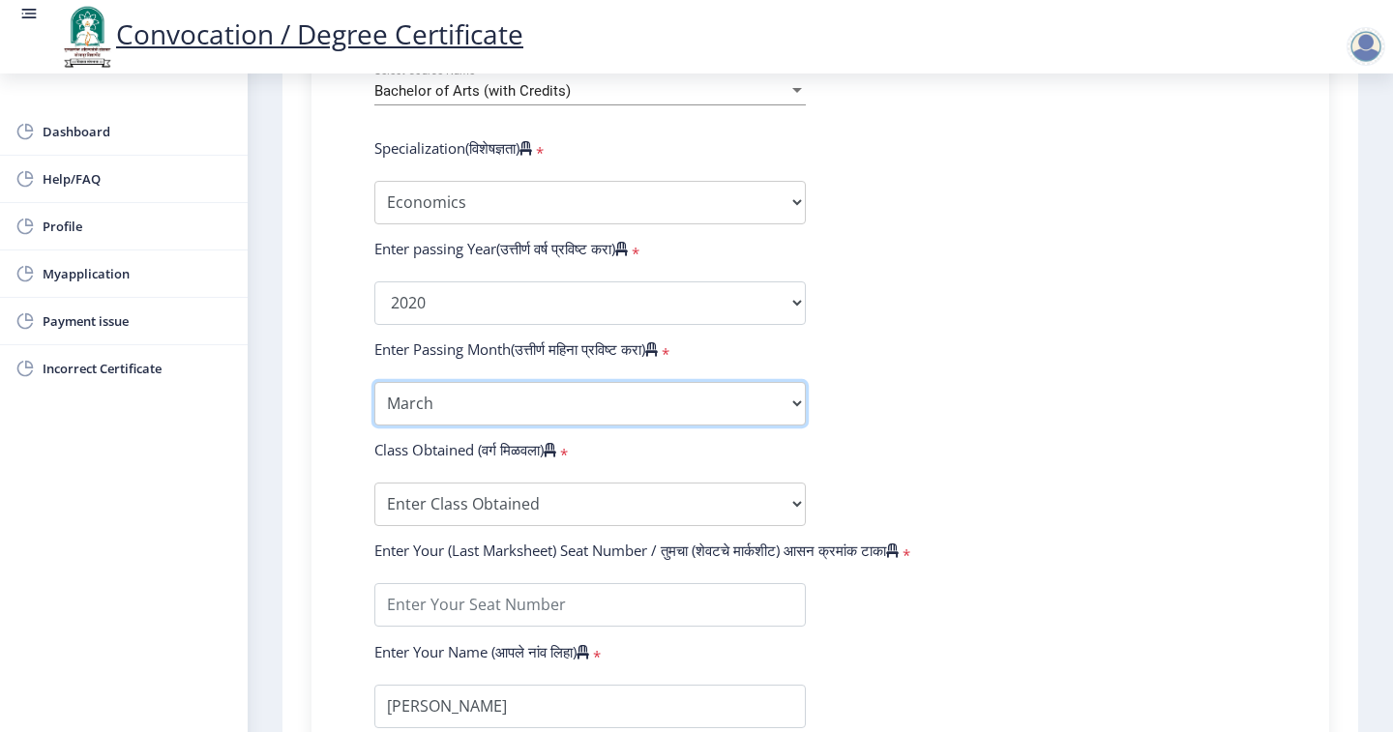
scroll to position [967, 0]
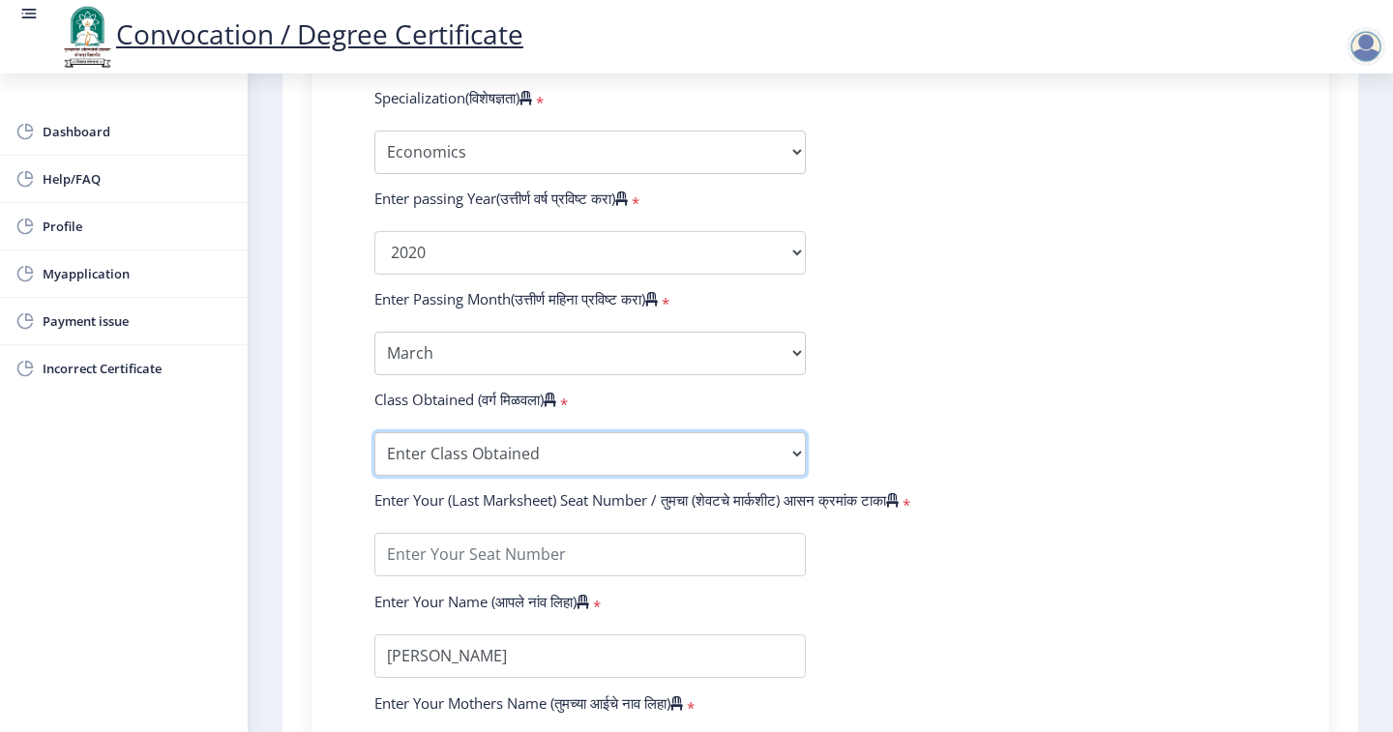
click at [551, 432] on select "Enter Class Obtained FIRST CLASS WITH DISTINCTION FIRST CLASS HIGHER SECOND CLA…" at bounding box center [589, 454] width 431 height 44
click at [374, 432] on select "Enter Class Obtained FIRST CLASS WITH DISTINCTION FIRST CLASS HIGHER SECOND CLA…" at bounding box center [589, 454] width 431 height 44
click at [523, 432] on select "Enter Class Obtained FIRST CLASS WITH DISTINCTION FIRST CLASS HIGHER SECOND CLA…" at bounding box center [589, 454] width 431 height 44
select select "Grade A"
click at [374, 432] on select "Enter Class Obtained FIRST CLASS WITH DISTINCTION FIRST CLASS HIGHER SECOND CLA…" at bounding box center [589, 454] width 431 height 44
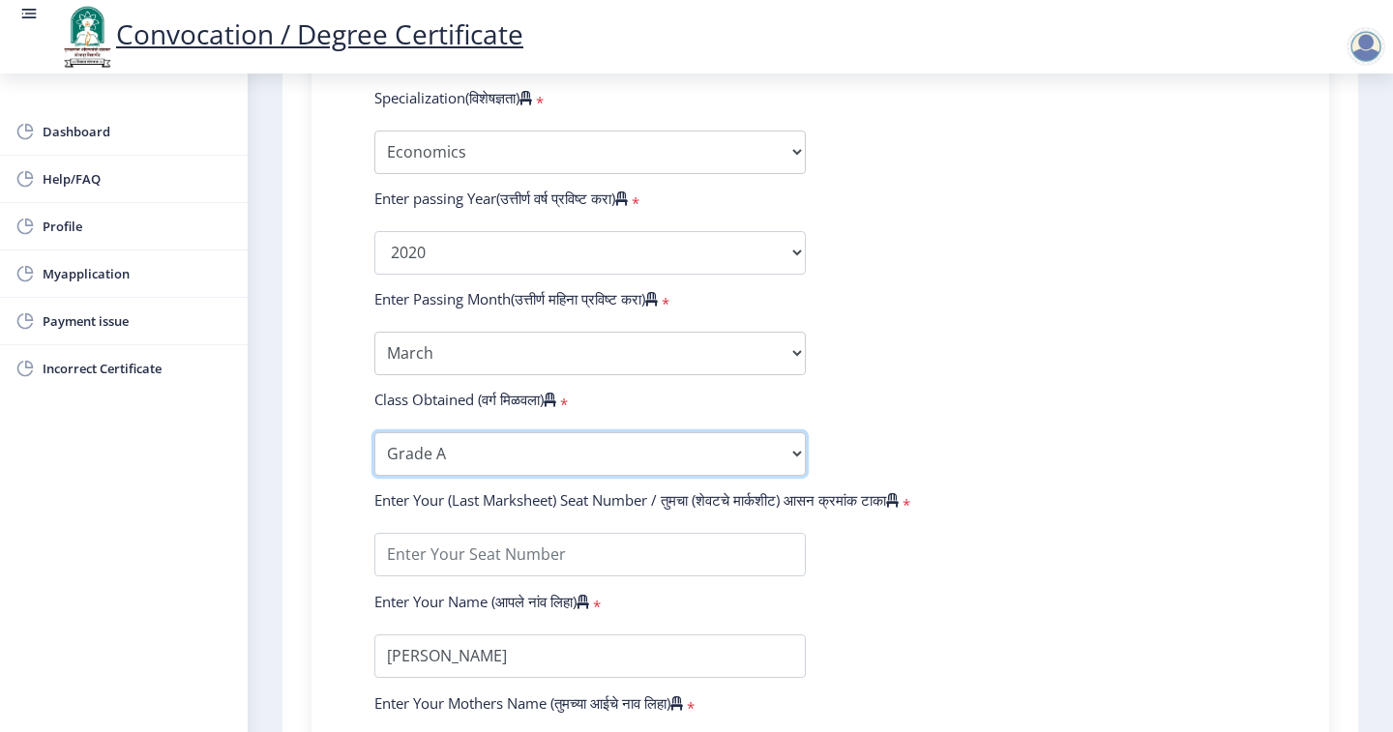
click at [485, 432] on select "Enter Class Obtained FIRST CLASS WITH DISTINCTION FIRST CLASS HIGHER SECOND CLA…" at bounding box center [589, 454] width 431 height 44
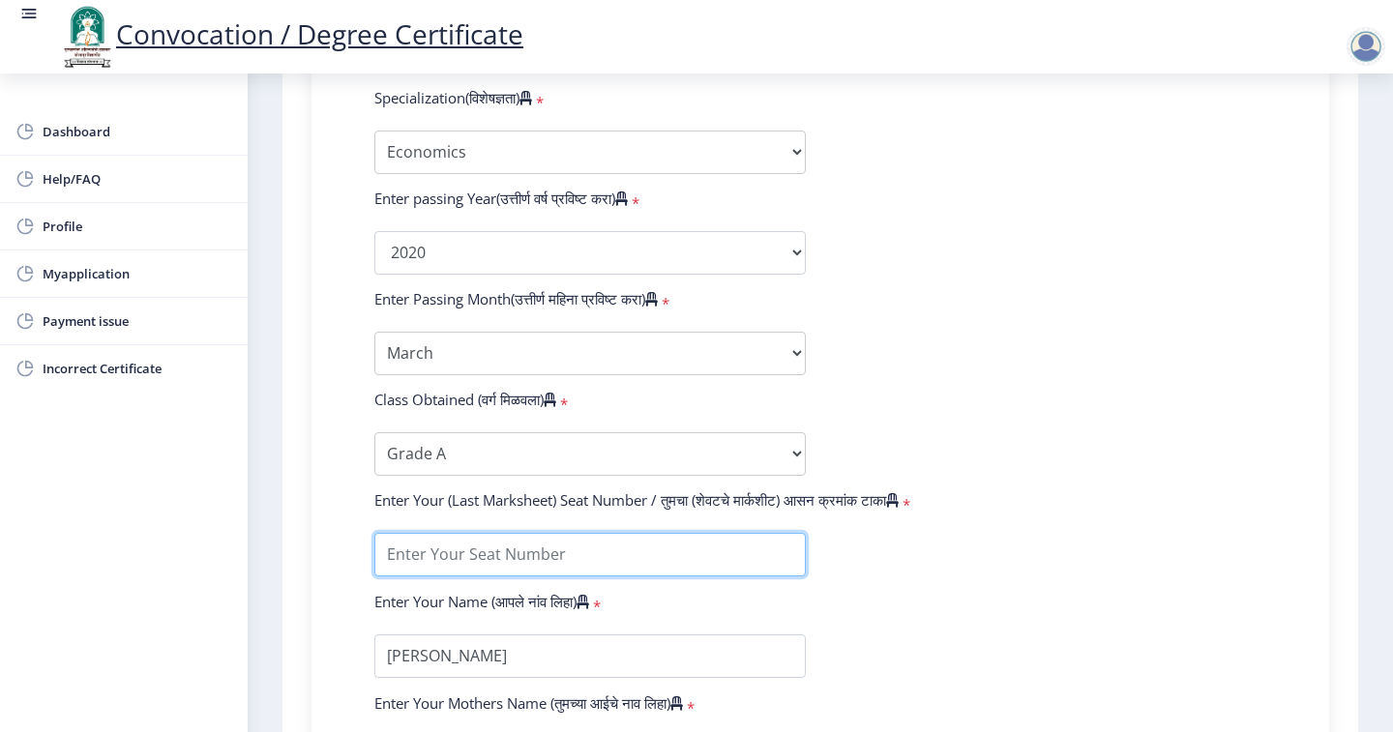
click at [578, 533] on input "textarea" at bounding box center [589, 555] width 431 height 44
type input "7"
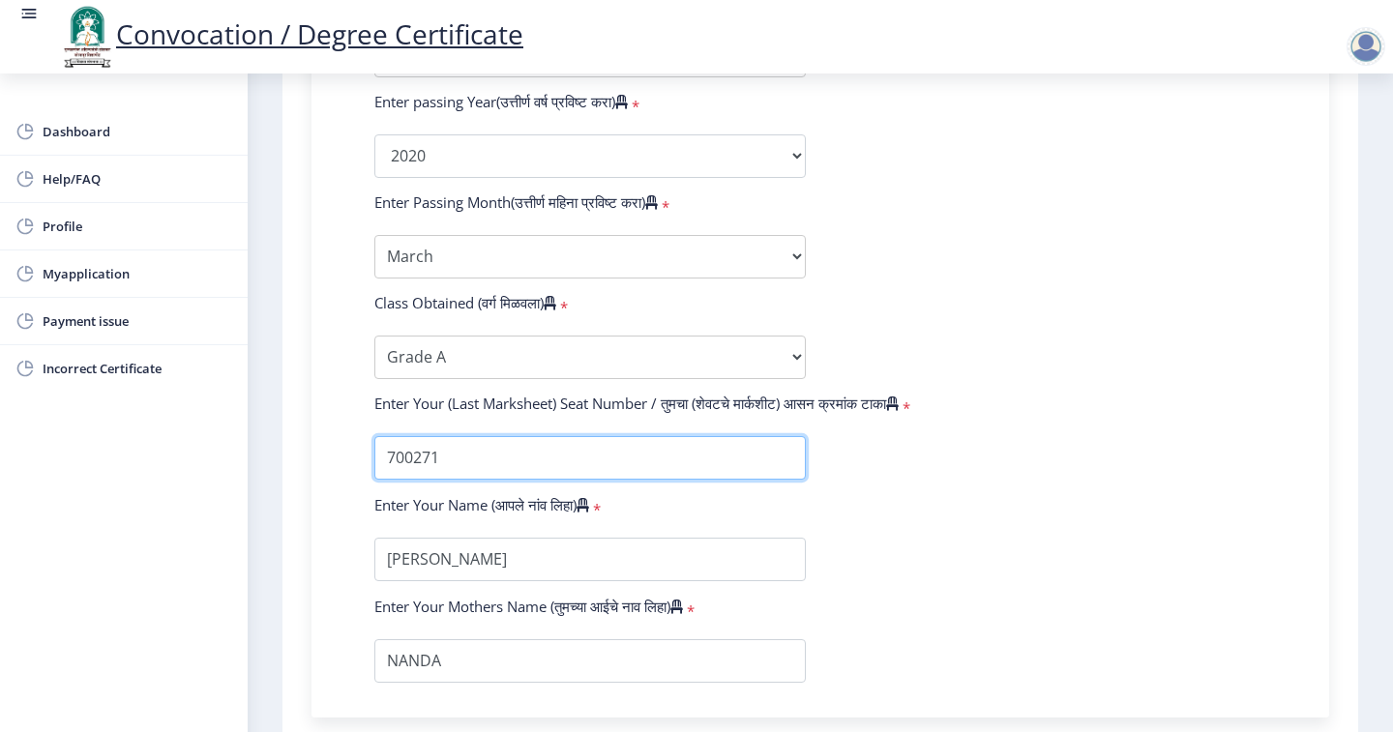
type input "700271"
click at [959, 517] on form "Enter Your PRN Number (तुमचा पीआरएन (कायम नोंदणी क्रमांक) एंटर करा) * Student T…" at bounding box center [820, 120] width 921 height 1126
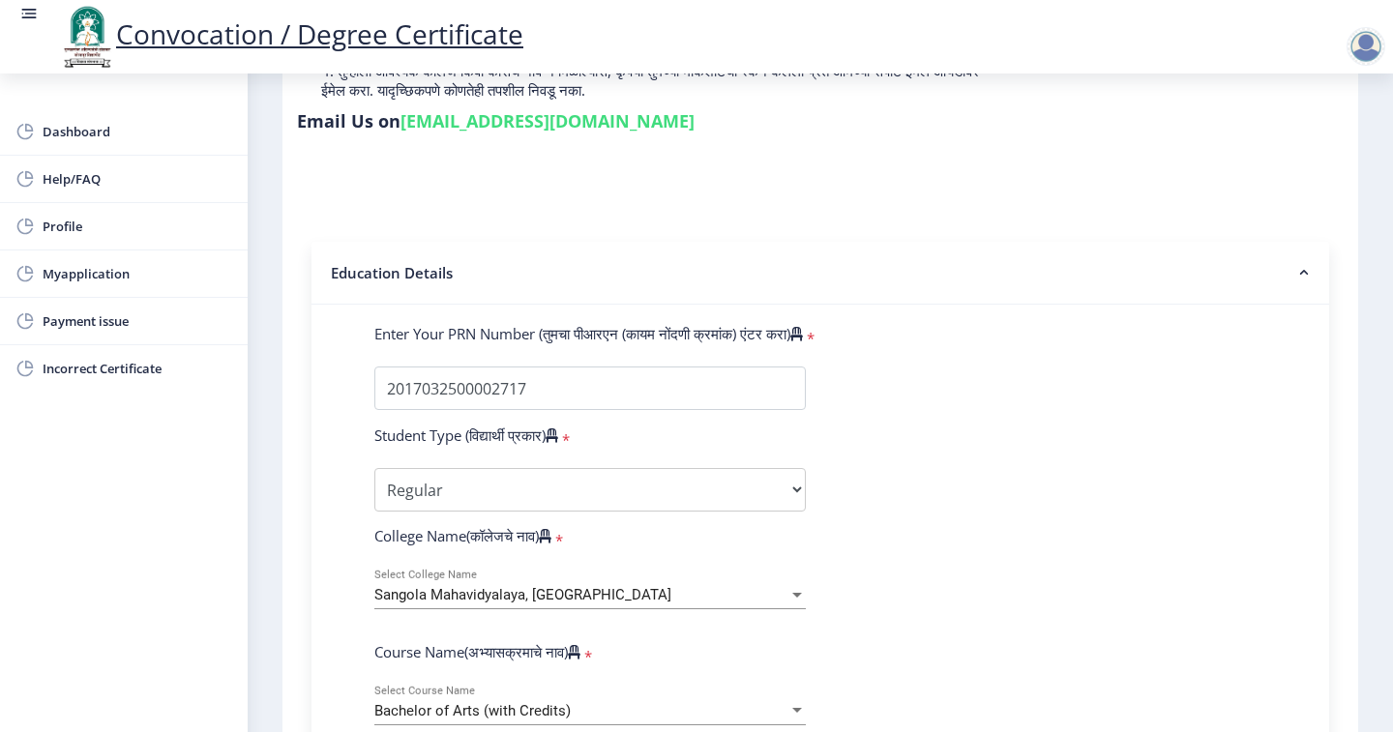
scroll to position [264, 0]
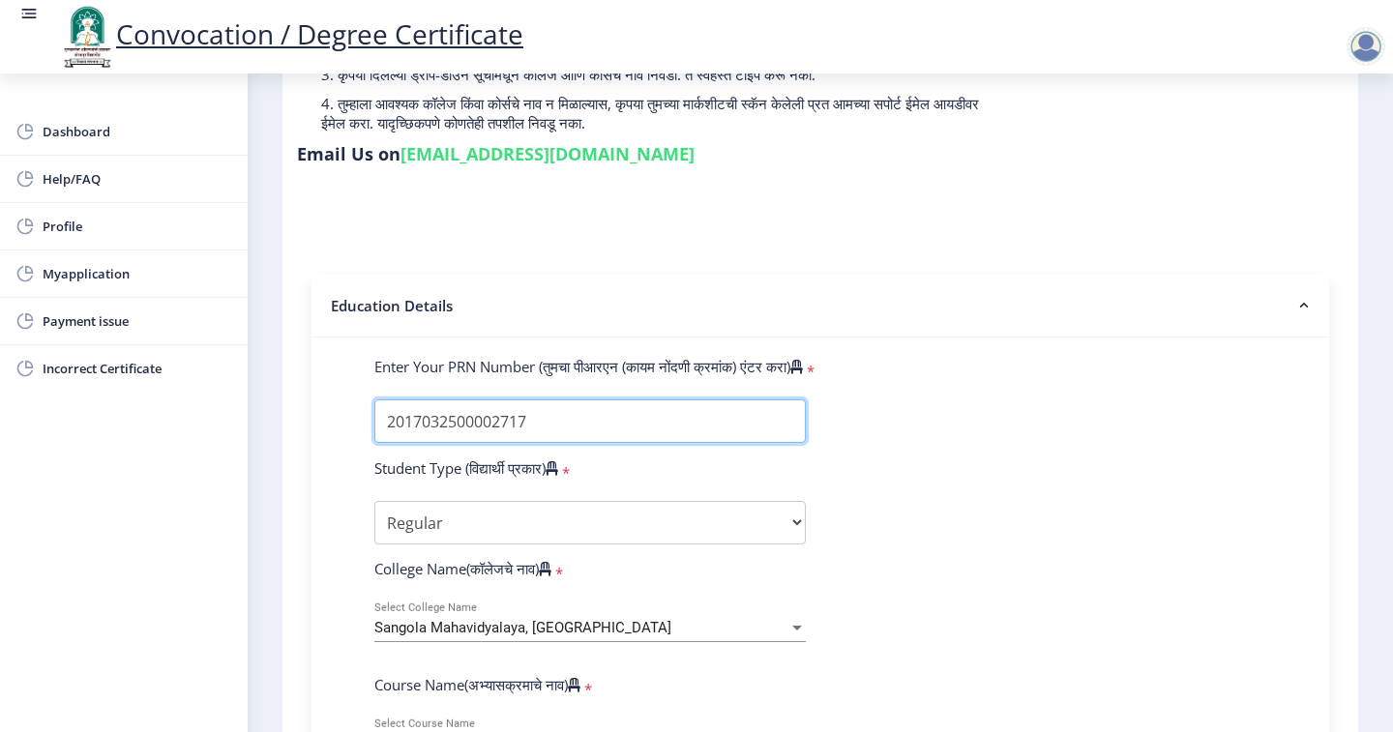
click at [556, 399] on input "Enter Your PRN Number (तुमचा पीआरएन (कायम नोंदणी क्रमांक) एंटर करा)" at bounding box center [589, 421] width 431 height 44
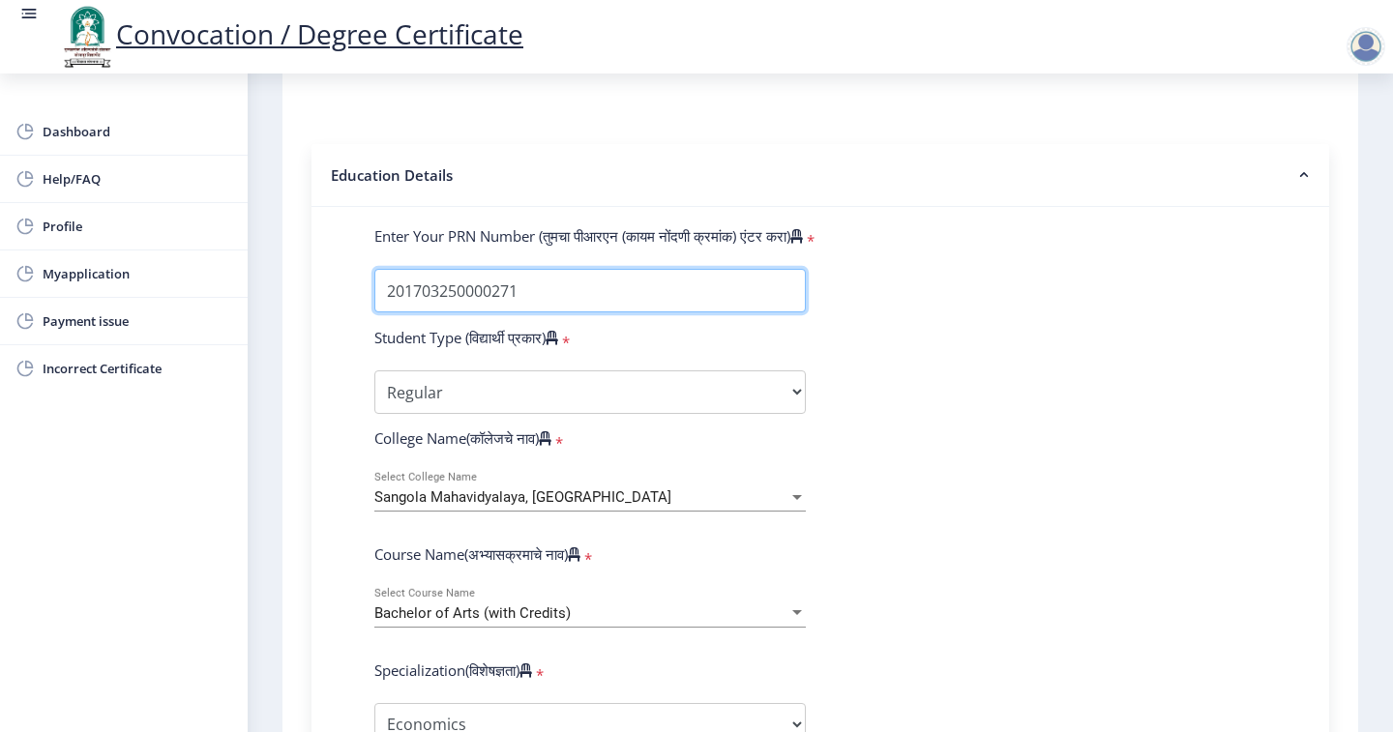
scroll to position [167, 0]
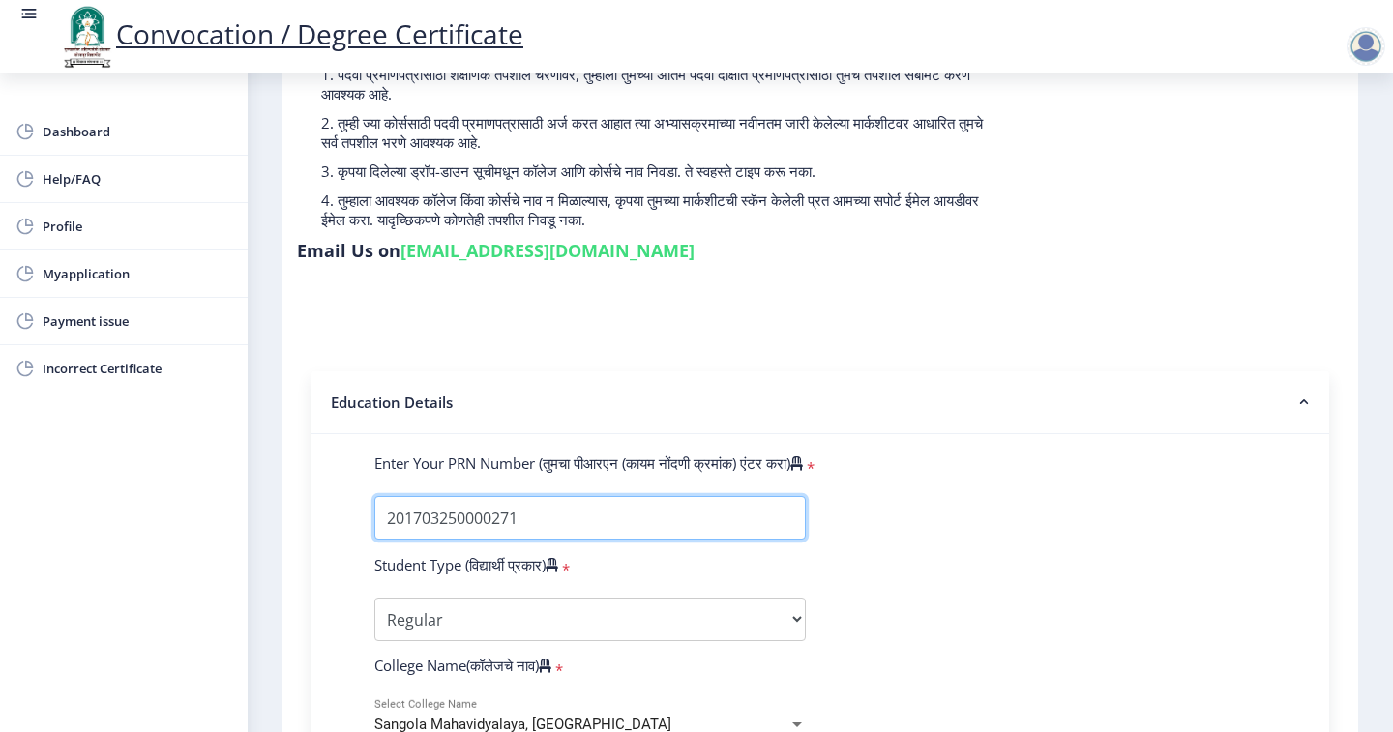
drag, startPoint x: 517, startPoint y: 473, endPoint x: 388, endPoint y: 476, distance: 129.6
click at [392, 496] on input "Enter Your PRN Number (तुमचा पीआरएन (कायम नोंदणी क्रमांक) एंटर करा)" at bounding box center [589, 518] width 431 height 44
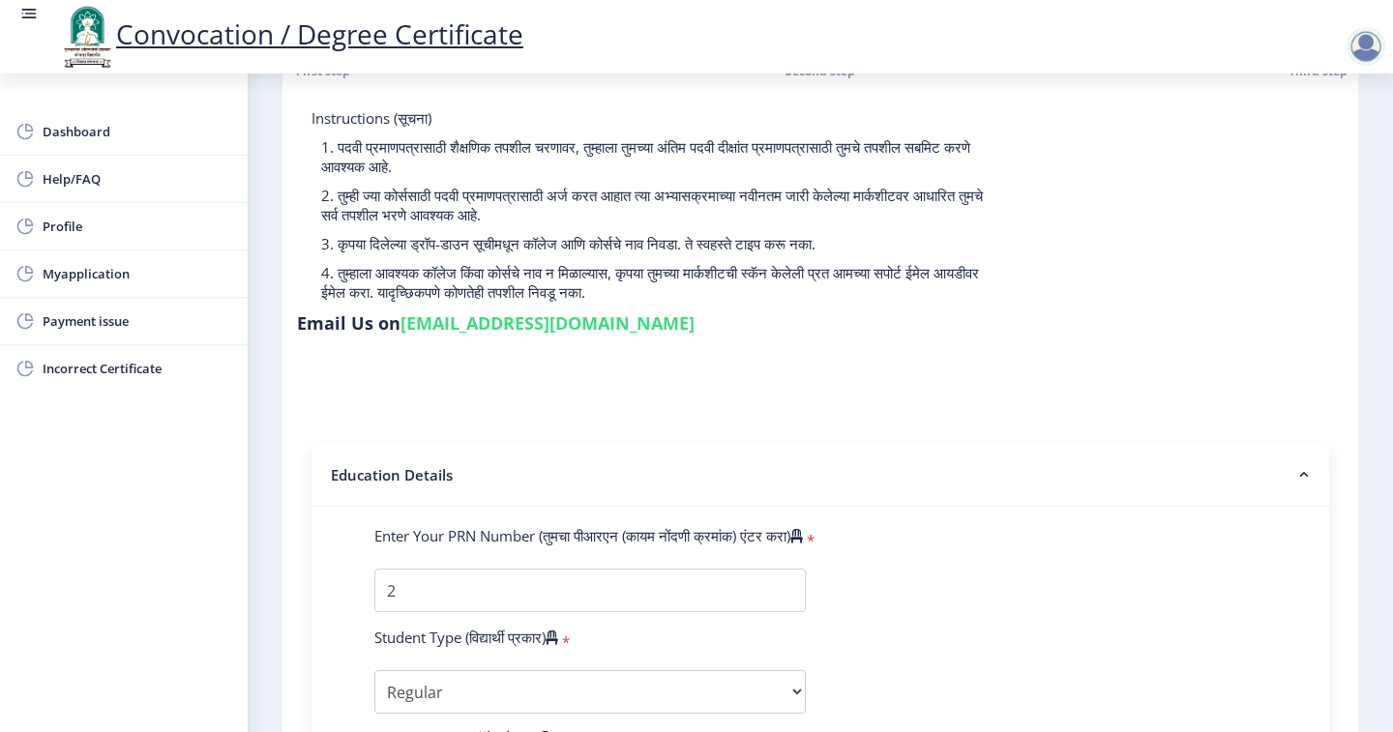
scroll to position [71, 0]
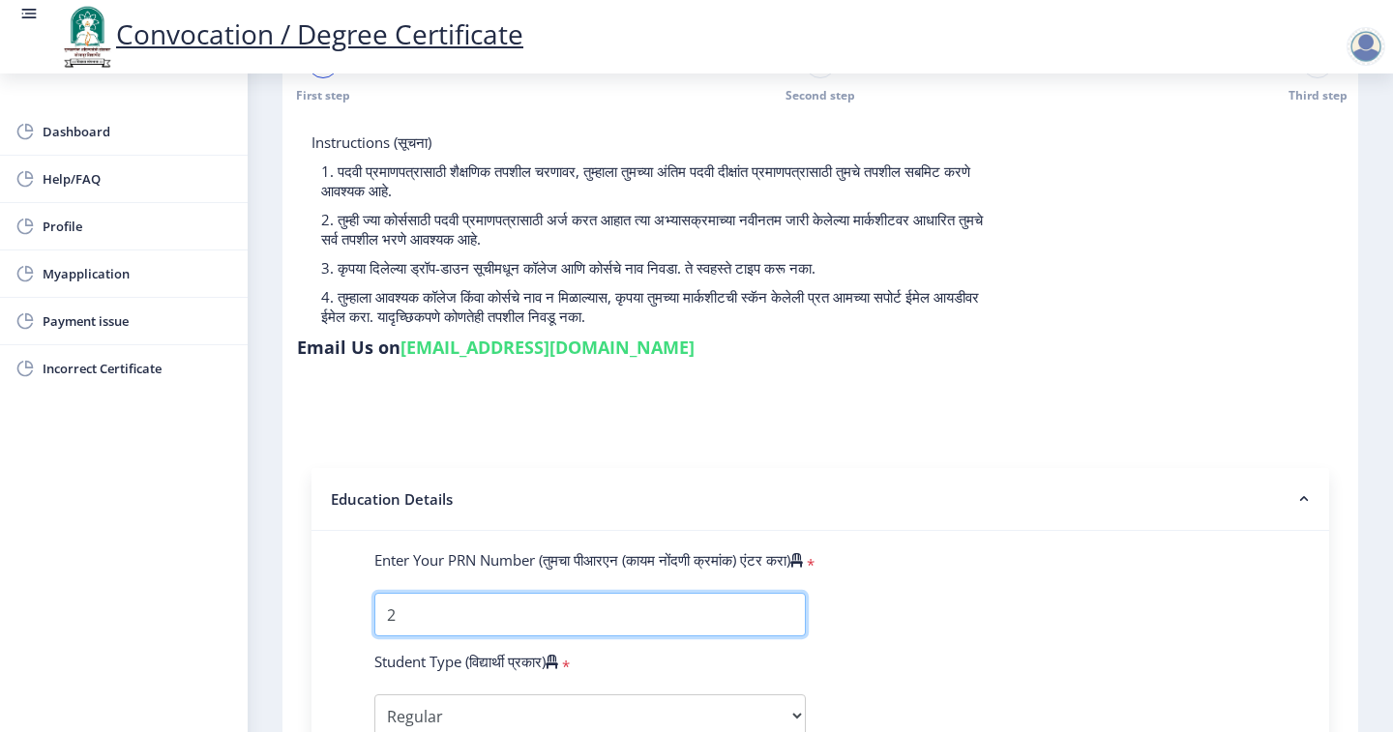
click at [456, 593] on input "Enter Your PRN Number (तुमचा पीआरएन (कायम नोंदणी क्रमांक) एंटर करा)" at bounding box center [589, 615] width 431 height 44
type input "2017032500002717"
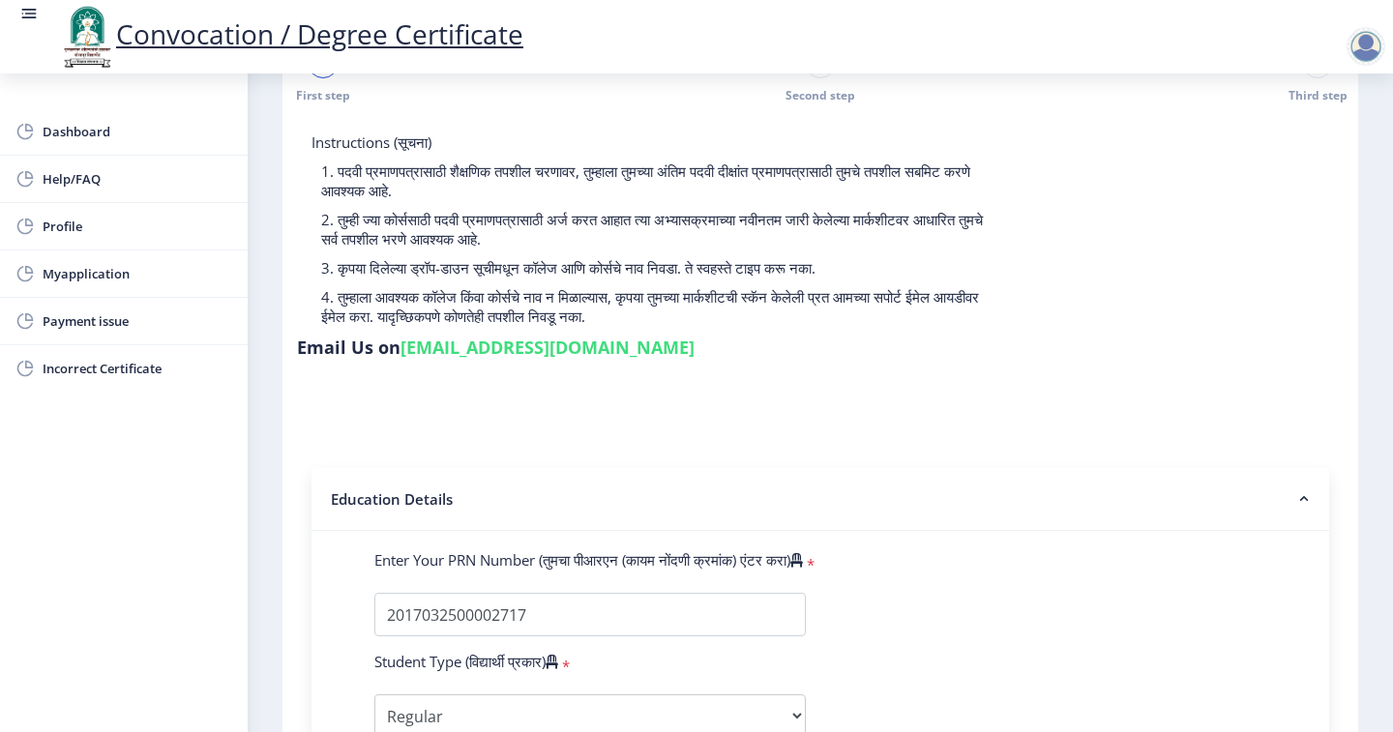
drag, startPoint x: 1050, startPoint y: 490, endPoint x: 1060, endPoint y: 493, distance: 10.1
click at [1050, 498] on nb-accordion-item-header "Education Details" at bounding box center [819, 499] width 1017 height 63
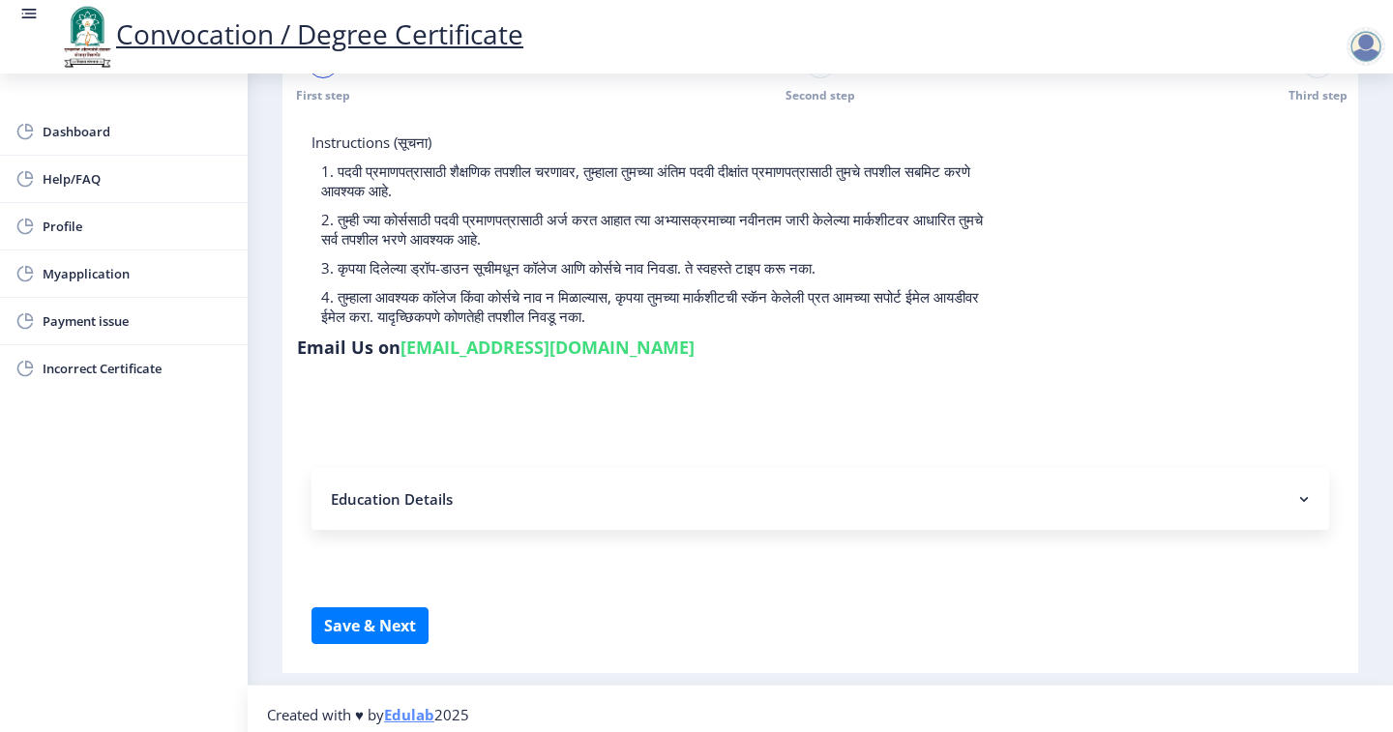
scroll to position [51, 0]
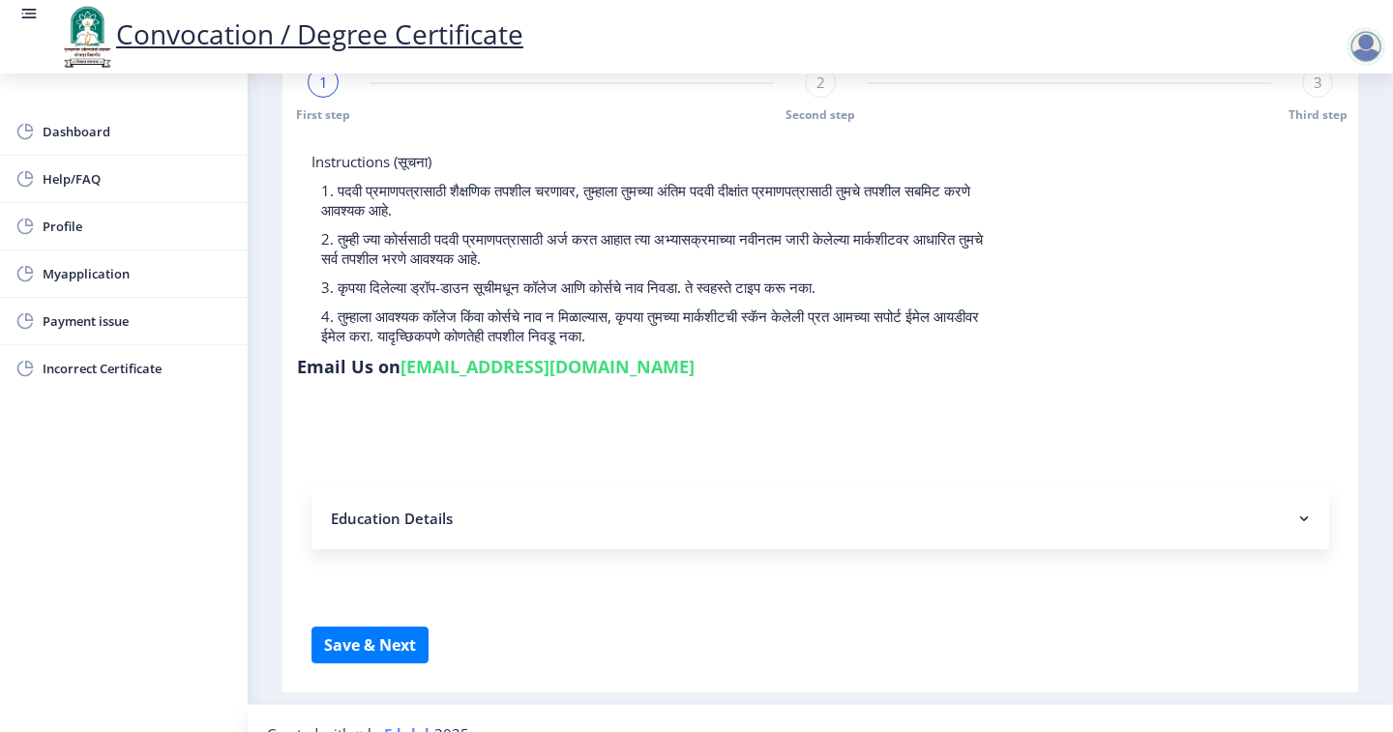
click at [829, 93] on div "2" at bounding box center [820, 82] width 31 height 31
select select "Regular"
select select "Economics"
select select "2020"
select select "March"
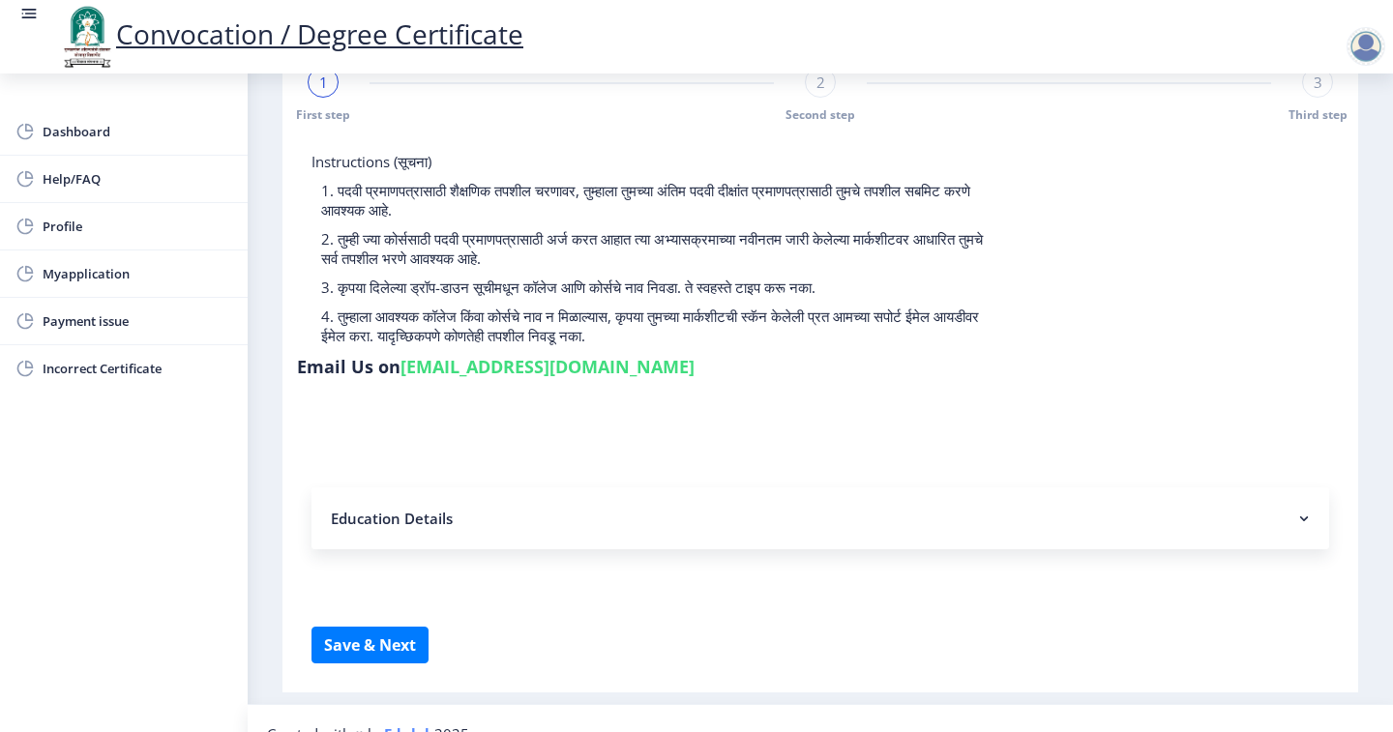
select select "Grade A"
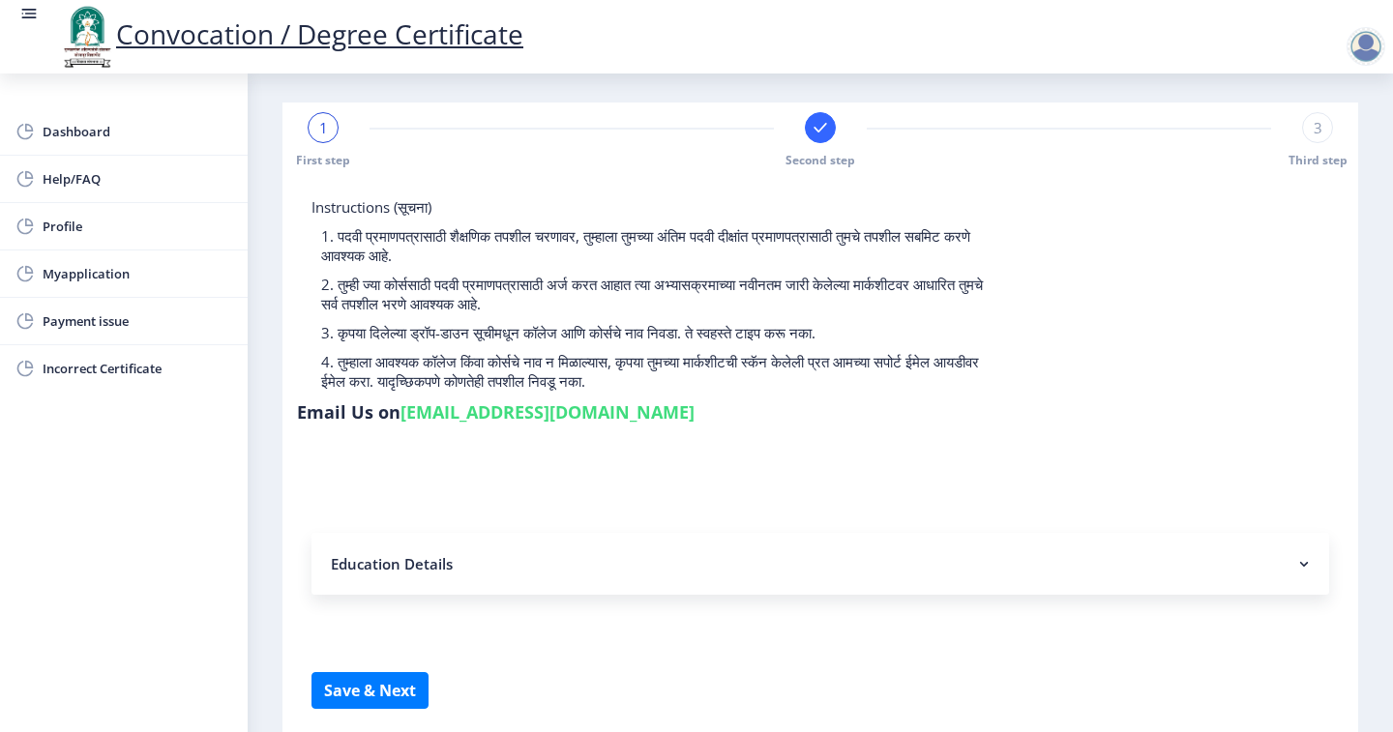
scroll to position [0, 0]
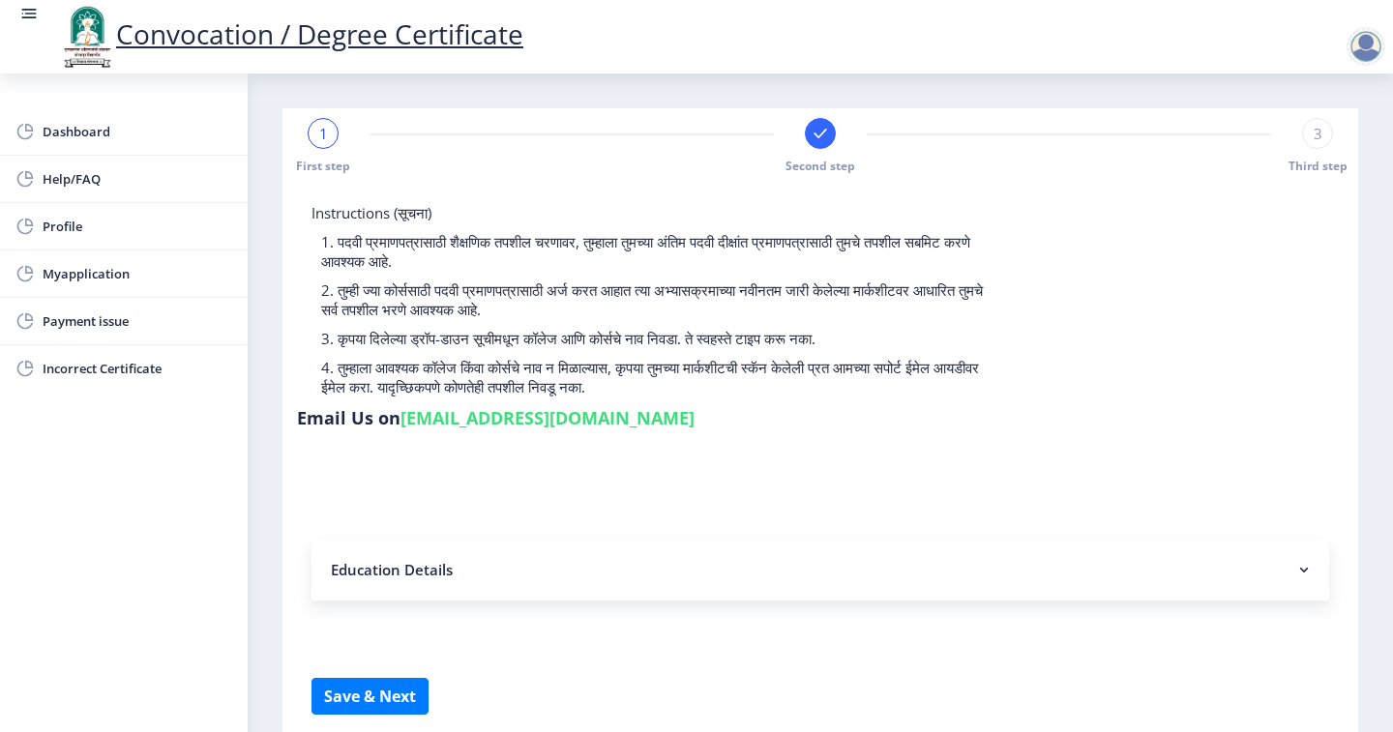
click at [335, 139] on div "1" at bounding box center [323, 133] width 31 height 31
click at [323, 140] on span "1" at bounding box center [323, 133] width 9 height 19
click at [820, 127] on rect at bounding box center [819, 133] width 19 height 19
select select "Regular"
select select "Economics"
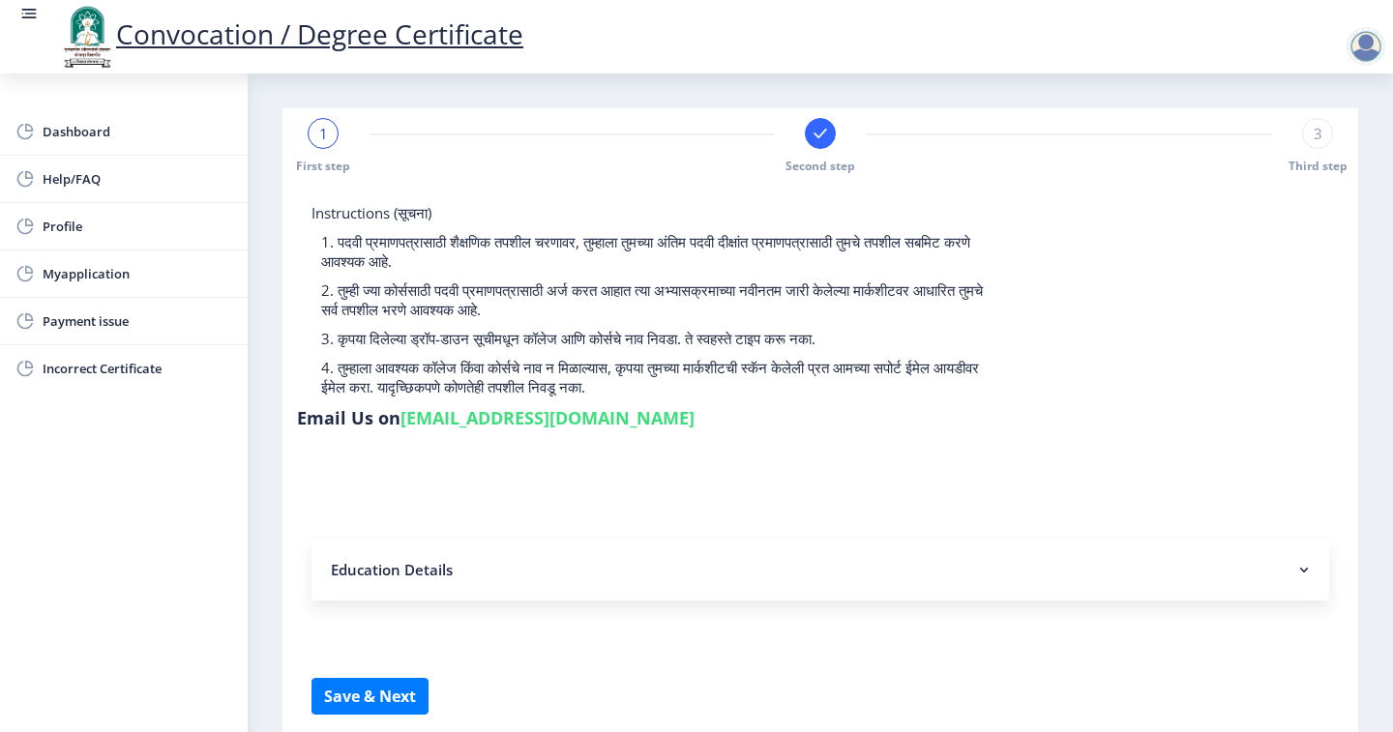
select select "2020"
select select "March"
select select "Grade A"
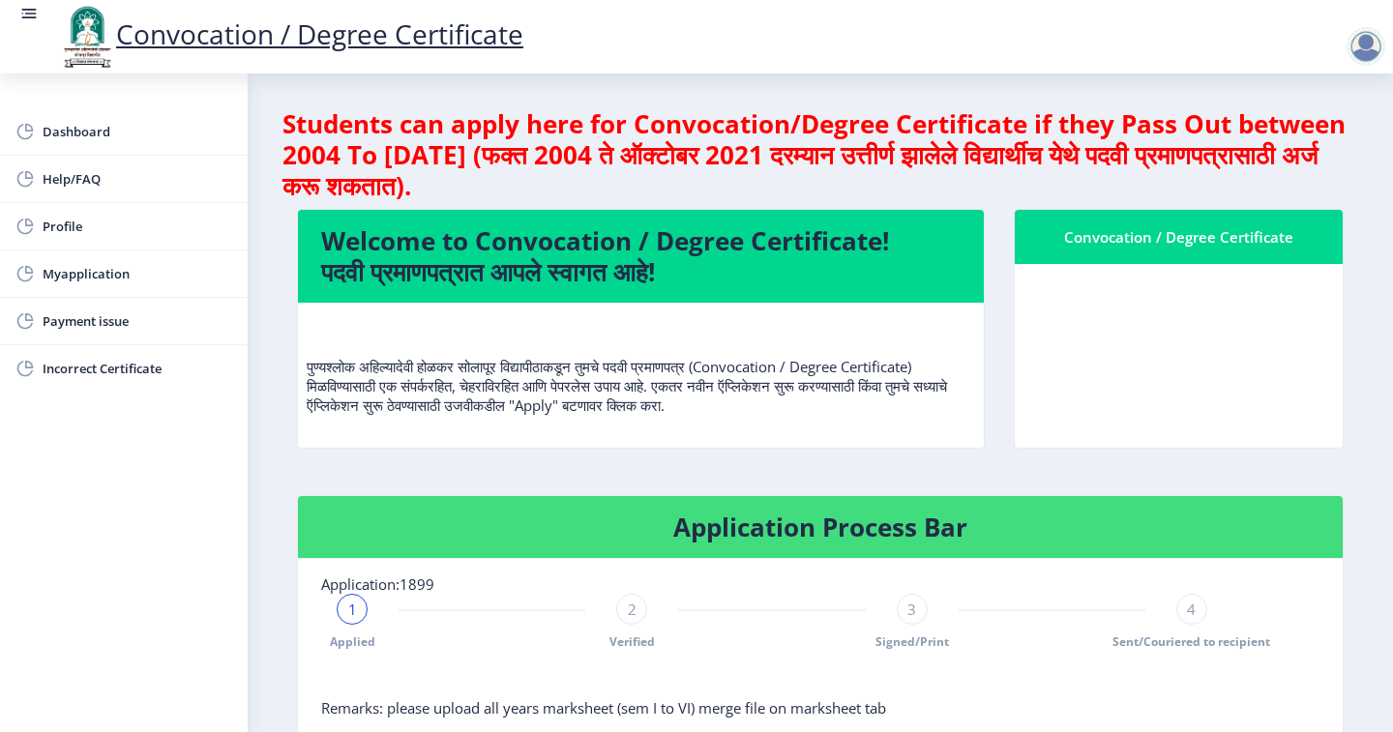
click at [1093, 233] on div "Convocation / Degree Certificate" at bounding box center [1178, 236] width 281 height 23
click at [115, 288] on link "Myapplication" at bounding box center [124, 273] width 248 height 46
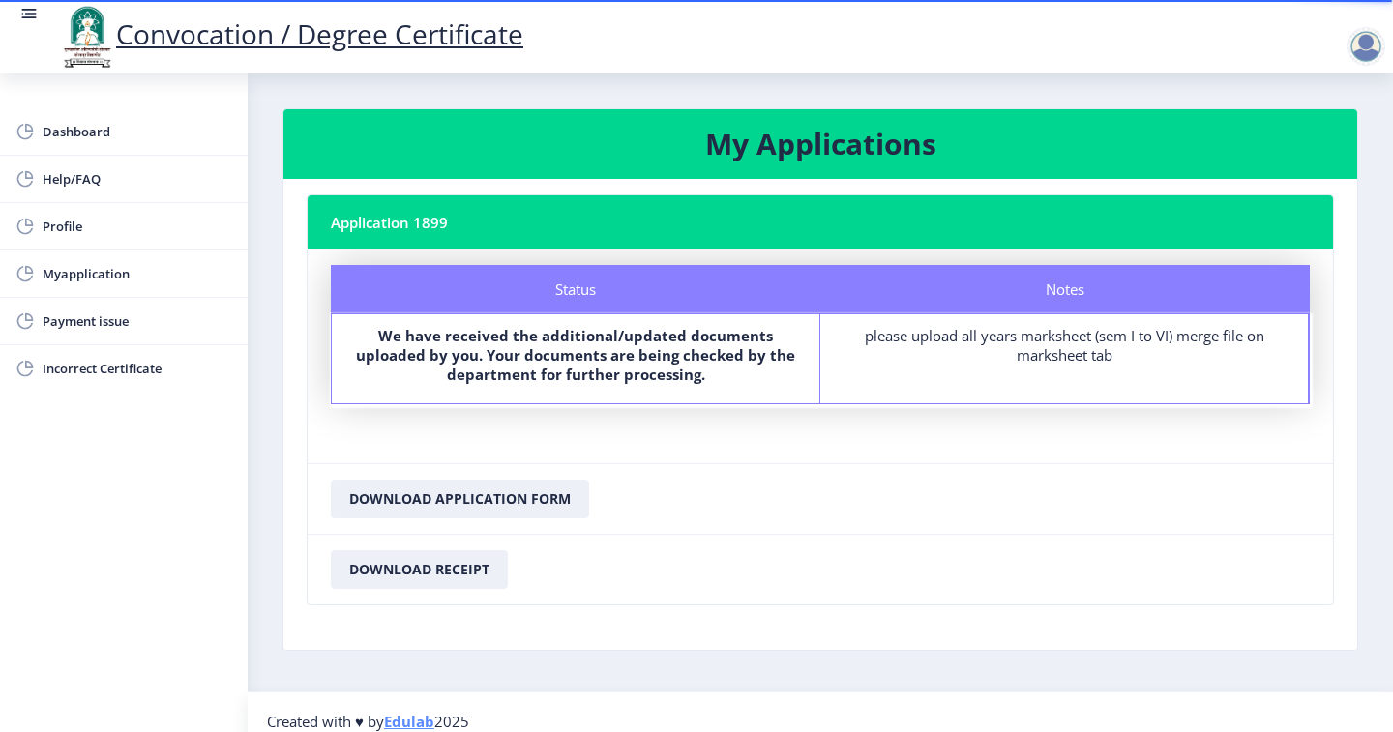
click at [1090, 341] on div "please upload all years marksheet (sem I to VI) merge file on marksheet tab" at bounding box center [1064, 345] width 453 height 39
click at [1044, 357] on div "please upload all years marksheet (sem I to VI) merge file on marksheet tab" at bounding box center [1064, 345] width 453 height 39
click at [1039, 340] on div "please upload all years marksheet (sem I to VI) merge file on marksheet tab" at bounding box center [1064, 345] width 453 height 39
click at [136, 276] on span "Myapplication" at bounding box center [138, 273] width 190 height 23
click at [127, 230] on span "Profile" at bounding box center [138, 226] width 190 height 23
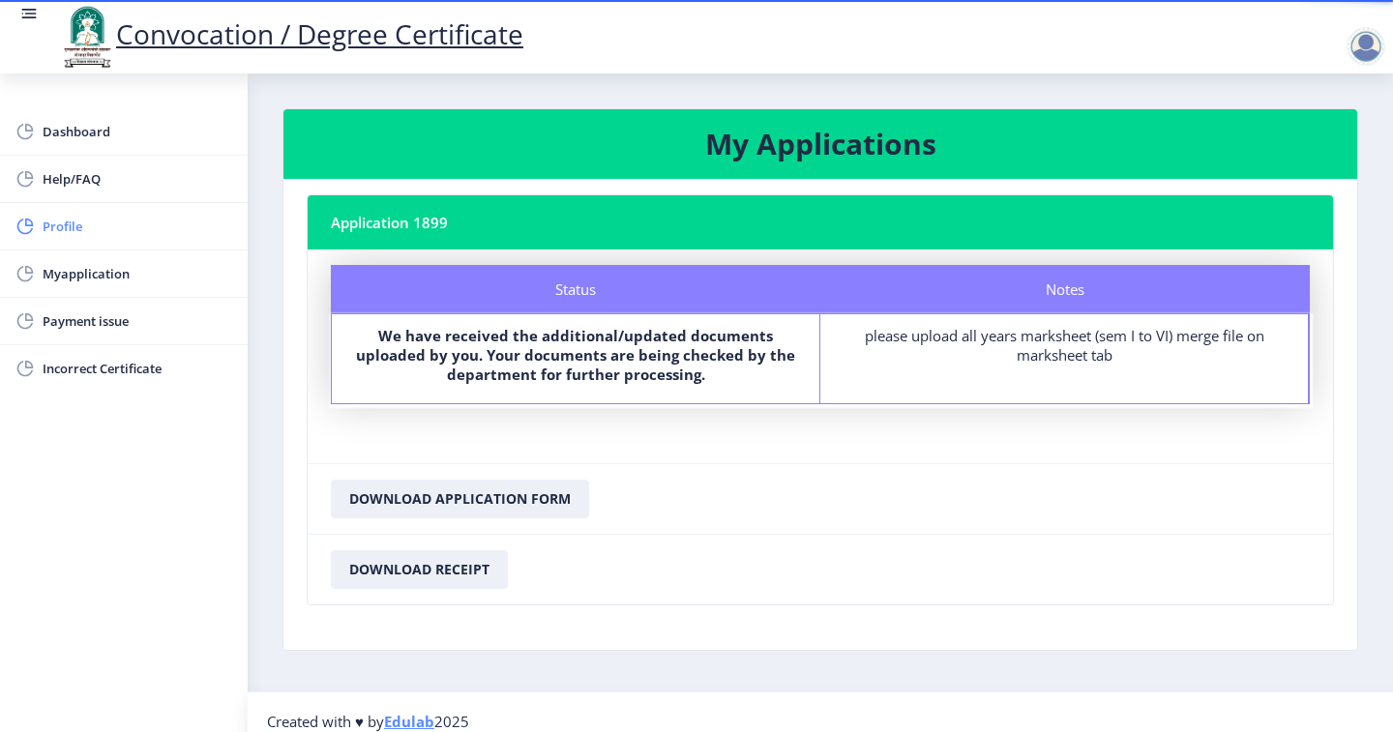
select select
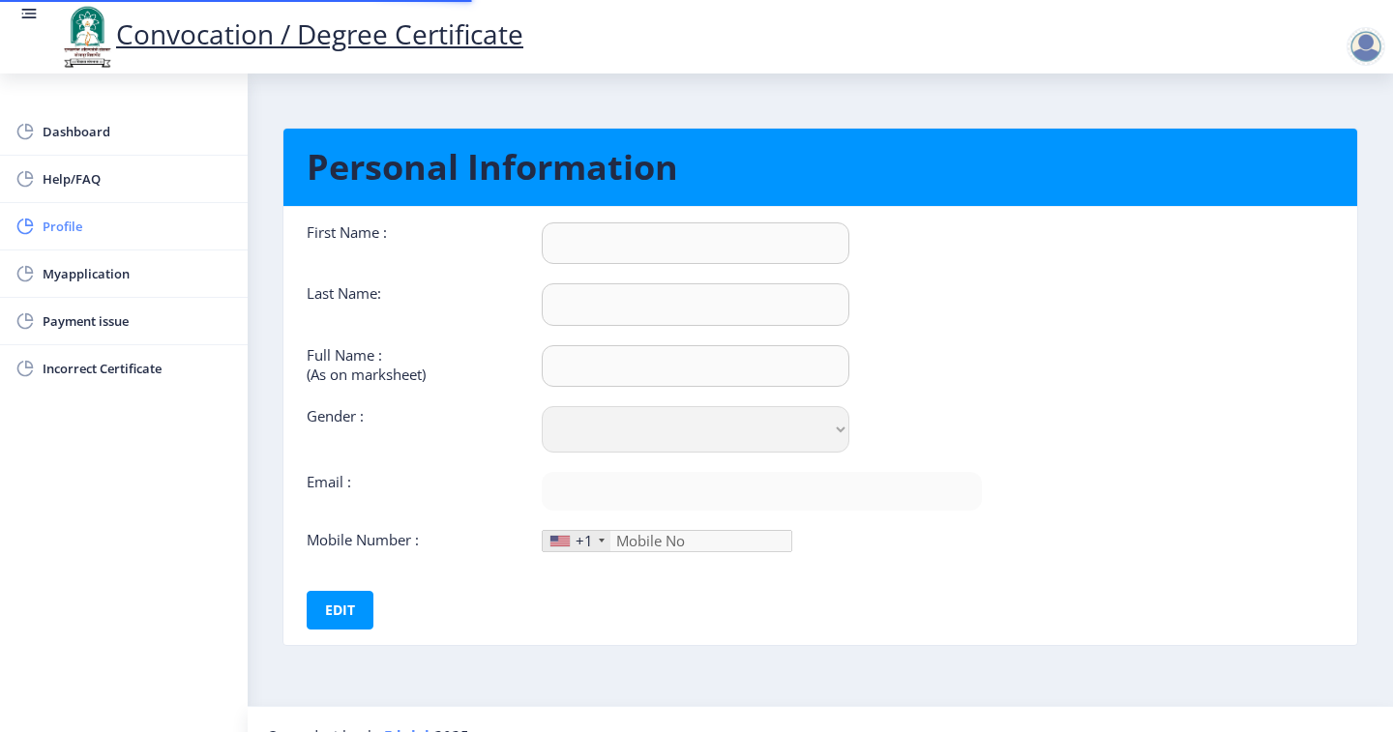
type input "SIDDHESHWAR"
type input "SAGAR"
type input "SAGAR SIDDHESHWAR MAHADEO"
select select "[DEMOGRAPHIC_DATA]"
type input "[EMAIL_ADDRESS][DOMAIN_NAME]"
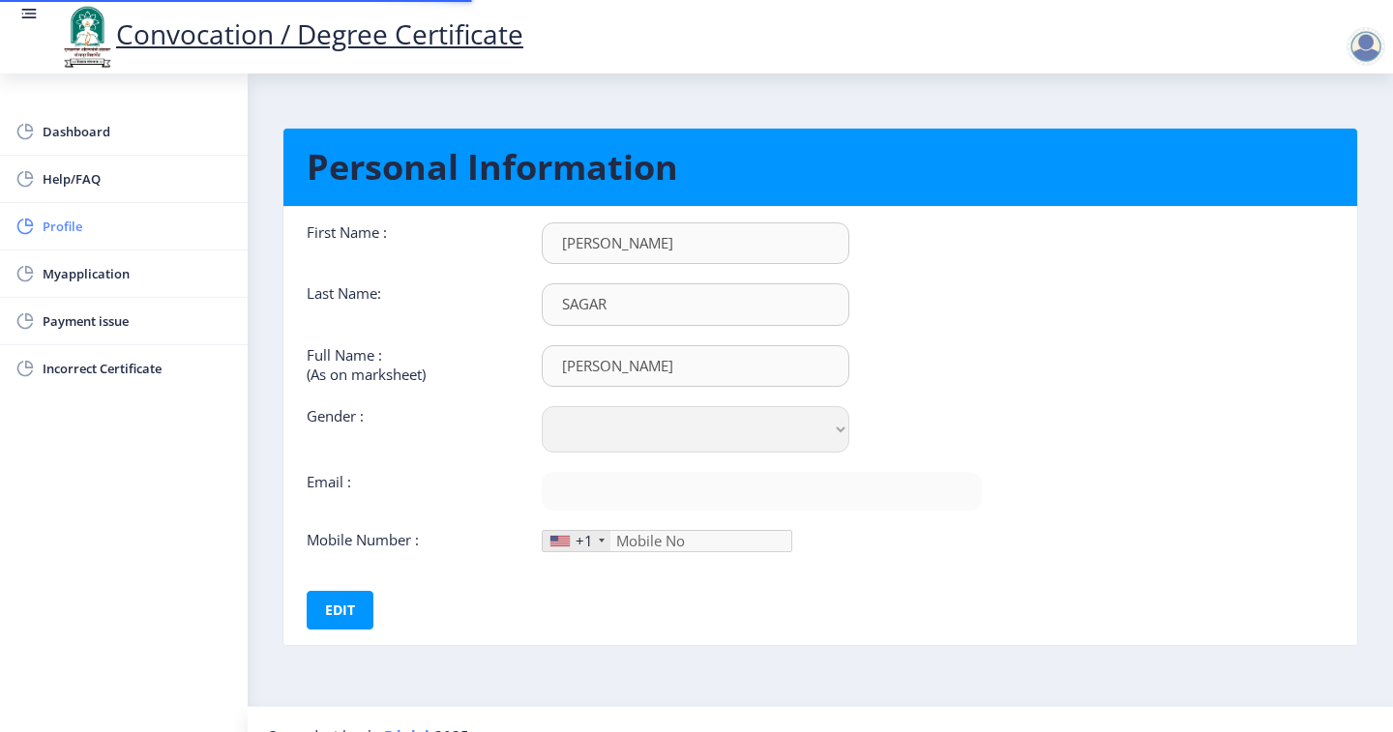
type input "9393549696"
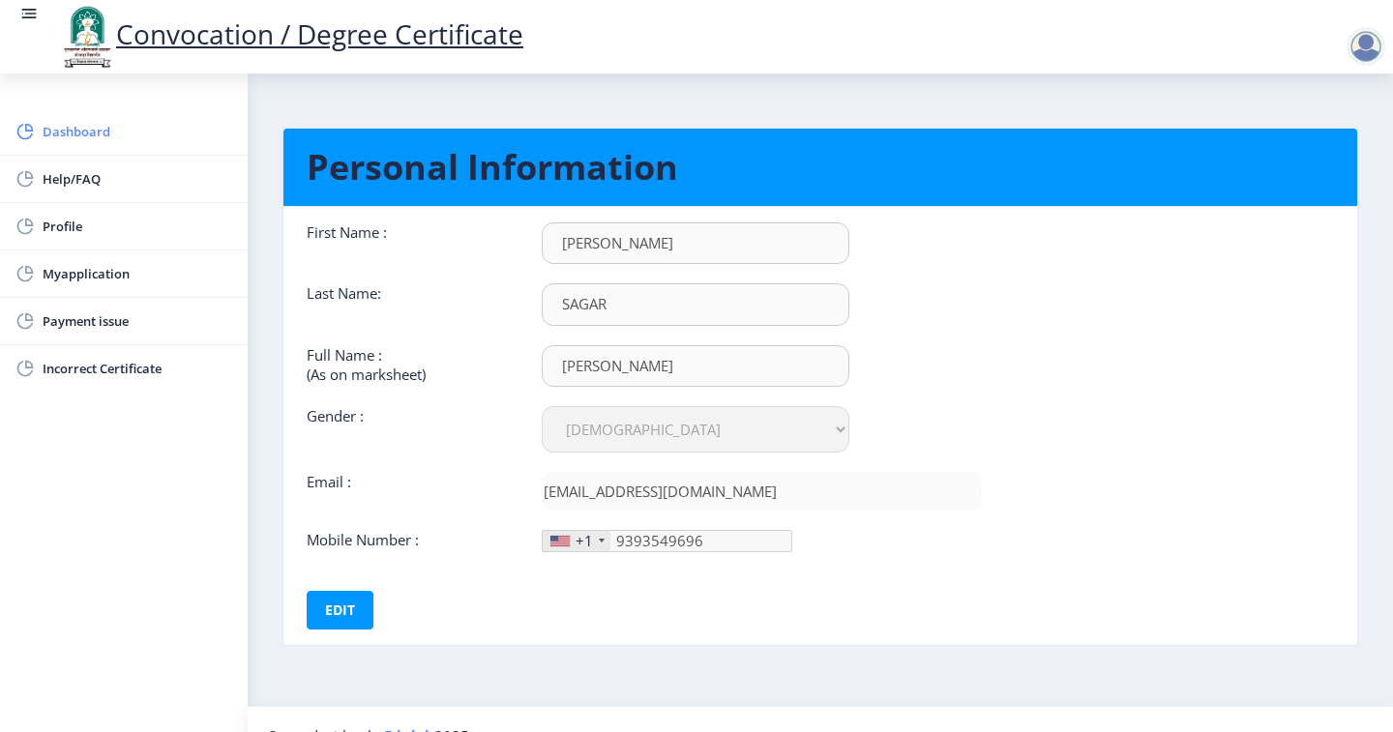
click at [145, 139] on span "Dashboard" at bounding box center [138, 131] width 190 height 23
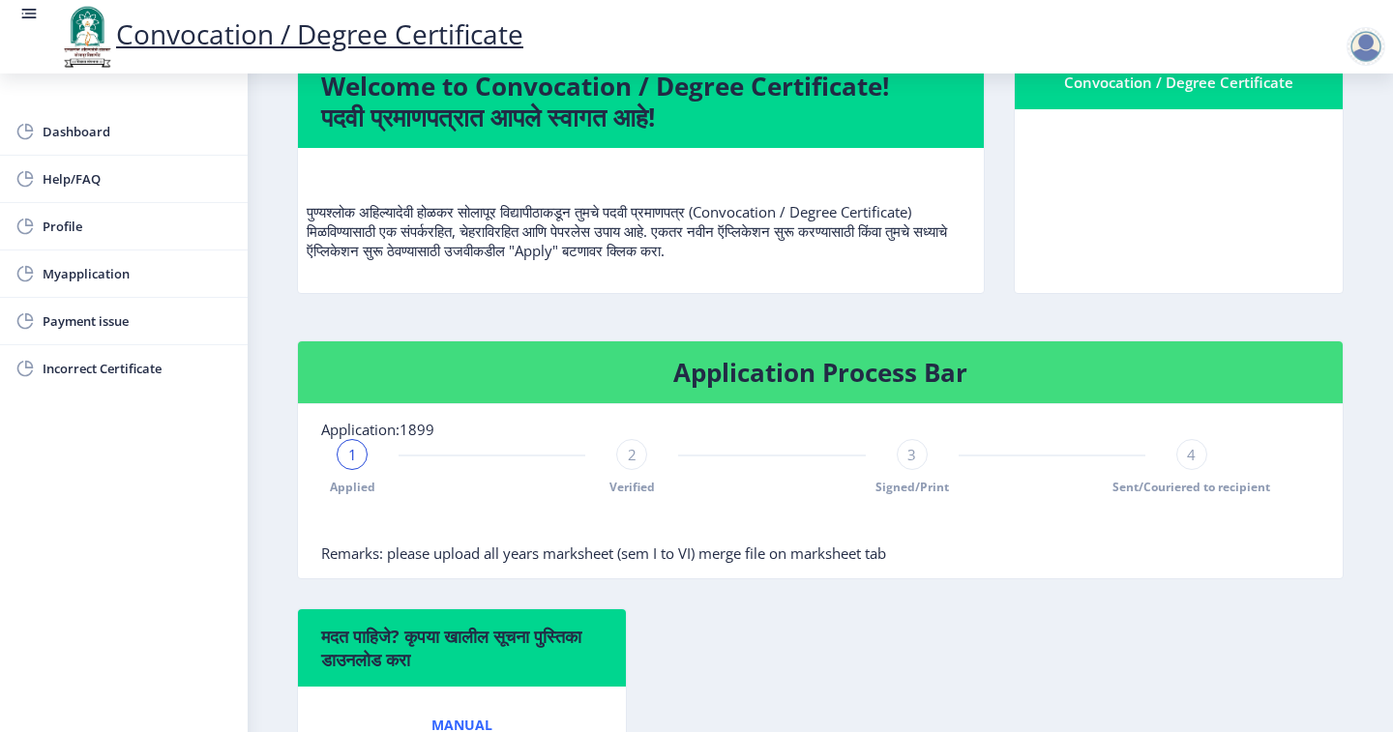
scroll to position [290, 0]
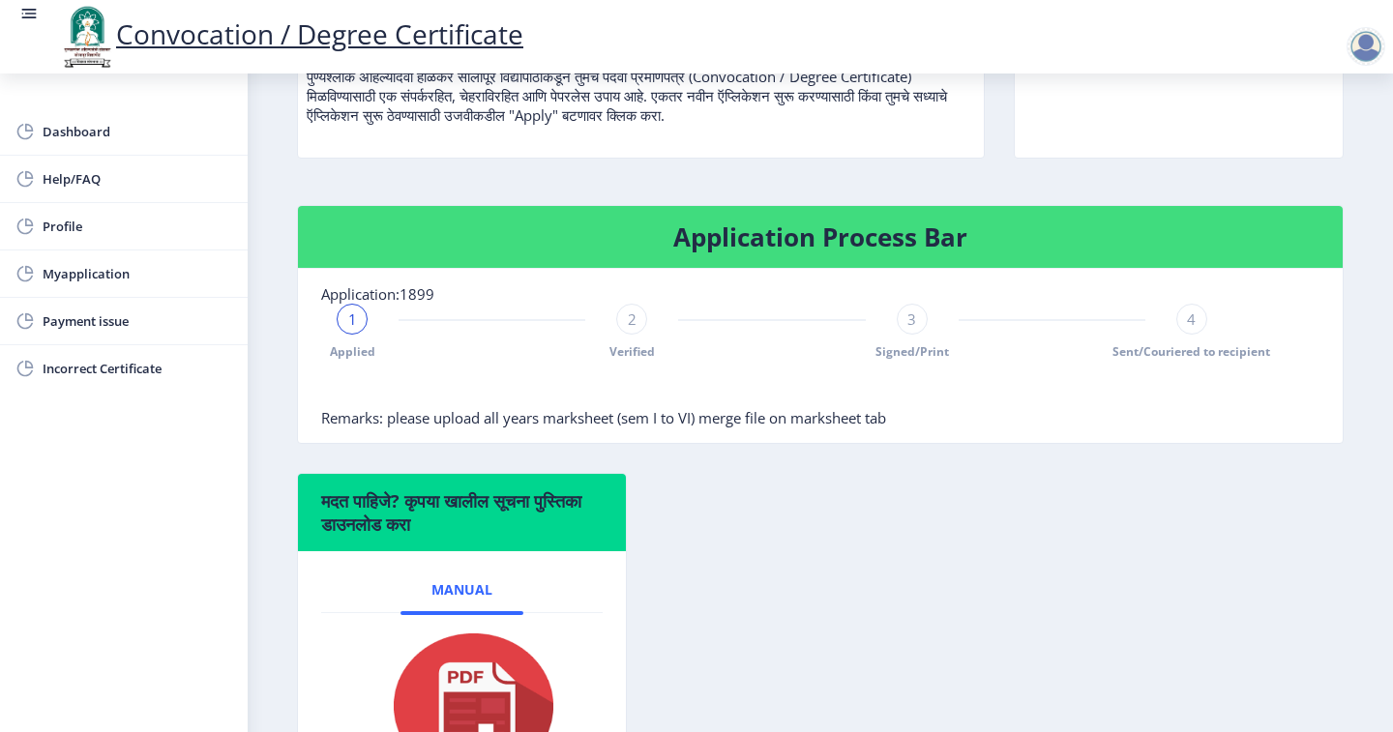
click at [903, 334] on div "3 Signed/Print" at bounding box center [912, 332] width 31 height 56
click at [638, 319] on div "2" at bounding box center [631, 319] width 31 height 31
click at [368, 324] on div "Applied 2 Verified 3 Signed/Print 4 Sent/Couriered to recipient" at bounding box center [771, 332] width 901 height 56
click at [640, 327] on div "2" at bounding box center [631, 319] width 31 height 31
click at [641, 328] on div "2" at bounding box center [631, 319] width 31 height 31
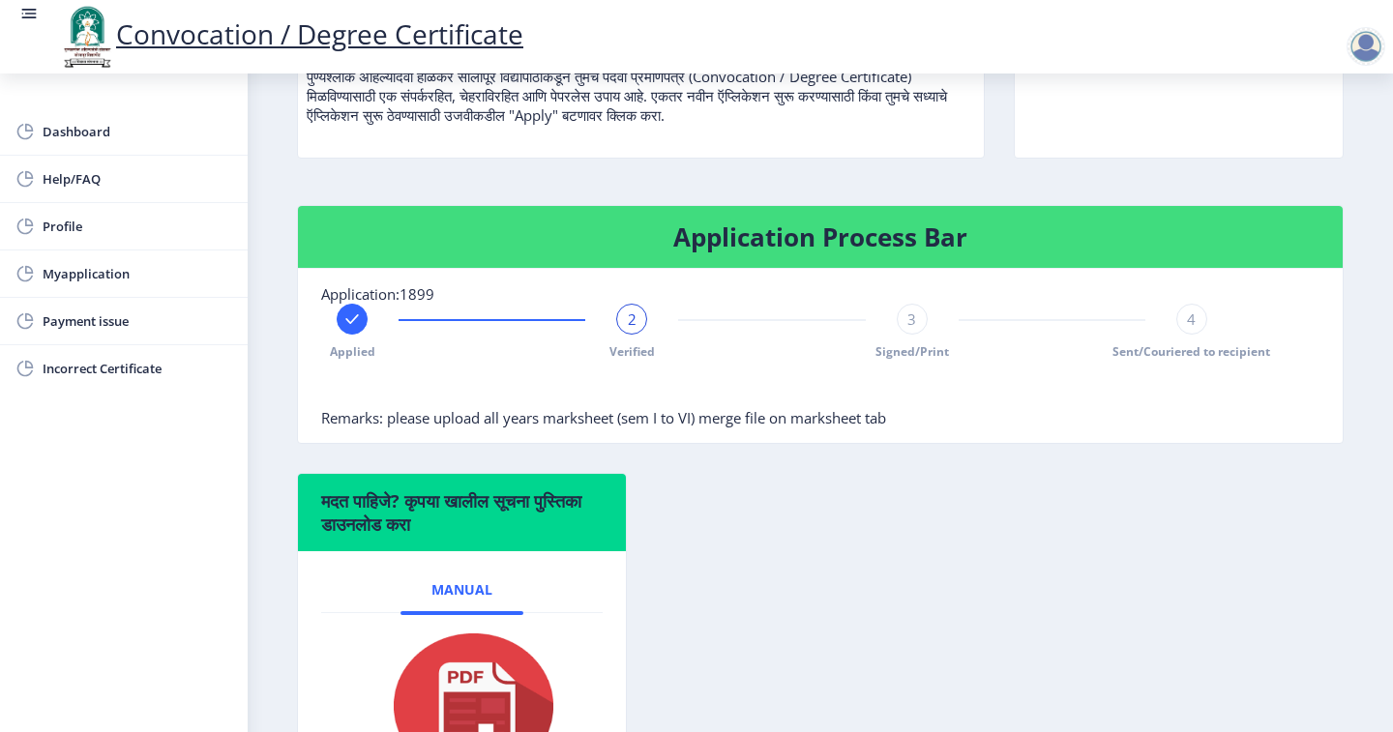
click at [354, 319] on g at bounding box center [351, 318] width 19 height 19
click at [354, 319] on span "1" at bounding box center [352, 318] width 9 height 19
click at [361, 317] on div "1" at bounding box center [352, 319] width 31 height 31
click at [359, 304] on div "1 Applied" at bounding box center [352, 332] width 31 height 56
click at [649, 321] on div "1 Applied Verified 3 Signed/Print 4 Sent/Couriered to recipient" at bounding box center [771, 332] width 901 height 56
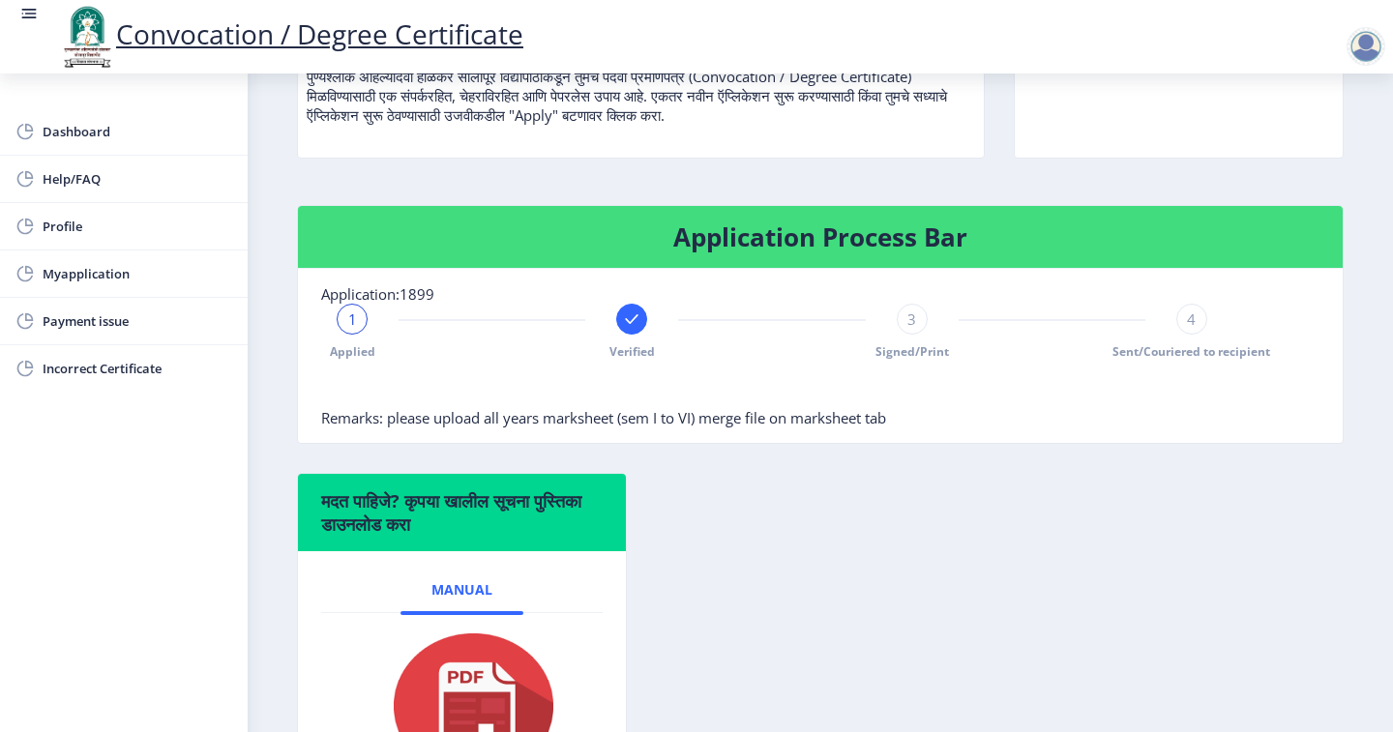
click at [649, 323] on div "1 Applied Verified 3 Signed/Print 4 Sent/Couriered to recipient" at bounding box center [771, 332] width 901 height 56
click at [916, 328] on div "3" at bounding box center [912, 319] width 31 height 31
click at [914, 327] on div "3" at bounding box center [912, 319] width 31 height 31
click at [913, 338] on div "3 Signed/Print" at bounding box center [912, 332] width 31 height 56
click at [914, 338] on div "3 Signed/Print" at bounding box center [912, 332] width 31 height 56
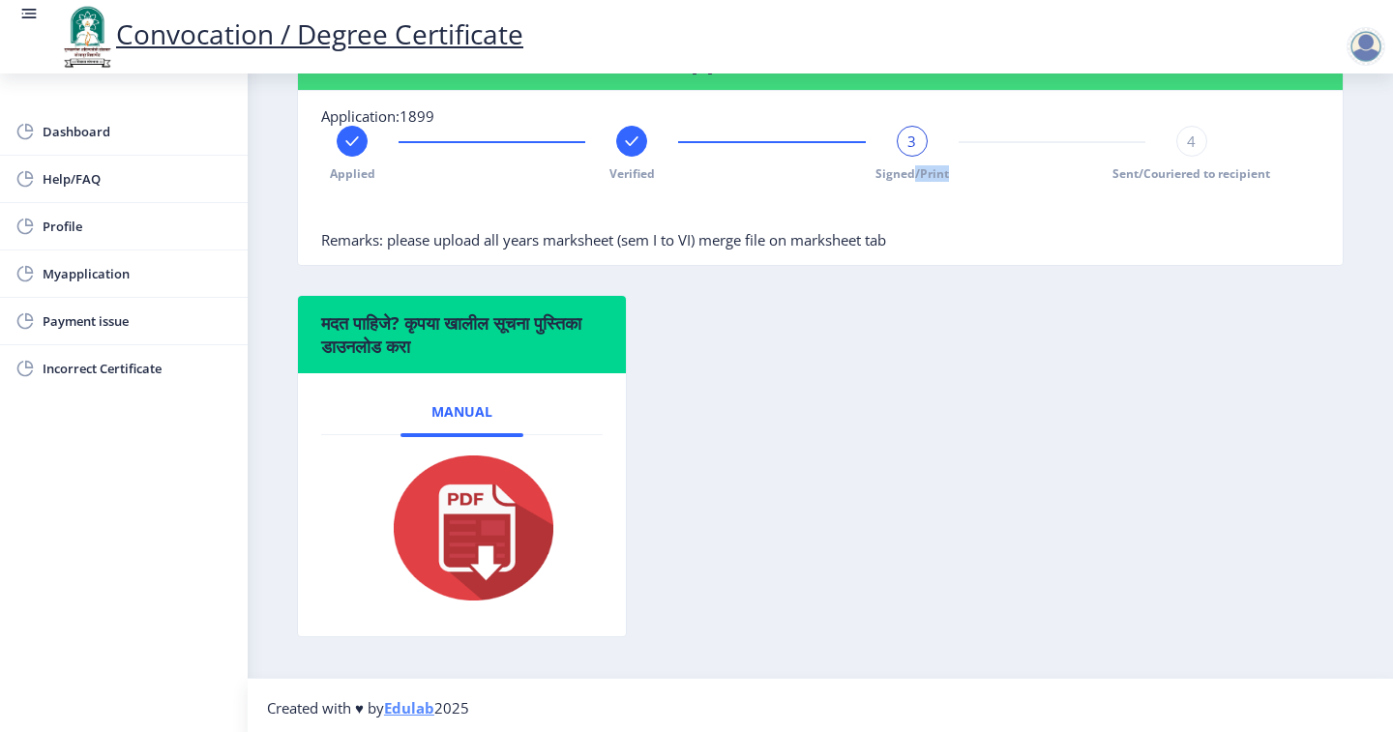
scroll to position [473, 0]
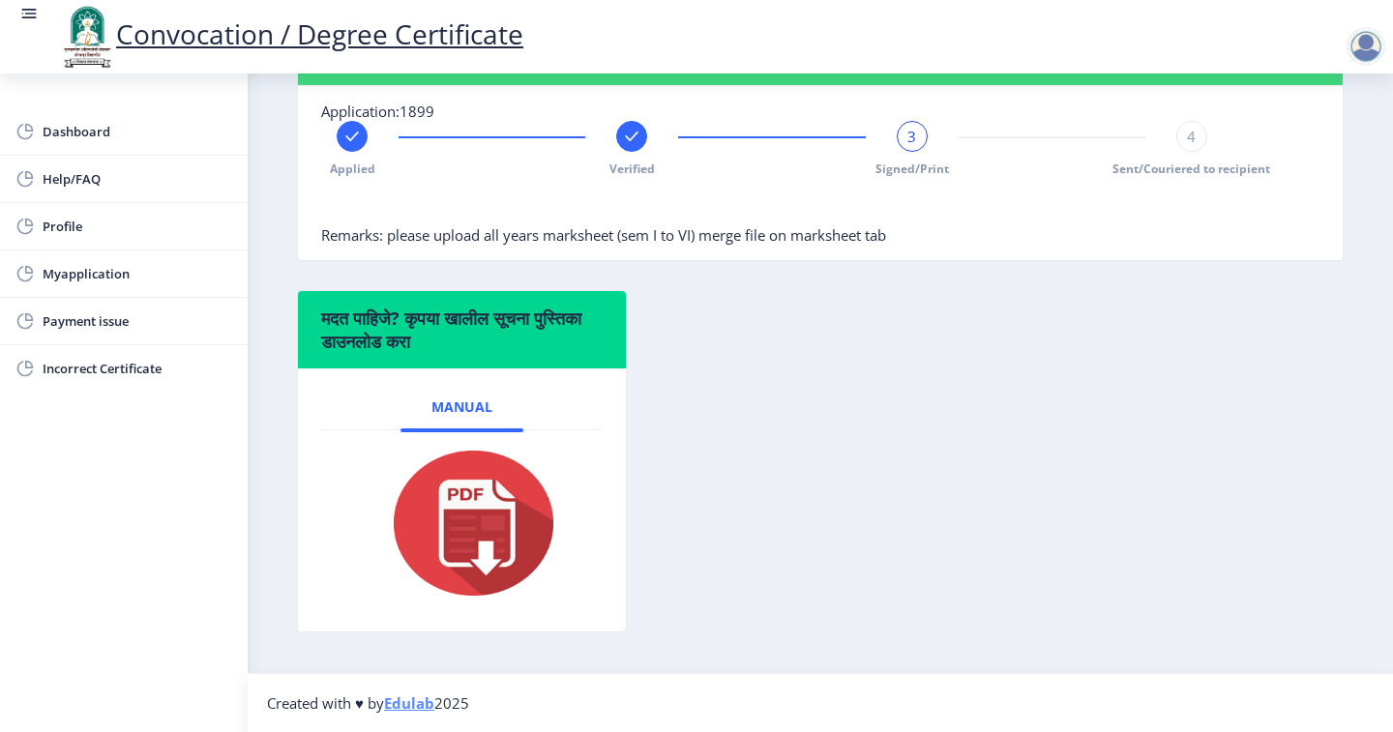
click at [1203, 149] on div "Applied Verified 3 Signed/Print 4 Sent/Couriered to recipient" at bounding box center [771, 149] width 901 height 56
click at [1196, 149] on div "4 Sent/Couriered to recipient" at bounding box center [1191, 149] width 31 height 56
click at [1191, 148] on div "4" at bounding box center [1191, 136] width 31 height 31
click at [1194, 144] on div "4" at bounding box center [1191, 136] width 31 height 31
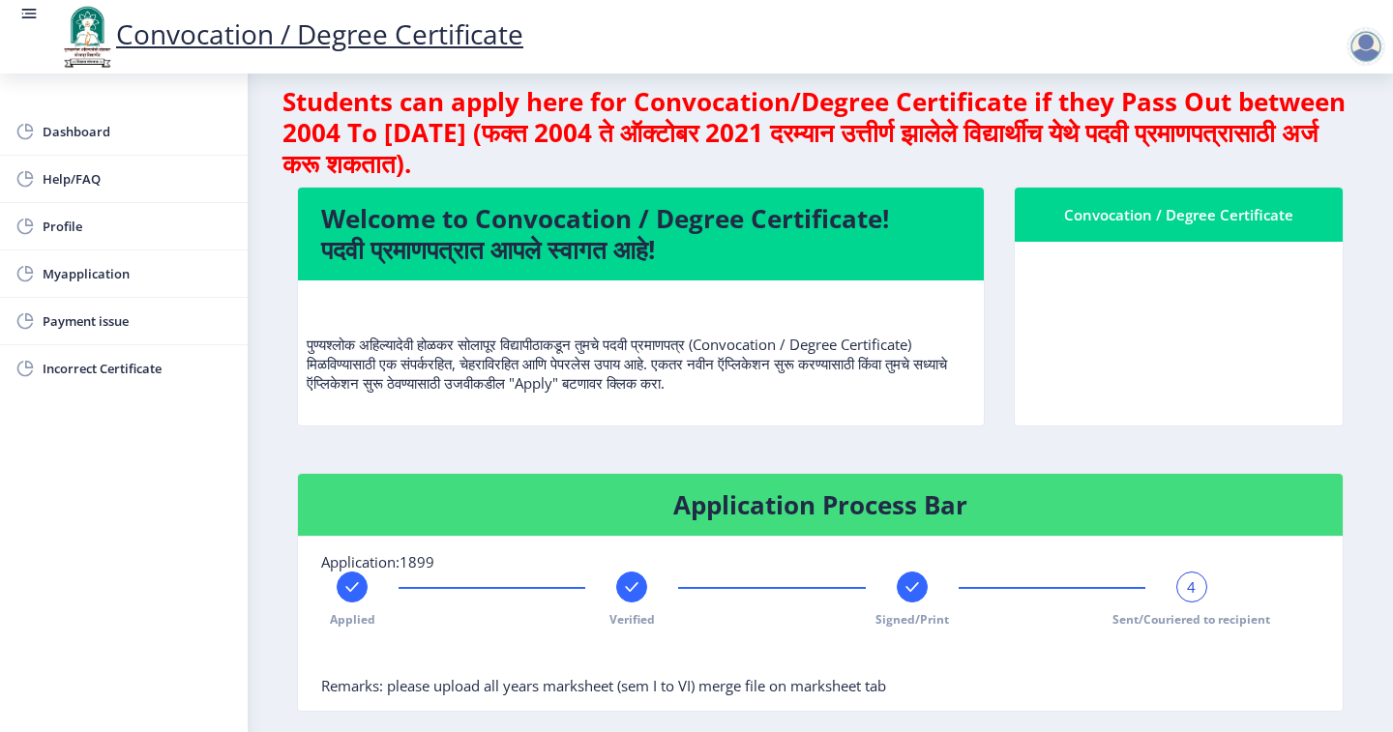
scroll to position [0, 0]
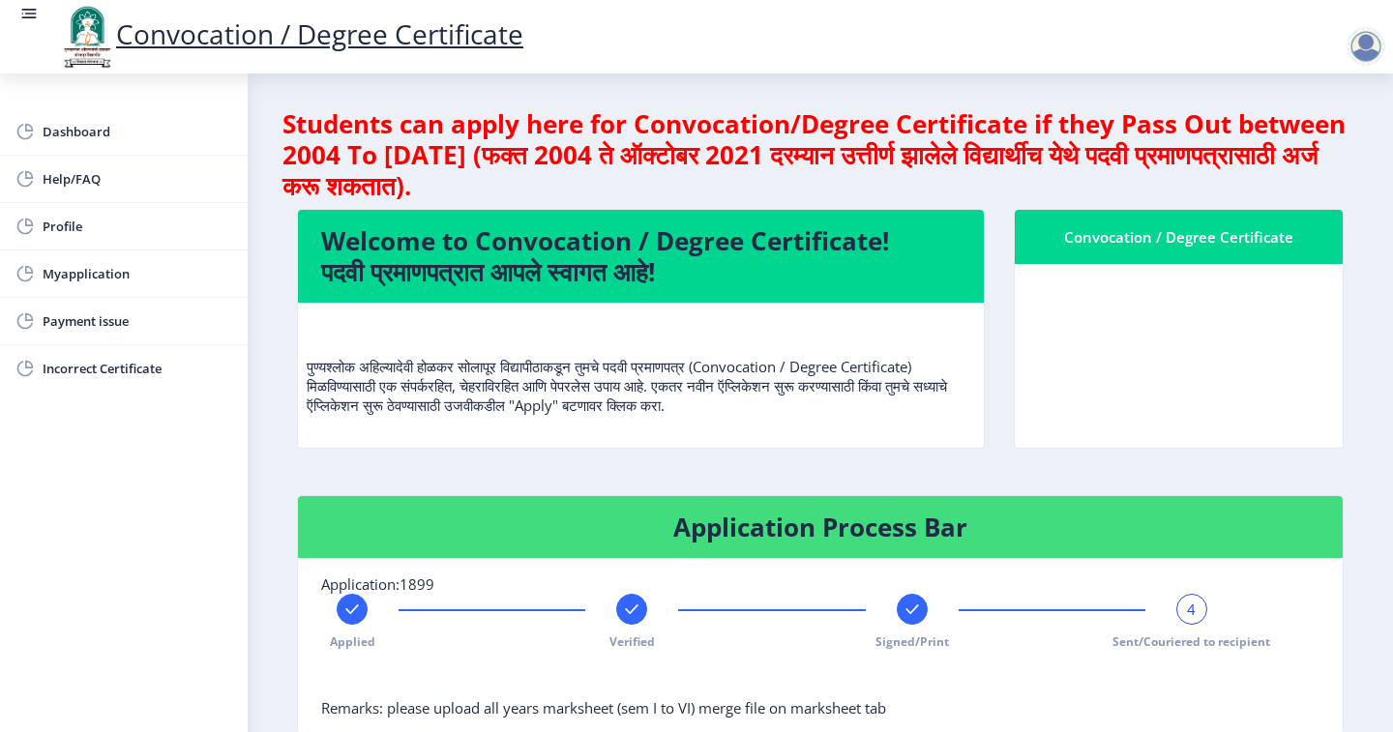
click at [1142, 229] on div "Convocation / Degree Certificate" at bounding box center [1178, 236] width 281 height 23
click at [1229, 187] on h4 "Students can apply here for Convocation/Degree Certificate if they Pass Out bet…" at bounding box center [819, 154] width 1075 height 93
click at [1245, 212] on nb-card-header "Convocation / Degree Certificate" at bounding box center [1179, 237] width 328 height 54
click at [1241, 218] on nb-card-header "Convocation / Degree Certificate" at bounding box center [1179, 237] width 328 height 54
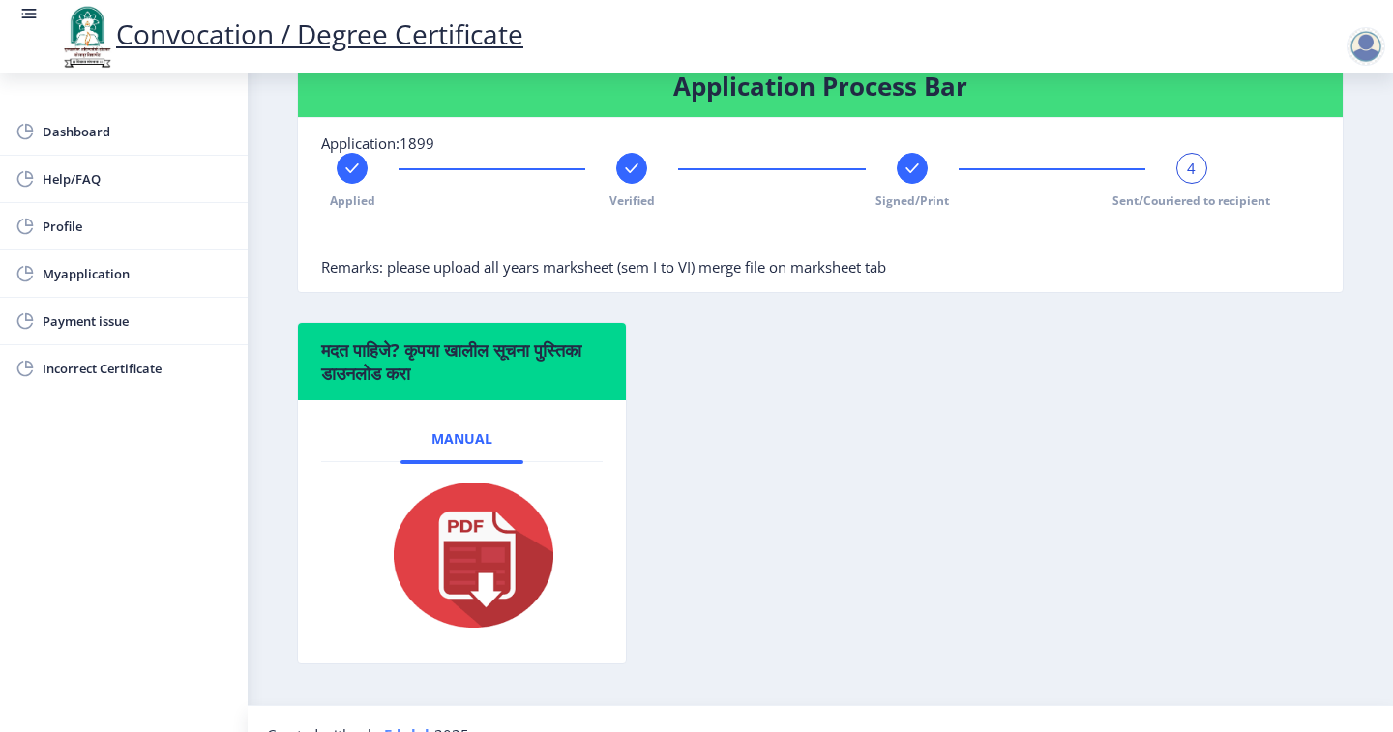
scroll to position [473, 0]
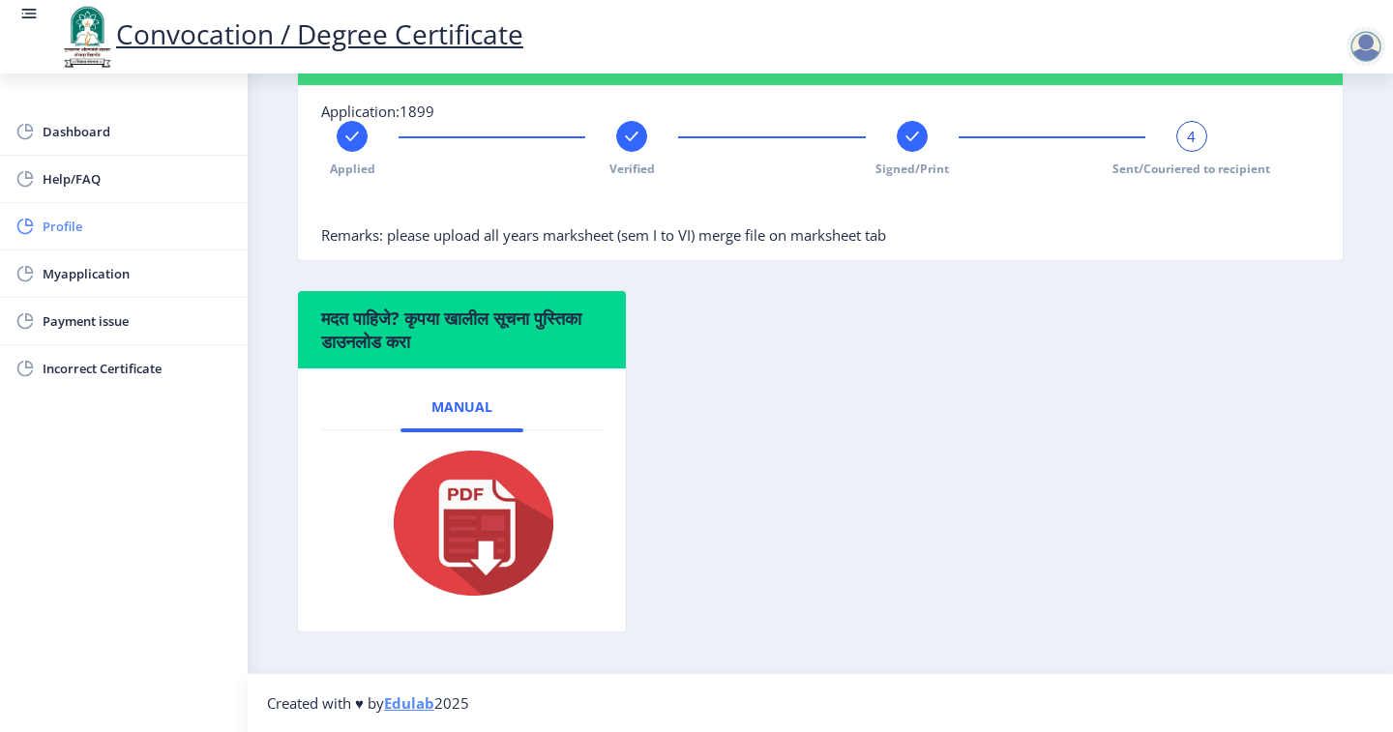
click at [76, 197] on link "Help/FAQ" at bounding box center [124, 179] width 248 height 46
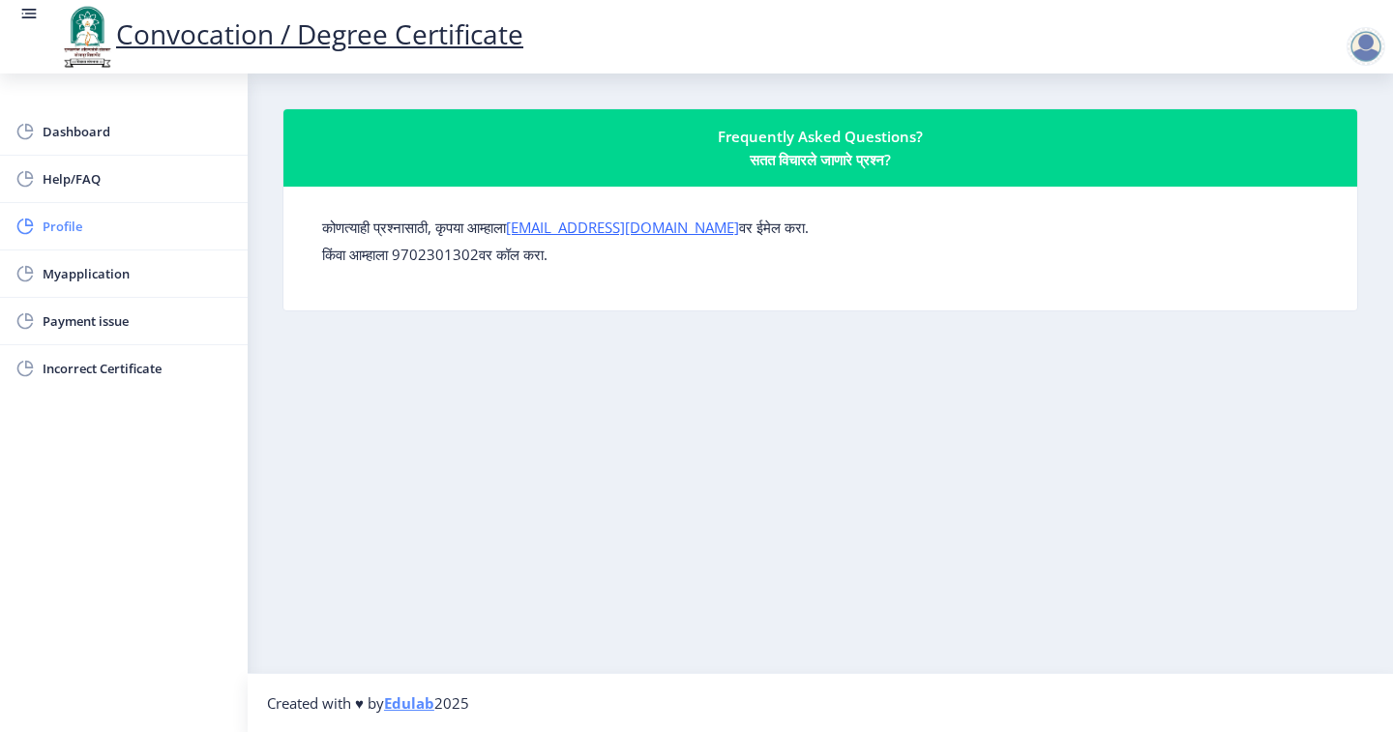
click at [99, 218] on span "Profile" at bounding box center [138, 226] width 190 height 23
select select
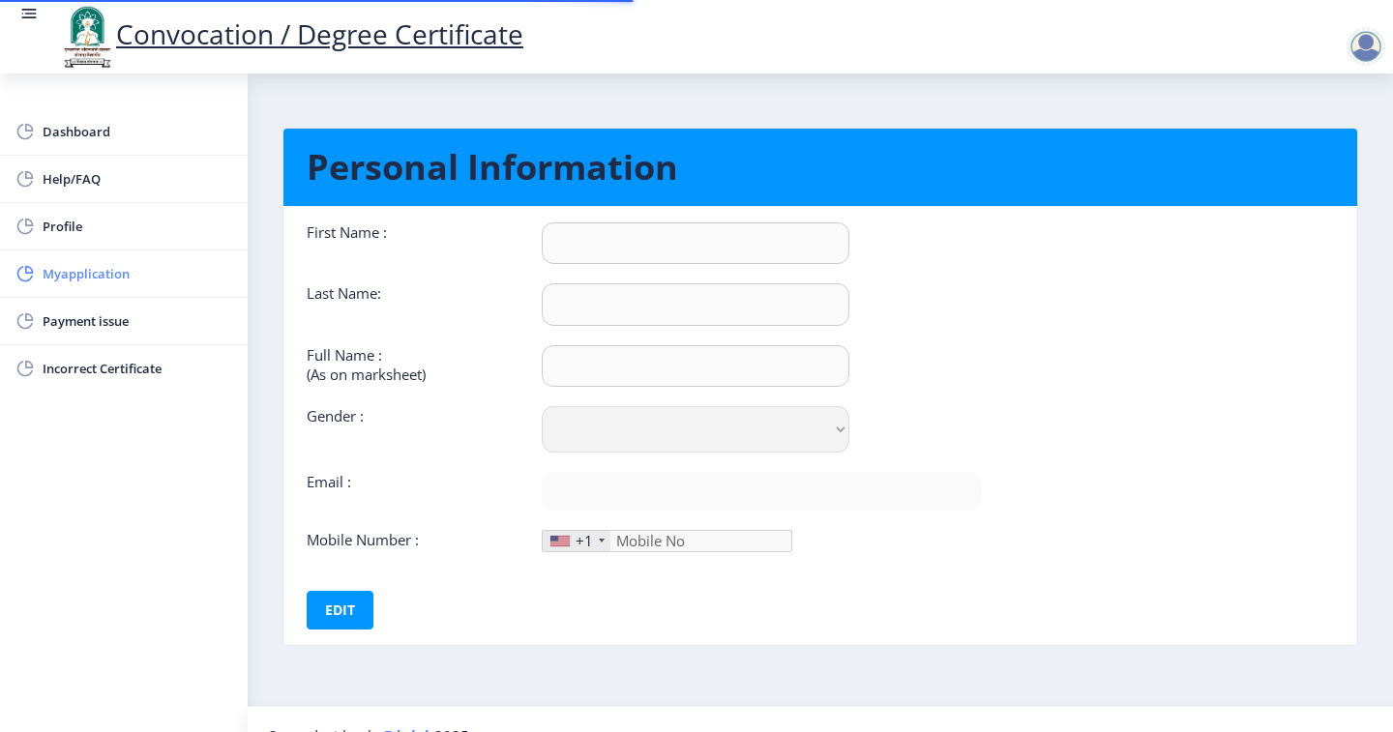
type input "SIDDHESHWAR"
type input "SAGAR"
type input "SAGAR SIDDHESHWAR MAHADEO"
select select "[DEMOGRAPHIC_DATA]"
type input "[EMAIL_ADDRESS][DOMAIN_NAME]"
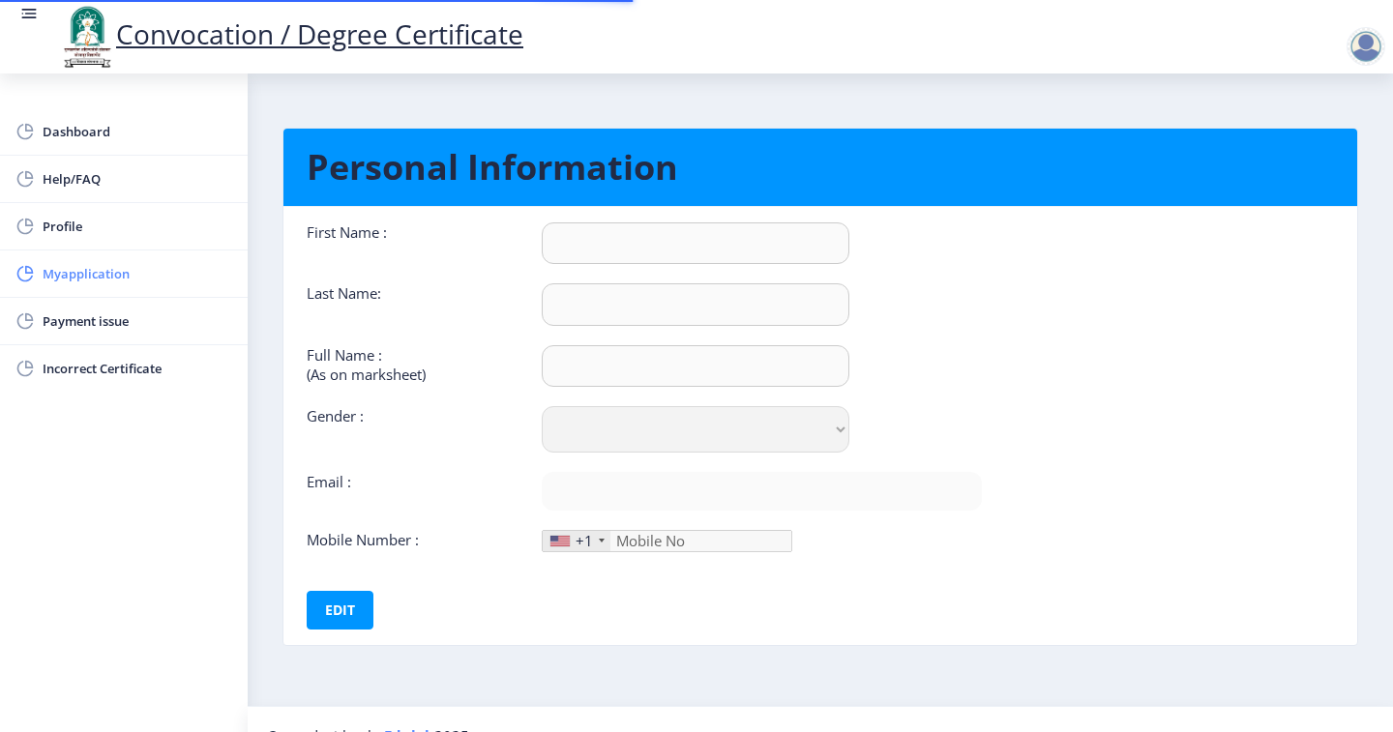
type input "9393549696"
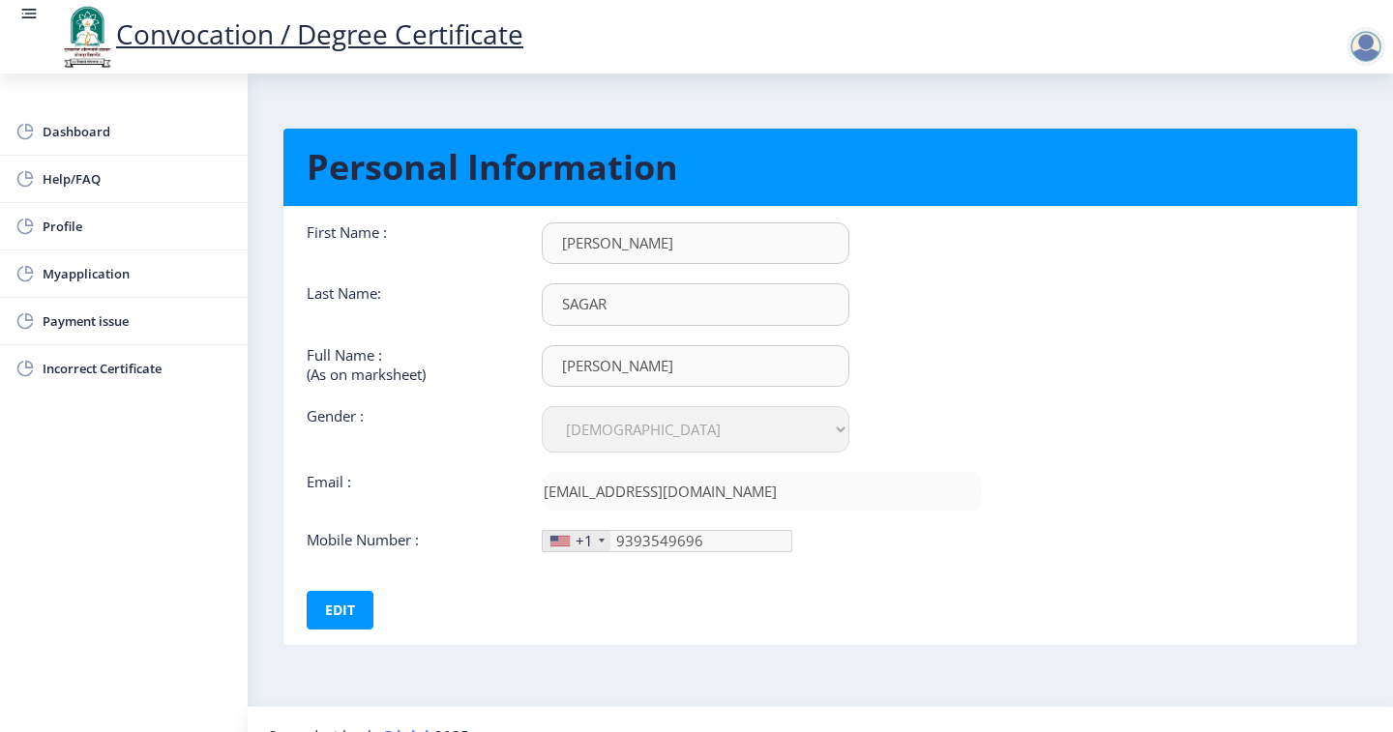
scroll to position [32, 0]
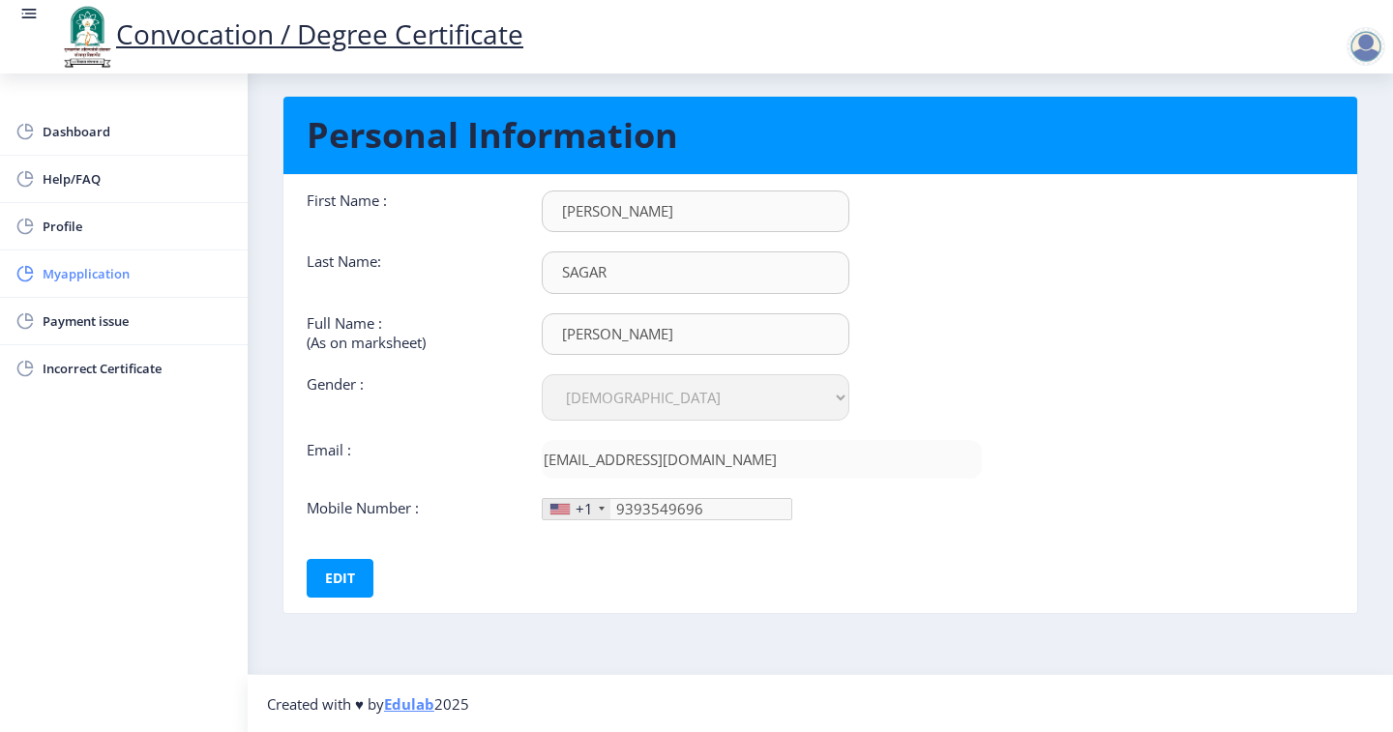
click at [148, 266] on span "Myapplication" at bounding box center [138, 273] width 190 height 23
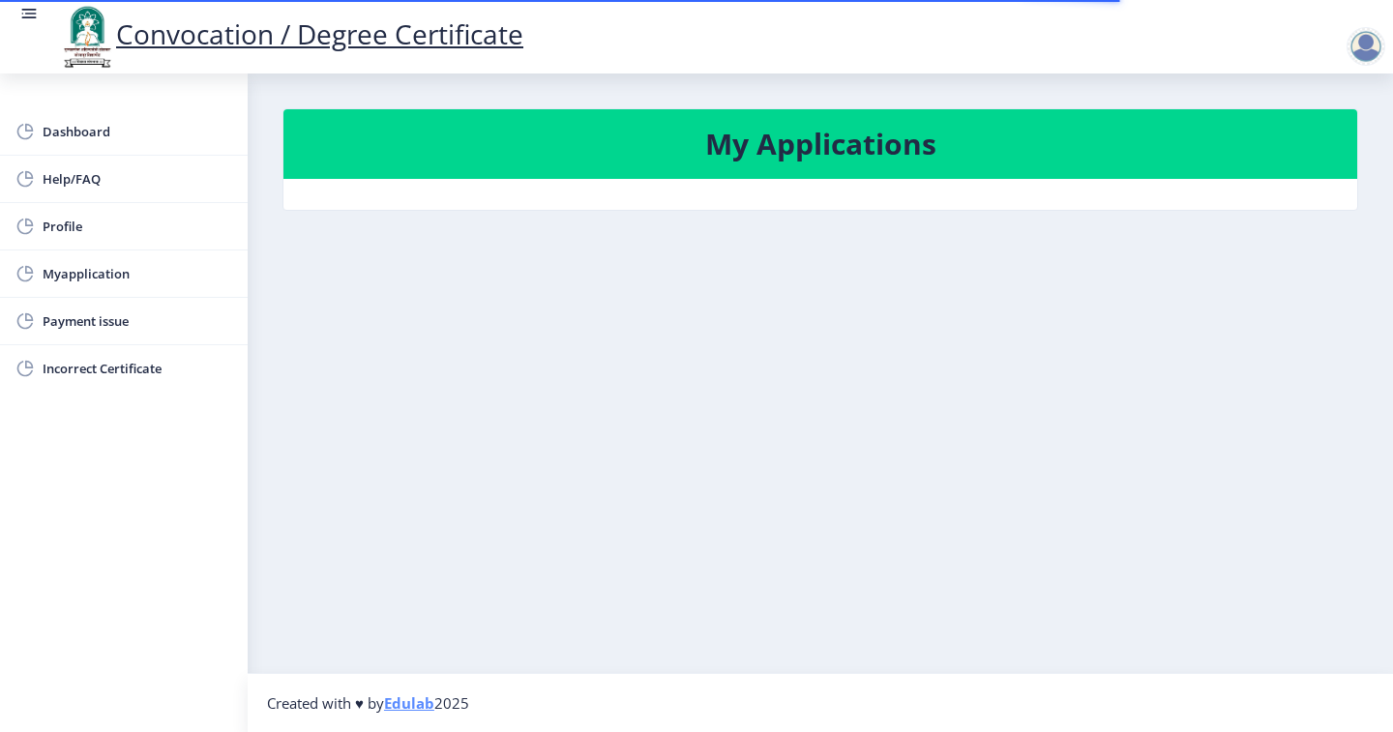
click at [29, 11] on rect at bounding box center [28, 13] width 19 height 19
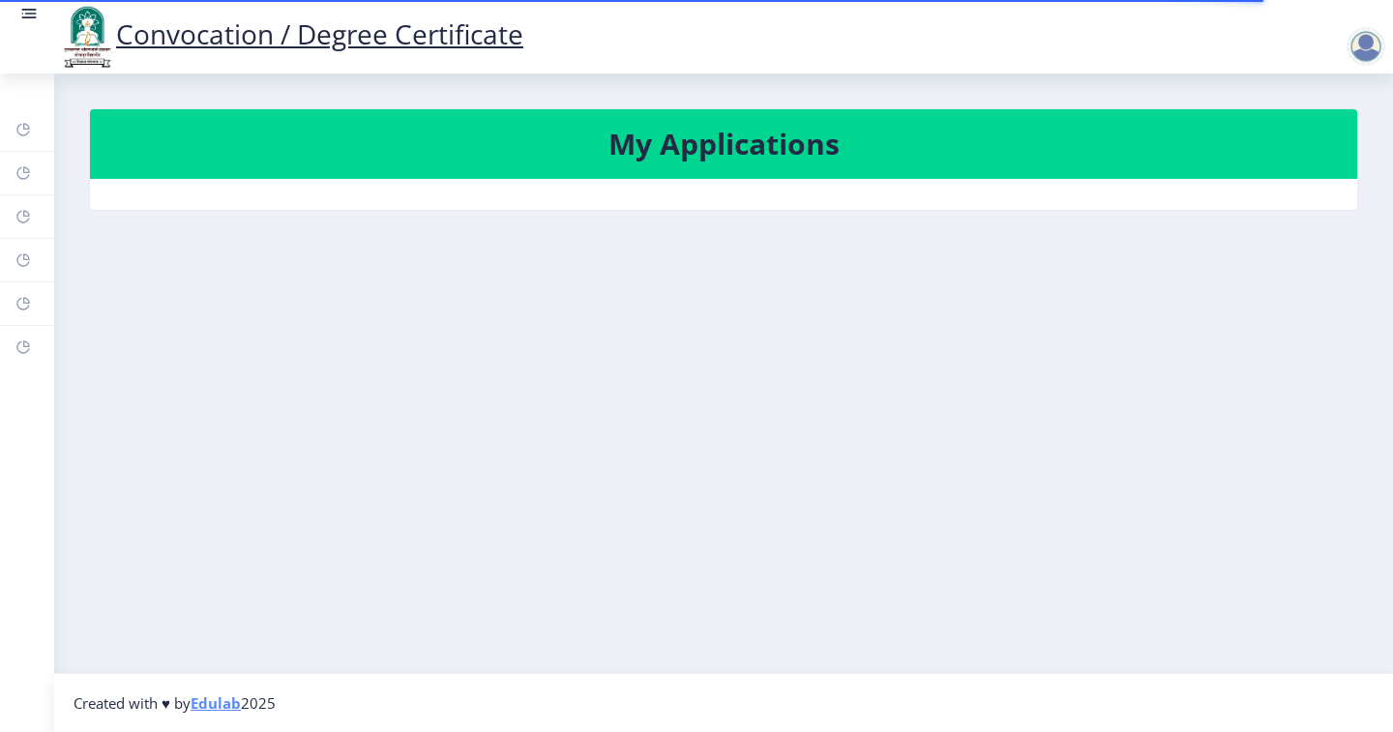
click at [27, 11] on rect at bounding box center [28, 13] width 19 height 19
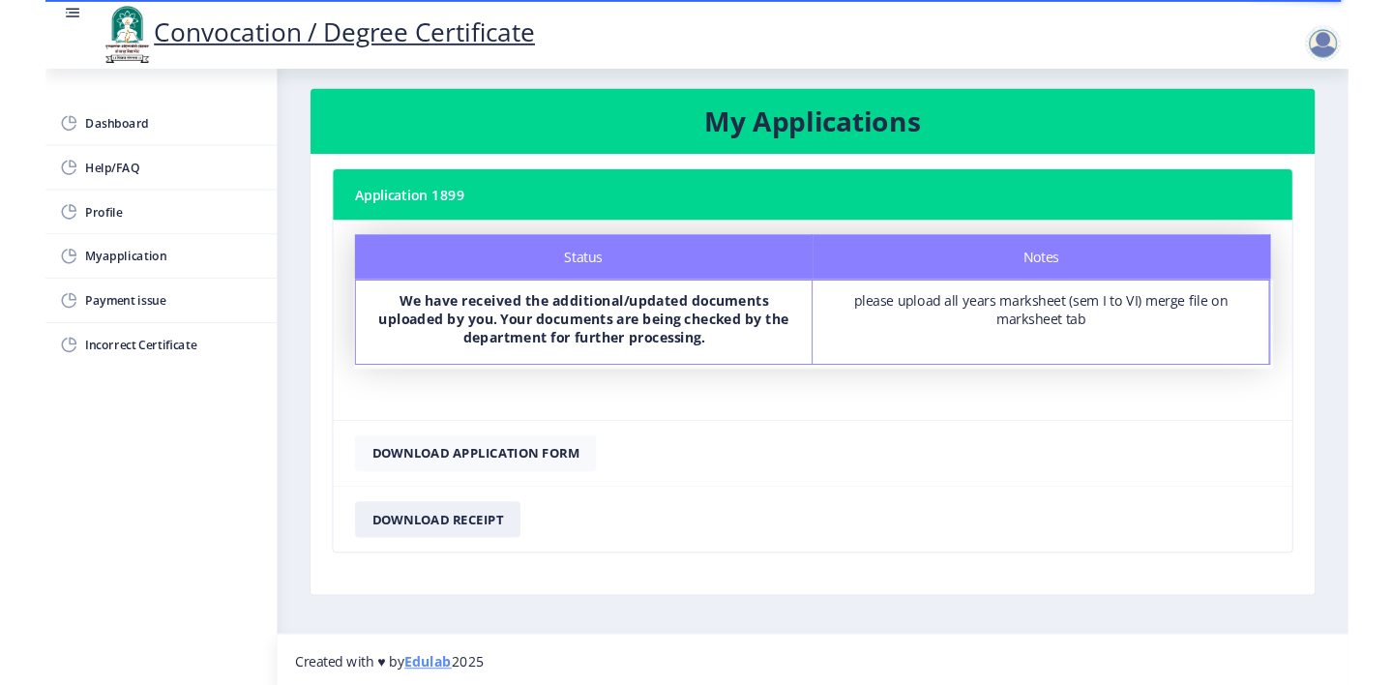
scroll to position [18, 0]
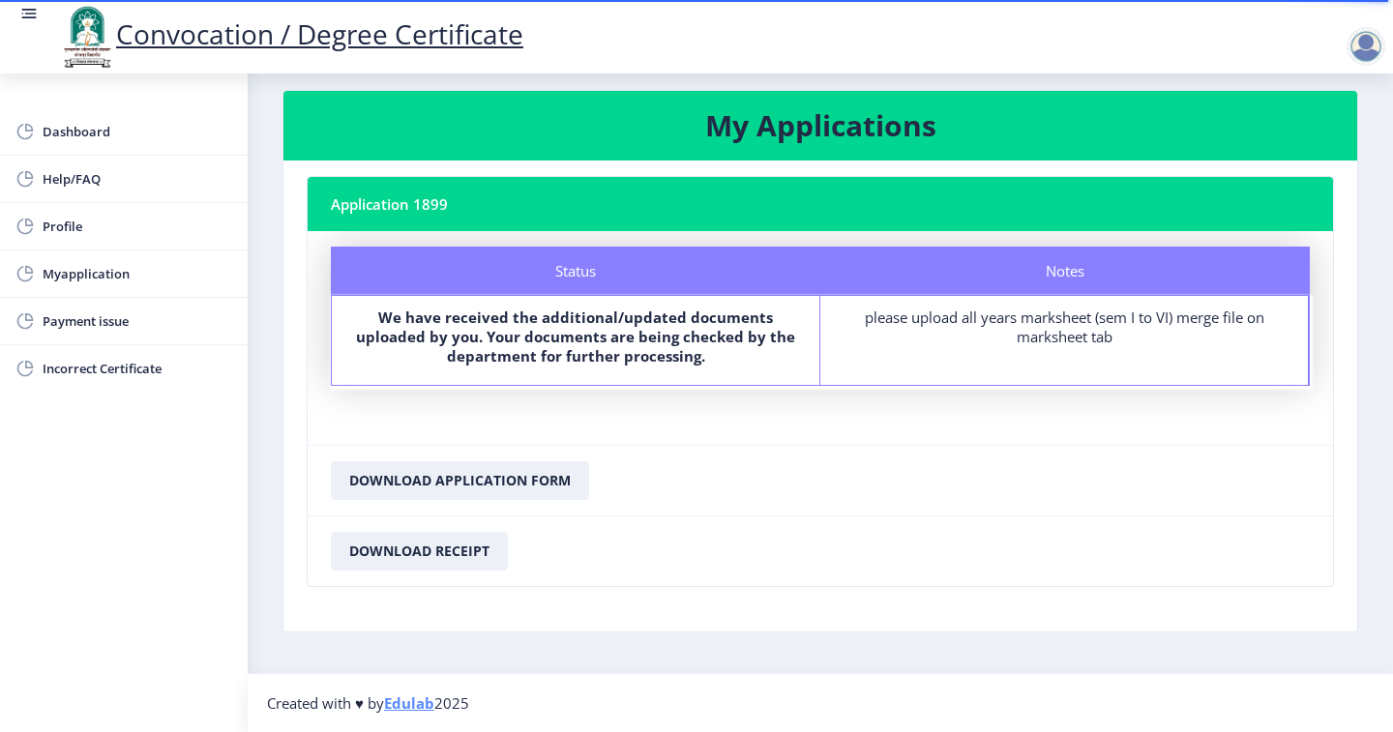
click at [593, 339] on b "We have received the additional/updated documents uploaded by you. Your documen…" at bounding box center [575, 337] width 439 height 58
click at [1047, 325] on div "please upload all years marksheet (sem I to VI) merge file on marksheet tab" at bounding box center [1064, 327] width 453 height 39
click at [1361, 36] on div at bounding box center [1365, 46] width 39 height 39
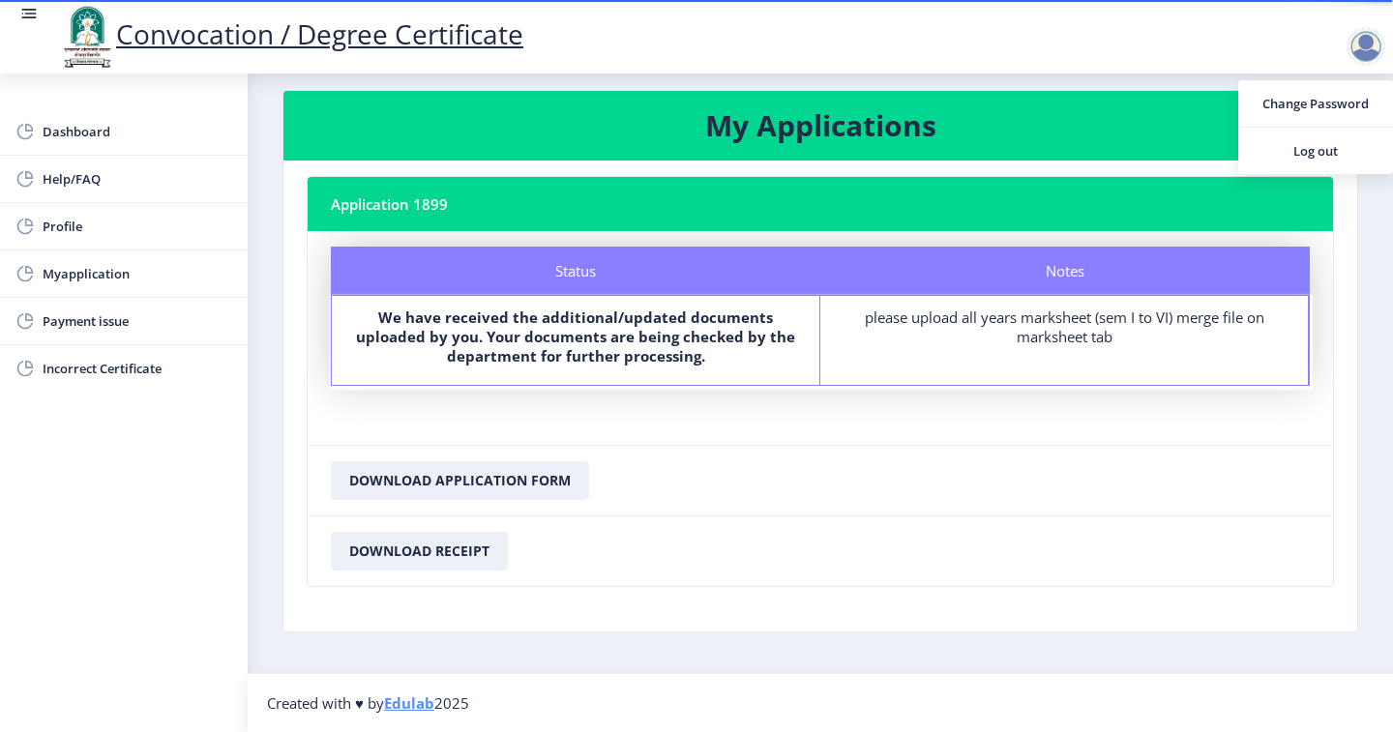
click at [1361, 36] on div at bounding box center [1365, 46] width 39 height 39
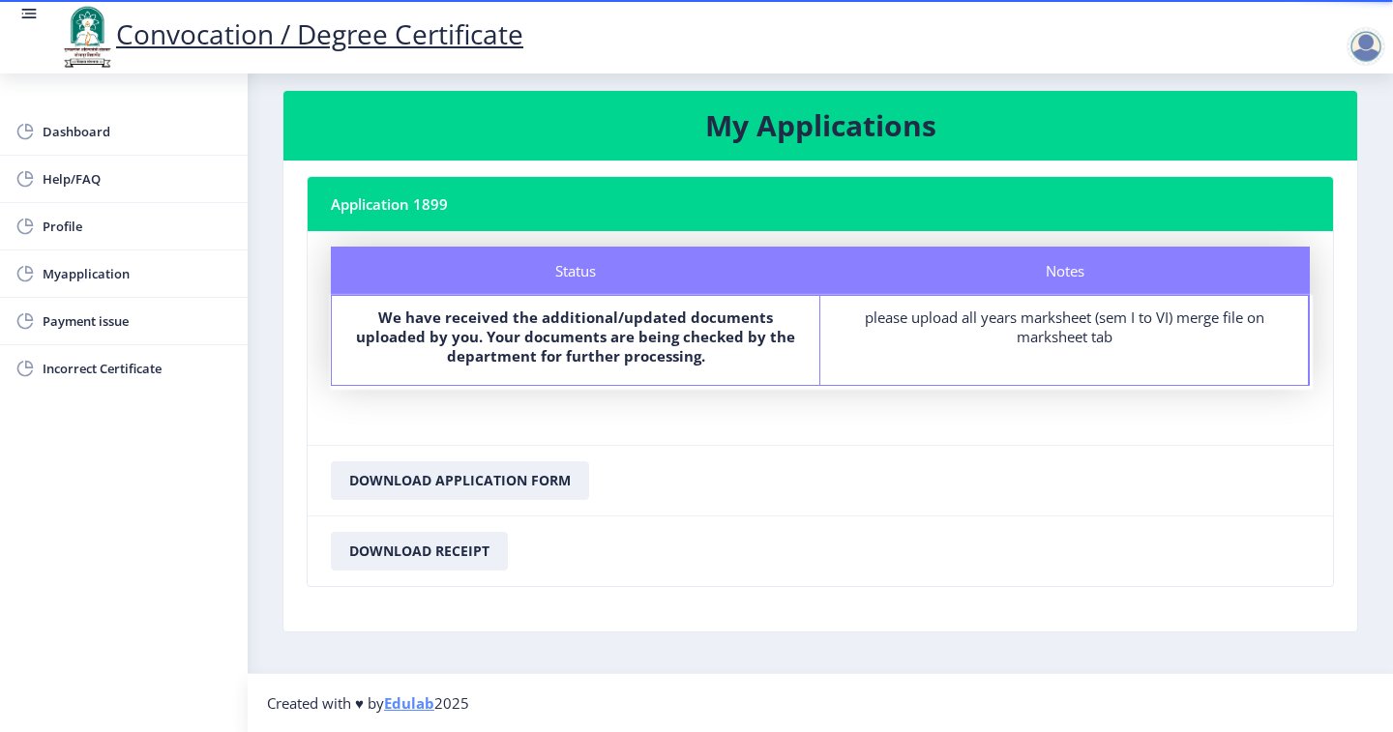
click at [1137, 336] on div "please upload all years marksheet (sem I to VI) merge file on marksheet tab" at bounding box center [1064, 327] width 453 height 39
click at [1120, 327] on div "please upload all years marksheet (sem I to VI) merge file on marksheet tab" at bounding box center [1064, 327] width 453 height 39
click at [761, 126] on h3 "My Applications" at bounding box center [820, 125] width 1027 height 39
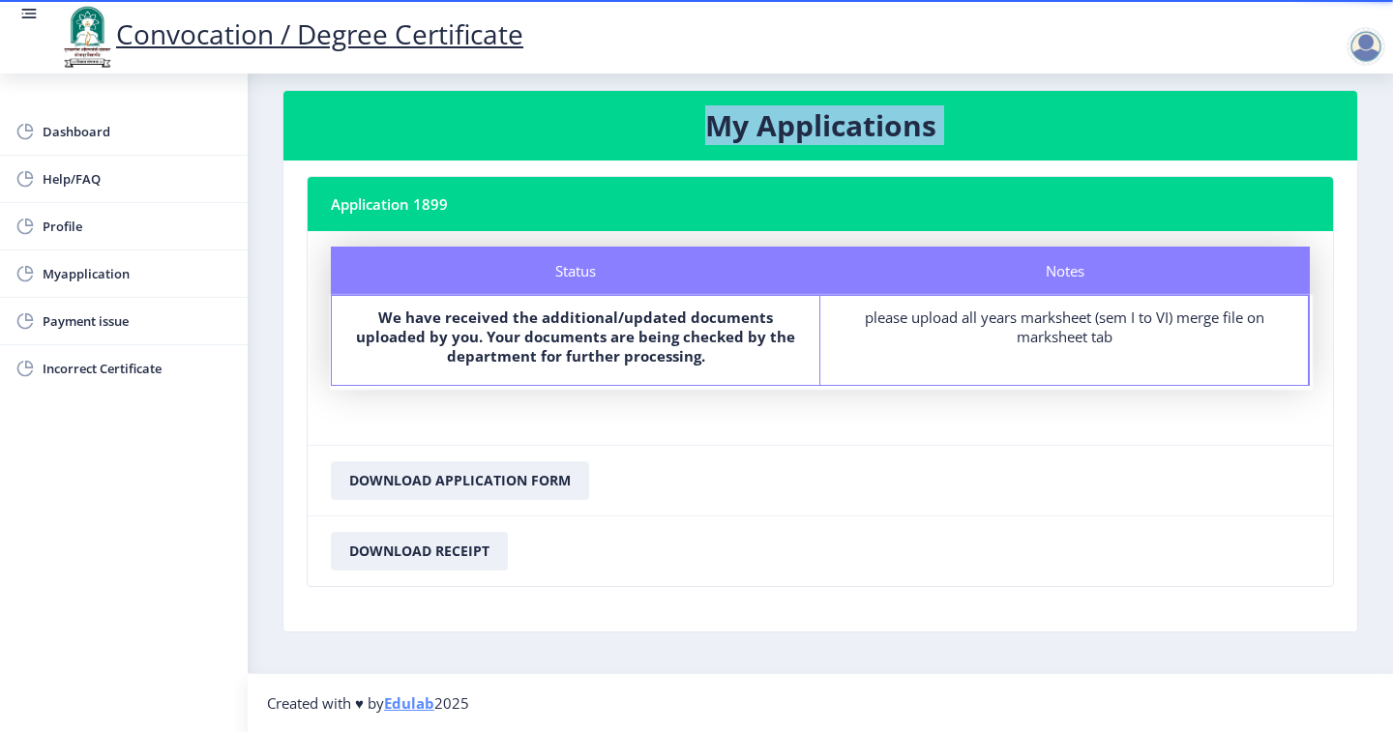
click at [762, 126] on h3 "My Applications" at bounding box center [820, 125] width 1027 height 39
click at [761, 127] on h3 "My Applications" at bounding box center [820, 125] width 1027 height 39
click at [763, 127] on h3 "My Applications" at bounding box center [820, 125] width 1027 height 39
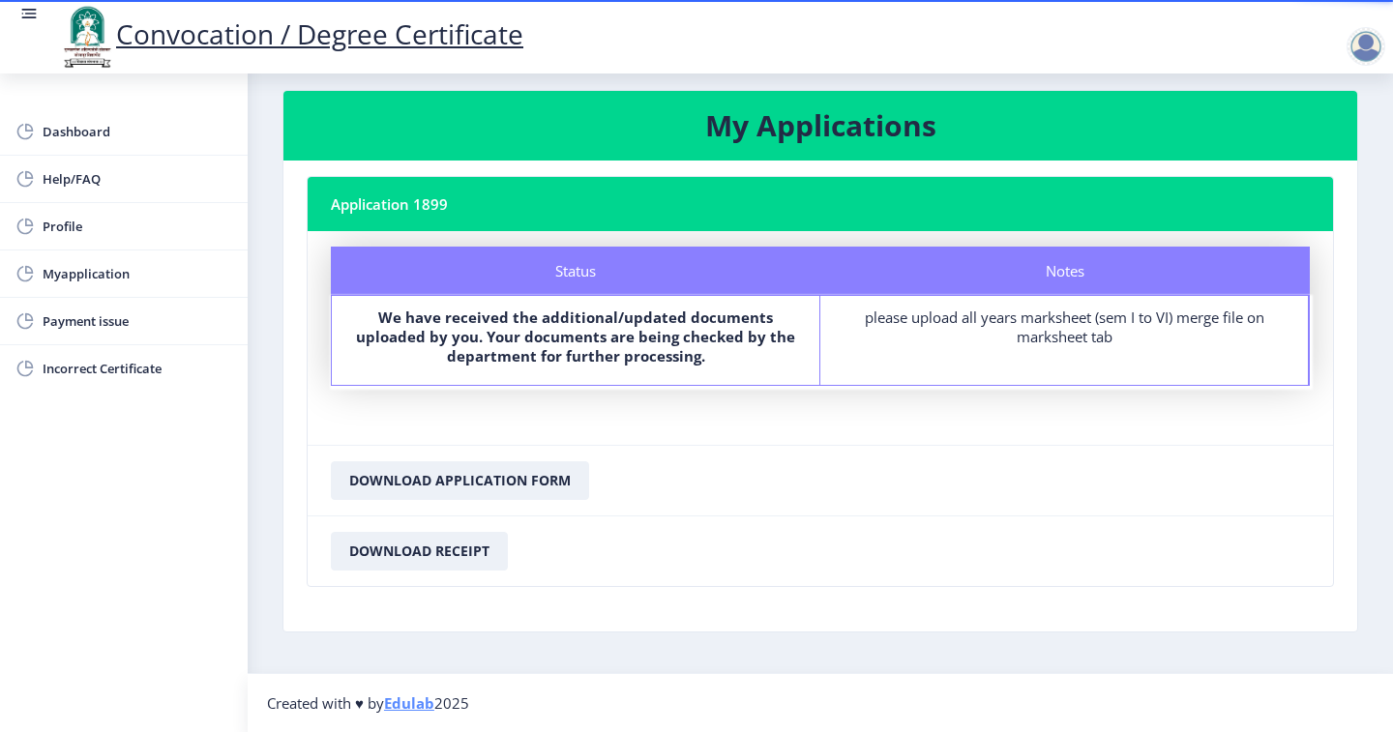
click at [426, 213] on nb-card-header "Application 1899" at bounding box center [820, 204] width 1025 height 54
click at [509, 472] on button "Download Application Form" at bounding box center [460, 480] width 258 height 39
click at [463, 548] on button "Download Receipt" at bounding box center [419, 551] width 177 height 39
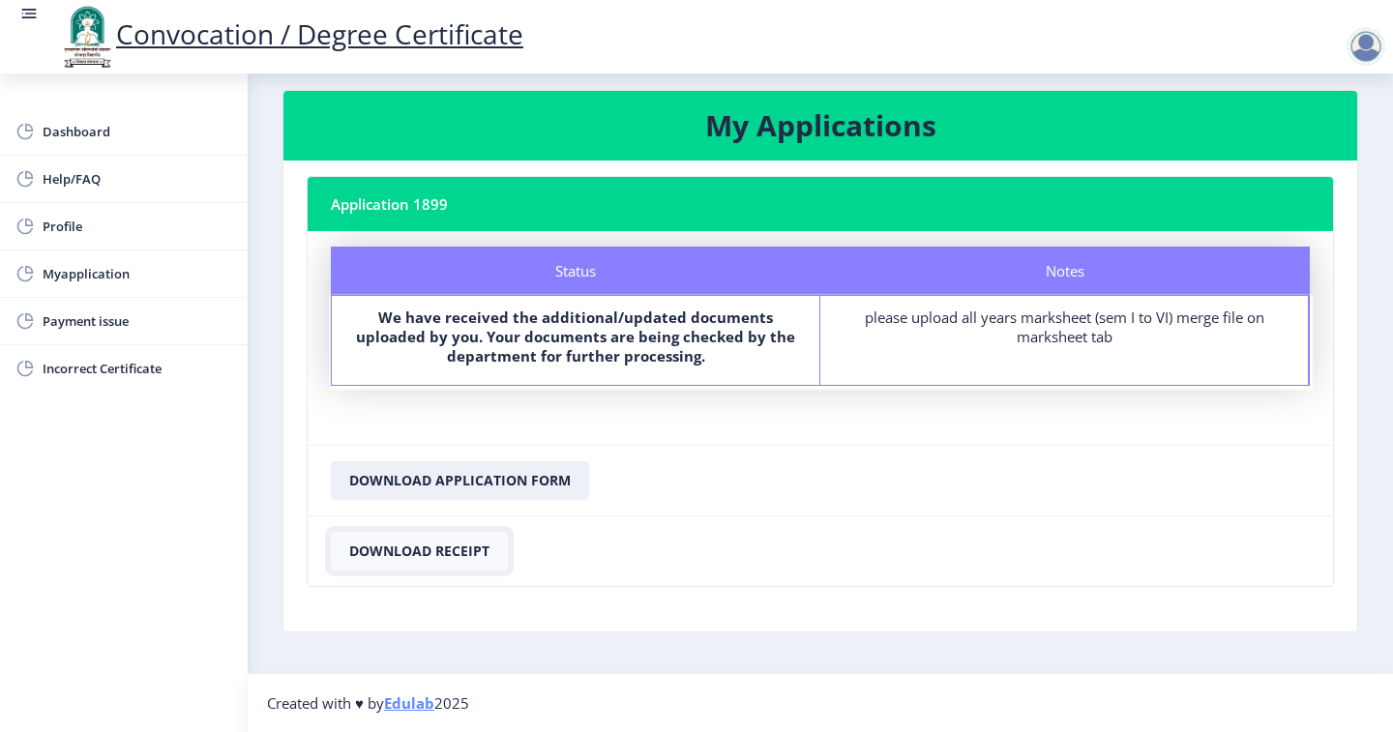
drag, startPoint x: 444, startPoint y: 549, endPoint x: 435, endPoint y: 556, distance: 11.0
click at [436, 556] on button "Download Receipt" at bounding box center [419, 551] width 177 height 39
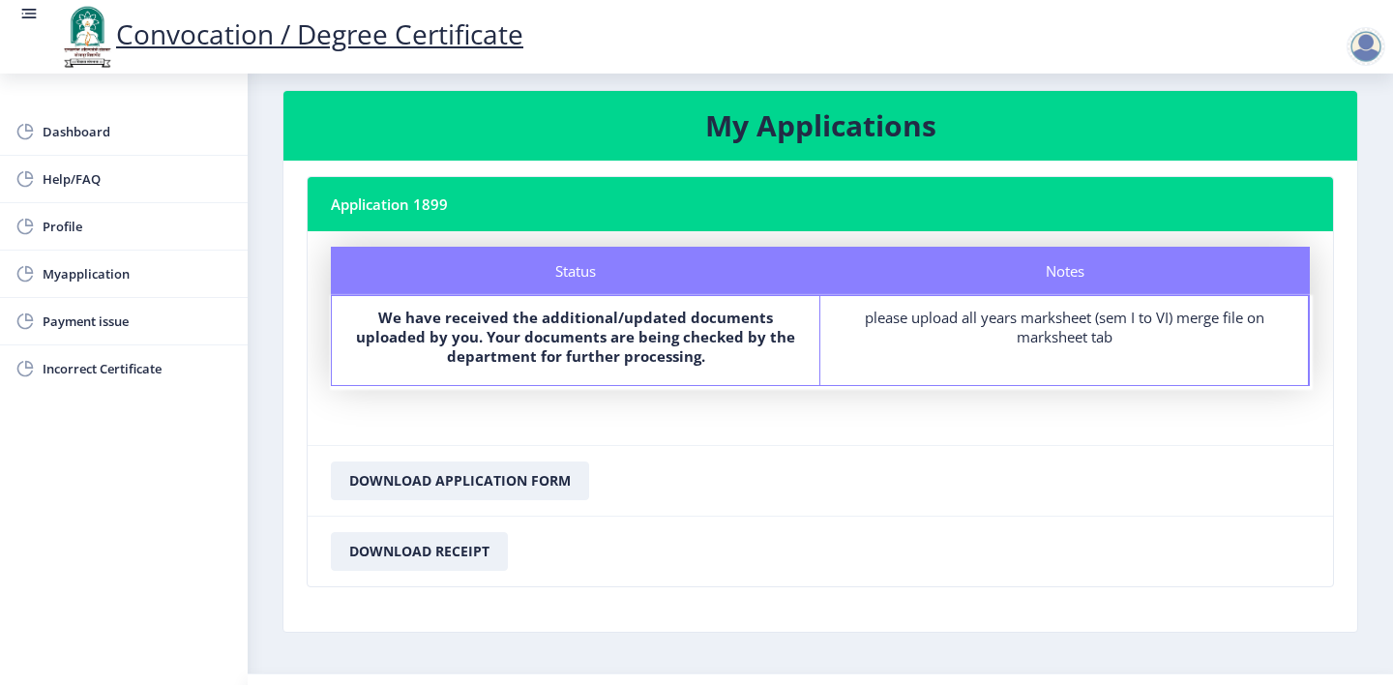
click at [423, 208] on nb-card-header "Application 1899" at bounding box center [820, 204] width 1025 height 54
click at [147, 325] on span "Payment issue" at bounding box center [138, 320] width 190 height 23
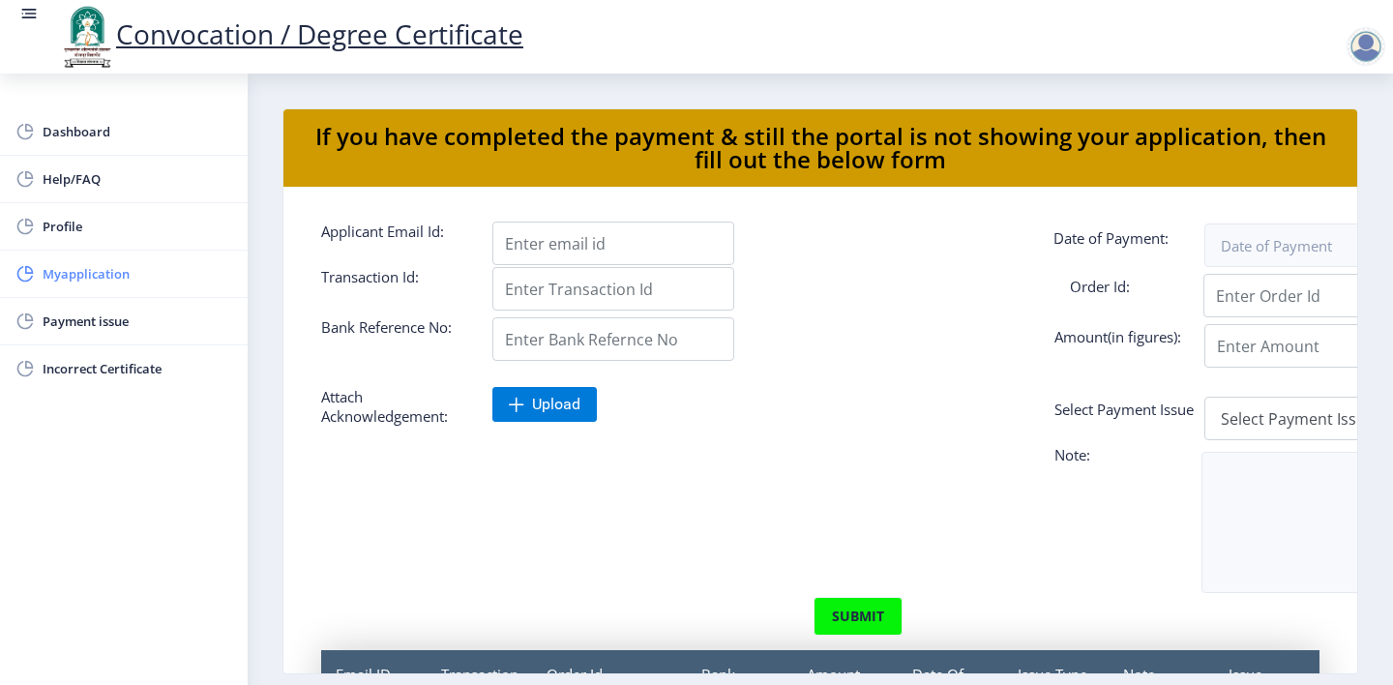
click at [112, 283] on span "Myapplication" at bounding box center [138, 273] width 190 height 23
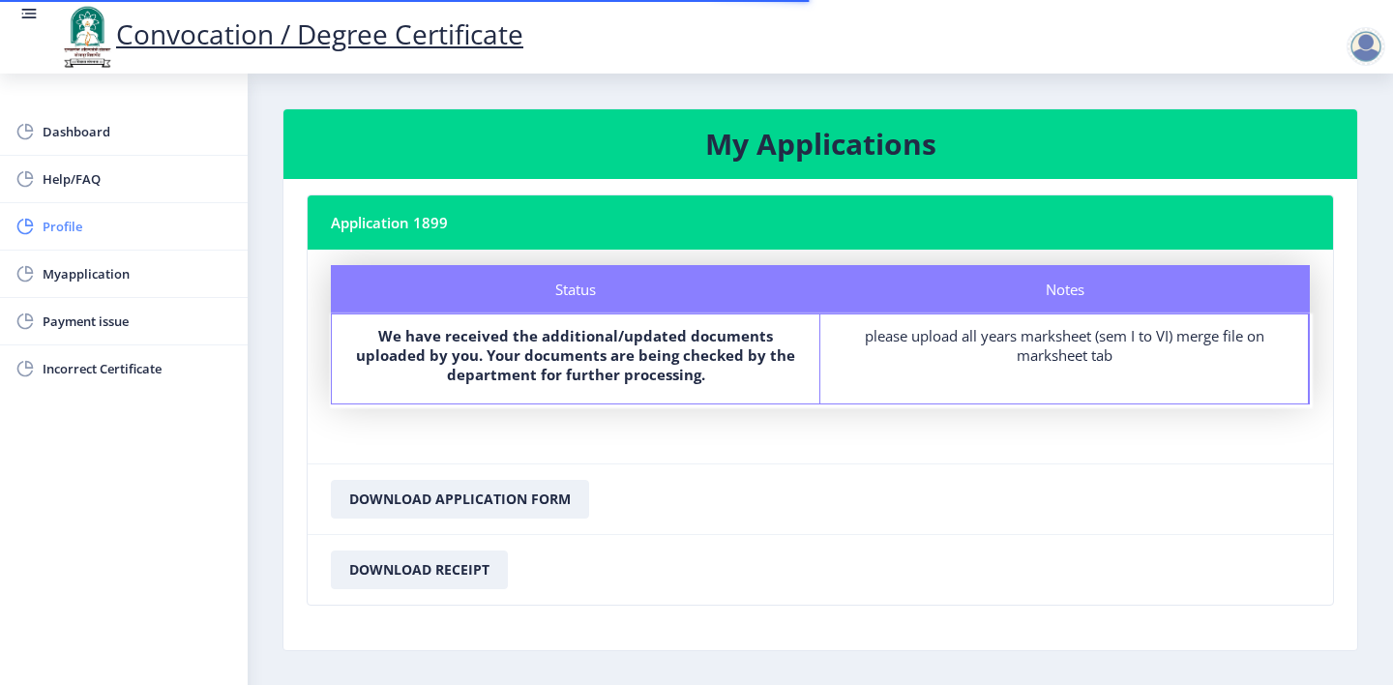
click at [117, 242] on link "Profile" at bounding box center [124, 226] width 248 height 46
select select
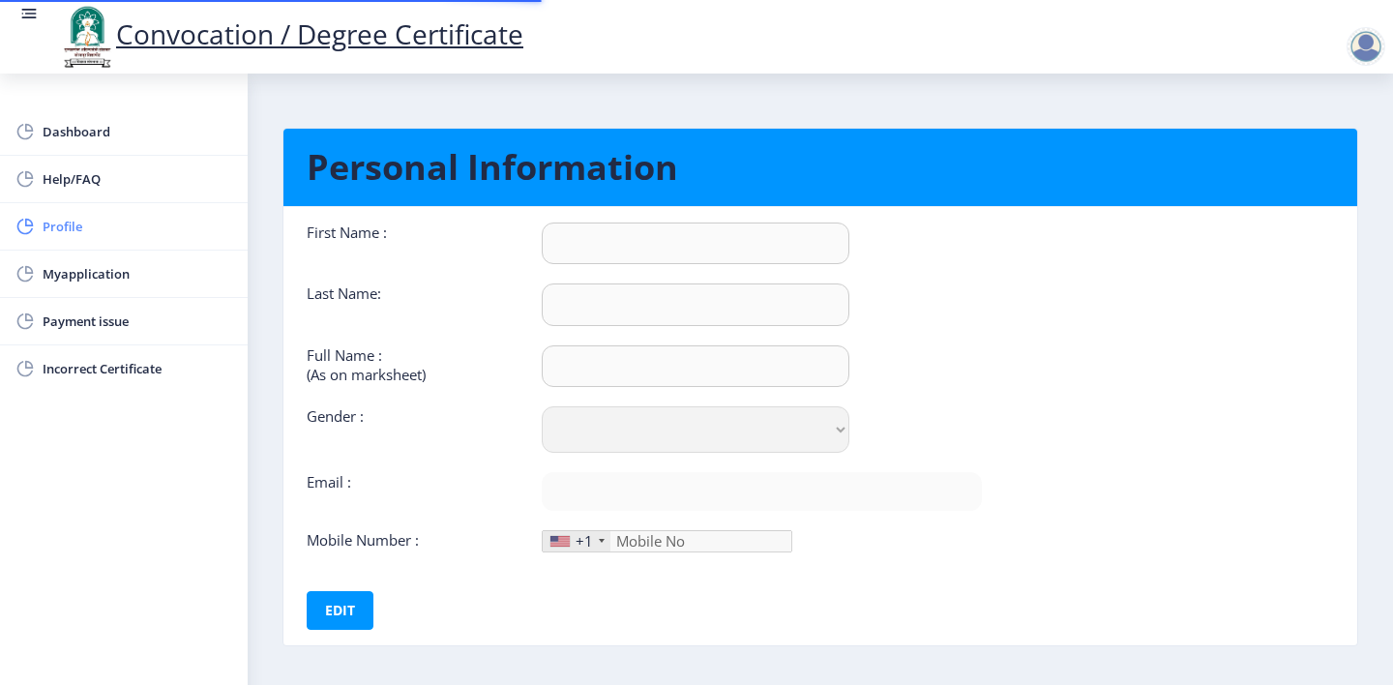
type input "SIDDHESHWAR"
type input "SAGAR"
type input "SAGAR SIDDHESHWAR MAHADEO"
select select "[DEMOGRAPHIC_DATA]"
type input "[EMAIL_ADDRESS][DOMAIN_NAME]"
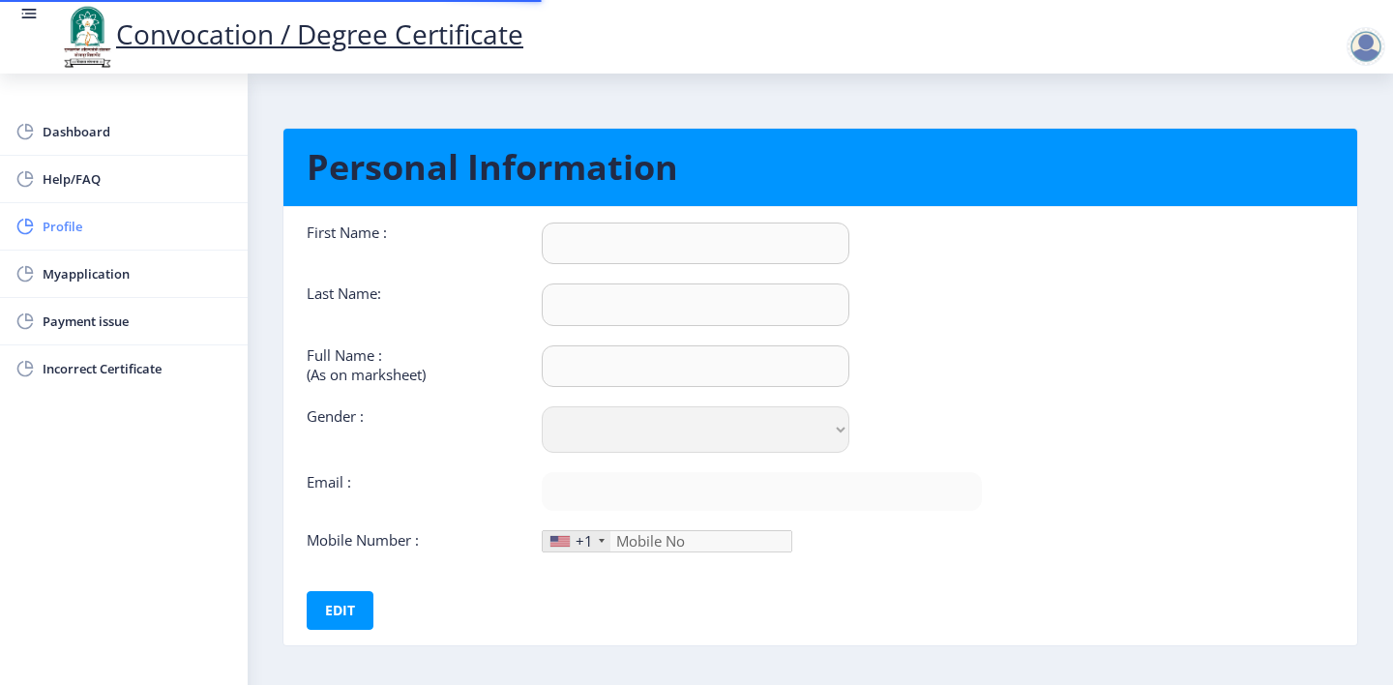
type input "9393549696"
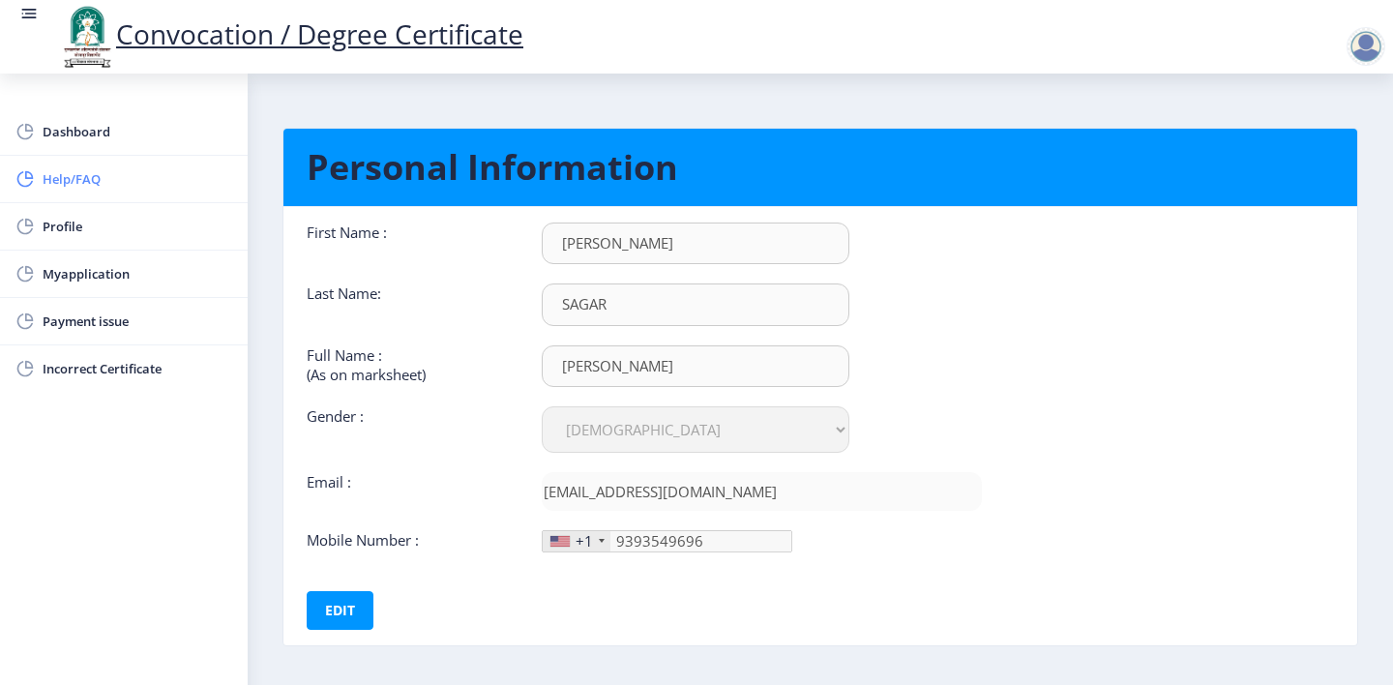
click at [128, 192] on link "Help/FAQ" at bounding box center [124, 179] width 248 height 46
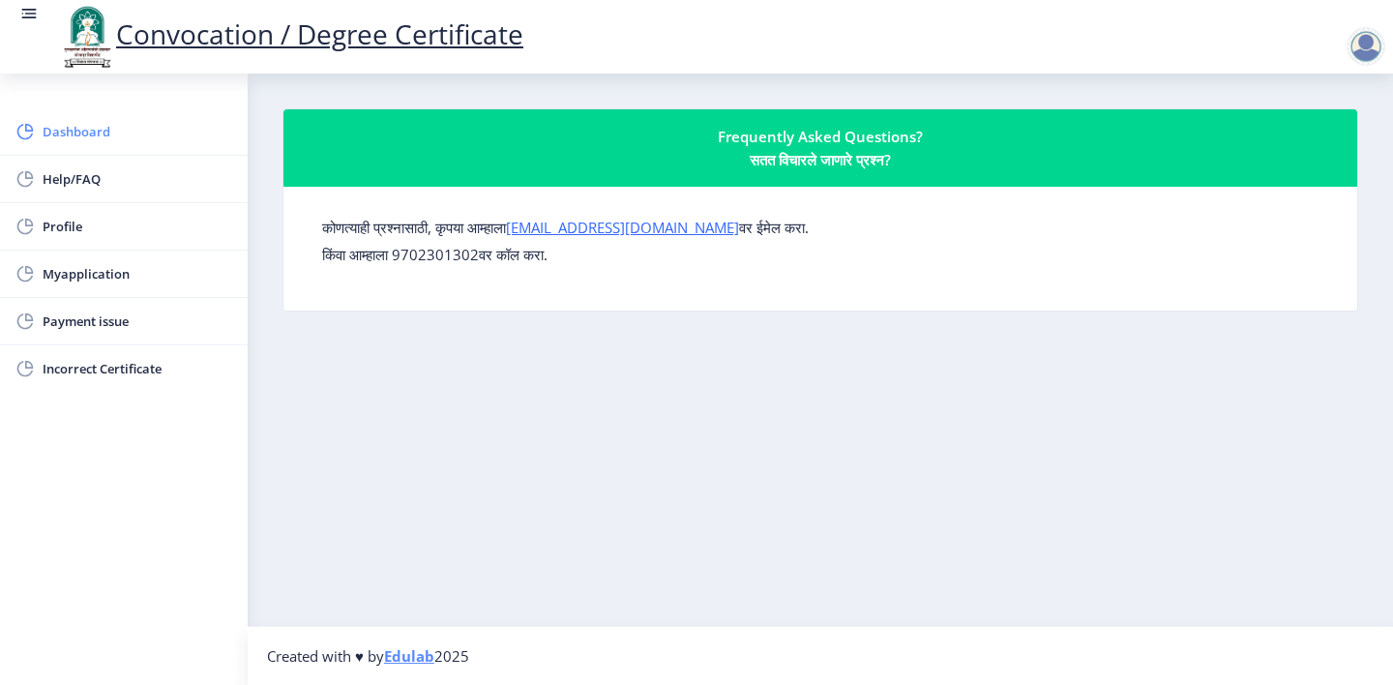
click at [150, 137] on span "Dashboard" at bounding box center [138, 131] width 190 height 23
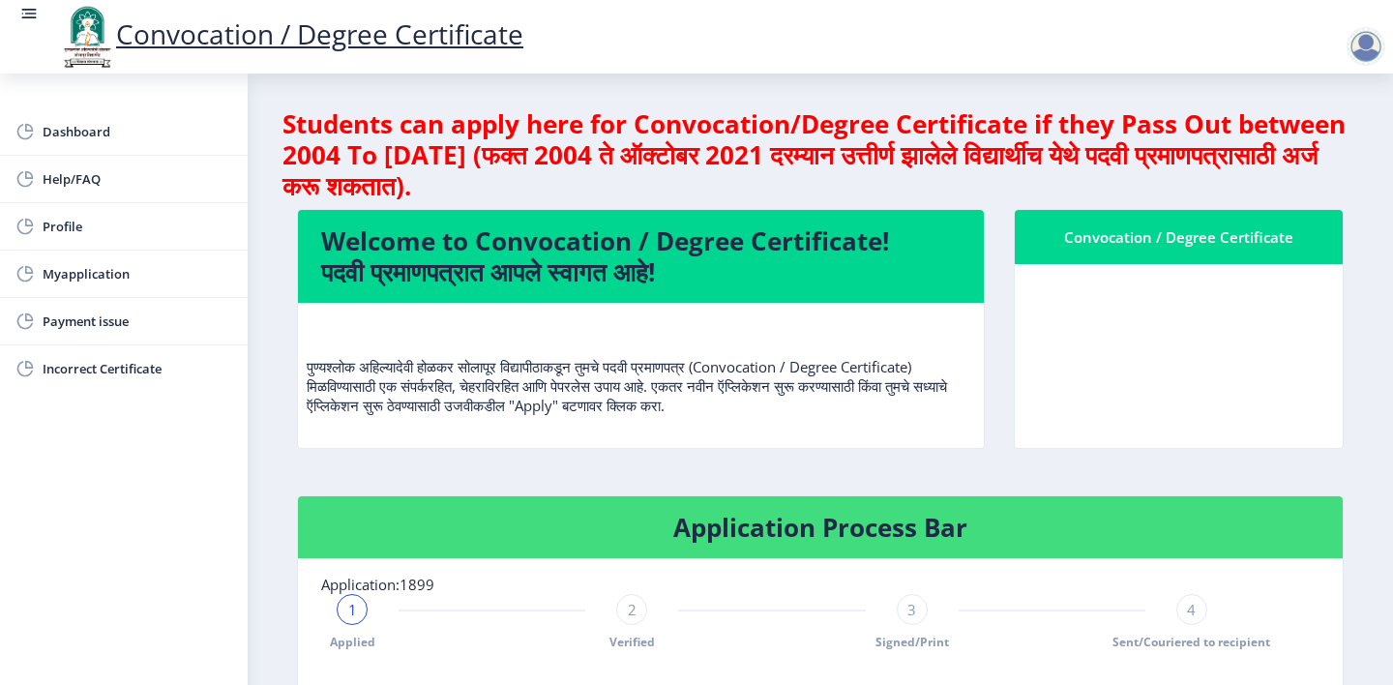
click at [1127, 242] on div "Convocation / Degree Certificate" at bounding box center [1178, 236] width 281 height 23
click at [1219, 249] on nb-card-header "Convocation / Degree Certificate" at bounding box center [1179, 237] width 328 height 54
click at [1223, 246] on div "Convocation / Degree Certificate" at bounding box center [1178, 236] width 281 height 23
click at [1185, 238] on div "Convocation / Degree Certificate" at bounding box center [1178, 236] width 281 height 23
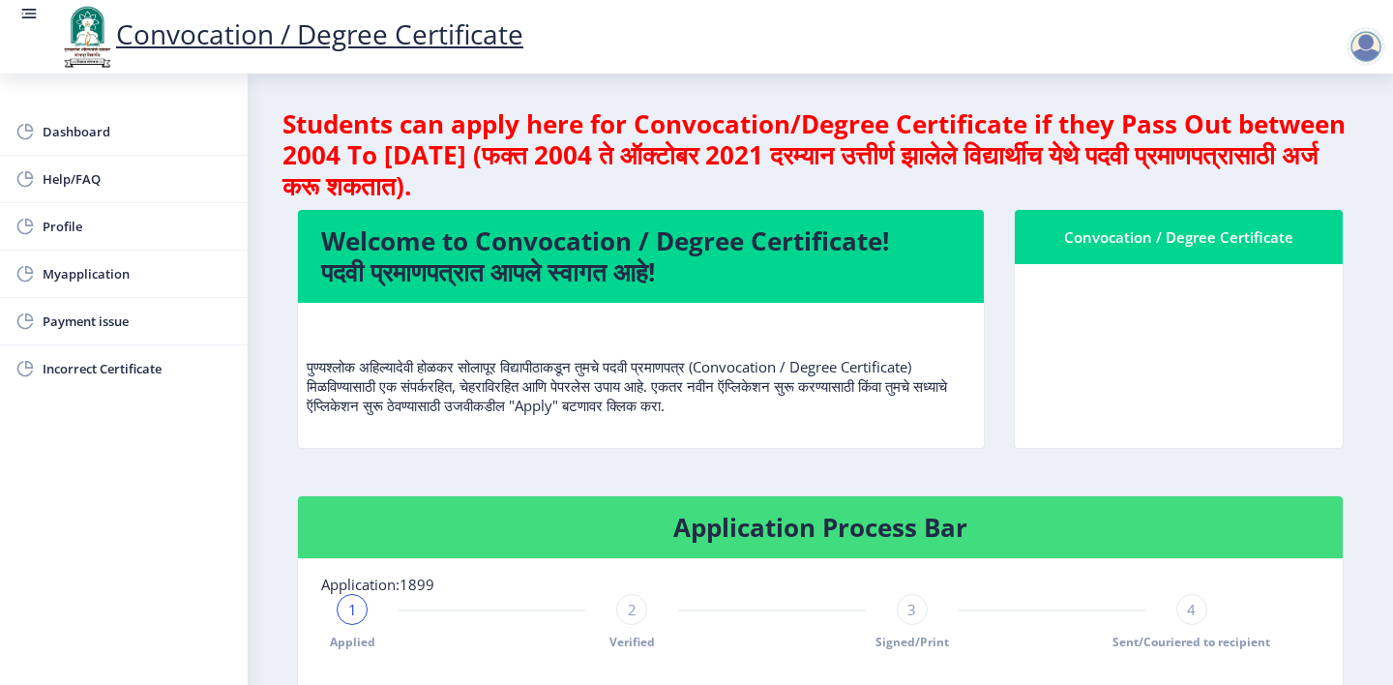
click at [1166, 247] on div "Convocation / Degree Certificate" at bounding box center [1178, 236] width 281 height 23
drag, startPoint x: 1111, startPoint y: 234, endPoint x: 1093, endPoint y: 242, distance: 19.9
click at [1097, 242] on div "Convocation / Degree Certificate" at bounding box center [1178, 236] width 281 height 23
click at [1078, 245] on div "Convocation / Degree Certificate" at bounding box center [1178, 236] width 281 height 23
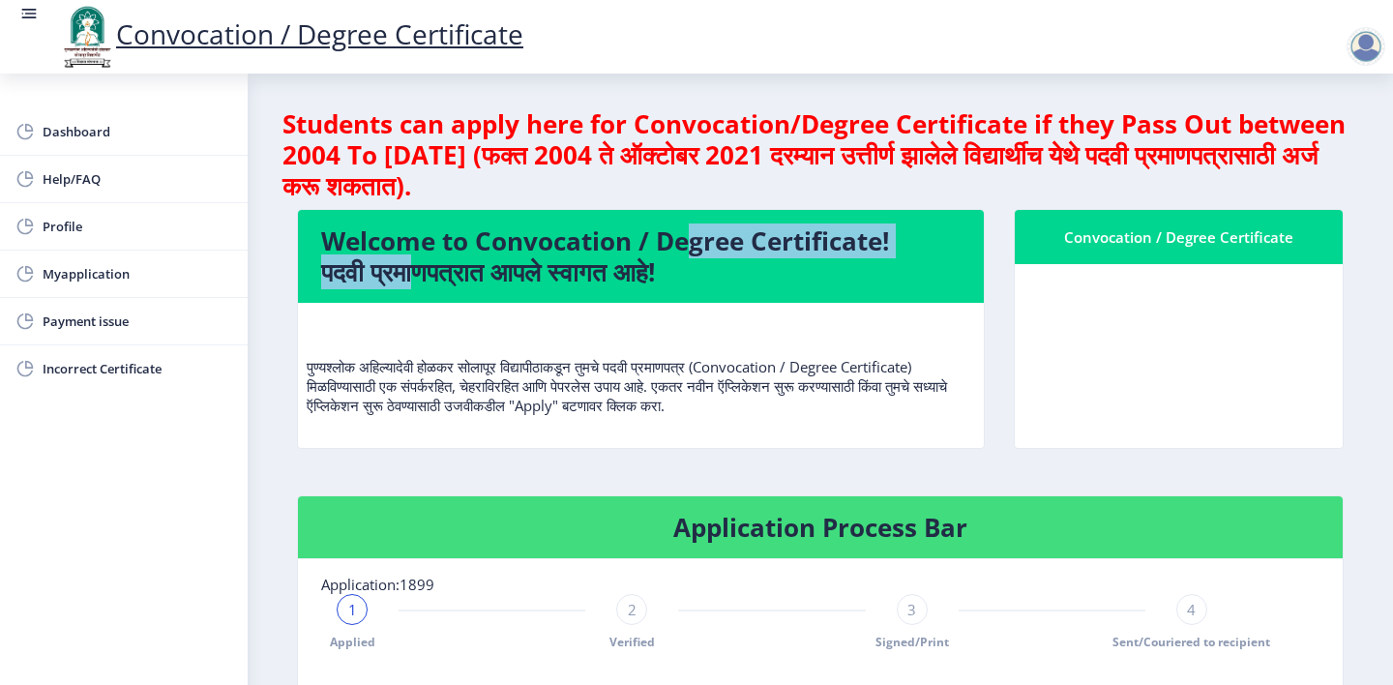
drag, startPoint x: 668, startPoint y: 253, endPoint x: 385, endPoint y: 263, distance: 283.5
click at [389, 263] on h4 "Welcome to Convocation / Degree Certificate! पदवी प्रमाणपत्रात आपले स्वागत आहे!" at bounding box center [640, 256] width 639 height 62
click at [114, 280] on span "Myapplication" at bounding box center [138, 273] width 190 height 23
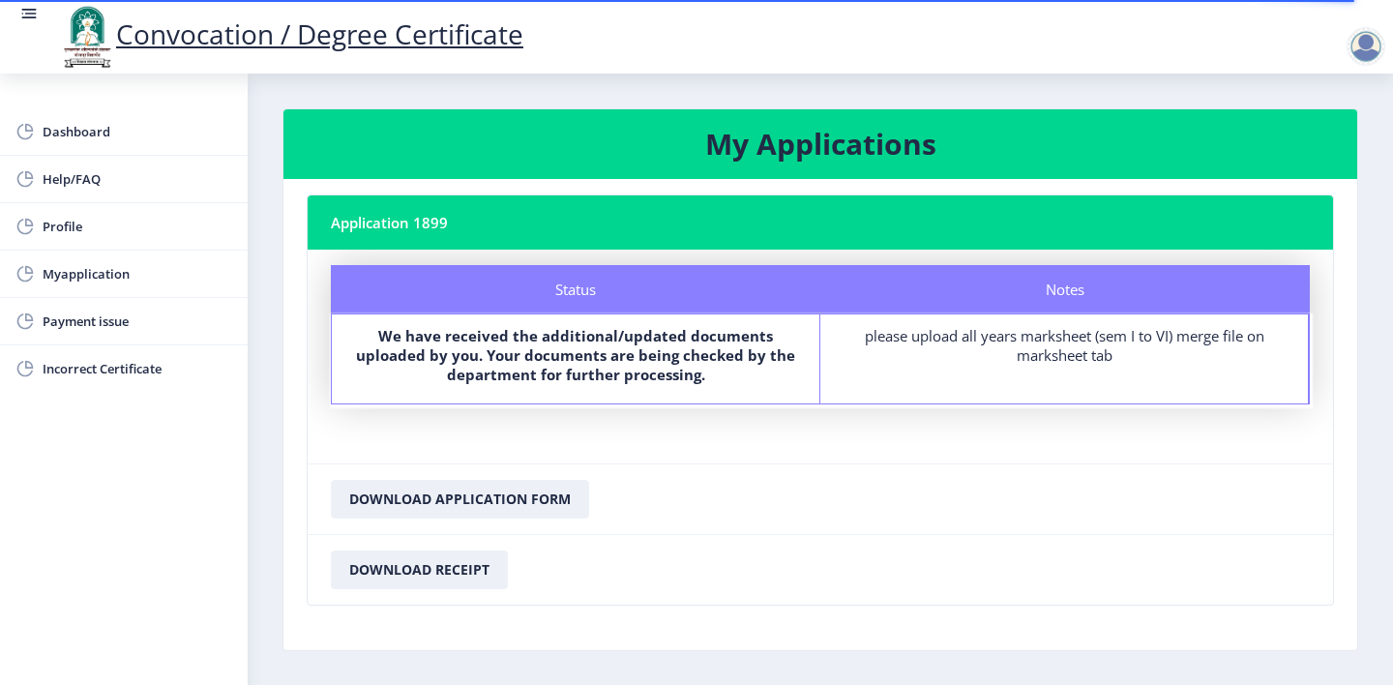
drag, startPoint x: 699, startPoint y: 420, endPoint x: 767, endPoint y: 390, distance: 74.0
click at [710, 421] on nb-card-body "Status Notes Status We have received the additional/updated documents uploaded …" at bounding box center [820, 357] width 1025 height 214
drag, startPoint x: 888, startPoint y: 366, endPoint x: 1204, endPoint y: 344, distance: 317.0
click at [1191, 349] on div "Notes please upload all years marksheet (sem I to VI) merge file on marksheet t…" at bounding box center [1064, 358] width 488 height 89
click at [1245, 356] on div "please upload all years marksheet (sem I to VI) merge file on marksheet tab" at bounding box center [1064, 345] width 453 height 39
